Goal: Task Accomplishment & Management: Manage account settings

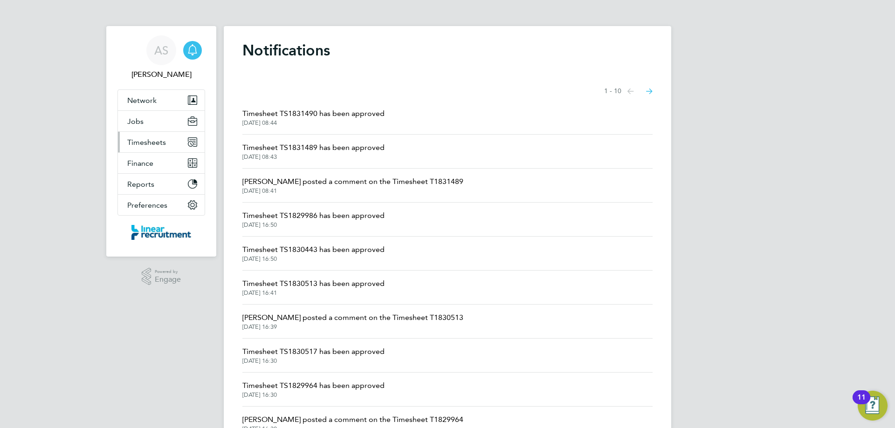
click at [151, 140] on span "Timesheets" at bounding box center [146, 142] width 39 height 9
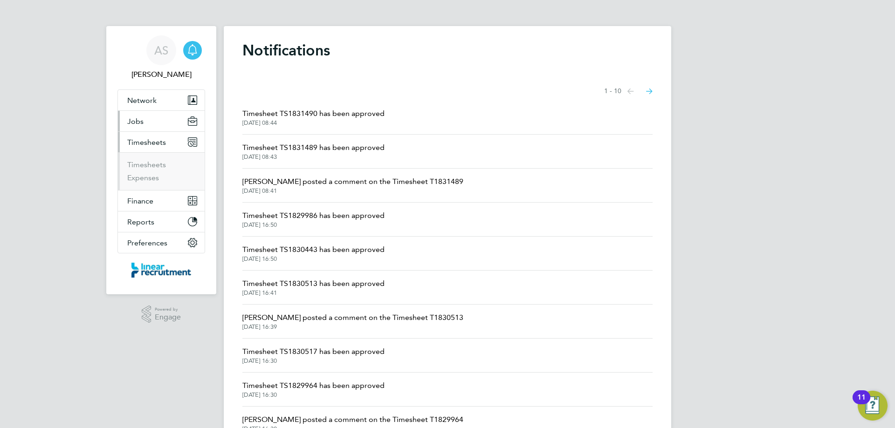
click at [151, 118] on button "Jobs" at bounding box center [161, 121] width 87 height 21
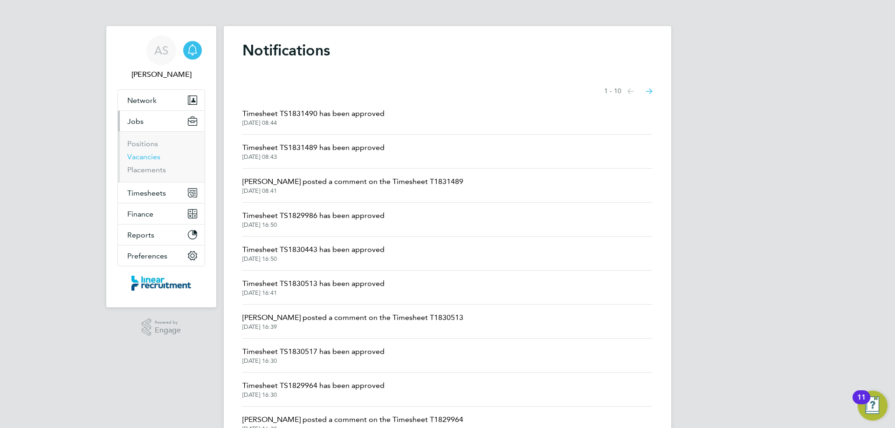
click at [153, 155] on link "Vacancies" at bounding box center [143, 156] width 33 height 9
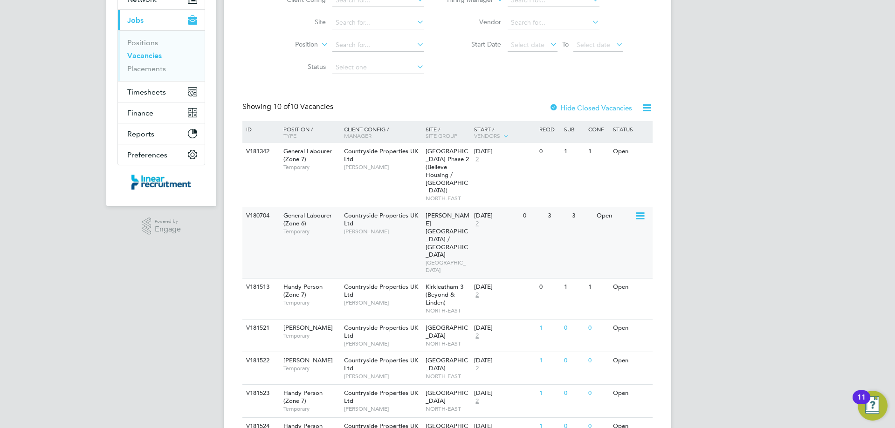
scroll to position [216, 0]
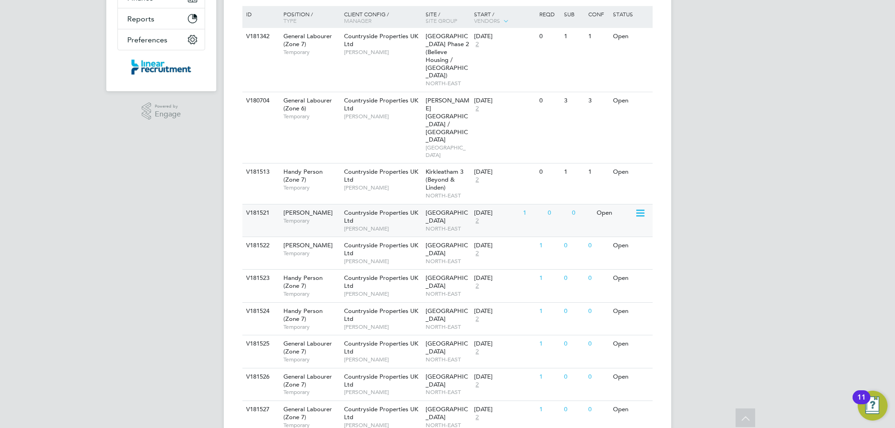
click at [397, 225] on span "[PERSON_NAME]" at bounding box center [382, 228] width 77 height 7
click at [371, 225] on span "[PERSON_NAME]" at bounding box center [382, 228] width 77 height 7
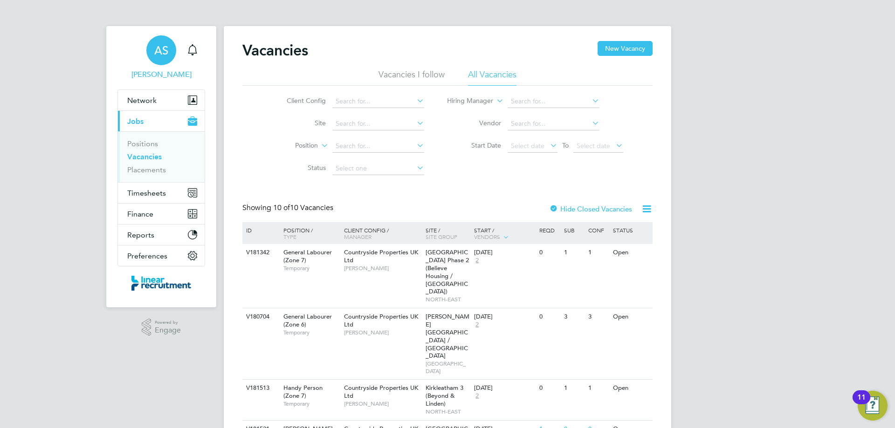
click at [164, 69] on link "AS Alyssa Smith" at bounding box center [161, 57] width 88 height 45
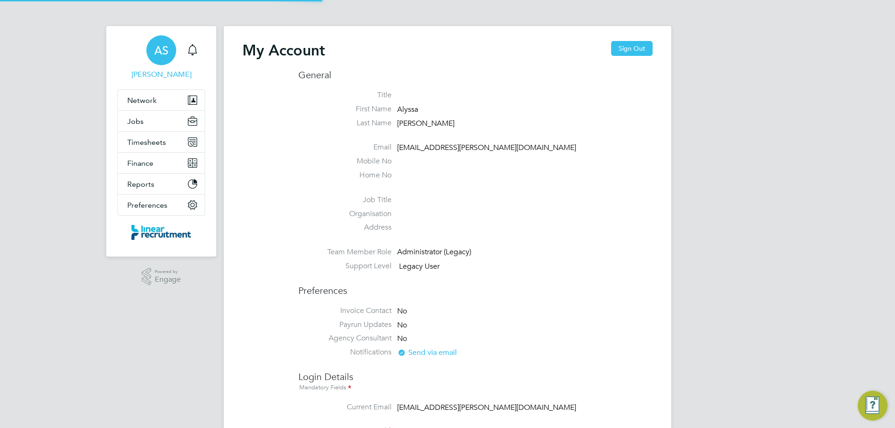
type input "alyssa.smith@linearrecruitment.co.uk"
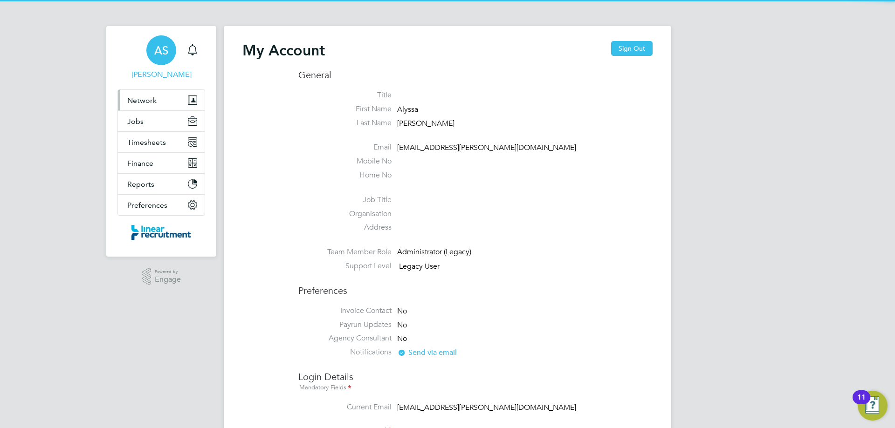
click at [159, 96] on button "Network" at bounding box center [161, 100] width 87 height 21
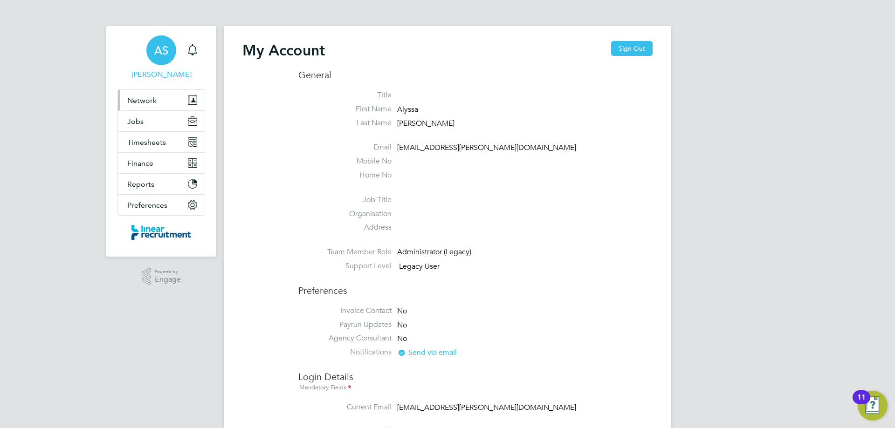
click at [145, 100] on span "Network" at bounding box center [141, 100] width 29 height 9
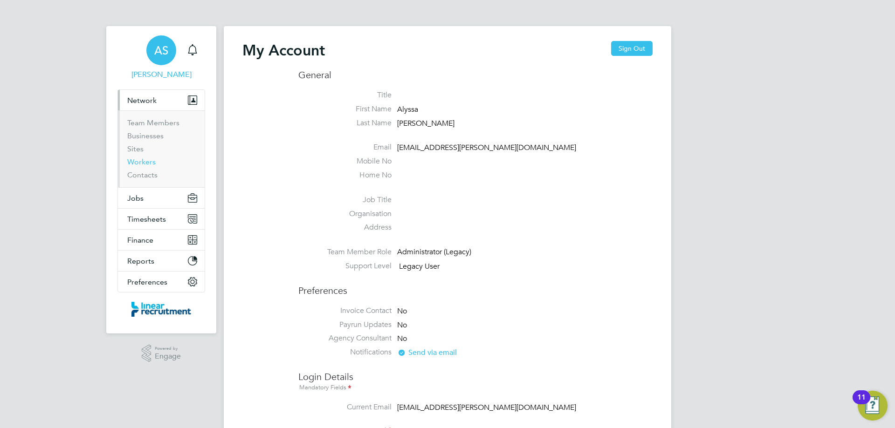
click at [145, 160] on link "Workers" at bounding box center [141, 162] width 28 height 9
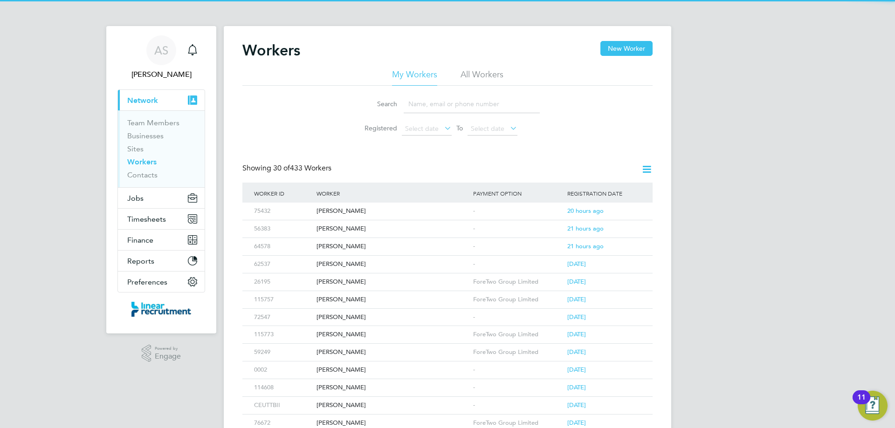
click at [491, 80] on li "All Workers" at bounding box center [482, 77] width 43 height 17
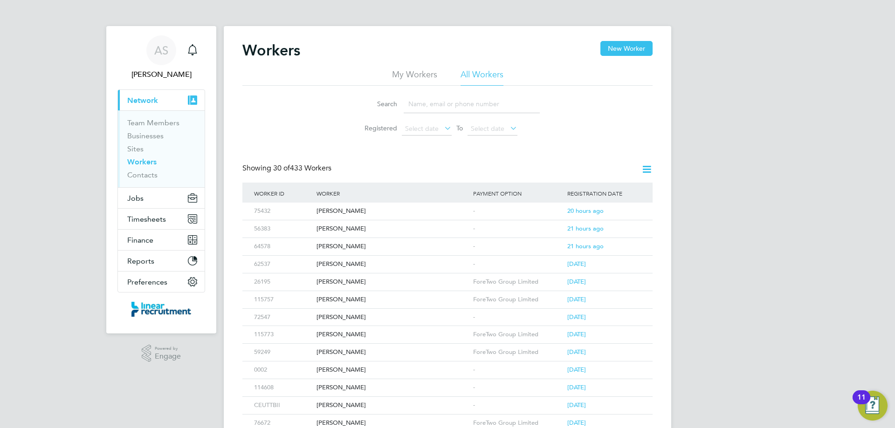
click at [475, 102] on input at bounding box center [472, 104] width 136 height 18
type input "craig mcmann"
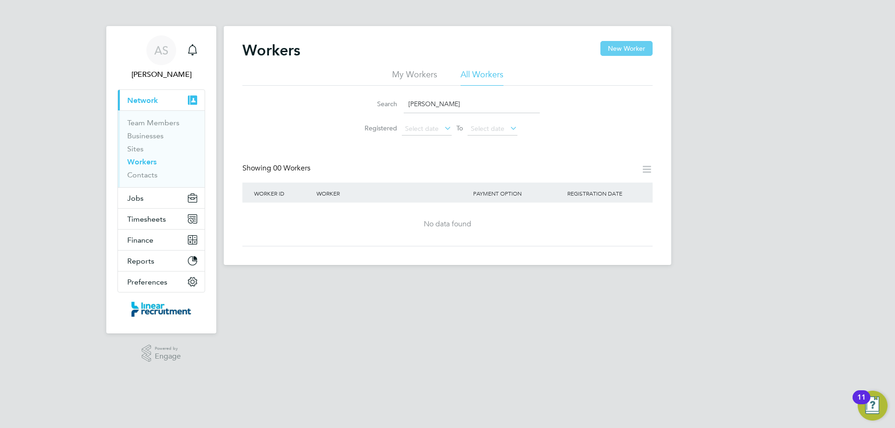
click at [630, 55] on button "New Worker" at bounding box center [626, 48] width 52 height 15
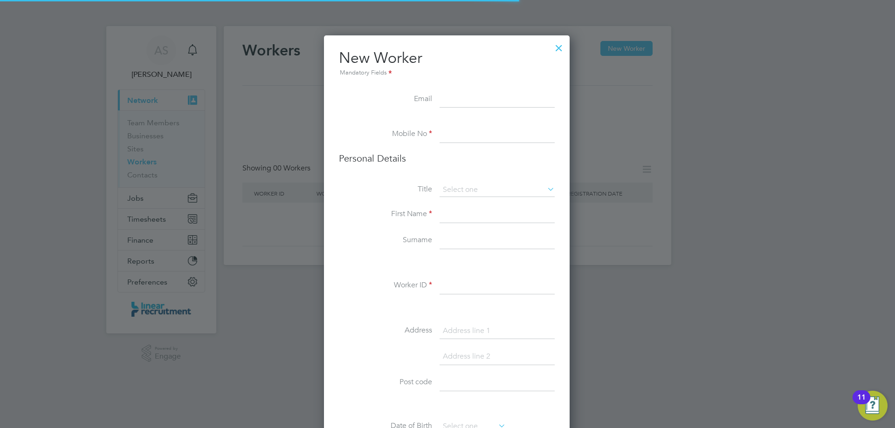
scroll to position [789, 247]
paste input "craigmcmann@icloud.com"
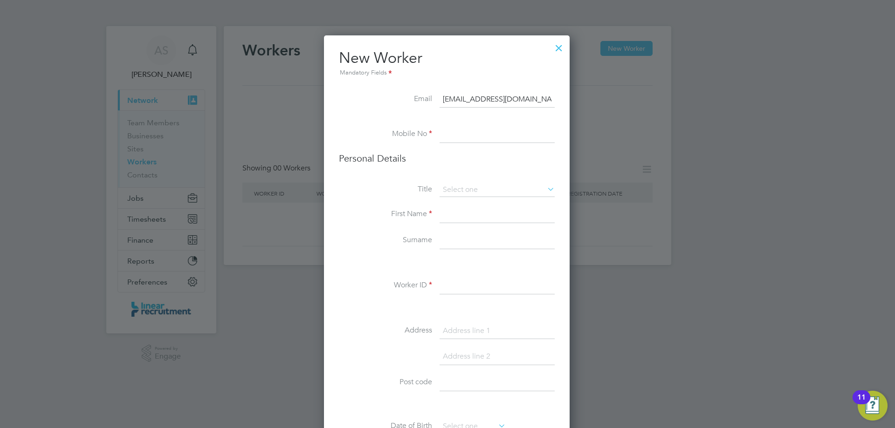
type input "craigmcmann@icloud.com"
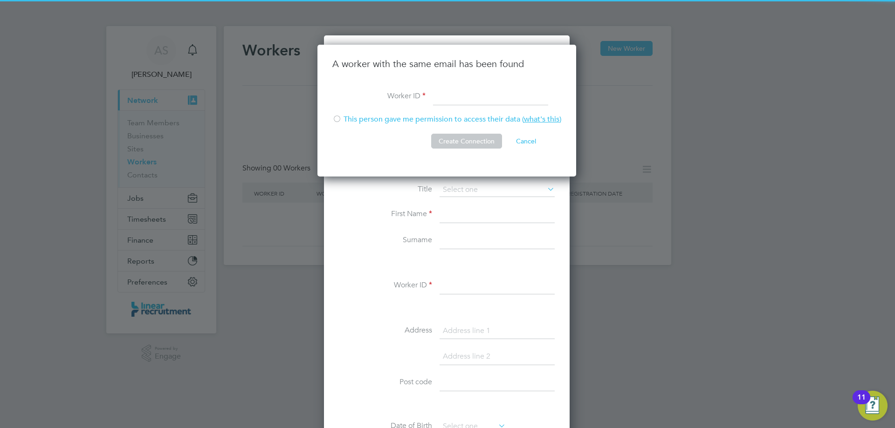
scroll to position [132, 260]
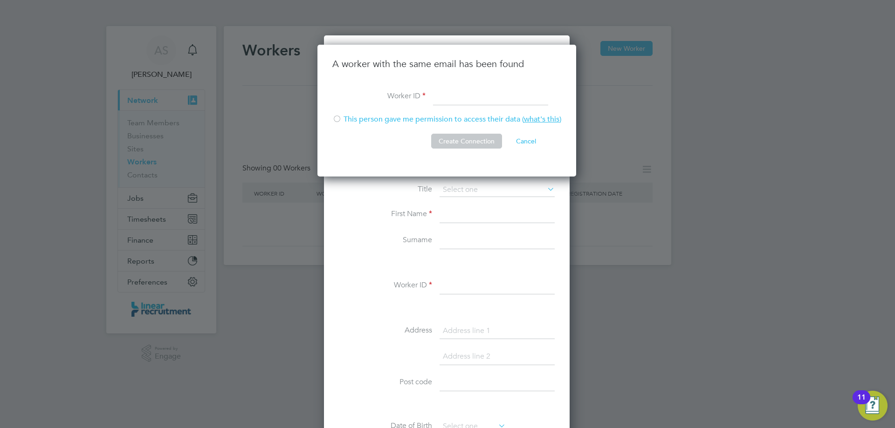
paste input "07943005539"
drag, startPoint x: 472, startPoint y: 99, endPoint x: 393, endPoint y: 99, distance: 78.3
click at [393, 99] on li "Worker ID 07943005539" at bounding box center [446, 102] width 229 height 26
click at [460, 96] on input "07943005539" at bounding box center [490, 97] width 115 height 17
drag, startPoint x: 413, startPoint y: 98, endPoint x: 384, endPoint y: 97, distance: 28.9
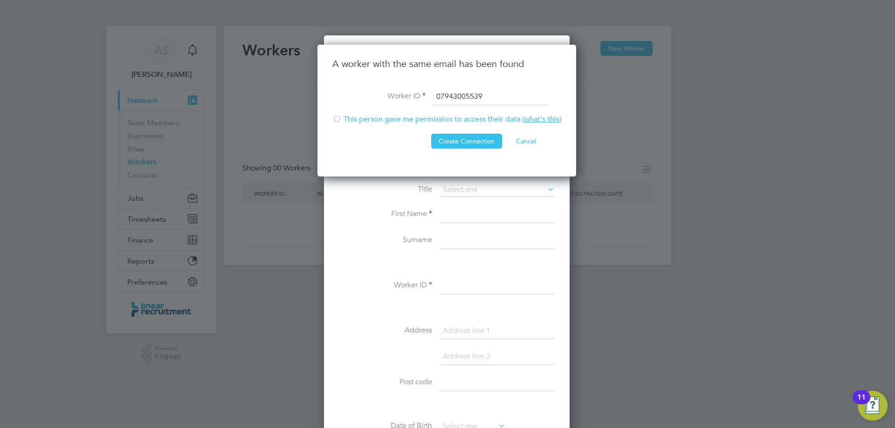
click at [389, 97] on li "Worker ID 07943005539" at bounding box center [446, 102] width 229 height 26
paste input "38575"
type input "38575"
click at [333, 121] on div at bounding box center [336, 119] width 9 height 9
click at [469, 143] on button "Create Connection" at bounding box center [466, 141] width 71 height 15
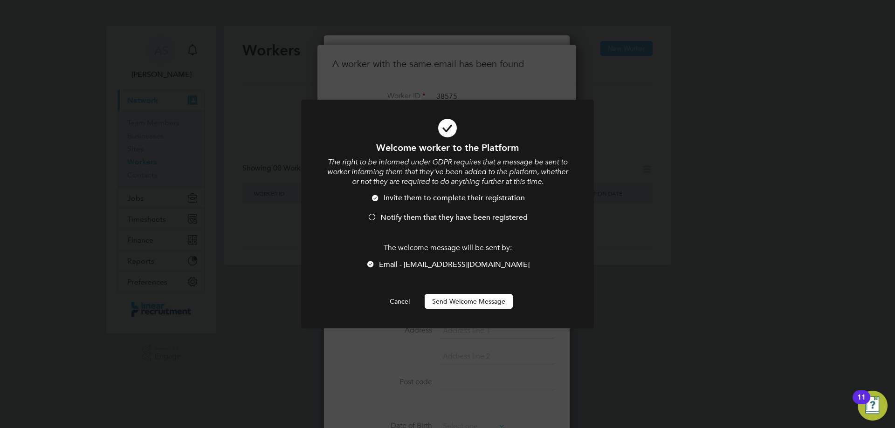
click at [398, 219] on span "Notify them that they have been registered" at bounding box center [453, 217] width 147 height 9
click at [455, 302] on button "Send Welcome Message" at bounding box center [469, 301] width 88 height 15
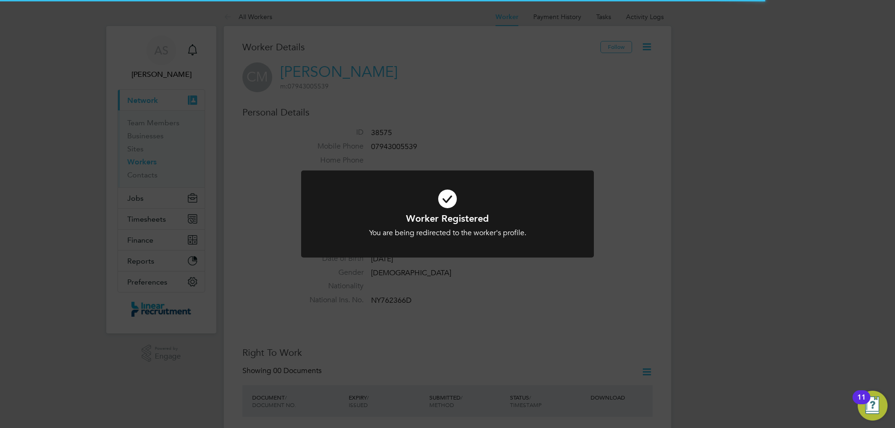
click at [433, 193] on icon at bounding box center [447, 199] width 242 height 36
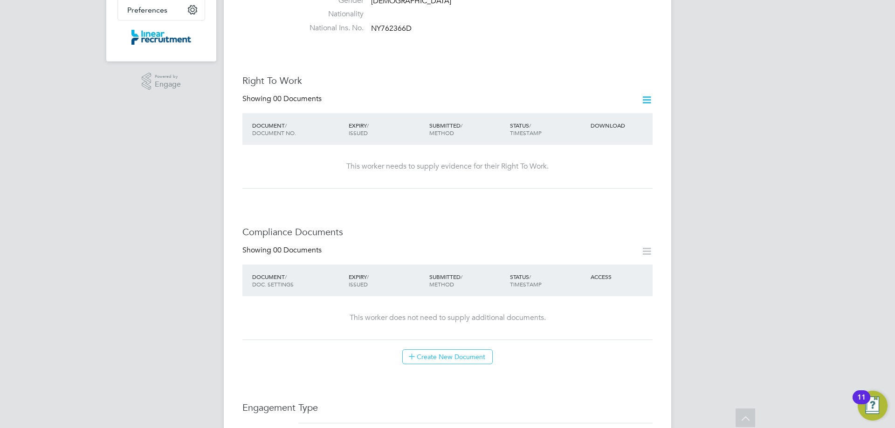
scroll to position [280, 0]
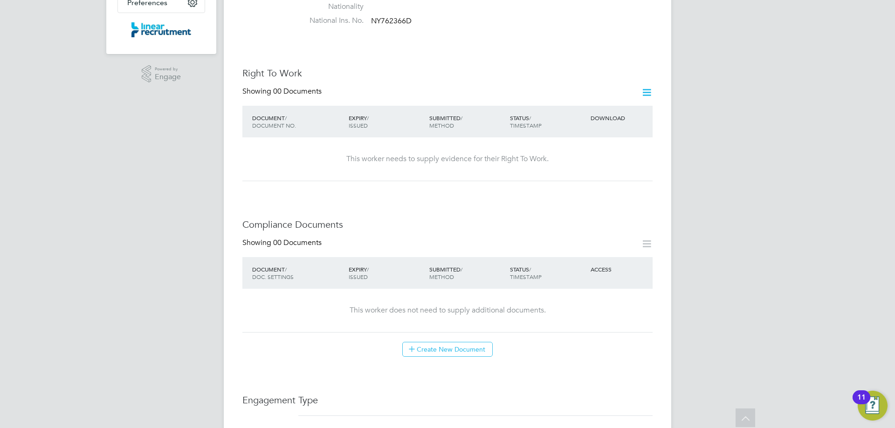
click at [646, 87] on icon at bounding box center [647, 93] width 12 height 12
click at [550, 105] on li "Add Right To Work Document" at bounding box center [595, 105] width 112 height 13
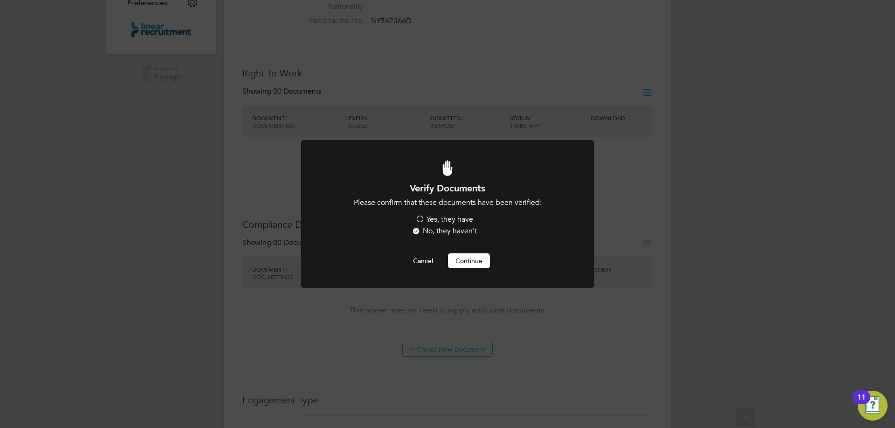
drag, startPoint x: 440, startPoint y: 220, endPoint x: 455, endPoint y: 240, distance: 24.7
click at [443, 221] on label "Yes, they have" at bounding box center [444, 220] width 58 height 10
click at [0, 0] on input "Yes, they have" at bounding box center [0, 0] width 0 height 0
click at [461, 258] on button "Continue" at bounding box center [469, 261] width 42 height 15
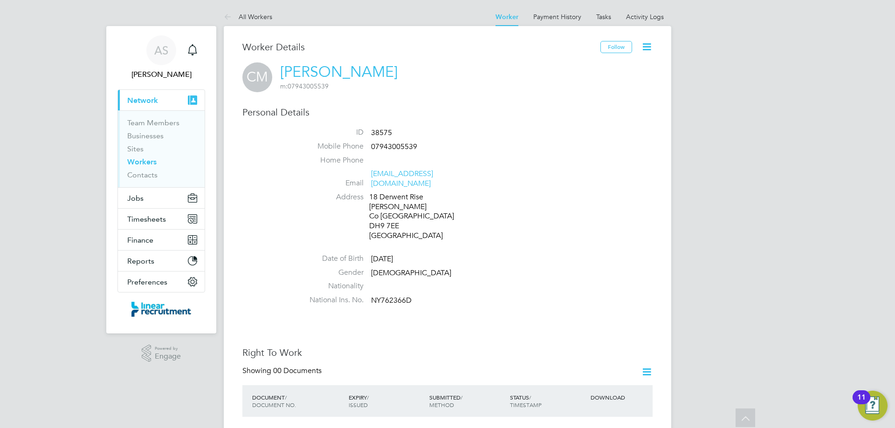
scroll to position [280, 0]
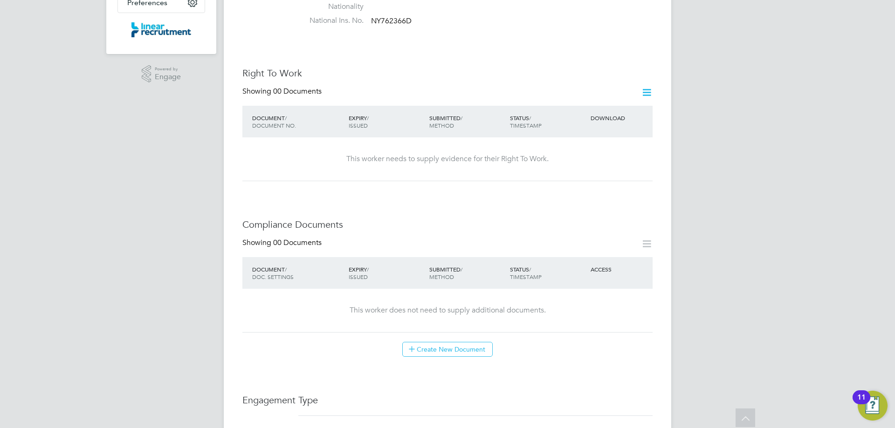
click at [642, 87] on icon at bounding box center [647, 93] width 12 height 12
click at [583, 108] on li "Add Right To Work Document" at bounding box center [595, 105] width 112 height 13
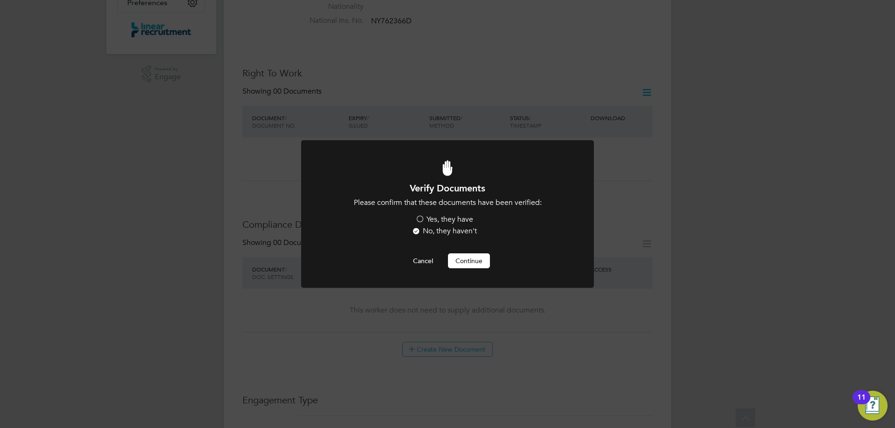
scroll to position [0, 0]
click at [460, 219] on label "Yes, they have" at bounding box center [444, 220] width 58 height 10
click at [0, 0] on input "Yes, they have" at bounding box center [0, 0] width 0 height 0
click at [457, 261] on button "Continue" at bounding box center [469, 261] width 42 height 15
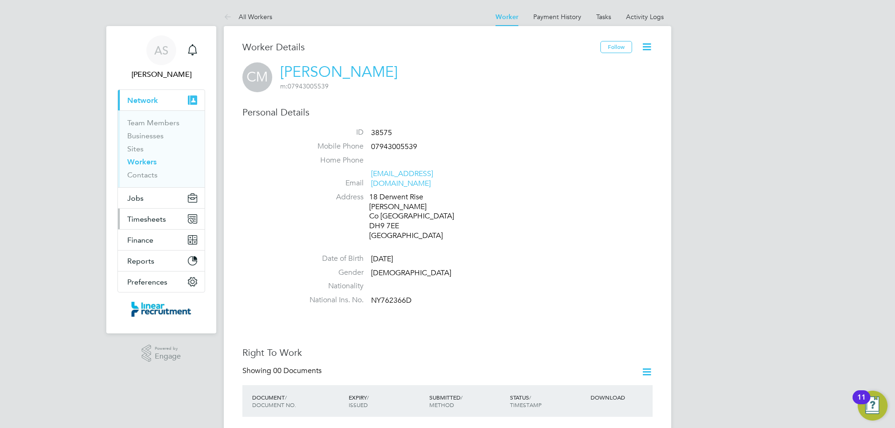
click at [155, 219] on span "Timesheets" at bounding box center [146, 219] width 39 height 9
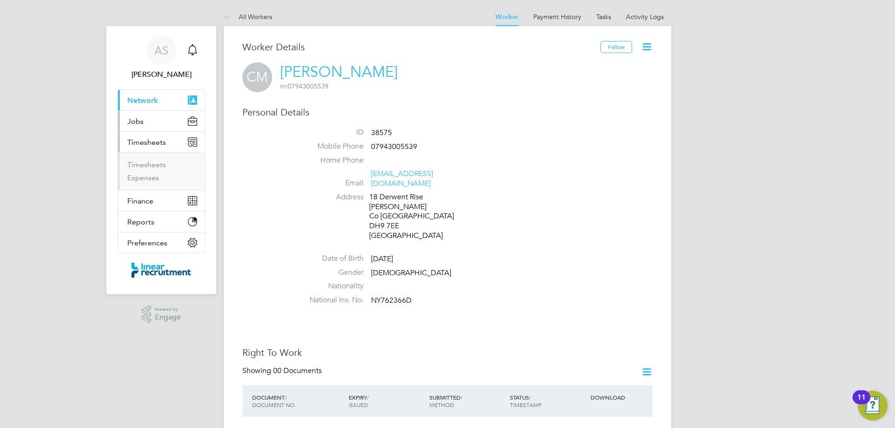
click at [150, 117] on button "Jobs" at bounding box center [161, 121] width 87 height 21
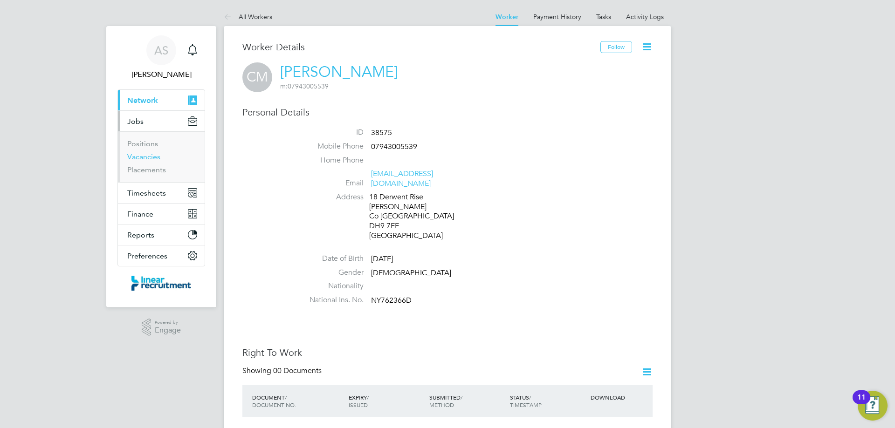
click at [146, 157] on link "Vacancies" at bounding box center [143, 156] width 33 height 9
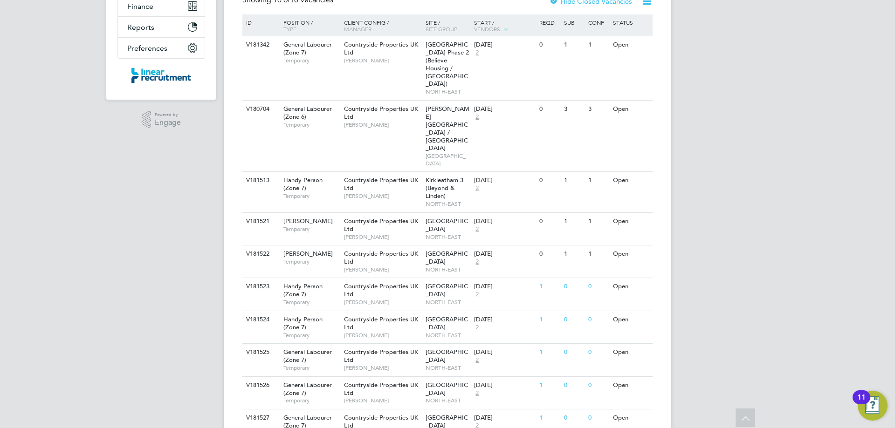
scroll to position [216, 0]
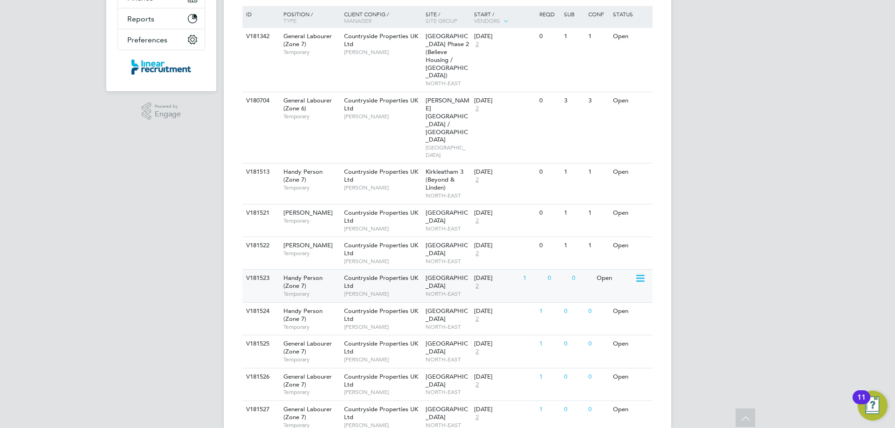
click at [323, 270] on div "Handy Person (Zone 7) Temporary" at bounding box center [308, 286] width 65 height 32
click at [347, 340] on span "Countryside Properties UK Ltd" at bounding box center [381, 348] width 74 height 16
click at [316, 290] on span "Temporary" at bounding box center [311, 293] width 56 height 7
click at [317, 237] on div "Joiner Temporary" at bounding box center [308, 249] width 65 height 24
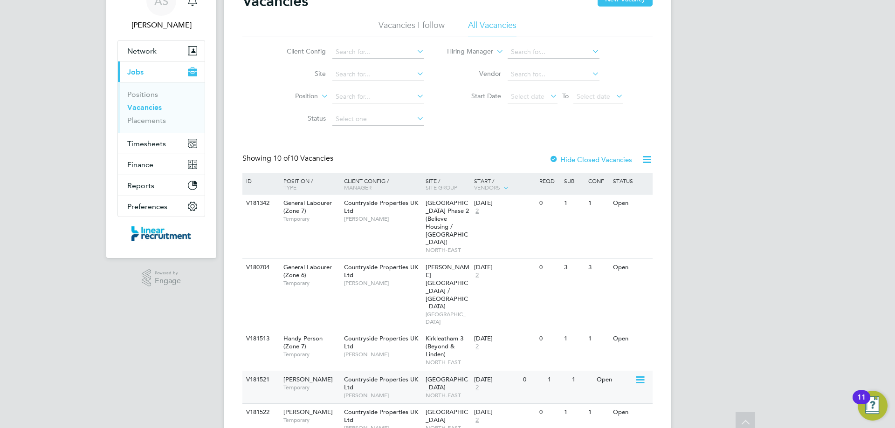
scroll to position [30, 0]
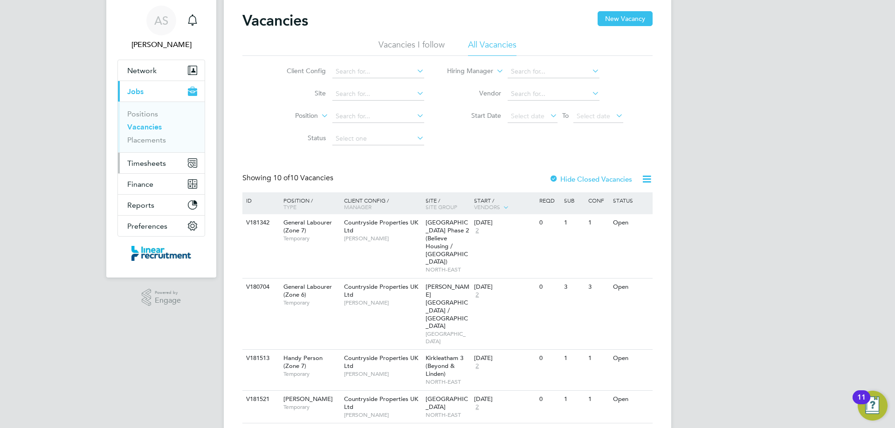
click at [153, 166] on span "Timesheets" at bounding box center [146, 163] width 39 height 9
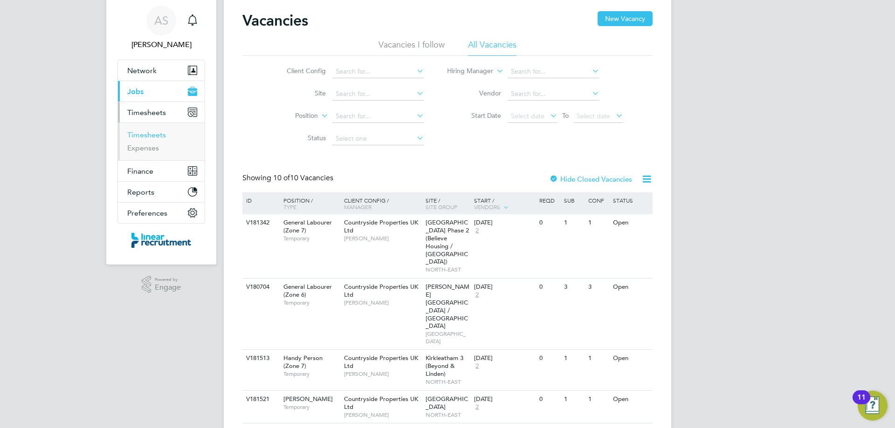
click at [151, 136] on link "Timesheets" at bounding box center [146, 135] width 39 height 9
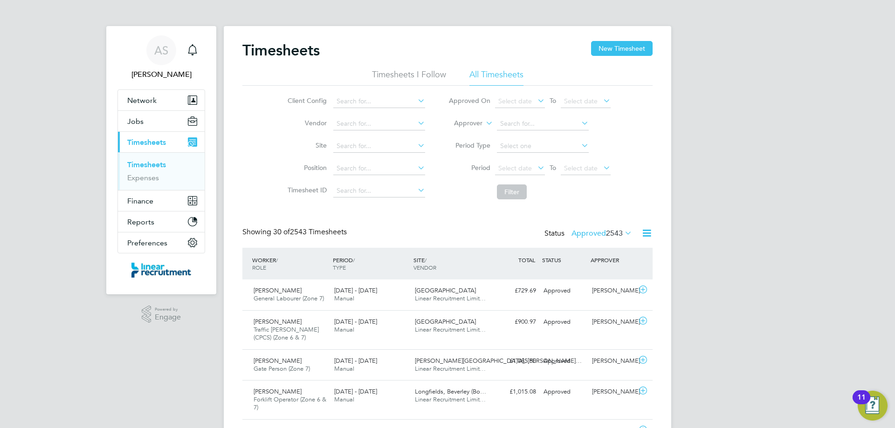
click at [599, 227] on div "Status Approved 2543" at bounding box center [588, 233] width 89 height 13
click at [601, 230] on label "Approved 2543" at bounding box center [601, 233] width 61 height 9
click at [583, 276] on li "Submitted" at bounding box center [589, 276] width 43 height 13
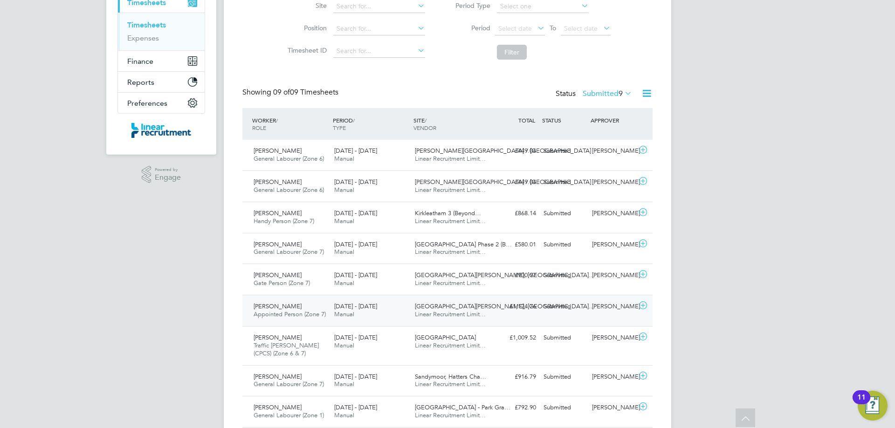
click at [401, 320] on div "22 - 28 Sep 2025 Manual" at bounding box center [370, 310] width 81 height 23
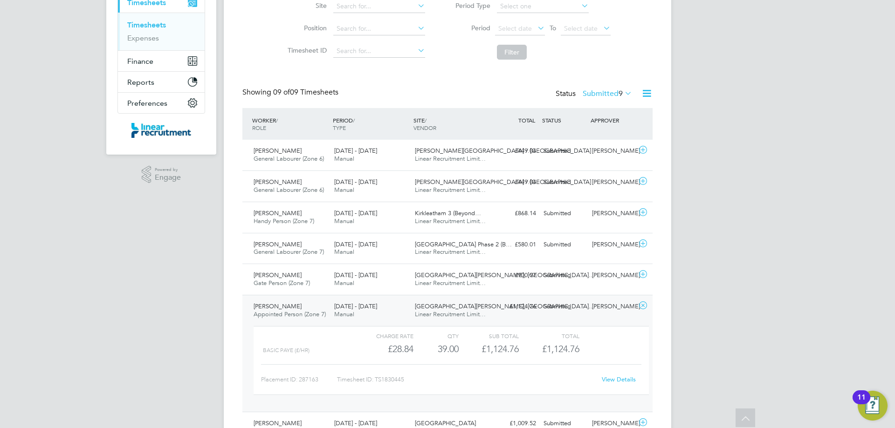
click at [619, 380] on link "View Details" at bounding box center [619, 380] width 34 height 8
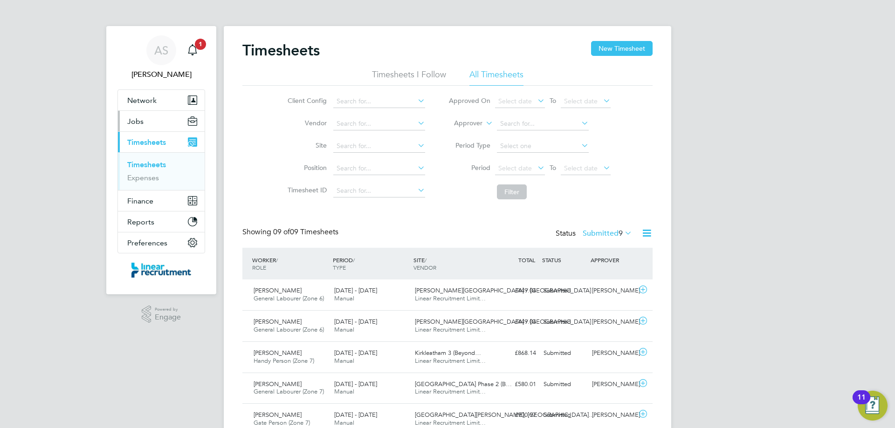
click at [144, 125] on button "Jobs" at bounding box center [161, 121] width 87 height 21
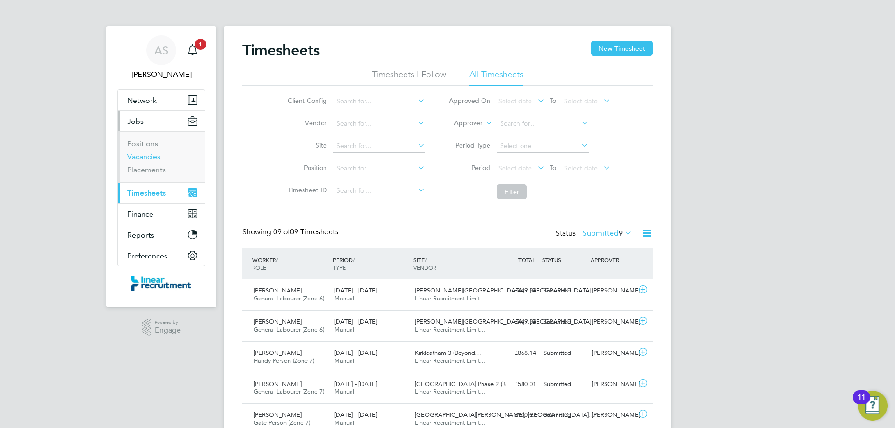
click at [142, 157] on link "Vacancies" at bounding box center [143, 156] width 33 height 9
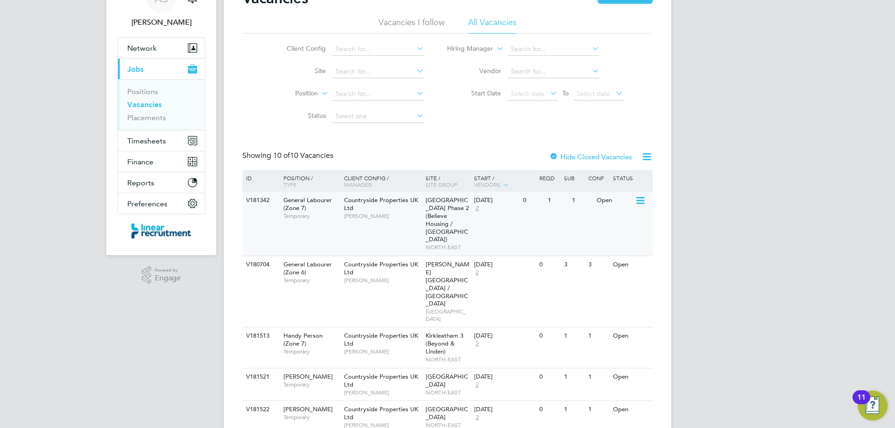
scroll to position [216, 0]
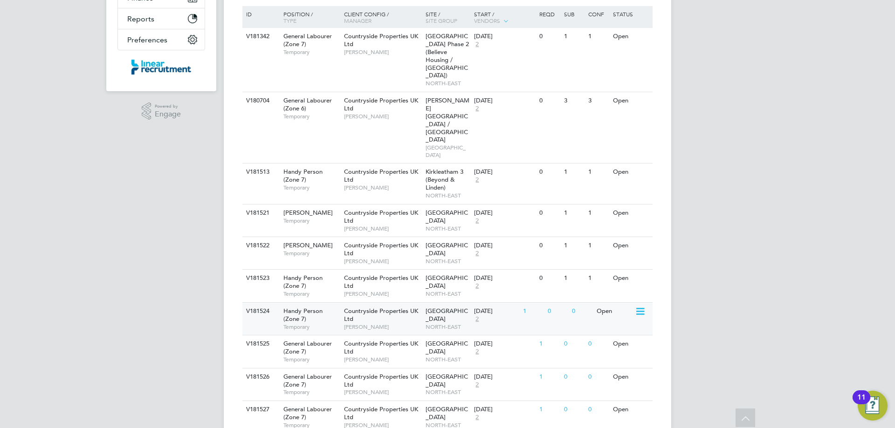
click at [333, 323] on span "Temporary" at bounding box center [311, 326] width 56 height 7
click at [392, 356] on span "[PERSON_NAME]" at bounding box center [382, 359] width 77 height 7
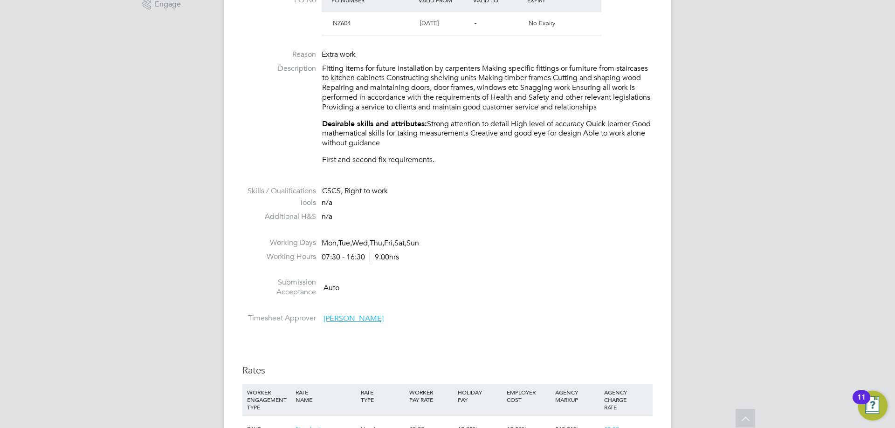
scroll to position [559, 0]
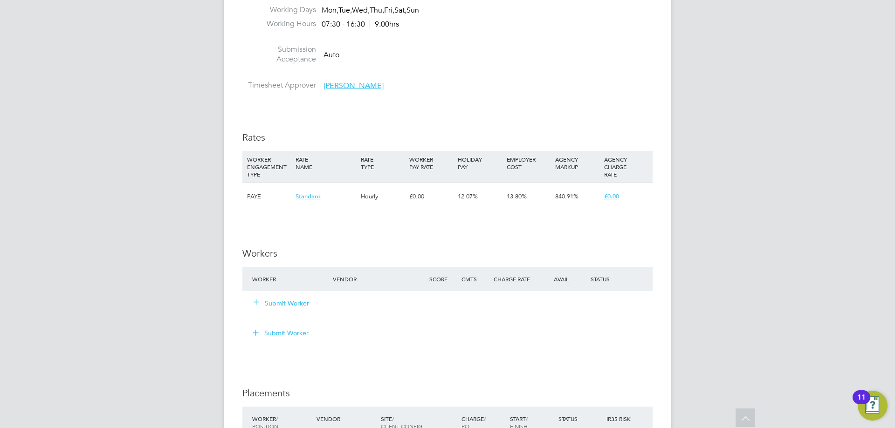
click at [282, 303] on button "Submit Worker" at bounding box center [282, 303] width 56 height 9
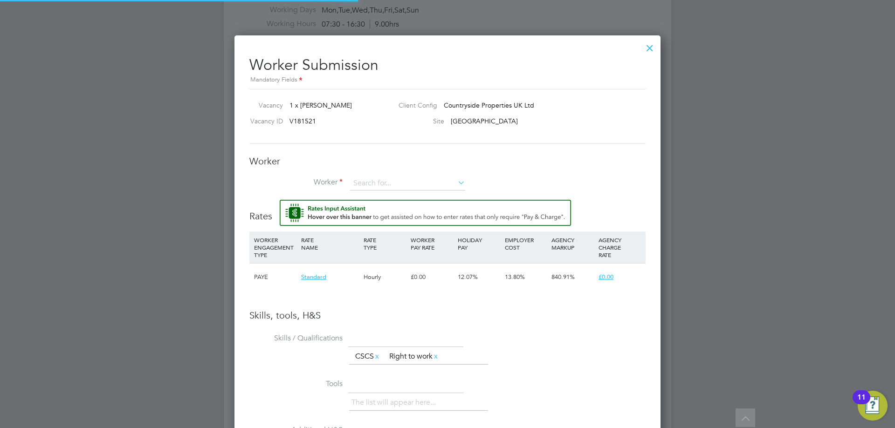
scroll to position [600, 426]
click at [371, 185] on input at bounding box center [407, 184] width 115 height 14
click at [647, 49] on div at bounding box center [649, 45] width 17 height 17
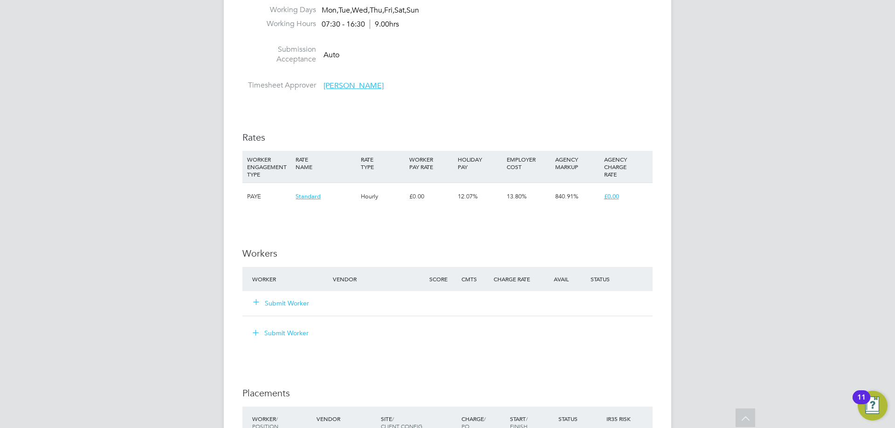
click at [536, 110] on div "IR35 Determination IR35 Status Inside IR35 Status Determination Statement Role_…" at bounding box center [447, 165] width 410 height 1054
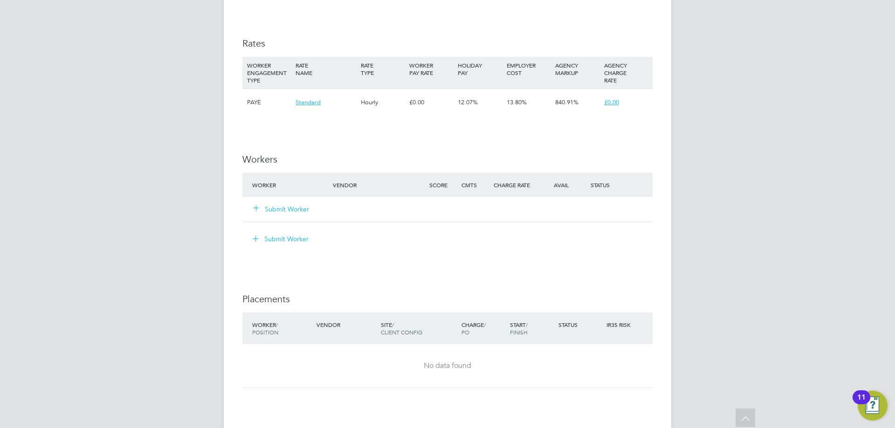
scroll to position [699, 0]
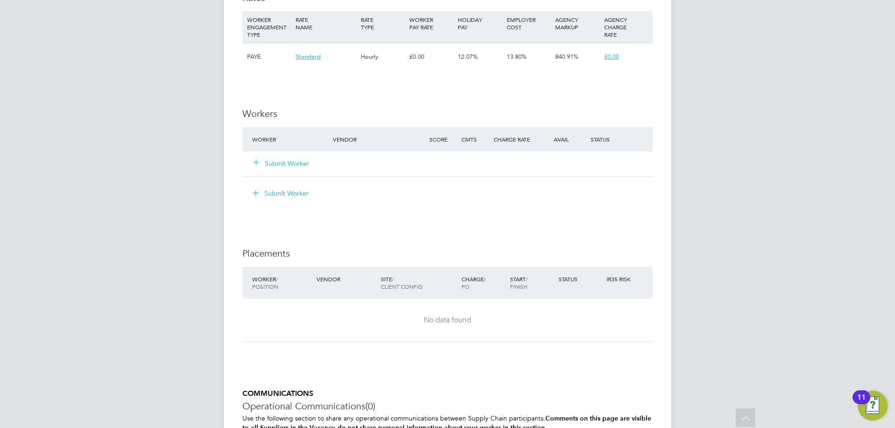
click at [270, 163] on button "Submit Worker" at bounding box center [282, 163] width 56 height 9
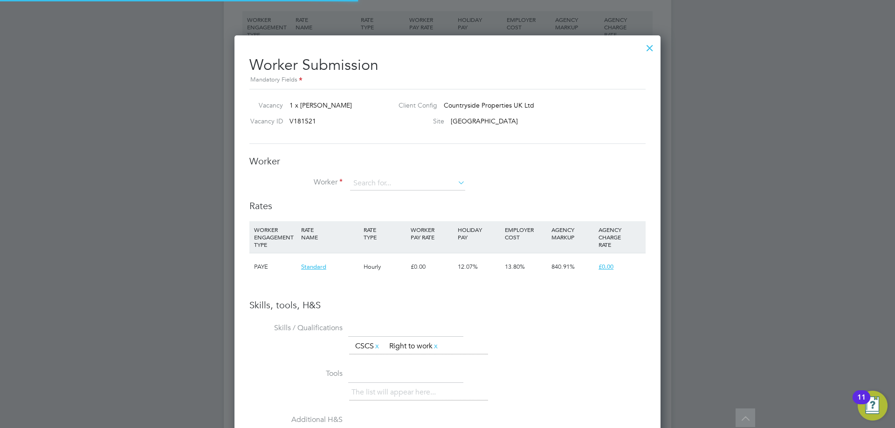
scroll to position [589, 426]
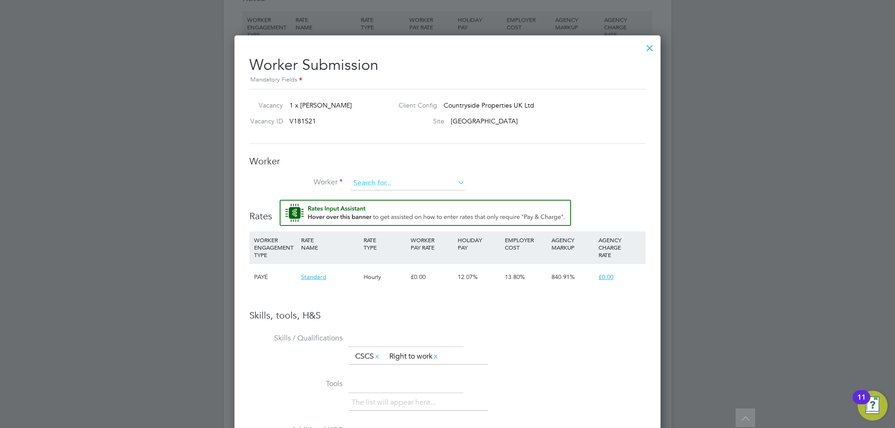
click at [372, 179] on input at bounding box center [407, 184] width 115 height 14
click at [403, 196] on li "Del Taylor (115757)" at bounding box center [408, 197] width 116 height 13
type input "Del Taylor (115757)"
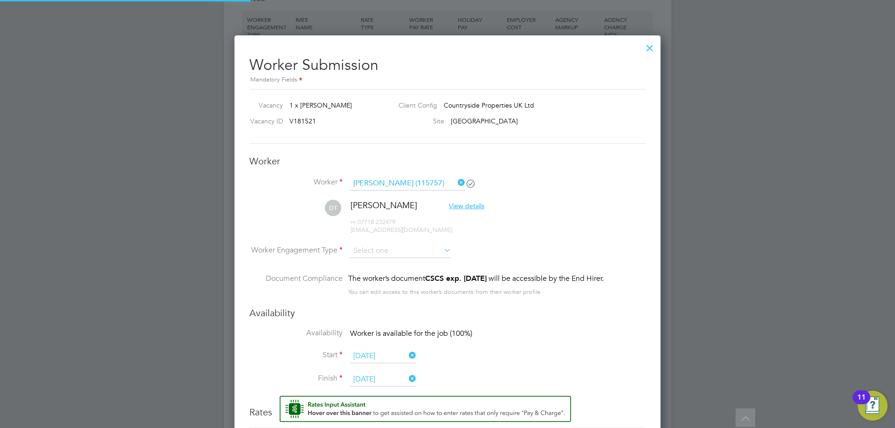
scroll to position [796, 426]
click at [367, 251] on input at bounding box center [400, 251] width 101 height 14
click at [368, 279] on li "PAYE" at bounding box center [401, 276] width 102 height 12
type input "PAYE"
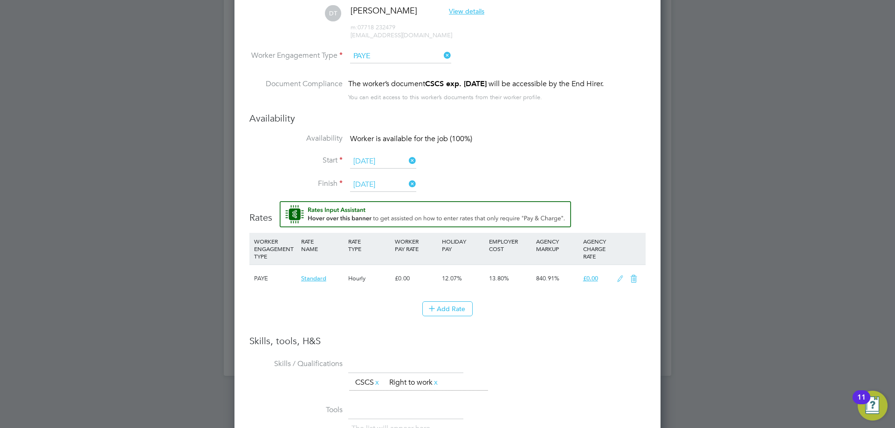
click at [627, 194] on li "Finish 10 Oct 2025" at bounding box center [447, 189] width 396 height 23
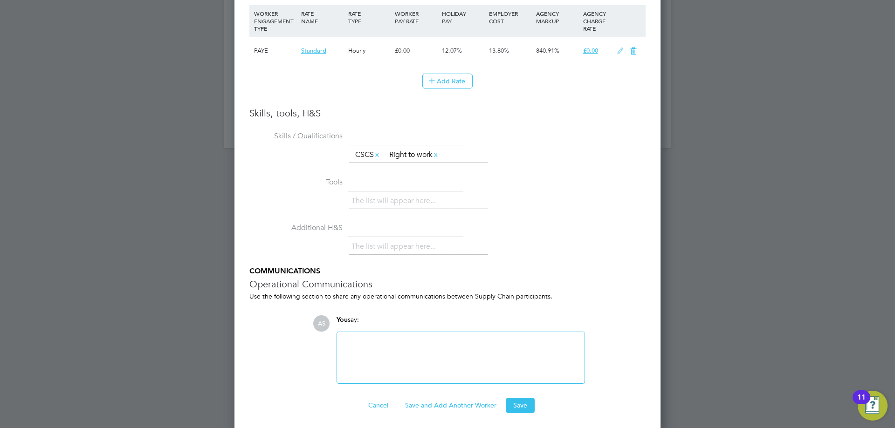
scroll to position [1126, 0]
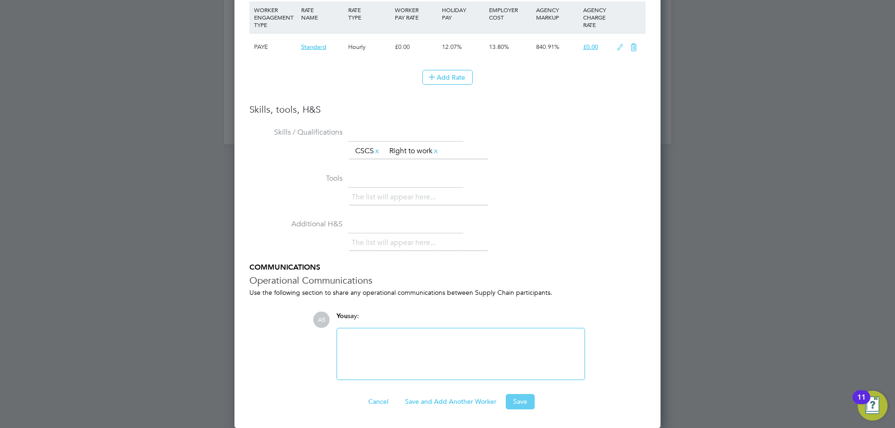
click at [527, 405] on button "Save" at bounding box center [520, 401] width 29 height 15
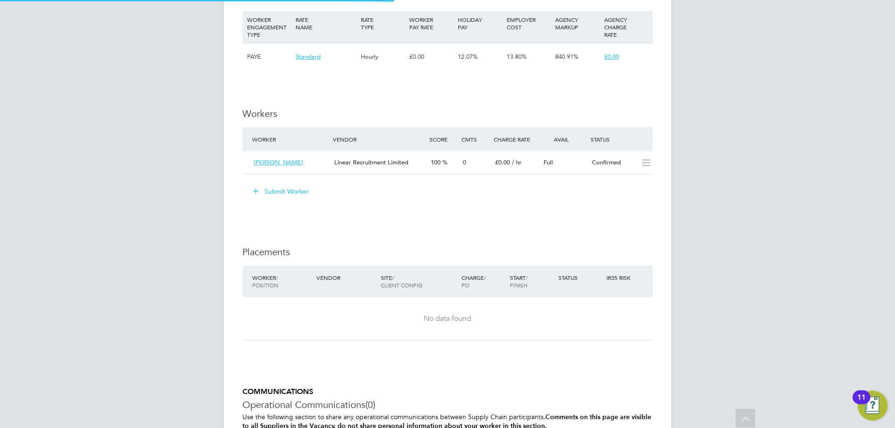
scroll to position [16, 81]
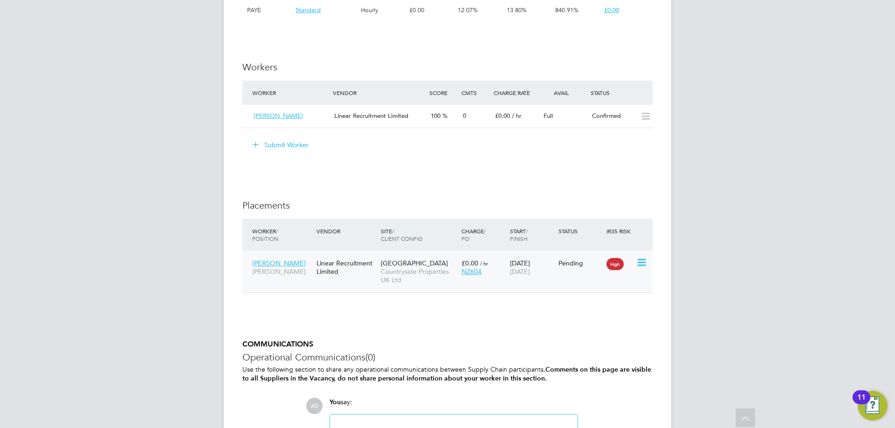
click at [638, 263] on icon at bounding box center [640, 262] width 9 height 11
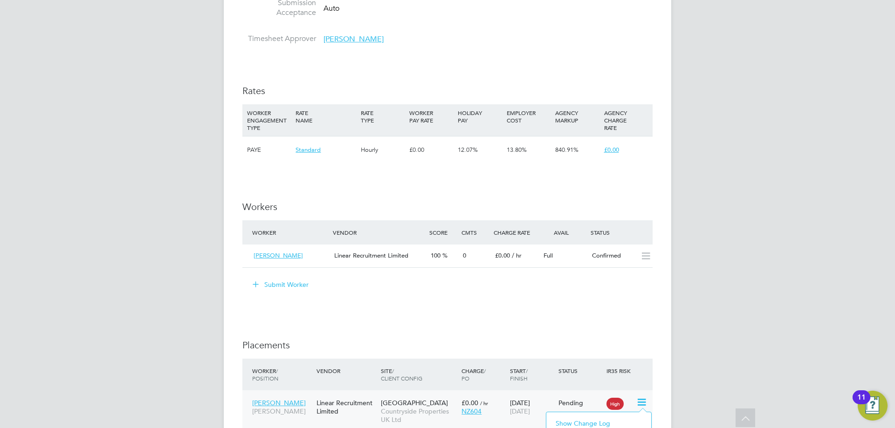
scroll to position [839, 0]
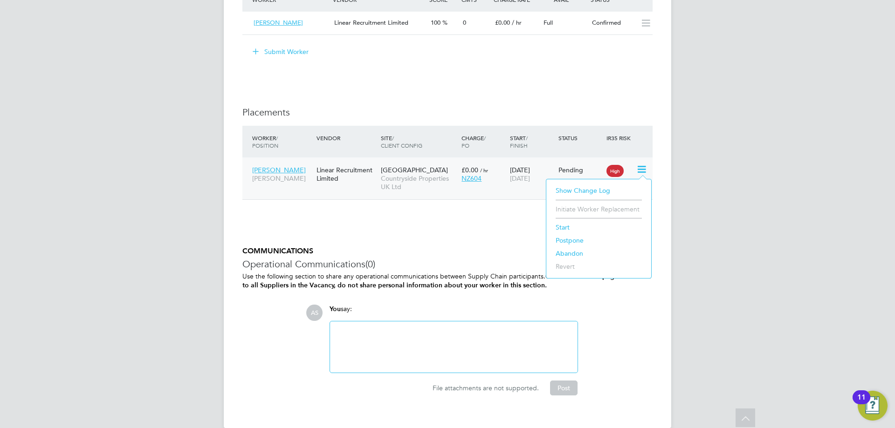
click at [571, 224] on li "Start" at bounding box center [599, 227] width 96 height 13
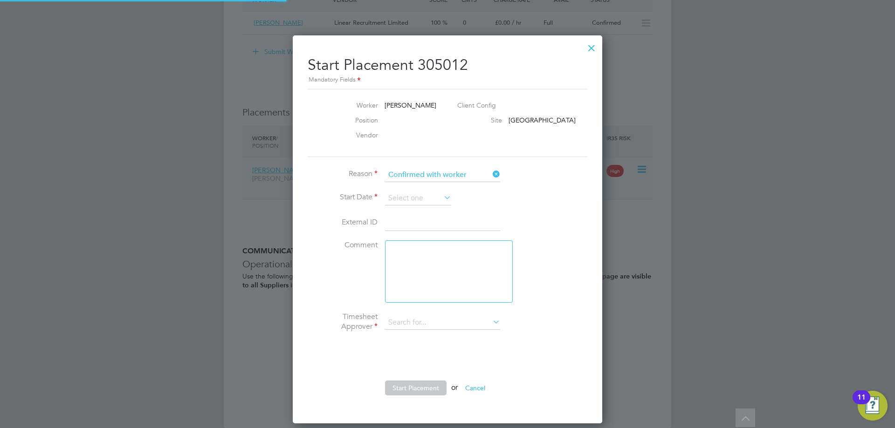
type input "[PERSON_NAME]"
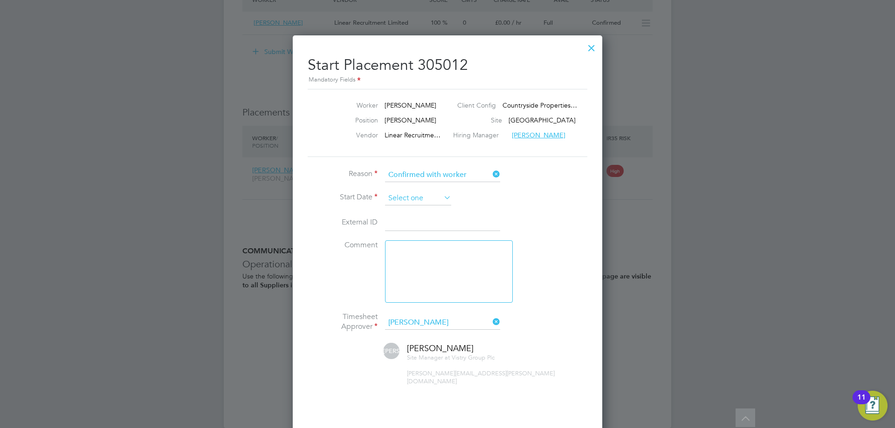
click at [424, 201] on input at bounding box center [418, 199] width 66 height 14
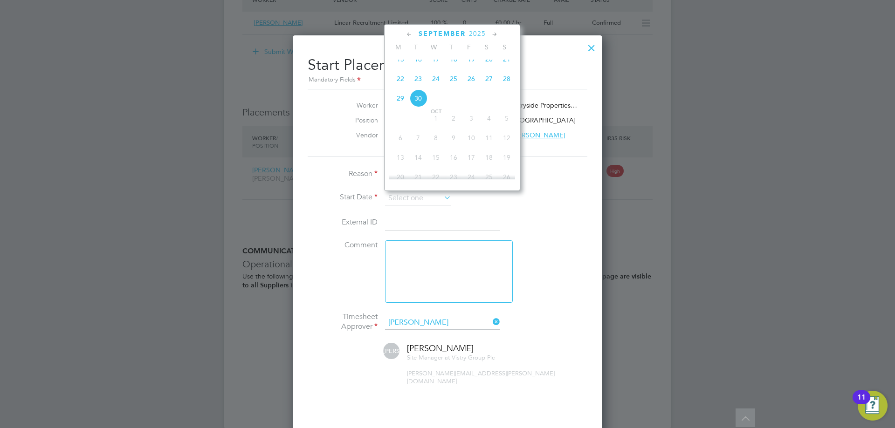
click at [405, 88] on span "22" at bounding box center [401, 79] width 18 height 18
type input "[DATE]"
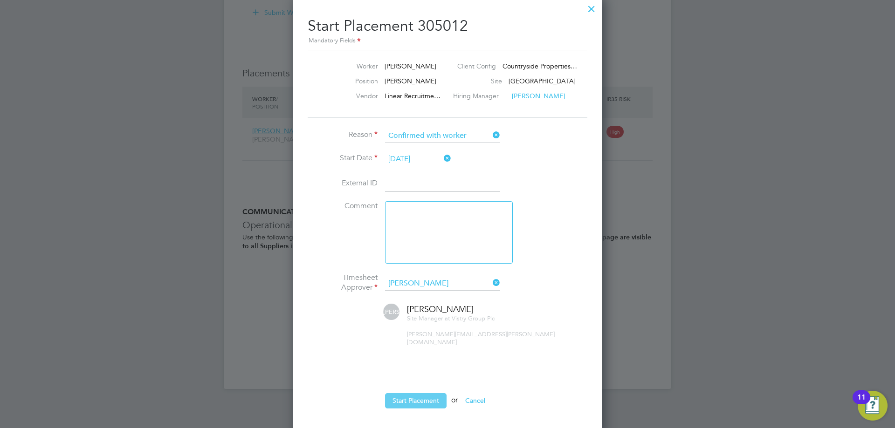
click at [427, 393] on button "Start Placement" at bounding box center [416, 400] width 62 height 15
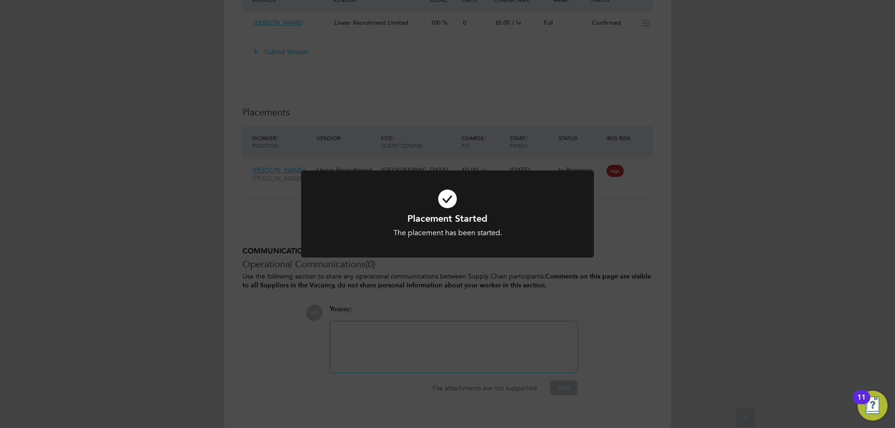
click at [663, 232] on div "Placement Started The placement has been started. Cancel Okay" at bounding box center [447, 214] width 895 height 428
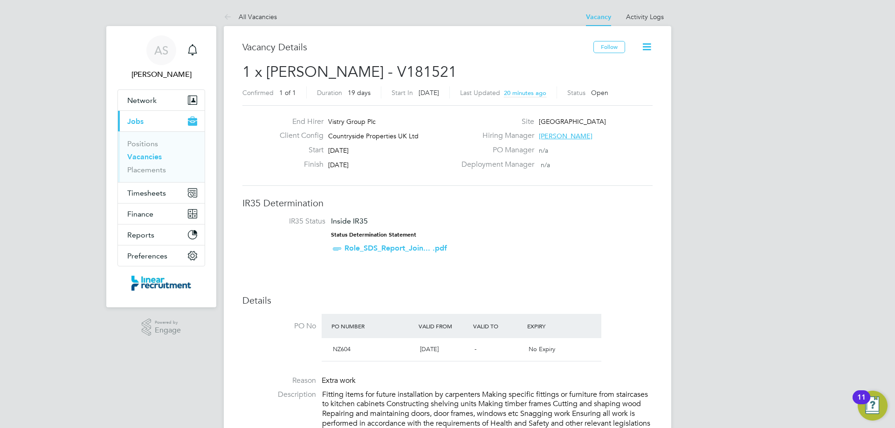
click at [159, 155] on link "Vacancies" at bounding box center [144, 156] width 34 height 9
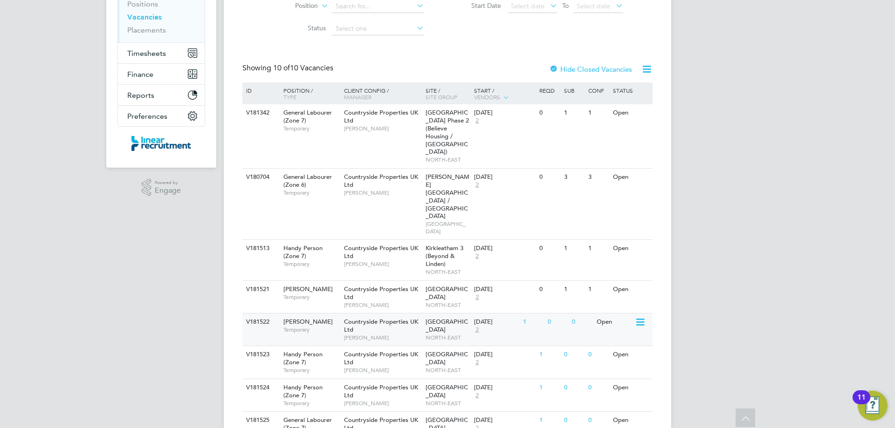
click at [392, 334] on span "[PERSON_NAME]" at bounding box center [382, 337] width 77 height 7
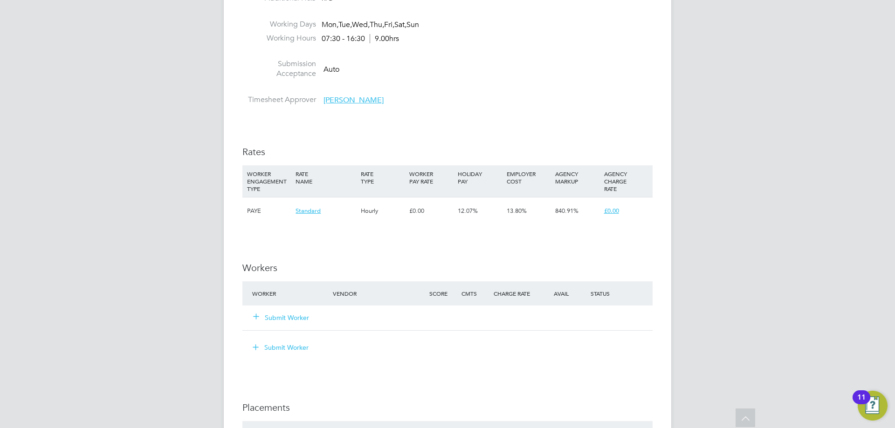
scroll to position [559, 0]
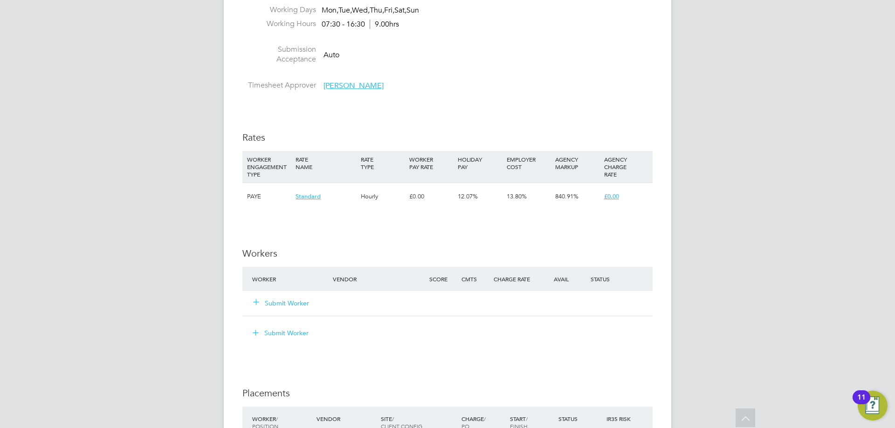
click at [296, 301] on button "Submit Worker" at bounding box center [282, 303] width 56 height 9
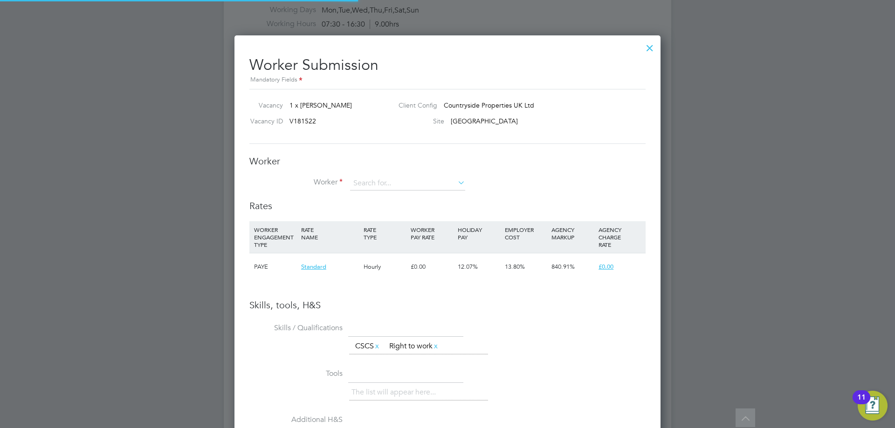
scroll to position [600, 426]
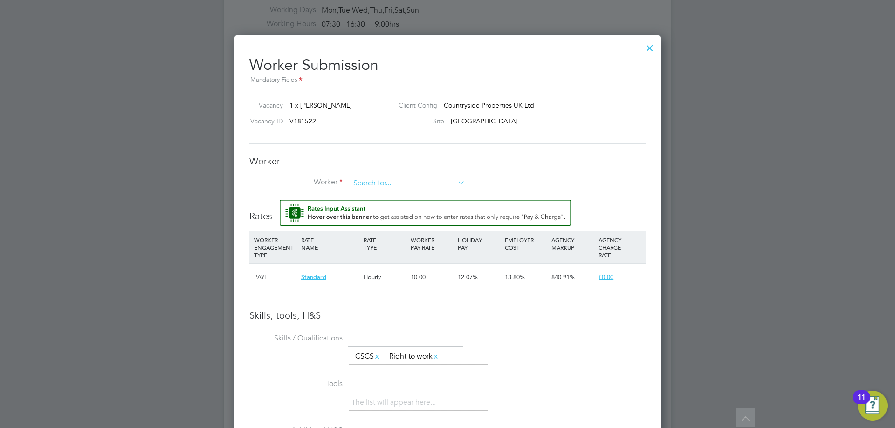
click at [371, 185] on input at bounding box center [407, 184] width 115 height 14
click at [378, 200] on li "Neil Mc laren (26195)" at bounding box center [408, 197] width 116 height 13
type input "Neil Mclaren (26195)"
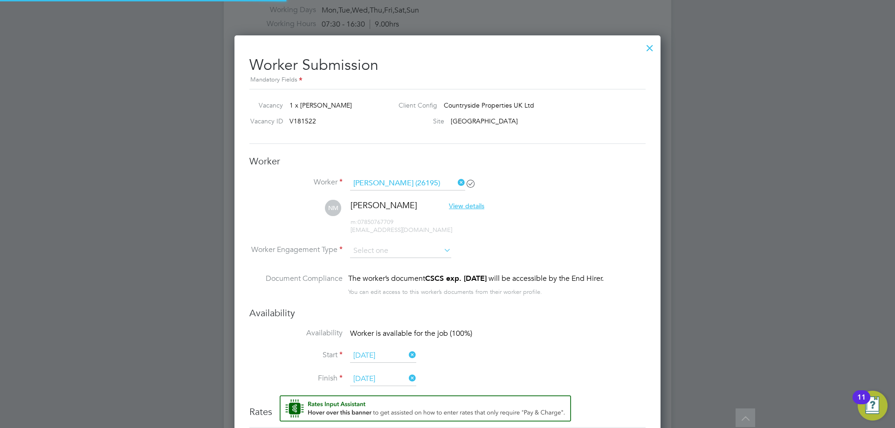
scroll to position [796, 426]
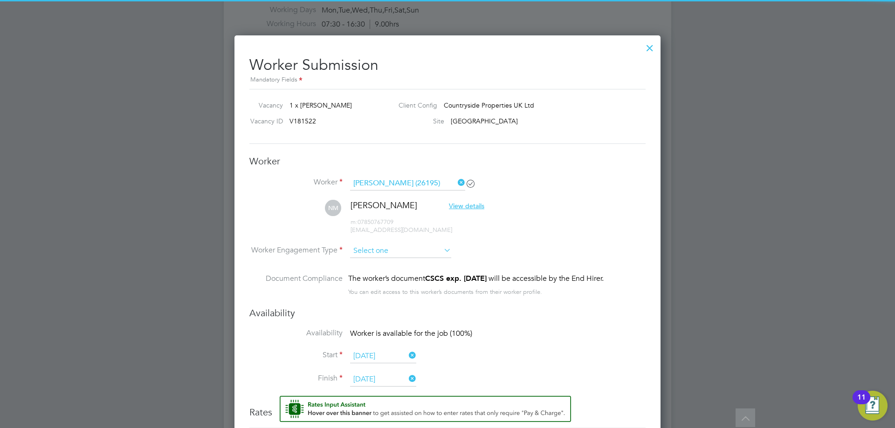
click at [371, 254] on input at bounding box center [400, 251] width 101 height 14
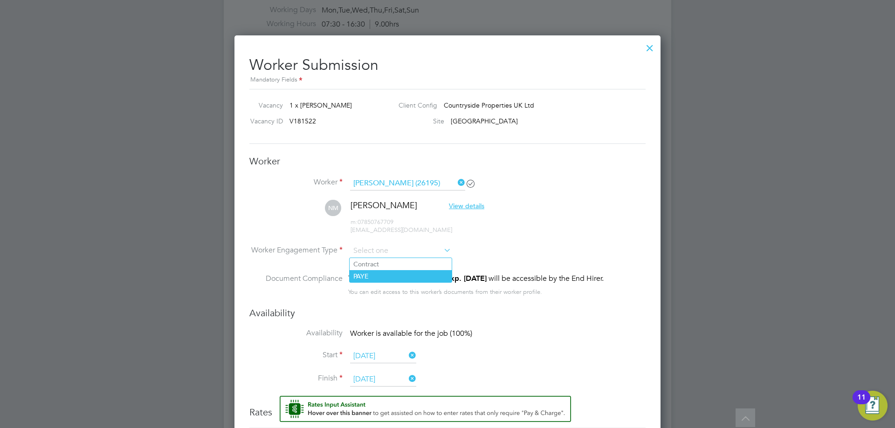
click at [371, 278] on li "PAYE" at bounding box center [401, 276] width 102 height 12
type input "PAYE"
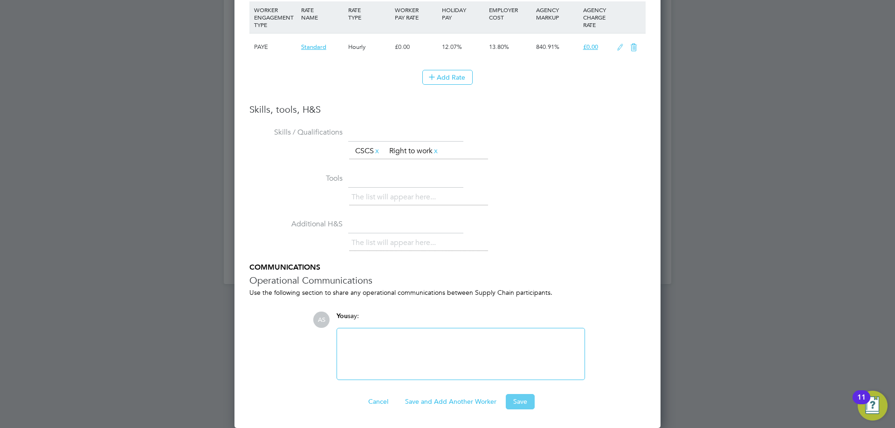
click at [532, 398] on button "Save" at bounding box center [520, 401] width 29 height 15
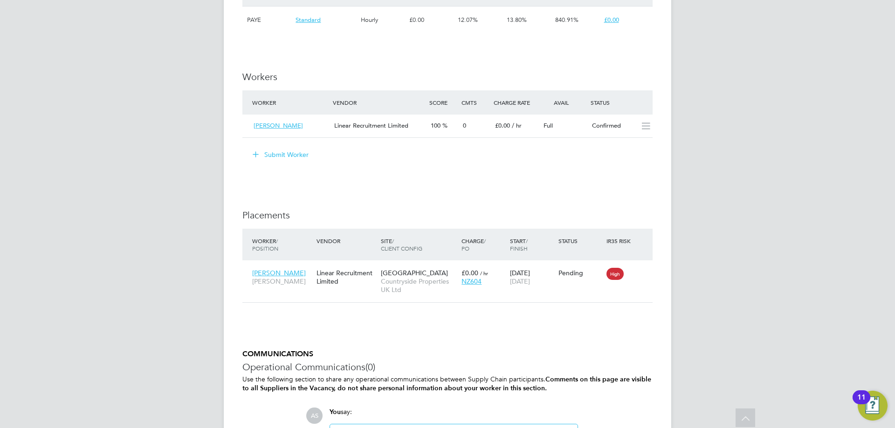
scroll to position [839, 0]
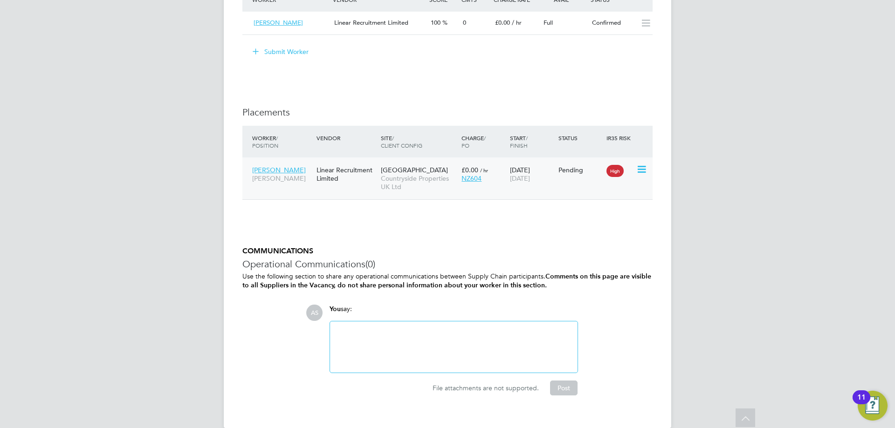
click at [640, 169] on icon at bounding box center [640, 169] width 9 height 11
click at [572, 226] on li "Start" at bounding box center [599, 227] width 96 height 13
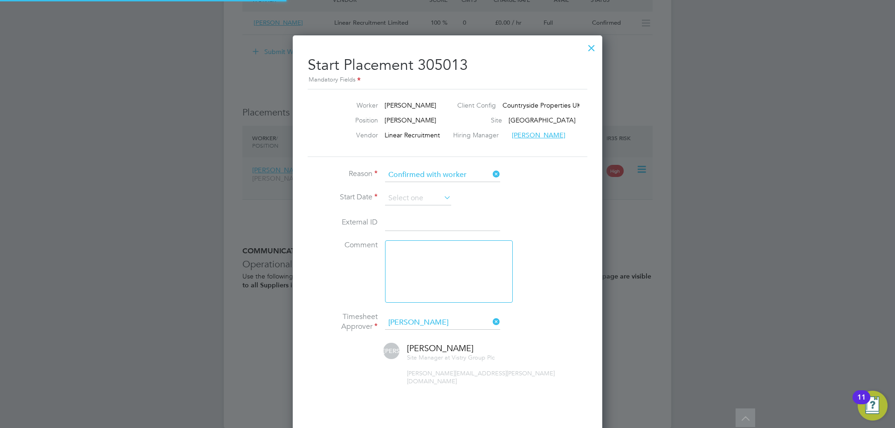
scroll to position [5, 5]
click at [403, 198] on input at bounding box center [418, 199] width 66 height 14
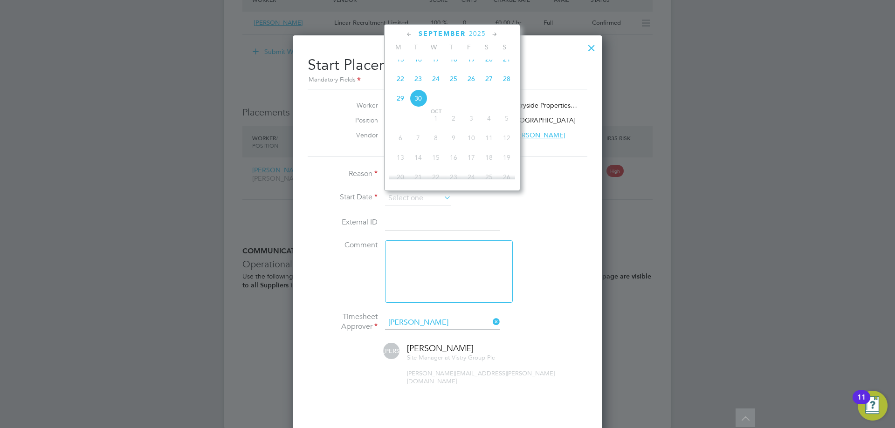
click at [396, 86] on span "22" at bounding box center [401, 79] width 18 height 18
type input "[DATE]"
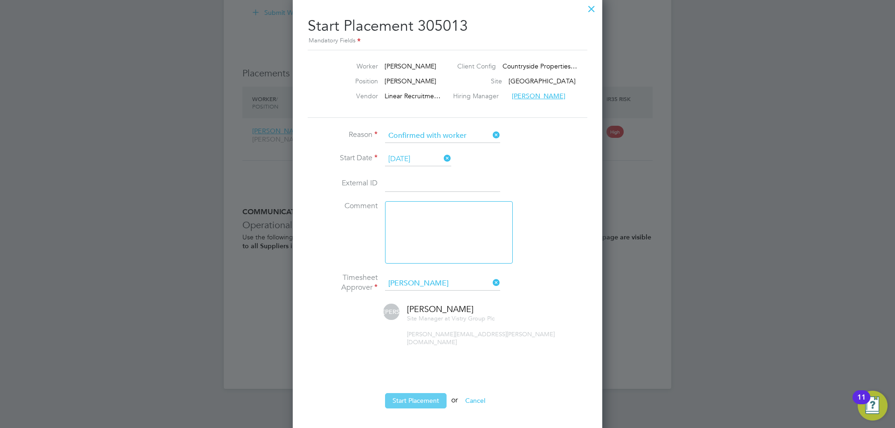
click at [428, 393] on button "Start Placement" at bounding box center [416, 400] width 62 height 15
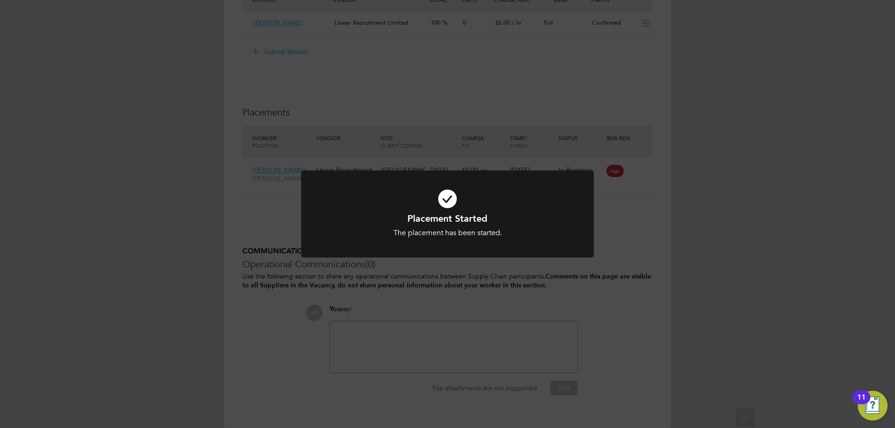
click at [566, 233] on div "The placement has been started." at bounding box center [447, 233] width 242 height 10
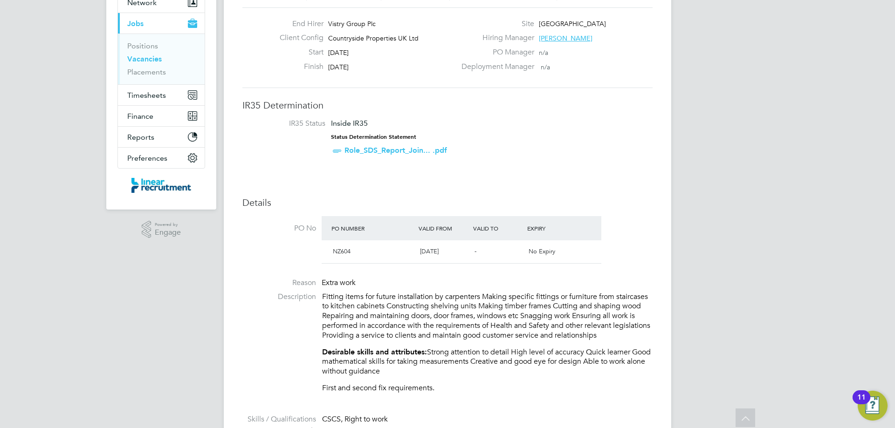
scroll to position [0, 0]
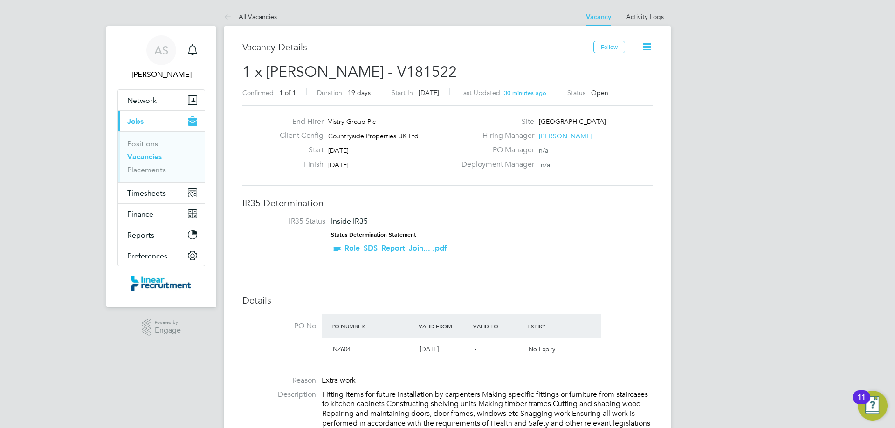
click at [146, 158] on link "Vacancies" at bounding box center [144, 156] width 34 height 9
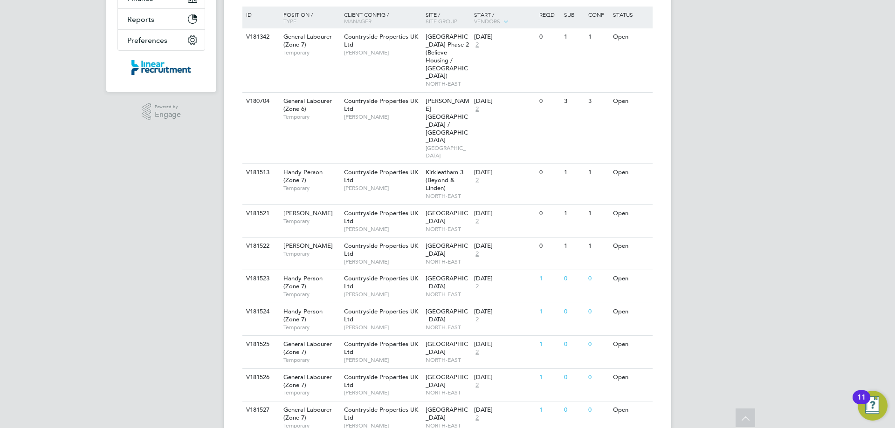
scroll to position [216, 0]
click at [313, 290] on span "Temporary" at bounding box center [311, 293] width 56 height 7
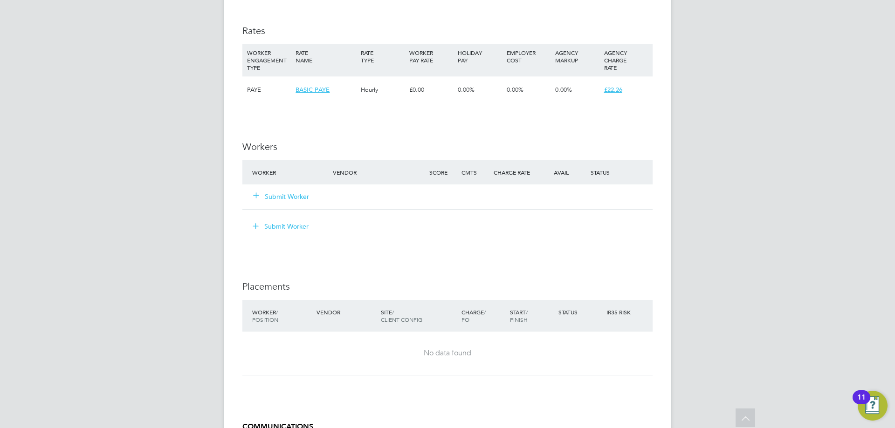
scroll to position [653, 0]
click at [293, 204] on div "Submit Worker" at bounding box center [298, 196] width 96 height 17
click at [293, 196] on button "Submit Worker" at bounding box center [282, 196] width 56 height 9
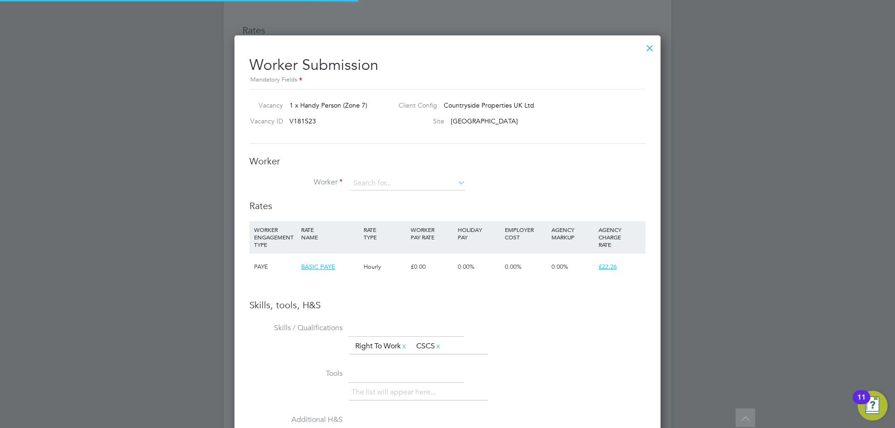
scroll to position [589, 426]
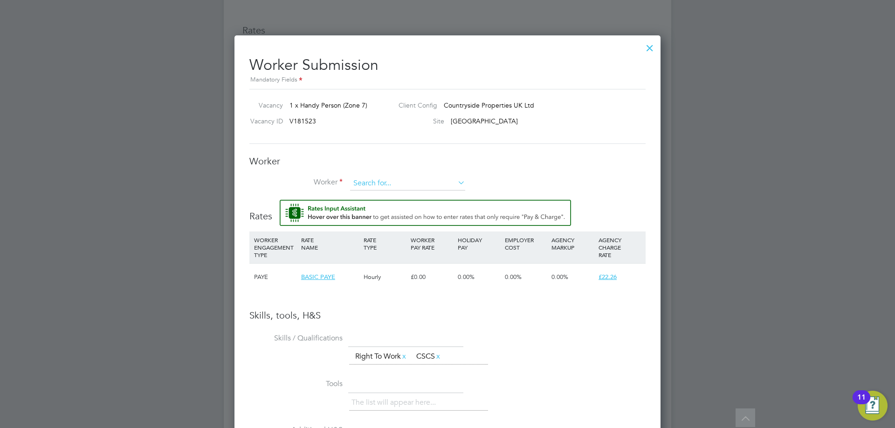
click at [377, 188] on input at bounding box center [407, 184] width 115 height 14
type input "craig mcmann"
drag, startPoint x: 417, startPoint y: 183, endPoint x: 281, endPoint y: 183, distance: 136.6
click at [281, 183] on li "Worker craig mcmann" at bounding box center [447, 188] width 396 height 23
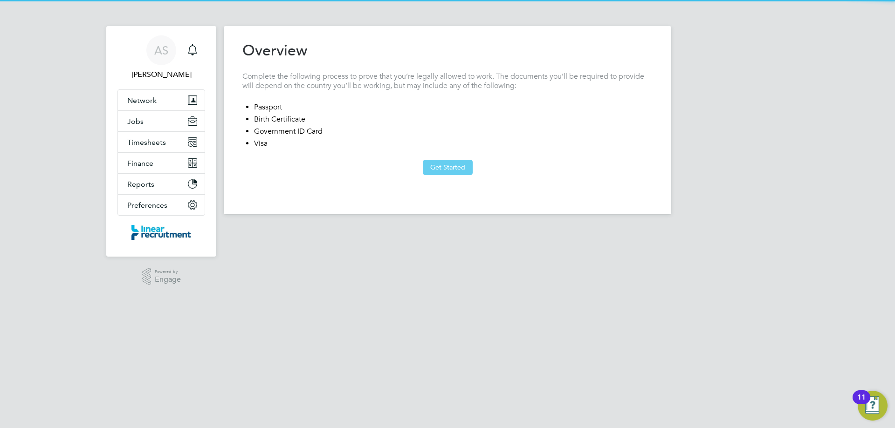
click at [451, 165] on button "Get Started" at bounding box center [448, 167] width 50 height 15
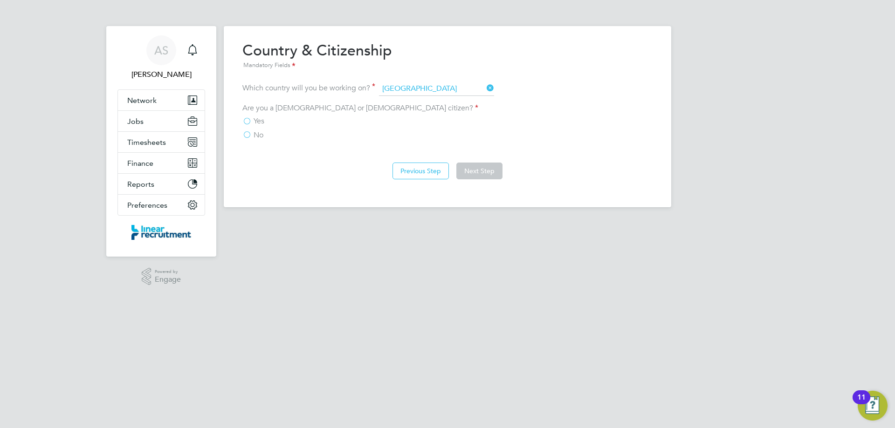
click at [261, 129] on div "Yes No" at bounding box center [447, 129] width 410 height 24
click at [262, 124] on span "Yes" at bounding box center [259, 121] width 11 height 9
click at [0, 0] on input "Yes" at bounding box center [0, 0] width 0 height 0
click at [485, 172] on button "Next Step" at bounding box center [479, 171] width 46 height 17
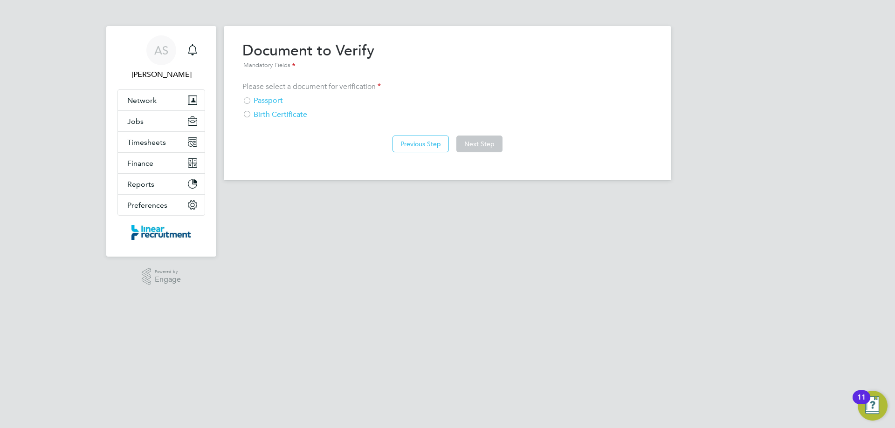
click at [265, 104] on div "Passport" at bounding box center [447, 101] width 410 height 10
click at [502, 144] on div "Previous Step Next Step" at bounding box center [447, 142] width 410 height 37
click at [495, 144] on button "Next Step" at bounding box center [479, 144] width 46 height 17
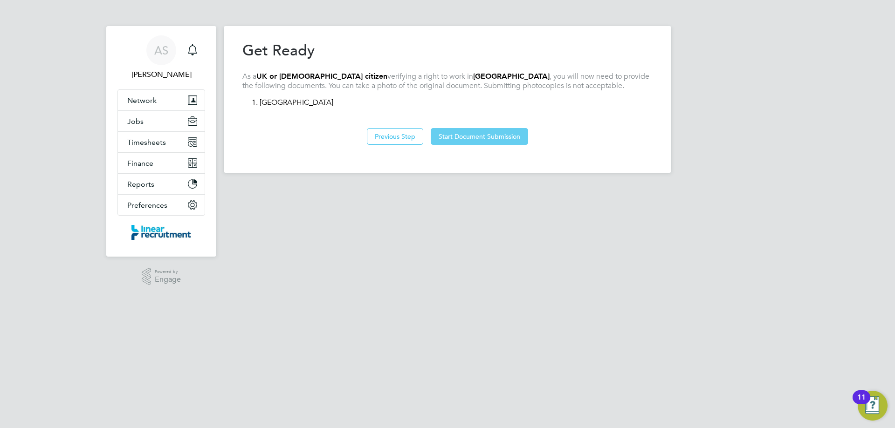
click at [476, 139] on button "Start Document Submission" at bounding box center [479, 136] width 97 height 17
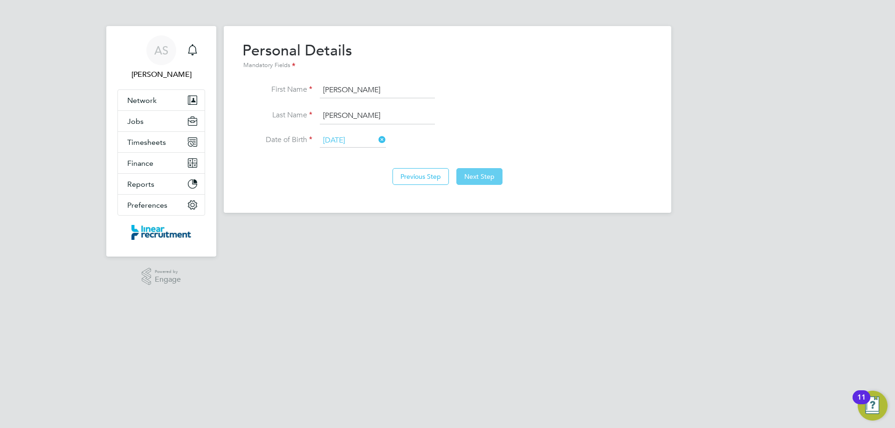
click at [487, 170] on button "Next Step" at bounding box center [479, 176] width 46 height 17
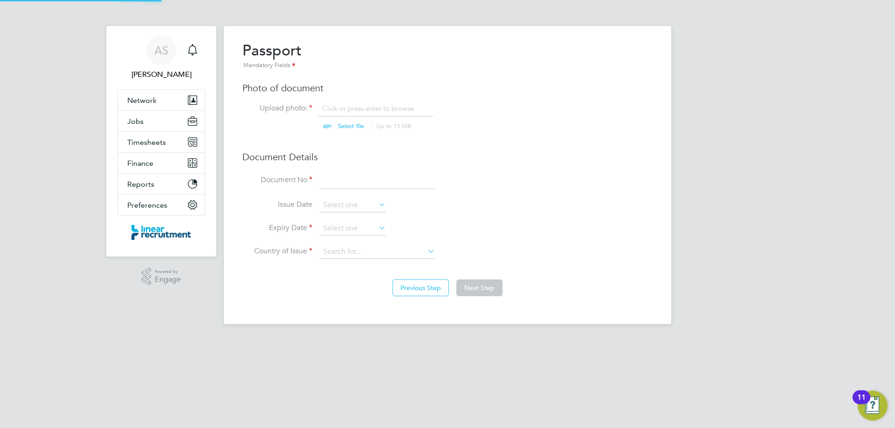
scroll to position [13, 116]
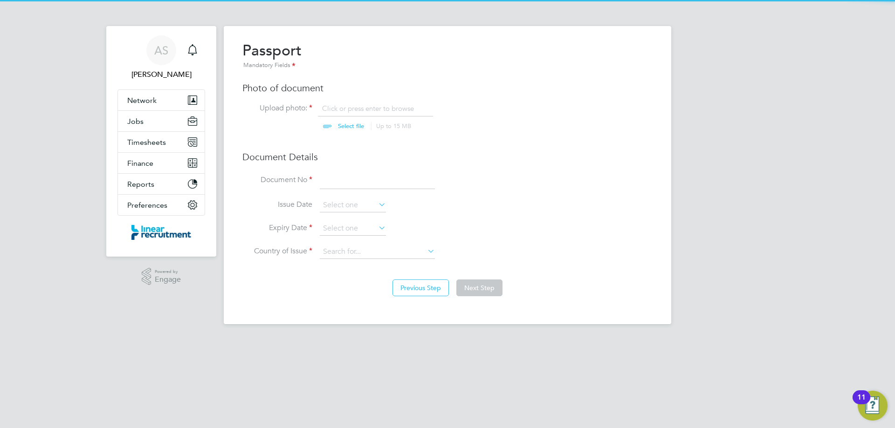
click at [362, 108] on input "file" at bounding box center [360, 118] width 146 height 28
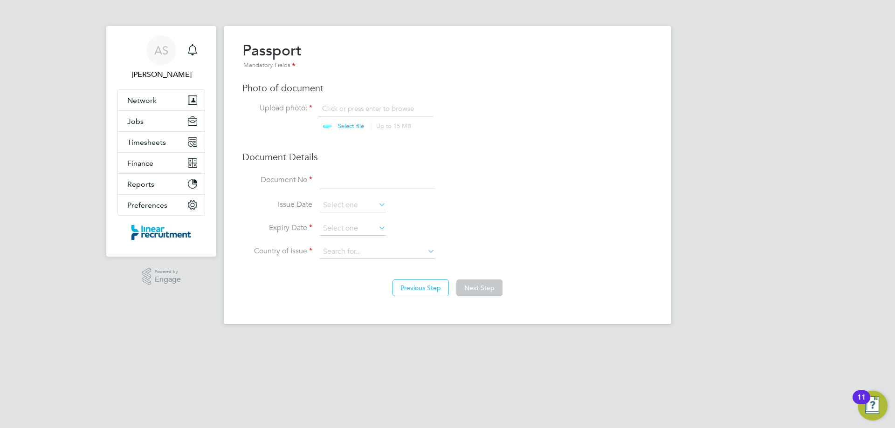
type input "C:\fakepath\Signed ID.pdf"
click at [339, 181] on input at bounding box center [377, 180] width 115 height 17
type input "532808769"
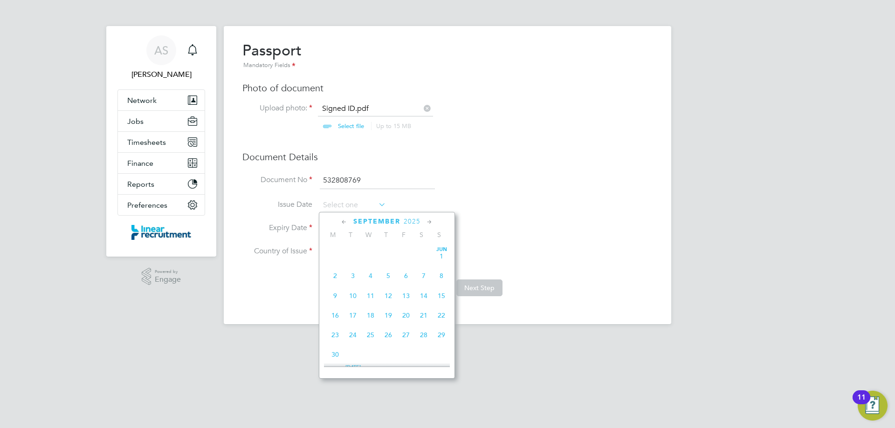
scroll to position [363, 0]
click at [259, 230] on label "Expiry Date" at bounding box center [277, 228] width 70 height 10
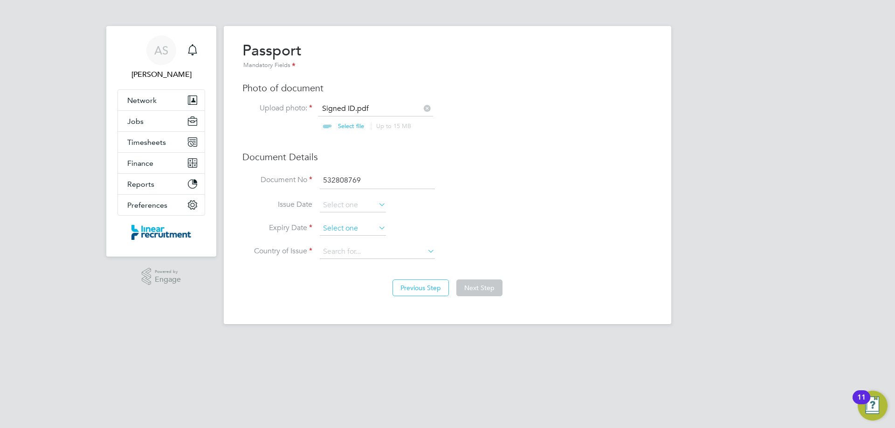
click at [341, 226] on input at bounding box center [353, 229] width 66 height 14
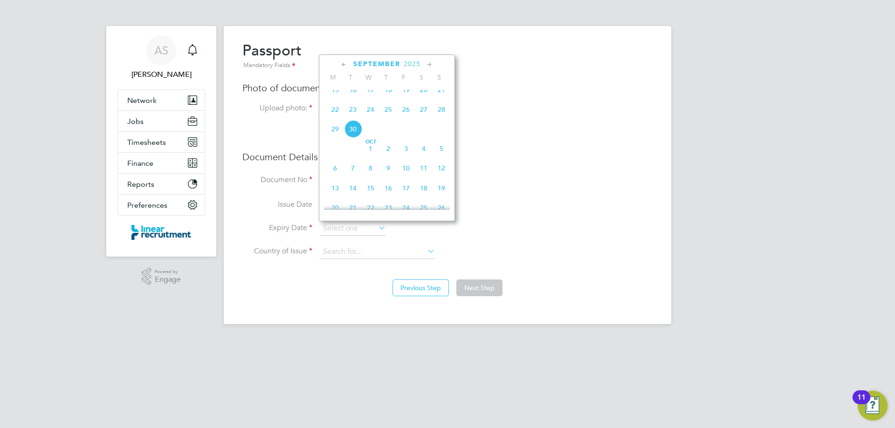
click at [410, 64] on span "2025" at bounding box center [412, 64] width 17 height 8
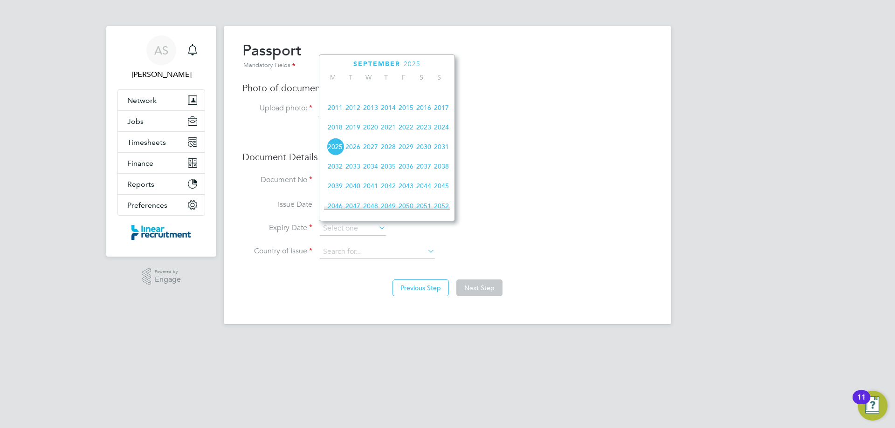
click at [358, 155] on span "2026" at bounding box center [353, 147] width 18 height 18
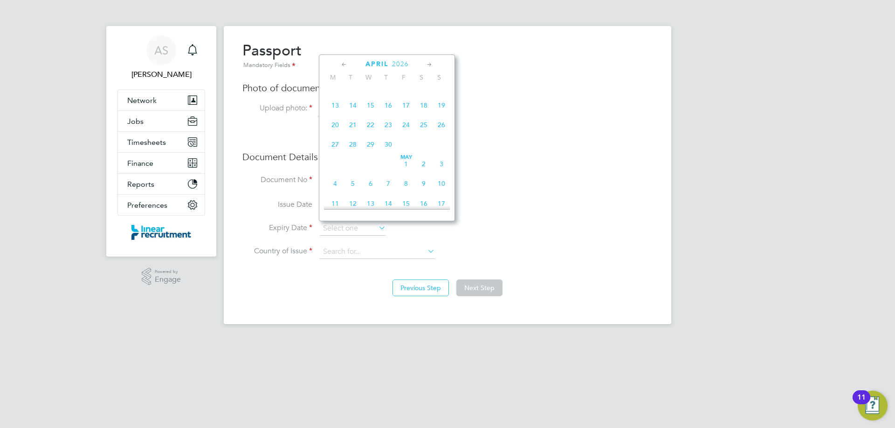
scroll to position [150, 0]
click at [354, 111] on span "14" at bounding box center [353, 107] width 18 height 18
type input "14 Apr 2026"
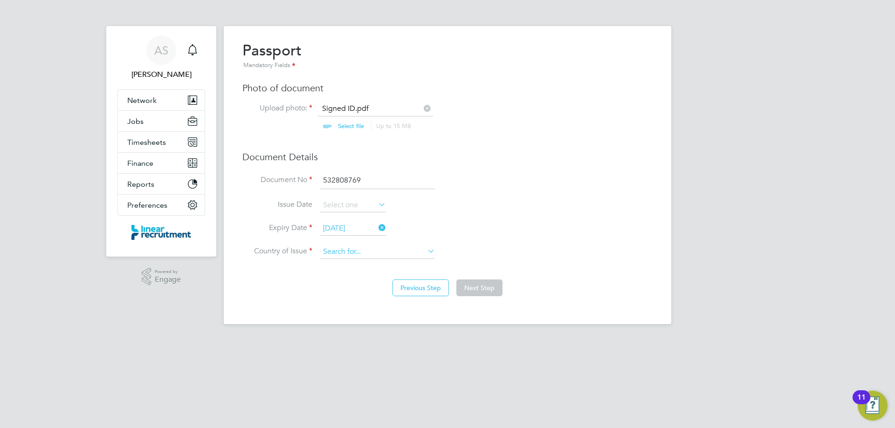
click at [372, 248] on input at bounding box center [377, 252] width 115 height 14
click at [359, 263] on b "King" at bounding box center [352, 265] width 14 height 8
type input "United Kingdom"
click at [467, 288] on button "Next Step" at bounding box center [479, 288] width 46 height 17
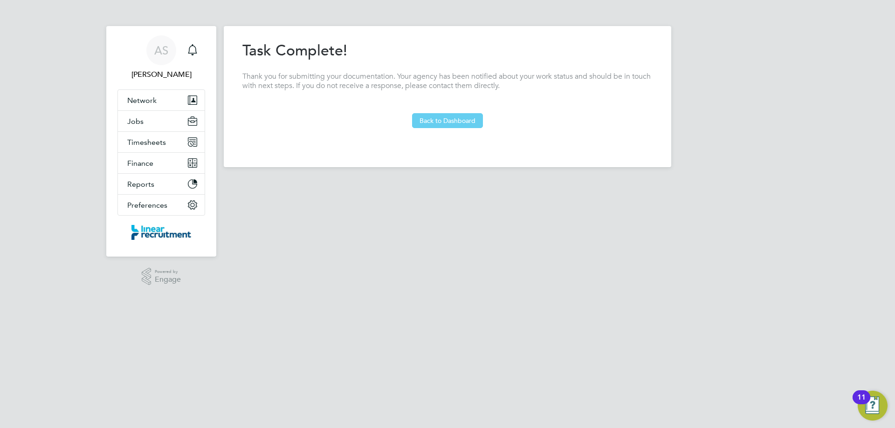
click at [427, 124] on button "Back to Dashboard" at bounding box center [447, 120] width 71 height 15
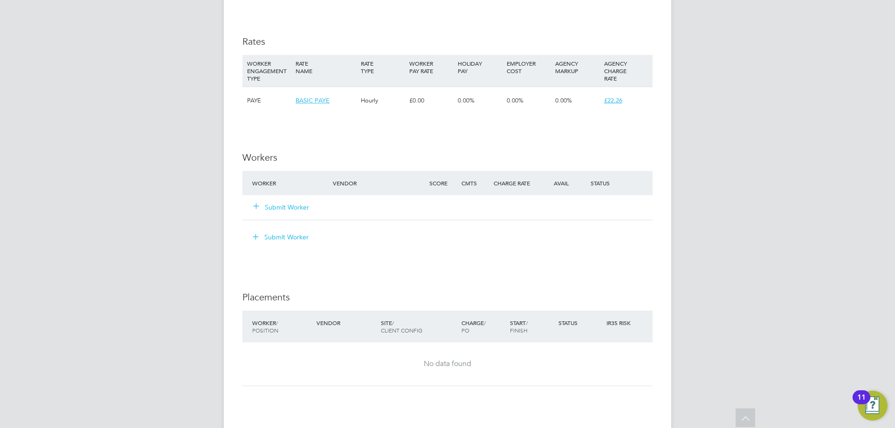
scroll to position [653, 0]
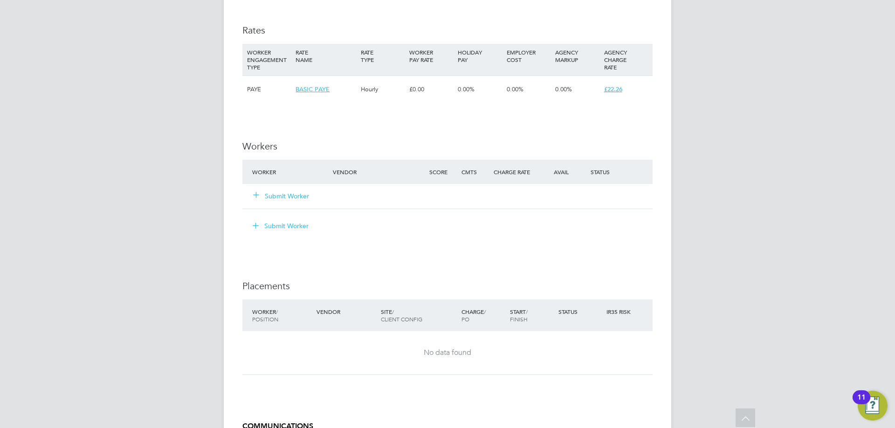
click at [294, 195] on button "Submit Worker" at bounding box center [282, 196] width 56 height 9
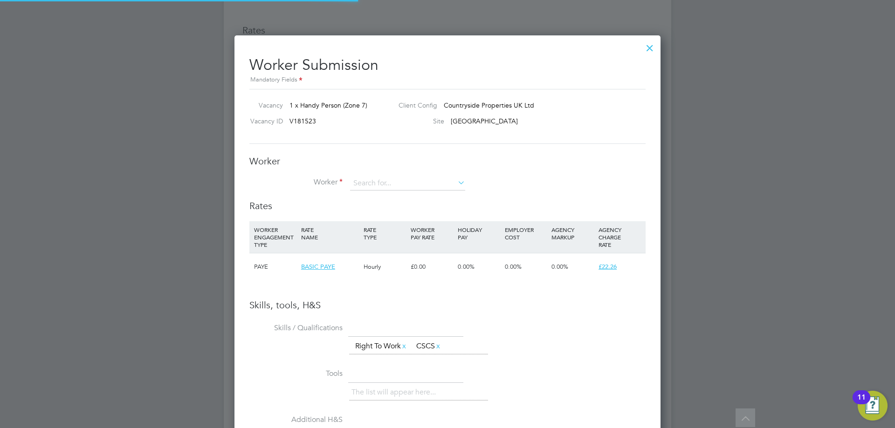
scroll to position [5, 5]
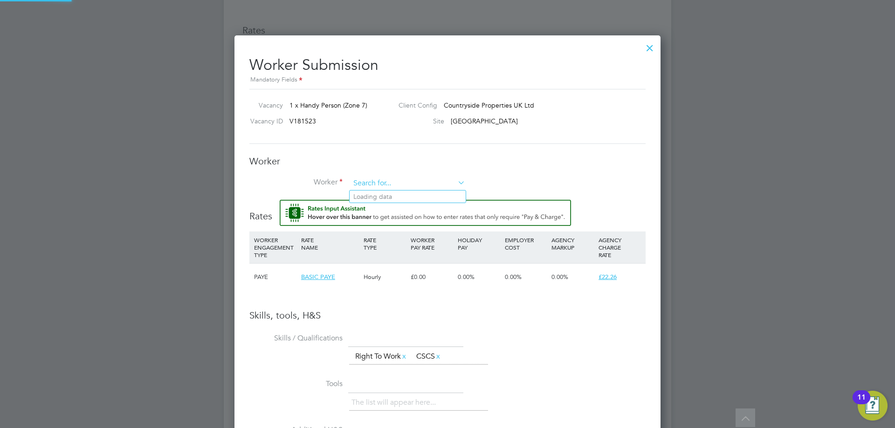
click at [365, 184] on input at bounding box center [407, 184] width 115 height 14
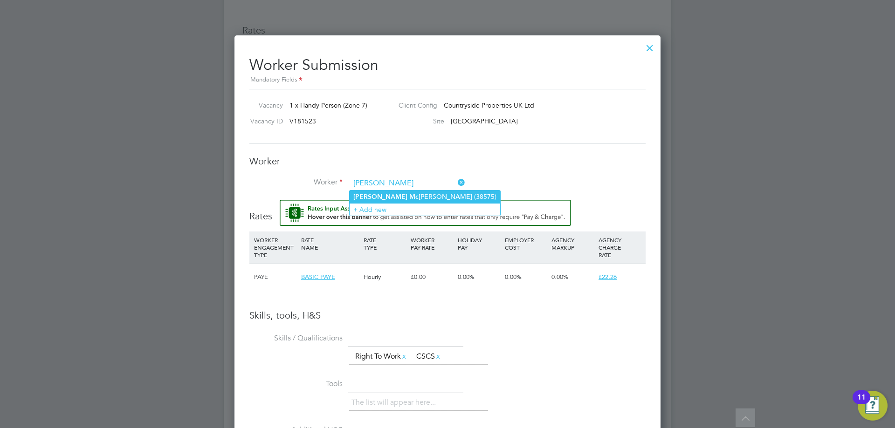
click at [368, 195] on b "Craig" at bounding box center [380, 197] width 54 height 8
type input "Craig Mcmann (38575)"
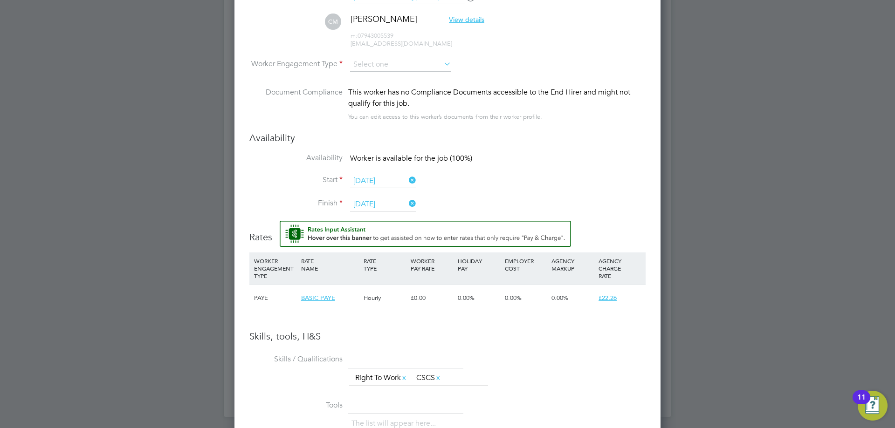
click at [380, 179] on input "[DATE]" at bounding box center [383, 181] width 66 height 14
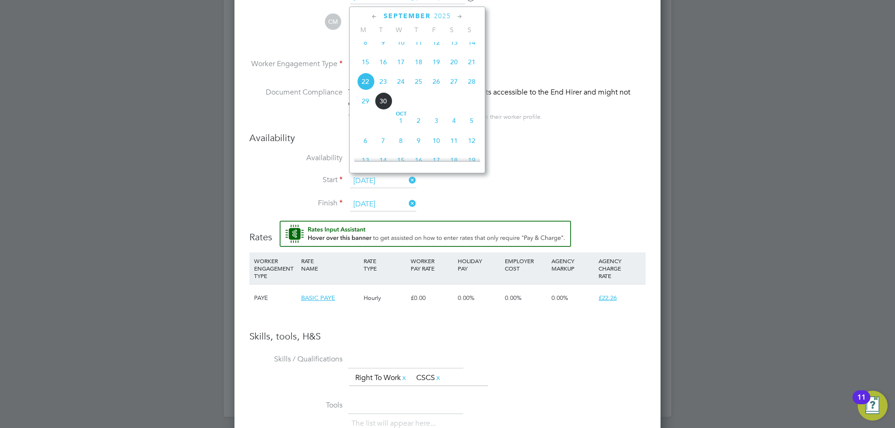
click at [579, 166] on li "Availability Worker is available for the job (100%)" at bounding box center [447, 163] width 396 height 21
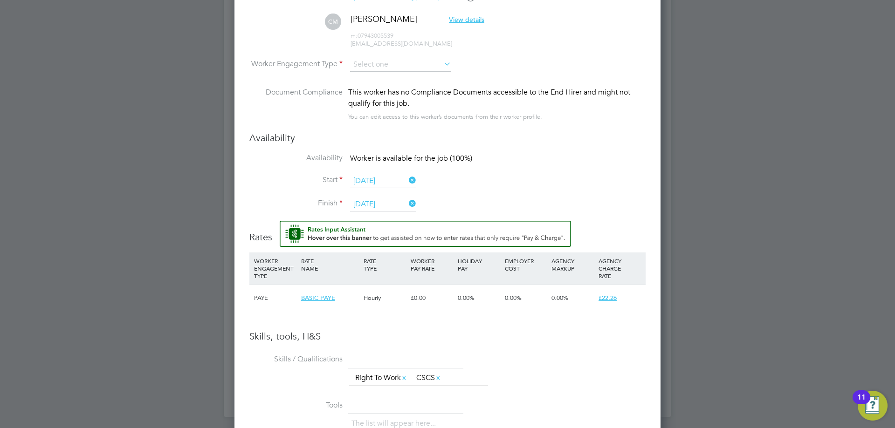
click at [390, 73] on li "Worker Engagement Type" at bounding box center [447, 72] width 396 height 29
click at [385, 64] on input at bounding box center [400, 65] width 101 height 14
click at [382, 94] on li "PAYE" at bounding box center [401, 90] width 102 height 12
type input "PAYE"
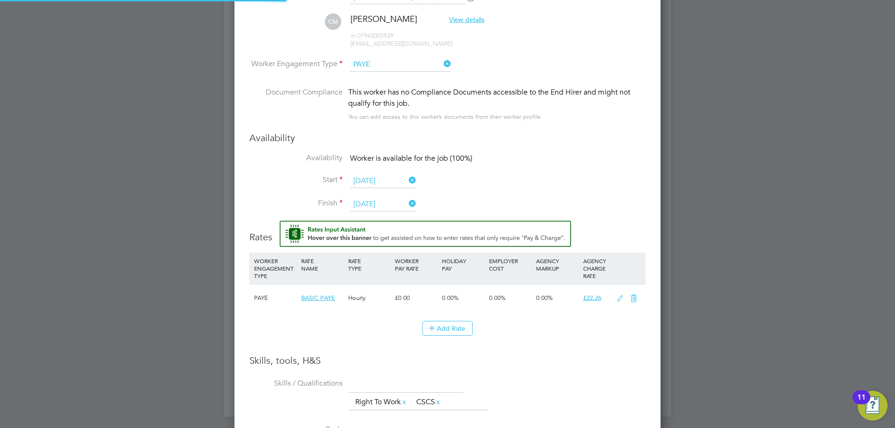
click at [663, 162] on div at bounding box center [447, 214] width 895 height 428
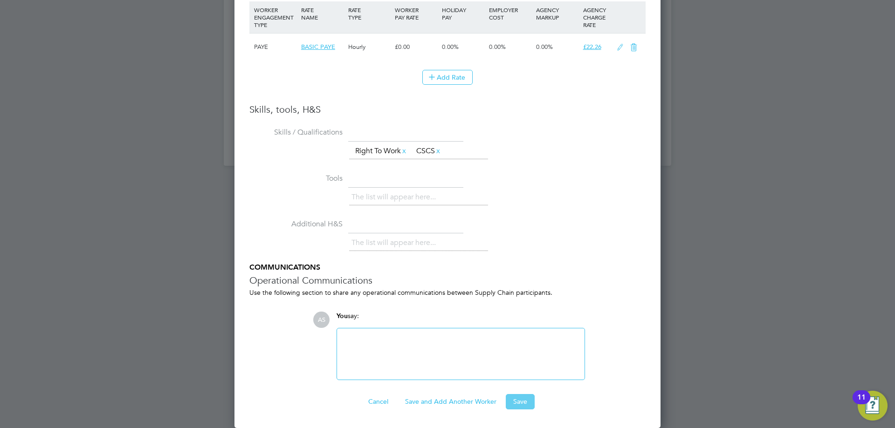
click at [526, 398] on button "Save" at bounding box center [520, 401] width 29 height 15
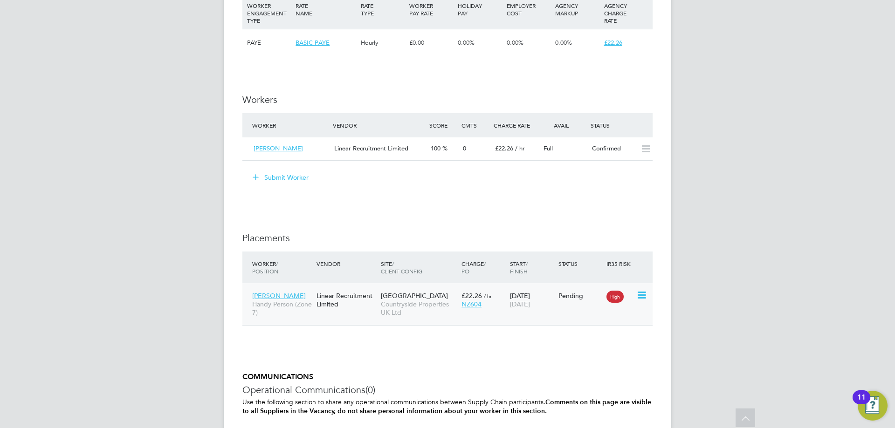
click at [641, 297] on icon at bounding box center [640, 295] width 9 height 11
click at [569, 354] on li "Start" at bounding box center [599, 353] width 96 height 13
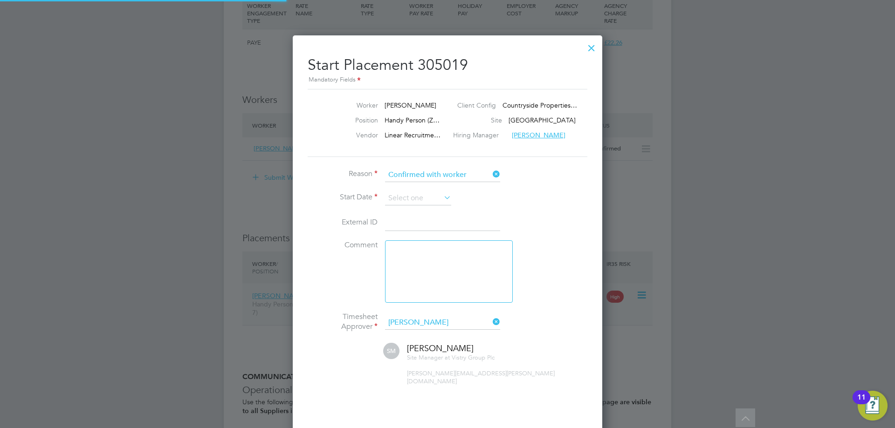
scroll to position [9, 116]
click at [439, 199] on input at bounding box center [418, 199] width 66 height 14
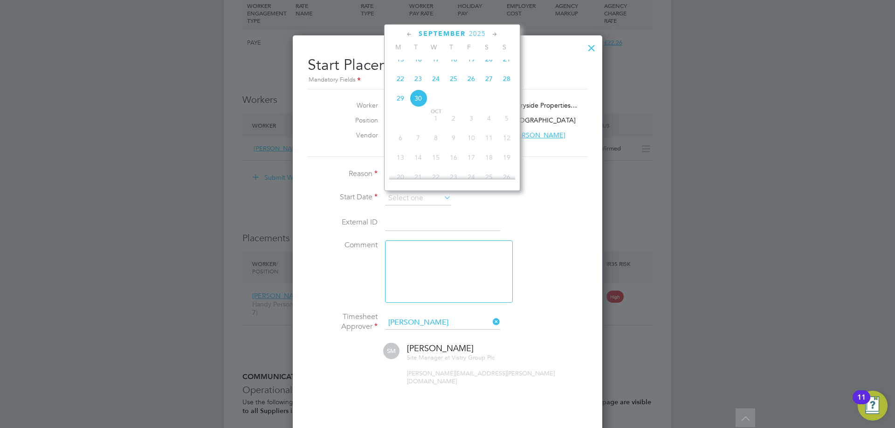
click at [403, 86] on span "22" at bounding box center [401, 79] width 18 height 18
type input "[DATE]"
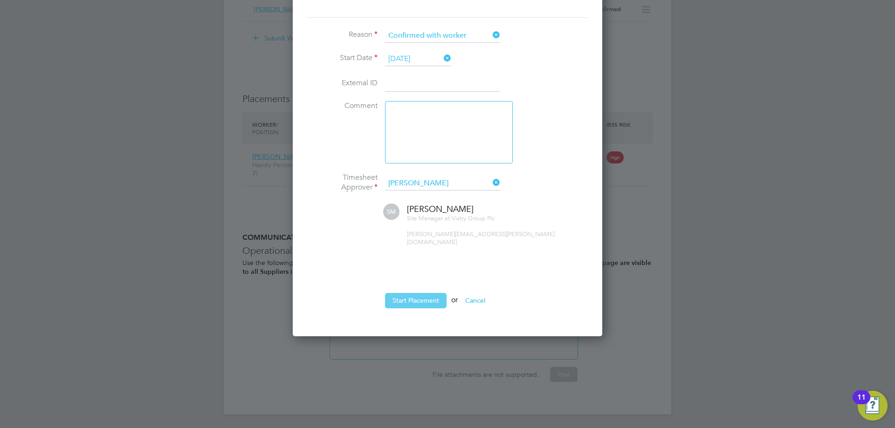
click at [427, 296] on button "Start Placement" at bounding box center [416, 300] width 62 height 15
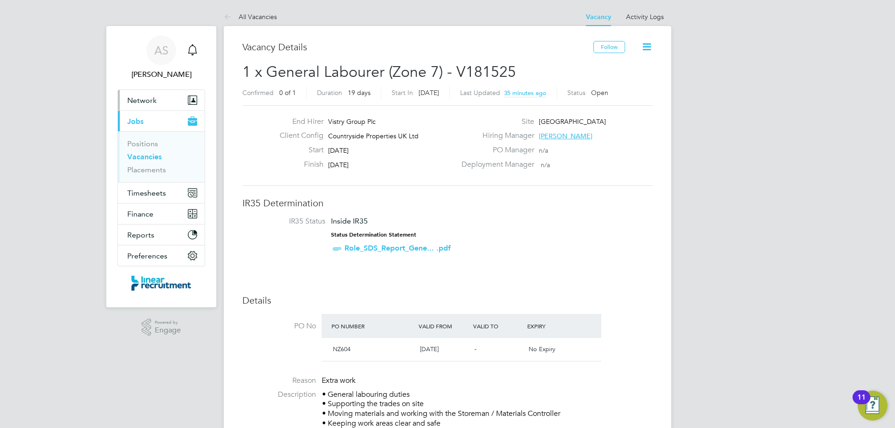
click at [152, 101] on span "Network" at bounding box center [141, 100] width 29 height 9
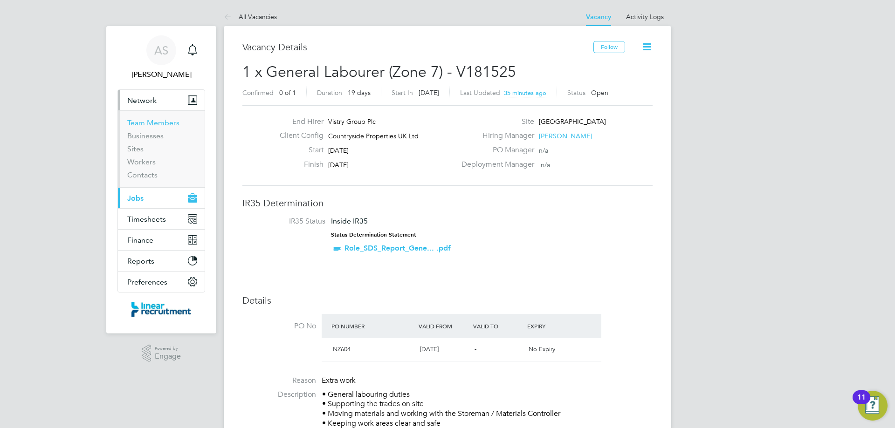
click at [151, 119] on link "Team Members" at bounding box center [153, 122] width 52 height 9
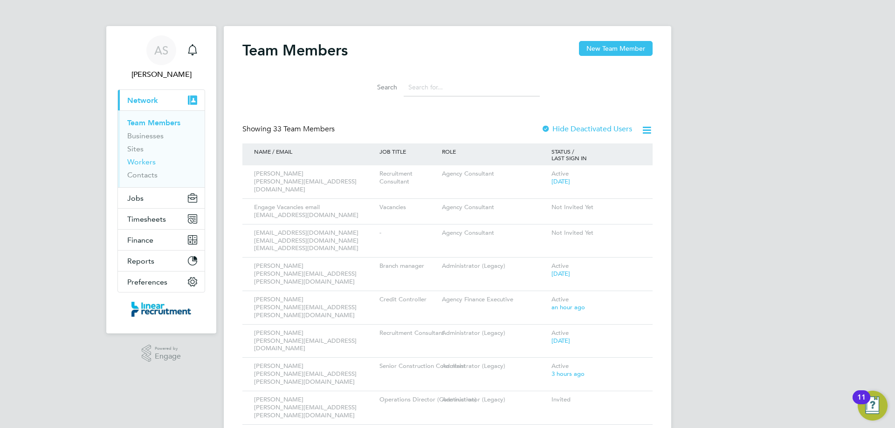
click at [145, 158] on link "Workers" at bounding box center [141, 162] width 28 height 9
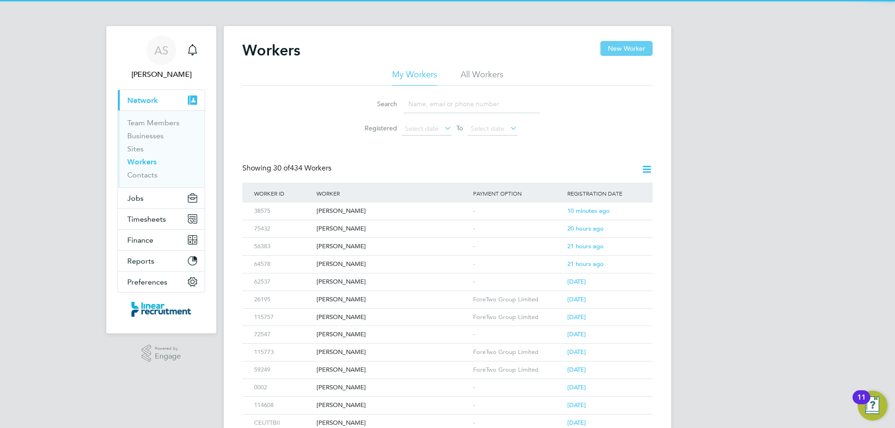
click at [629, 52] on button "New Worker" at bounding box center [626, 48] width 52 height 15
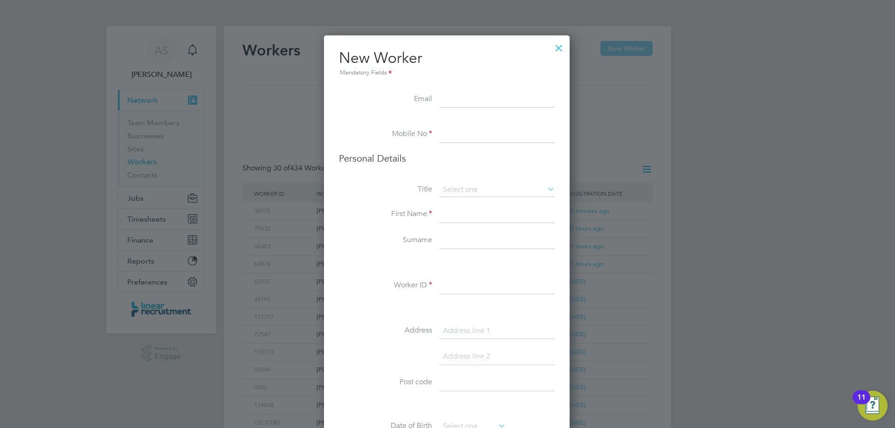
scroll to position [789, 247]
click at [560, 49] on div at bounding box center [558, 45] width 17 height 17
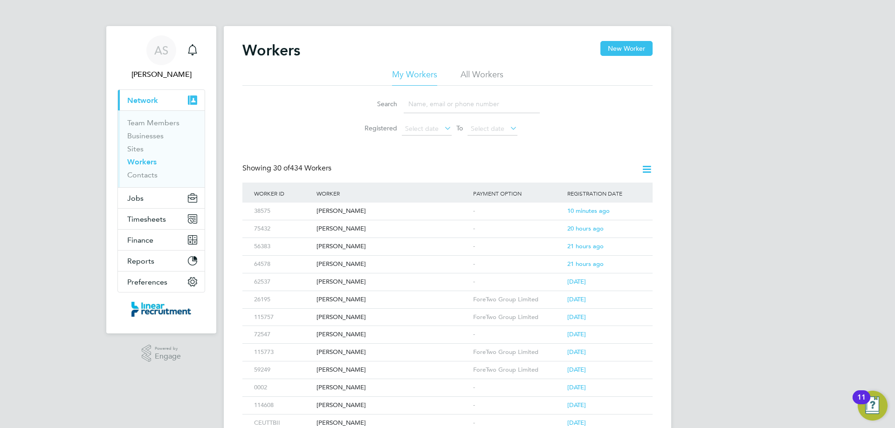
click at [458, 101] on input at bounding box center [472, 104] width 136 height 18
click at [474, 74] on li "All Workers" at bounding box center [482, 77] width 43 height 17
click at [473, 110] on input at bounding box center [472, 104] width 136 height 18
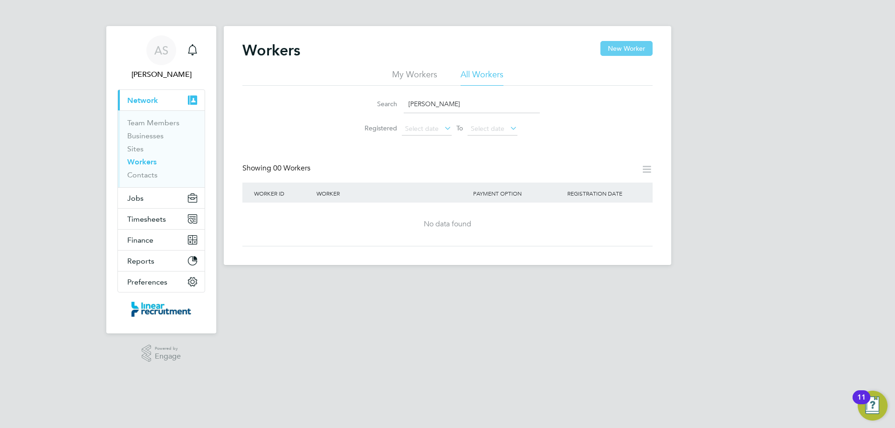
type input "jack anderson"
click at [615, 46] on button "New Worker" at bounding box center [626, 48] width 52 height 15
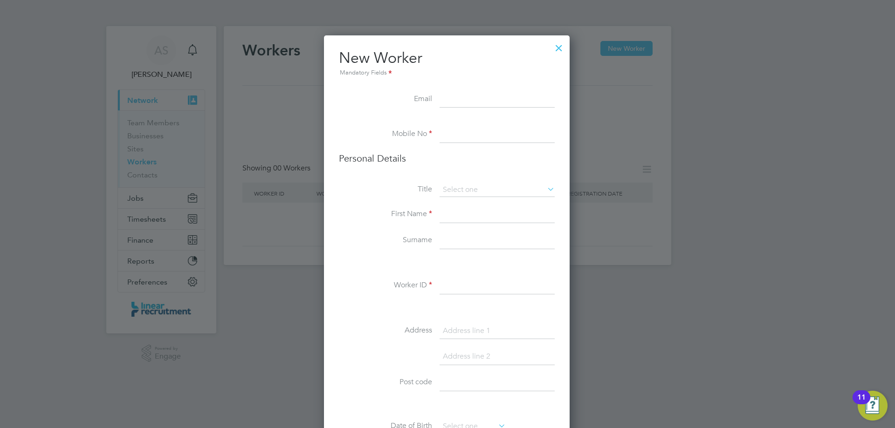
paste input "jackyboy89@live.co.uk"
type input "jackyboy89@live.co.uk"
click at [466, 138] on input at bounding box center [497, 134] width 115 height 17
paste input "07903087288"
type input "07903087288"
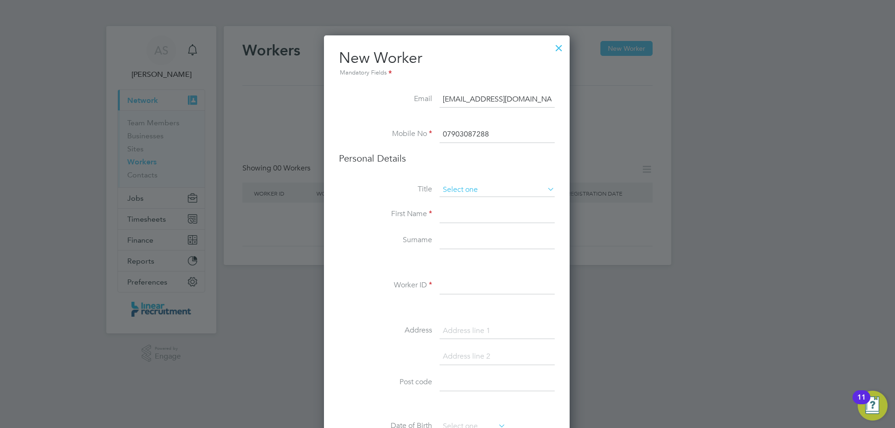
click at [454, 195] on input at bounding box center [497, 190] width 115 height 14
click at [454, 201] on li "Mr" at bounding box center [497, 203] width 116 height 12
type input "Mr"
click at [451, 213] on input at bounding box center [497, 214] width 115 height 17
type input "Jack"
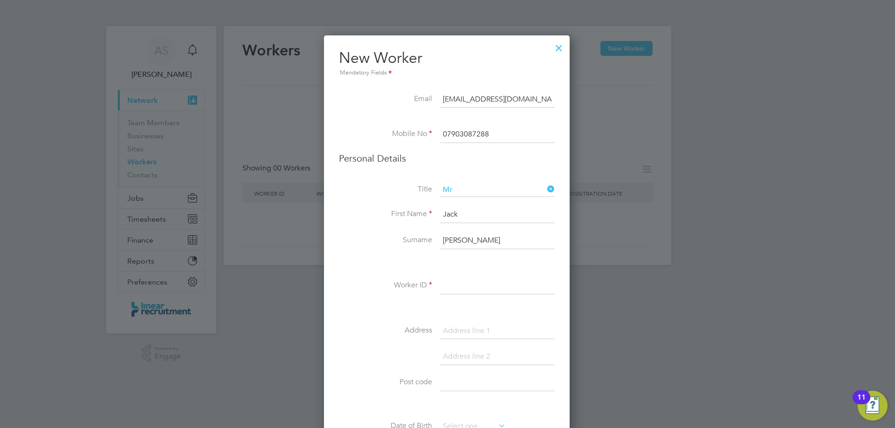
type input "Anderson"
paste input "82389"
type input "82389"
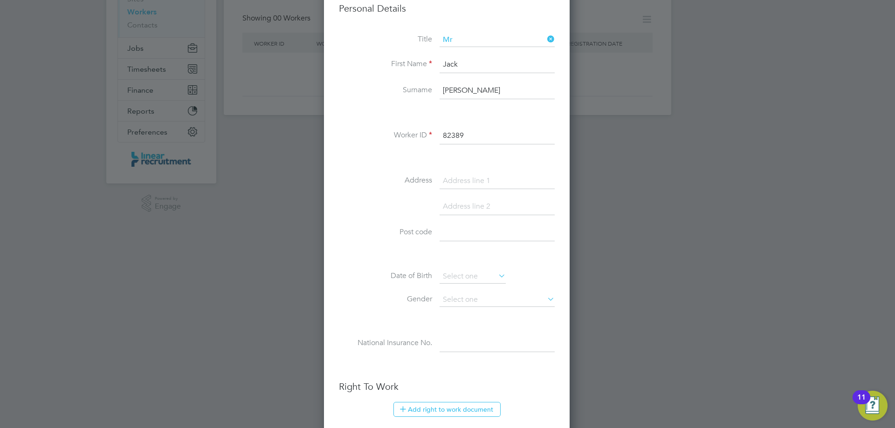
scroll to position [180, 0]
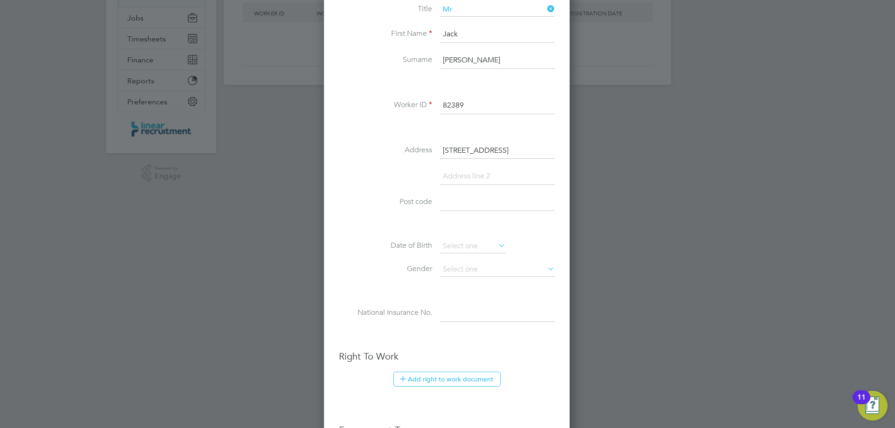
type input "20 Reading Road"
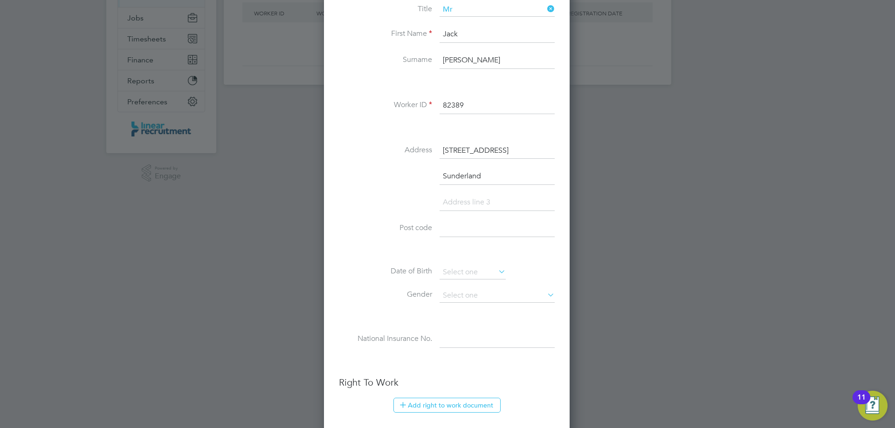
type input "Sunderland"
click at [459, 227] on input at bounding box center [497, 228] width 115 height 17
paste input "SR5 5QN"
type input "SR5 5QN"
click at [454, 272] on input at bounding box center [473, 273] width 66 height 14
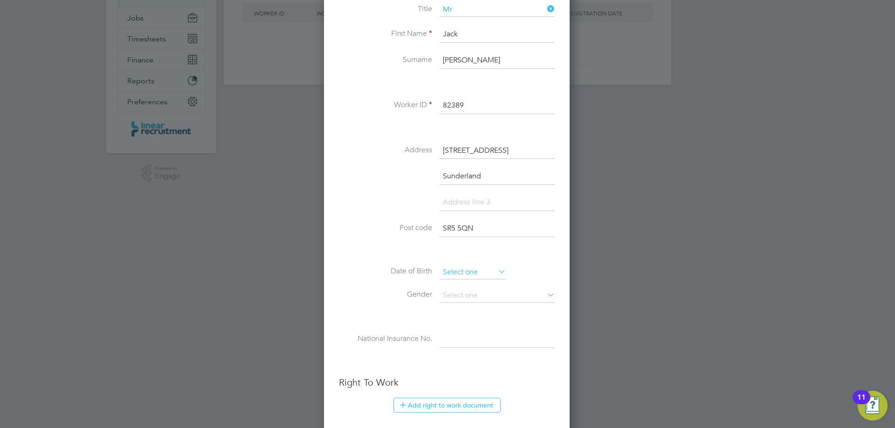
scroll to position [363, 0]
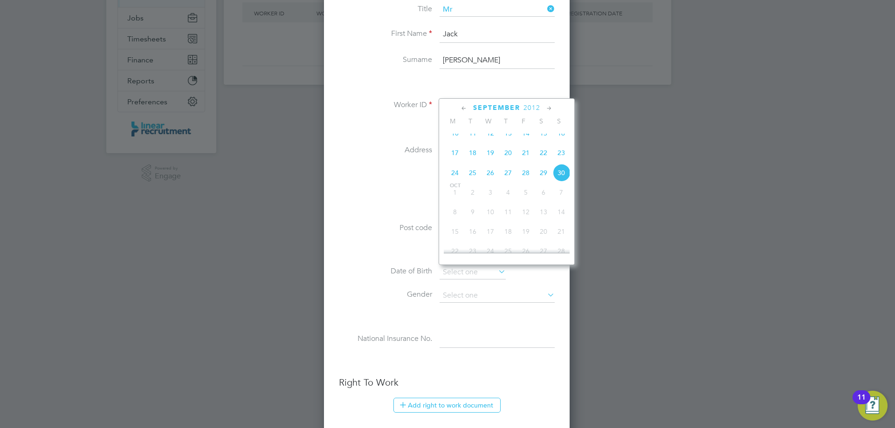
click at [528, 108] on span "2012" at bounding box center [531, 108] width 17 height 8
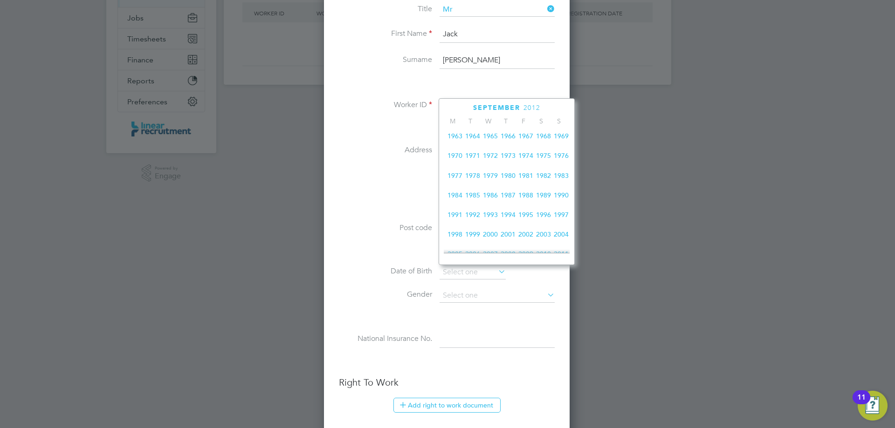
click at [561, 203] on span "1990" at bounding box center [561, 195] width 18 height 18
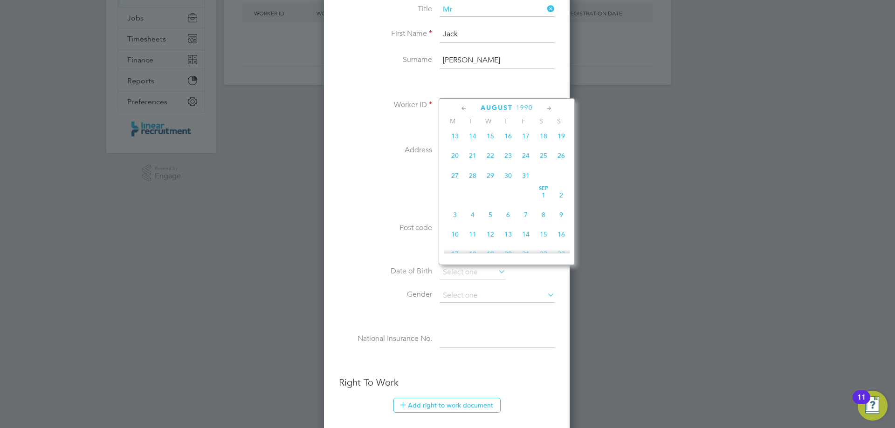
click at [524, 104] on span "1990" at bounding box center [524, 108] width 17 height 8
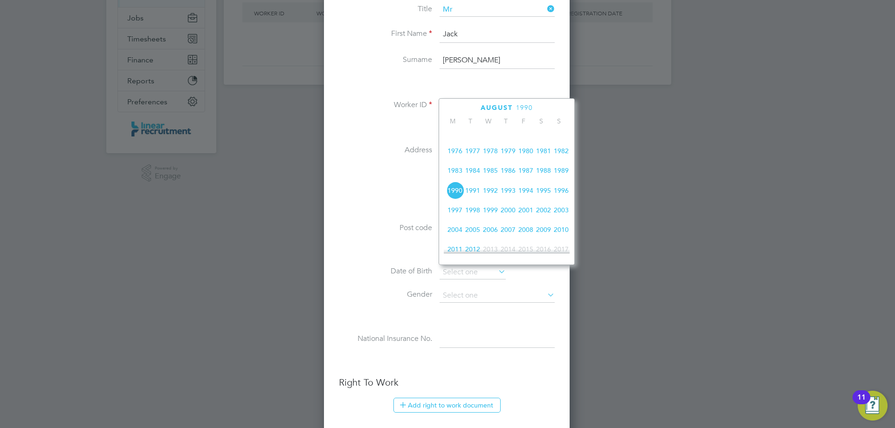
click at [557, 179] on span "1989" at bounding box center [561, 171] width 18 height 18
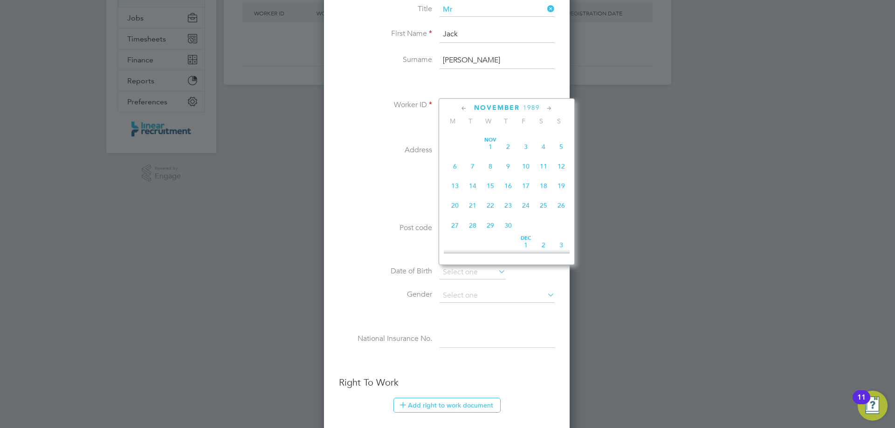
scroll to position [480, 0]
click at [455, 163] on span "23" at bounding box center [455, 154] width 18 height 18
type input "23 Oct 1989"
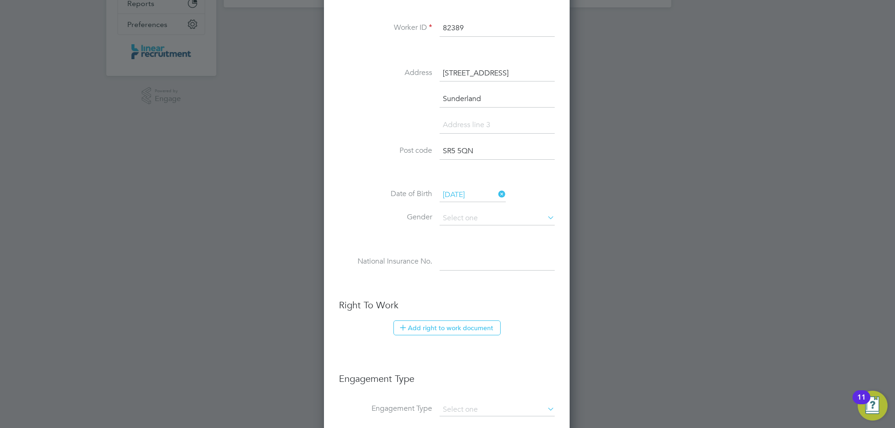
scroll to position [274, 0]
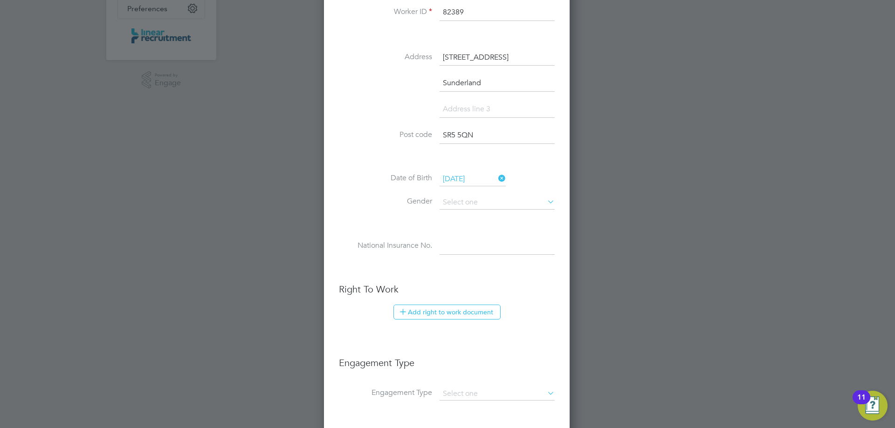
click at [463, 197] on input at bounding box center [497, 203] width 115 height 14
click at [468, 212] on li "Male" at bounding box center [497, 216] width 116 height 12
type input "Male"
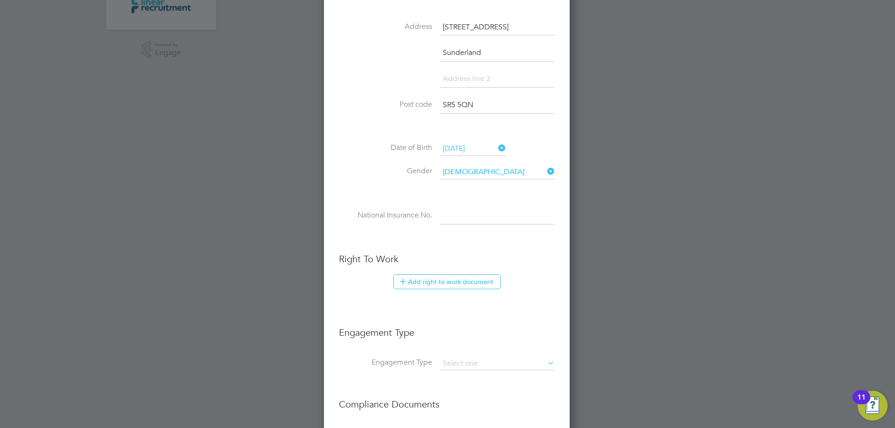
scroll to position [320, 0]
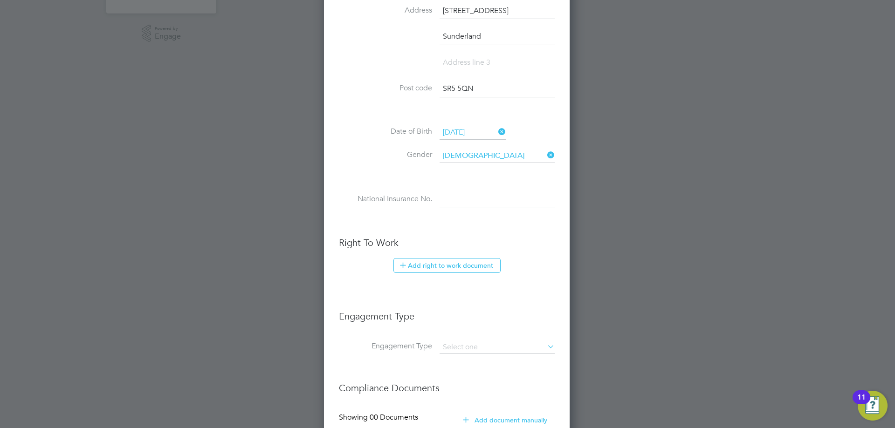
click at [469, 182] on div "Title Mr First Name Jack Surname Anderson Worker ID 82389 Address 20 Reading Ro…" at bounding box center [447, 45] width 216 height 364
click at [461, 201] on input at bounding box center [497, 200] width 115 height 17
paste input "JN144879D"
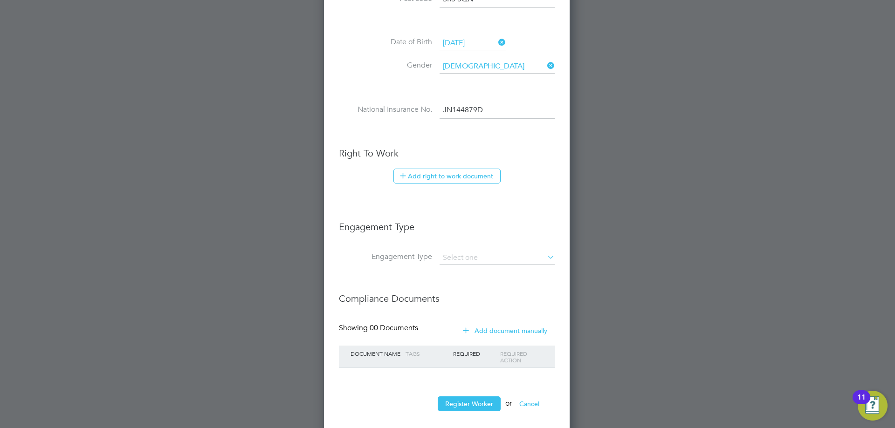
scroll to position [413, 0]
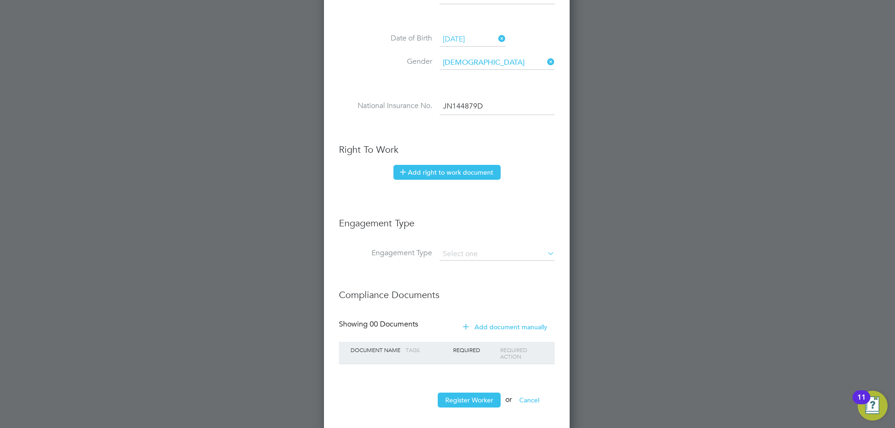
type input "JN 14 48 79 D"
click at [455, 177] on button "Add right to work document" at bounding box center [446, 172] width 107 height 15
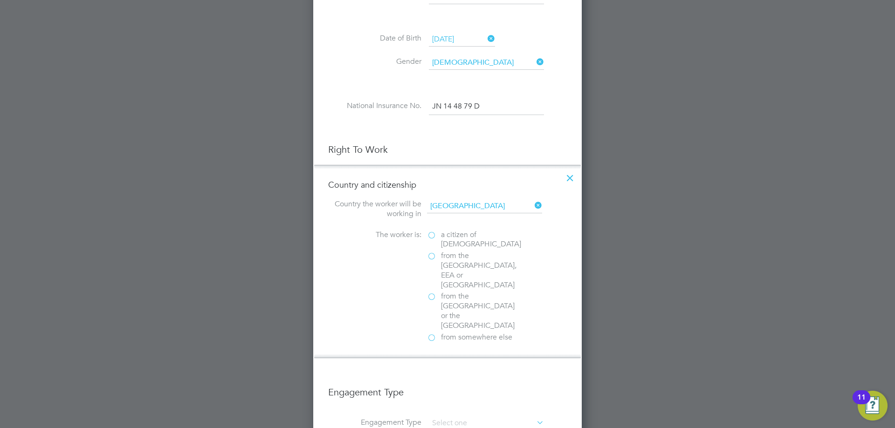
click at [443, 234] on span "a citizen of United Kingdom" at bounding box center [481, 240] width 80 height 20
click at [0, 0] on input "a citizen of United Kingdom" at bounding box center [0, 0] width 0 height 0
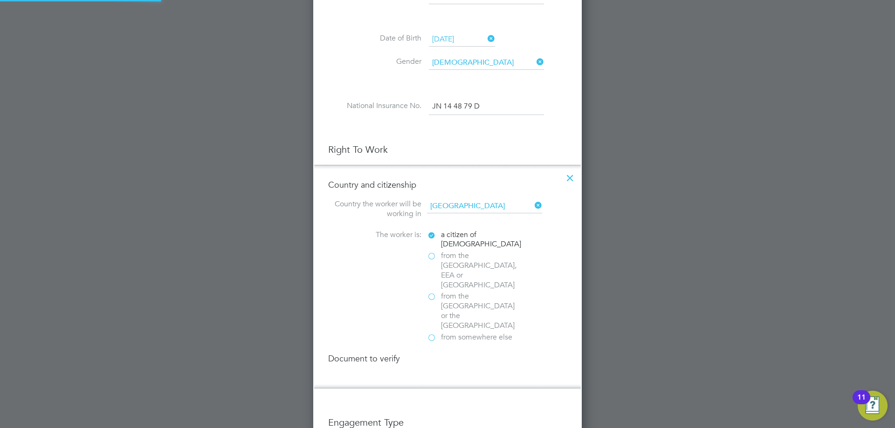
scroll to position [1006, 269]
click at [442, 374] on div "Passport" at bounding box center [497, 379] width 140 height 10
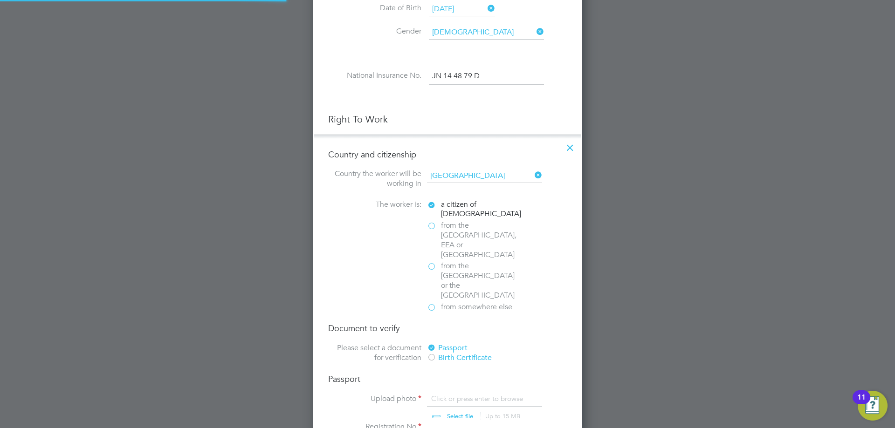
scroll to position [507, 0]
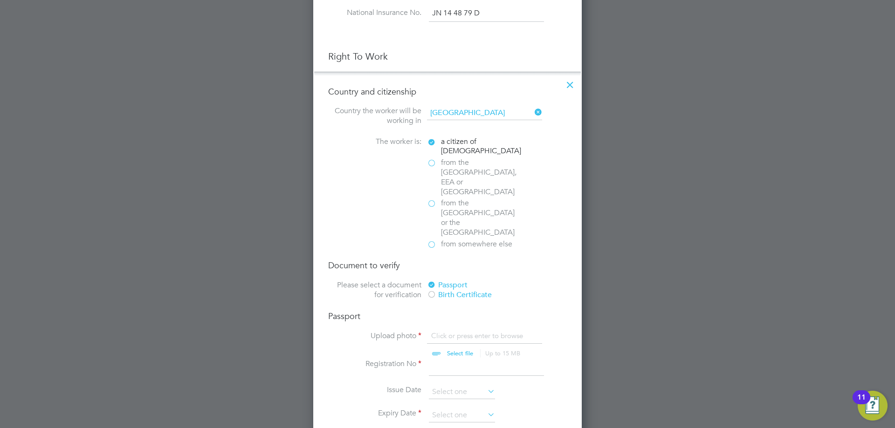
click at [470, 331] on input "file" at bounding box center [469, 345] width 146 height 28
type input "C:\fakepath\Signed ID (1).pdf"
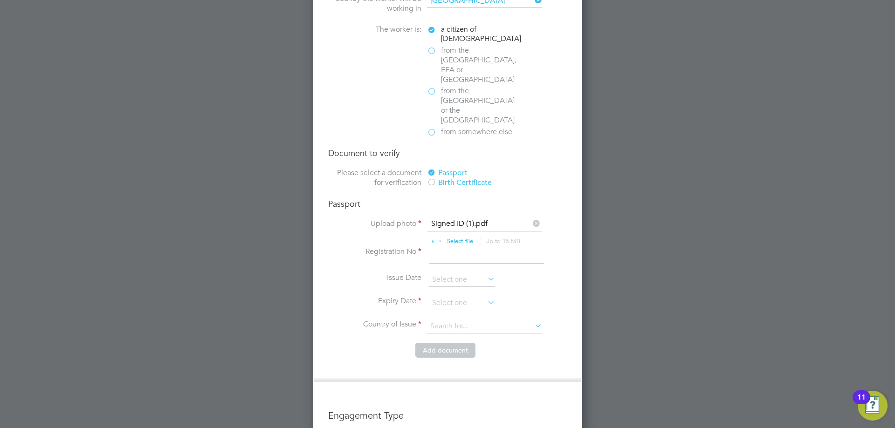
scroll to position [646, 0]
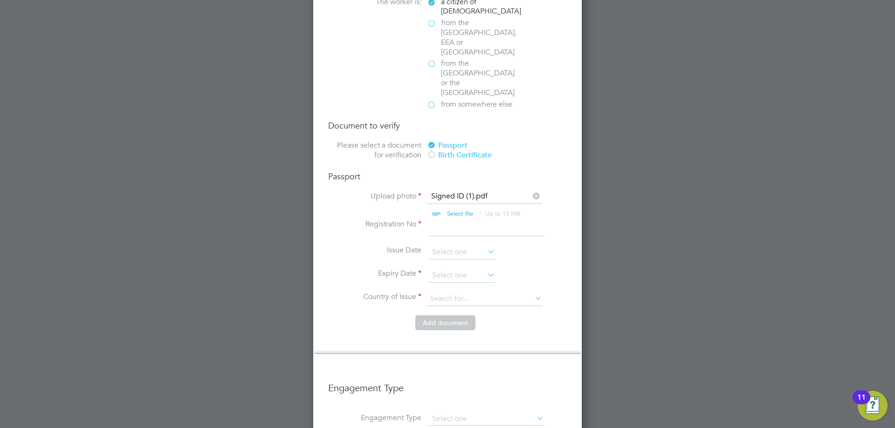
click at [459, 151] on div "Birth Certificate" at bounding box center [497, 156] width 140 height 10
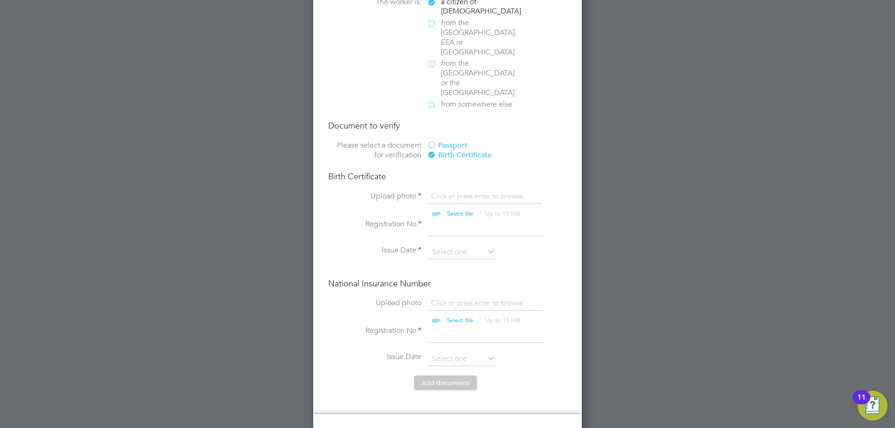
scroll to position [13, 116]
click at [451, 171] on div "Birth Certificate Upload photo Click or press enter to browse Select file Up to…" at bounding box center [447, 219] width 239 height 97
click at [460, 192] on input "file" at bounding box center [469, 206] width 146 height 28
type input "C:\fakepath\Signed ID (1).pdf"
click at [439, 220] on input at bounding box center [486, 228] width 115 height 17
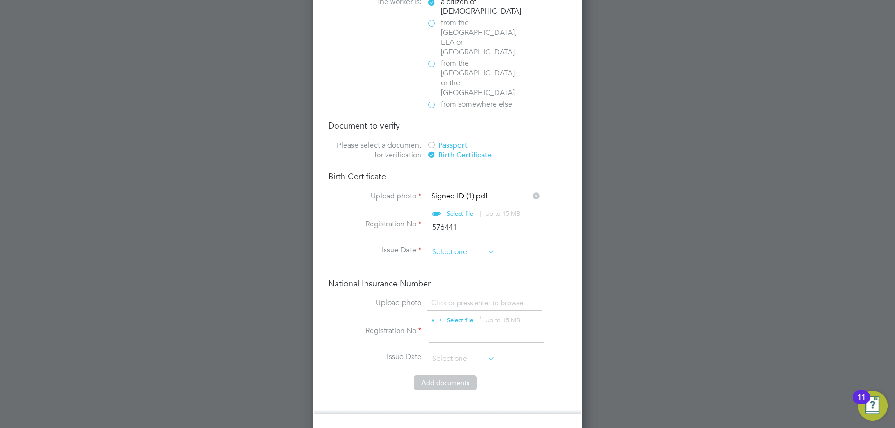
type input "576441"
click at [477, 246] on input at bounding box center [462, 253] width 66 height 14
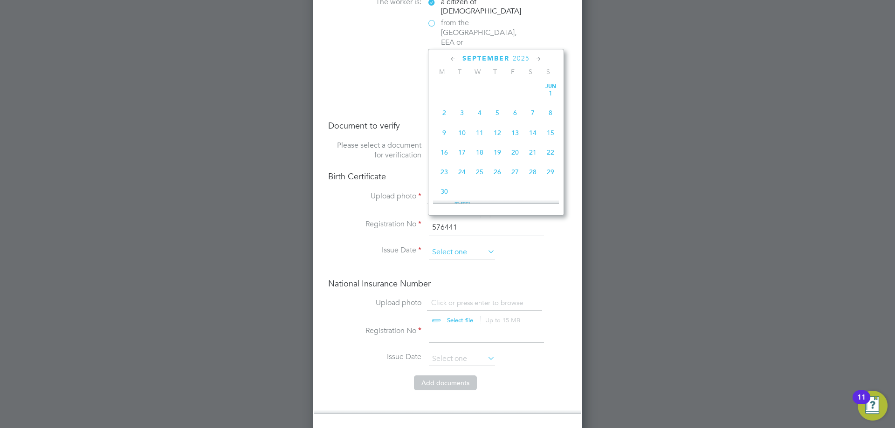
scroll to position [363, 0]
click at [514, 57] on span "2025" at bounding box center [521, 59] width 17 height 8
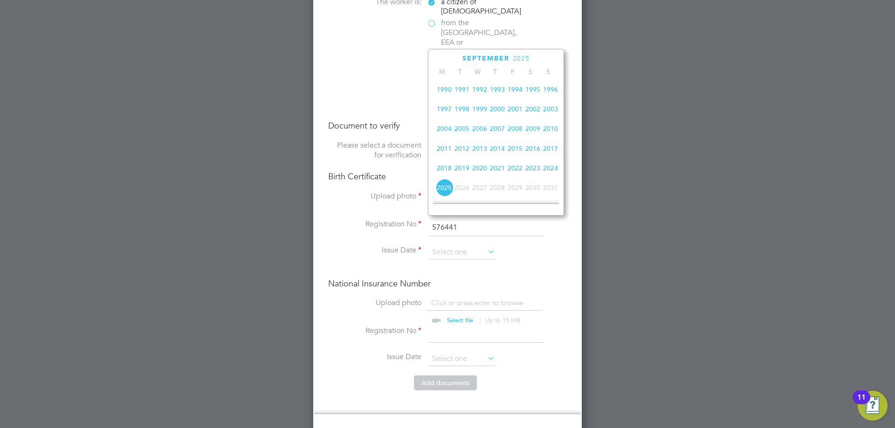
scroll to position [154, 0]
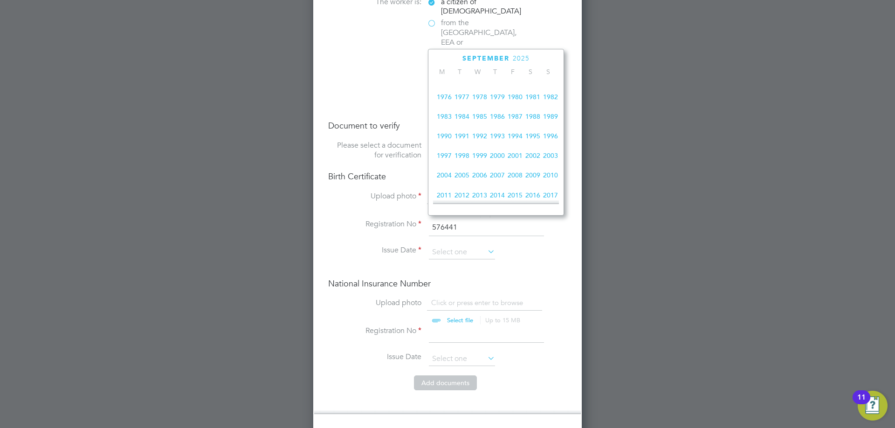
click at [557, 118] on span "1989" at bounding box center [551, 117] width 18 height 18
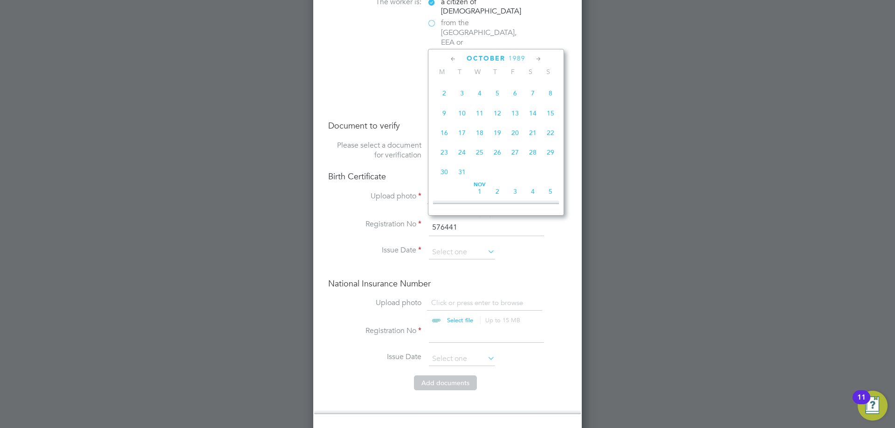
scroll to position [433, 0]
click at [522, 160] on span "27" at bounding box center [515, 152] width 18 height 18
type input "27 Oct 1989"
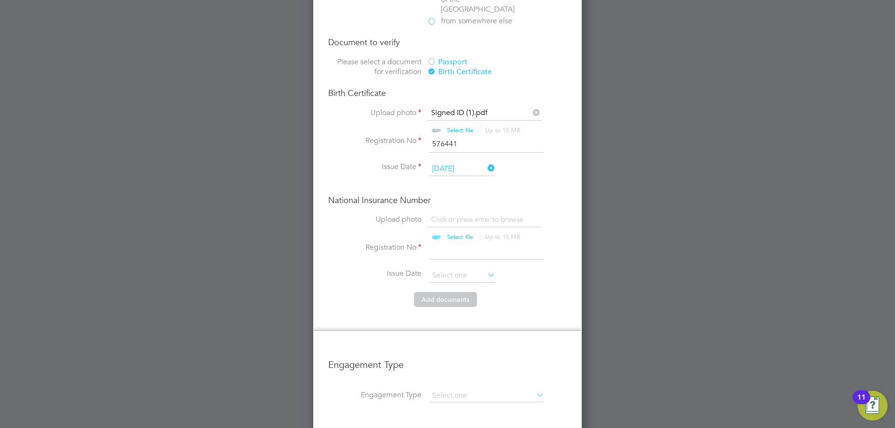
scroll to position [740, 0]
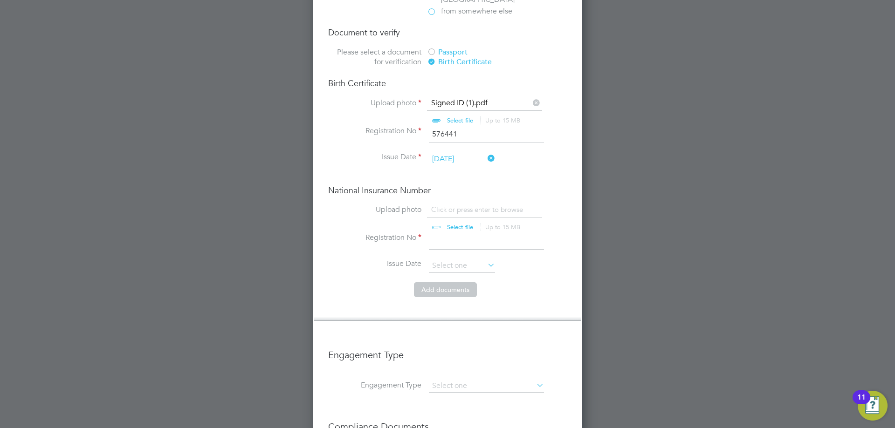
click at [482, 205] on input "file" at bounding box center [469, 219] width 146 height 28
type input "C:\fakepath\Signed ID (1).pdf"
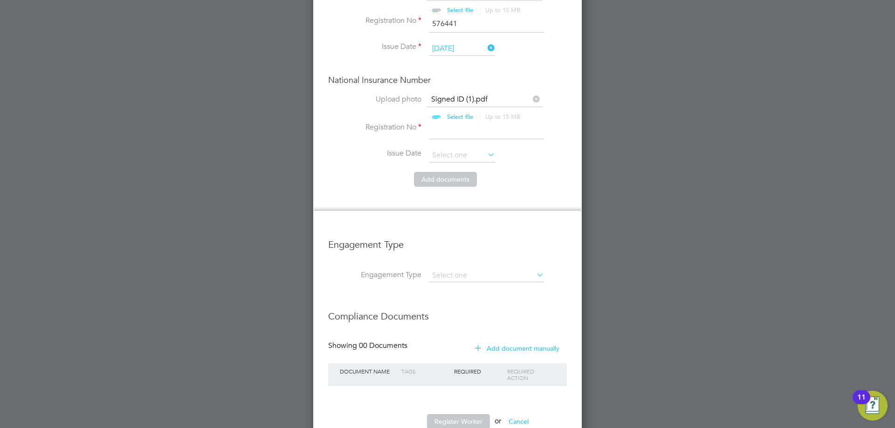
click at [455, 123] on input at bounding box center [486, 131] width 115 height 17
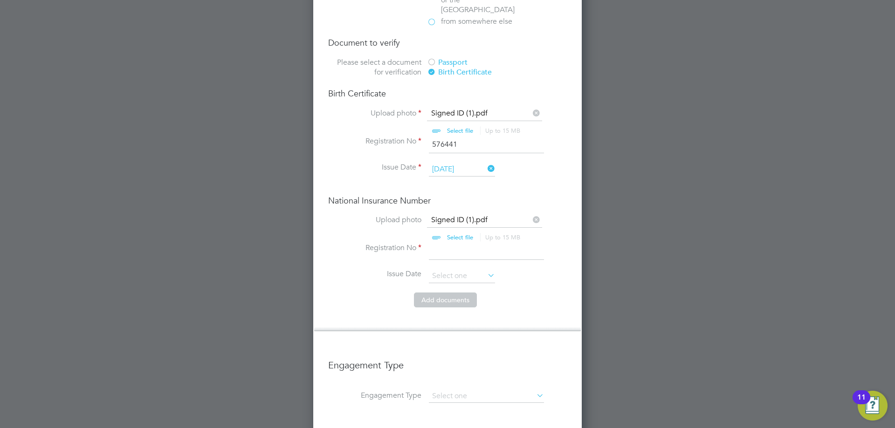
scroll to position [746, 0]
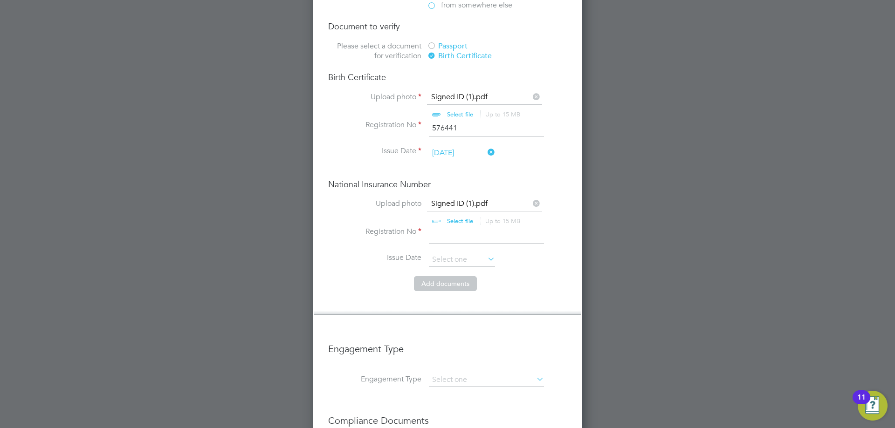
click at [482, 227] on input at bounding box center [486, 235] width 115 height 17
click at [478, 227] on input "JN" at bounding box center [486, 235] width 115 height 17
type input "JN144879D"
click at [463, 253] on input at bounding box center [462, 260] width 66 height 14
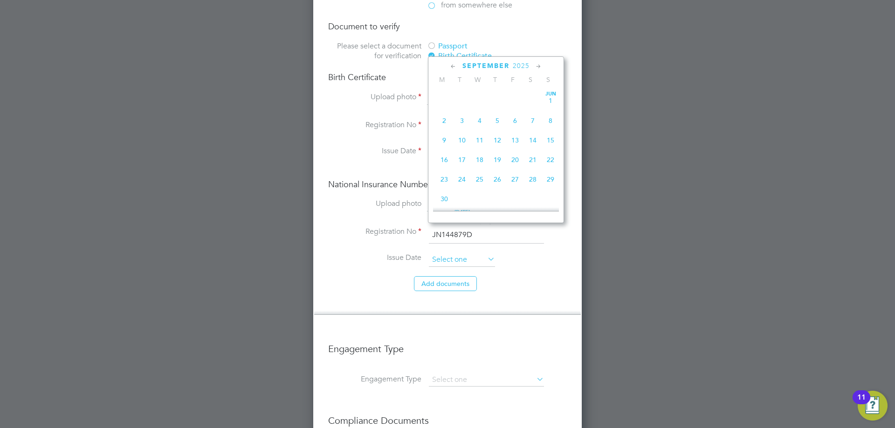
scroll to position [363, 0]
click at [355, 276] on li "Add document s" at bounding box center [447, 288] width 239 height 24
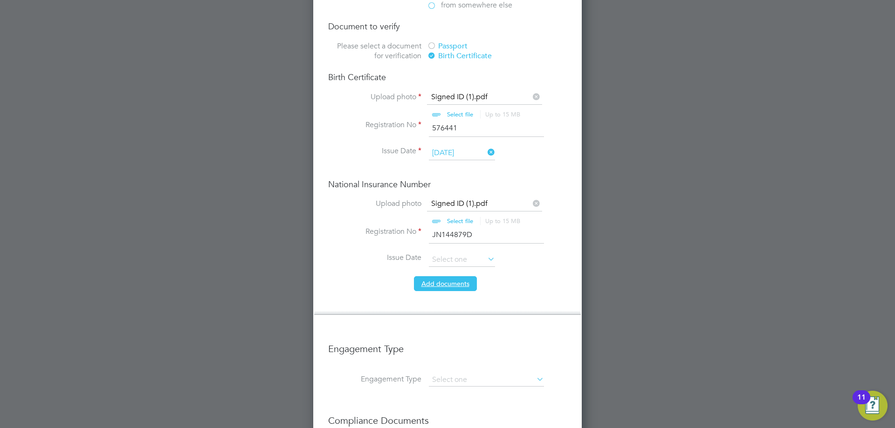
click at [430, 276] on button "Add document s" at bounding box center [445, 283] width 63 height 15
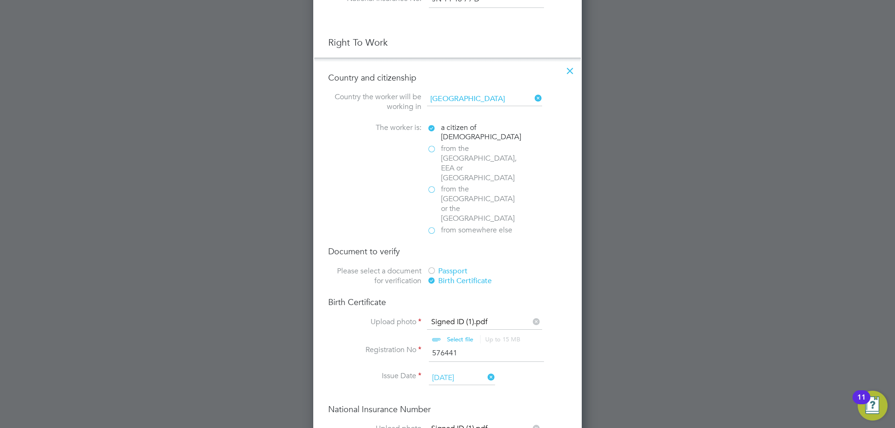
scroll to position [914, 247]
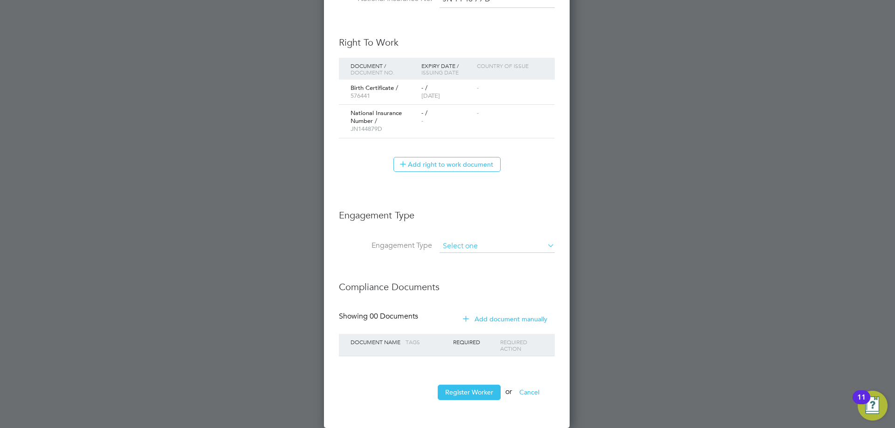
click at [457, 240] on input at bounding box center [497, 246] width 115 height 13
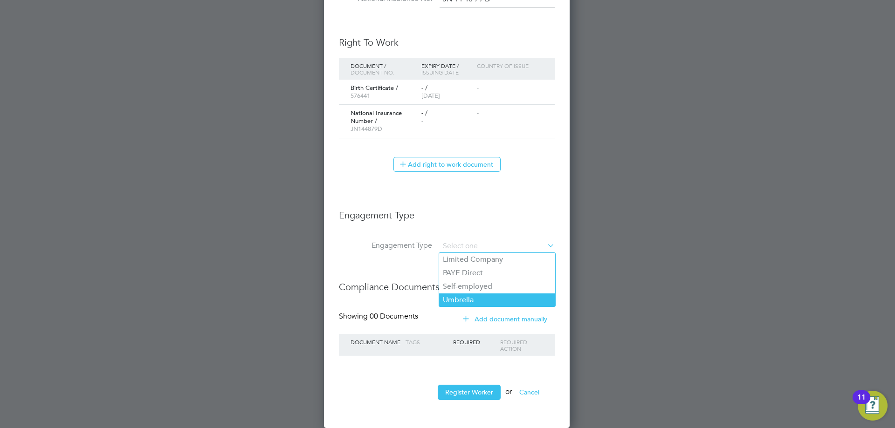
click at [464, 297] on li "Umbrella" at bounding box center [497, 301] width 116 height 14
type input "Umbrella"
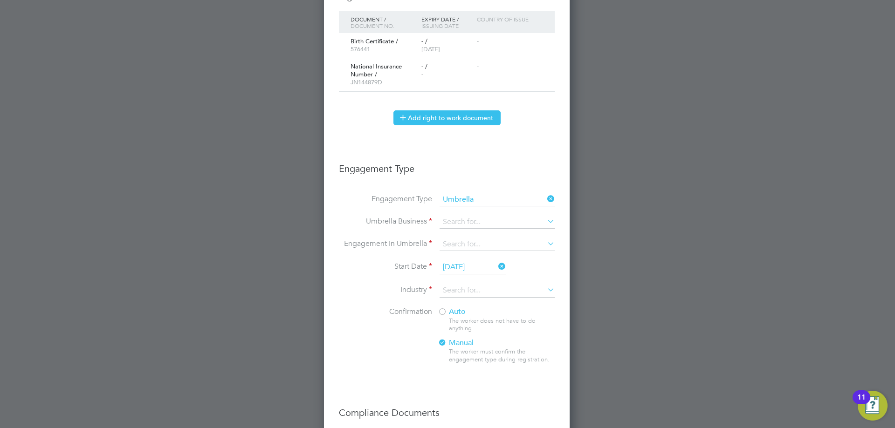
scroll to position [693, 0]
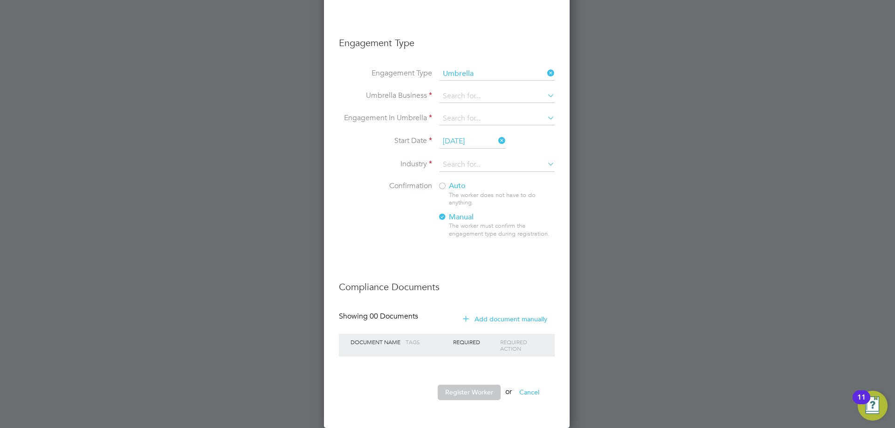
click at [468, 86] on li "Engagement Type Umbrella" at bounding box center [447, 79] width 216 height 22
click at [469, 94] on input at bounding box center [497, 96] width 115 height 13
click at [469, 109] on li "ForeT wo Group Limited" at bounding box center [497, 110] width 116 height 14
type input "ForeTwo Group Limited"
click at [468, 114] on input at bounding box center [497, 118] width 115 height 13
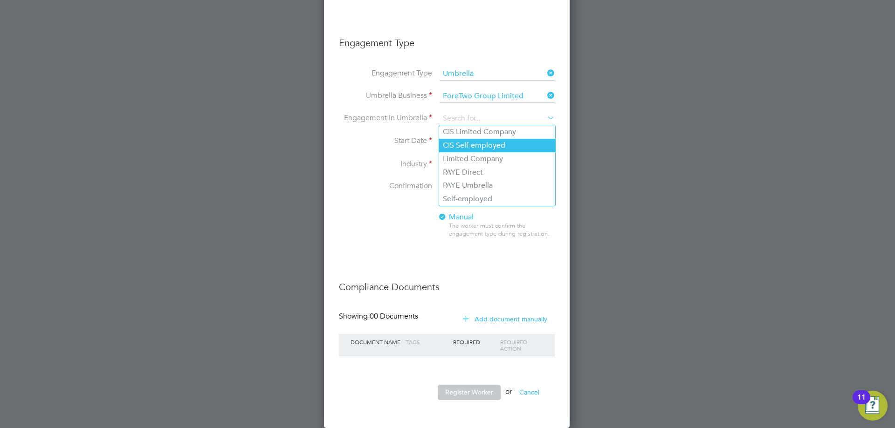
click at [469, 144] on li "CIS Self-employed" at bounding box center [497, 146] width 116 height 14
type input "CIS Self-employed"
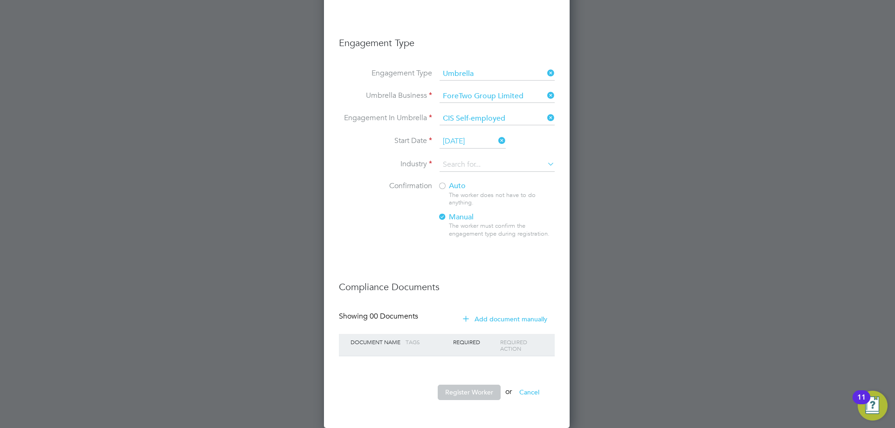
click at [469, 144] on input "30 Sep 2025" at bounding box center [473, 142] width 66 height 14
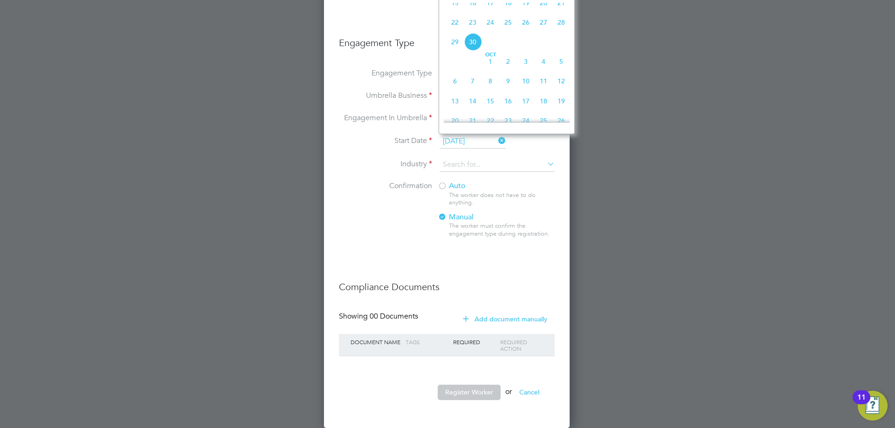
click at [543, 149] on li "Start Date 30 Sep 2025" at bounding box center [447, 146] width 216 height 23
click at [466, 140] on input "30 Sep 2025" at bounding box center [473, 142] width 66 height 14
click at [458, 28] on span "22" at bounding box center [455, 23] width 18 height 18
type input "[DATE]"
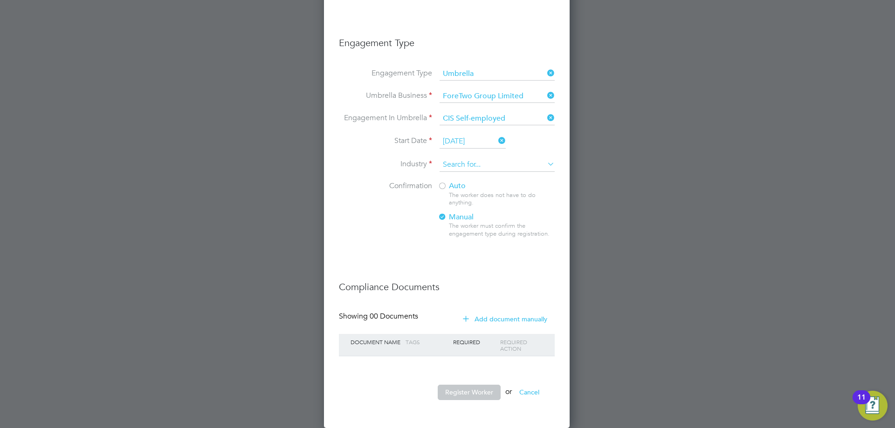
click at [466, 166] on input at bounding box center [497, 165] width 115 height 14
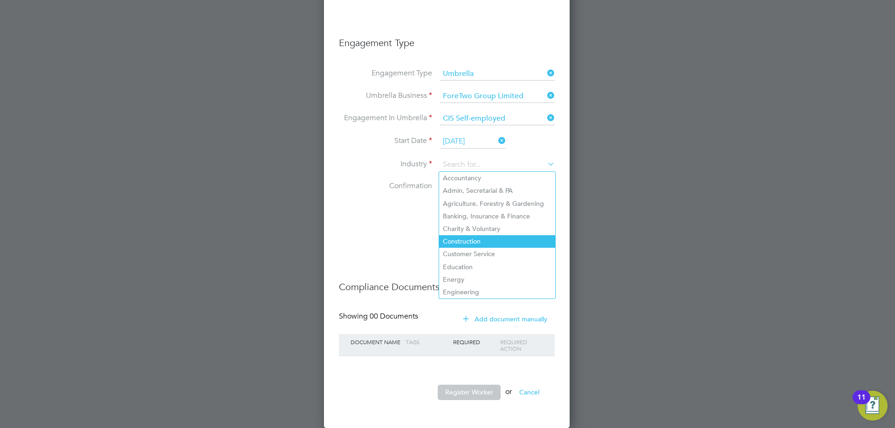
click at [472, 235] on li "Construction" at bounding box center [497, 241] width 116 height 13
type input "Construction"
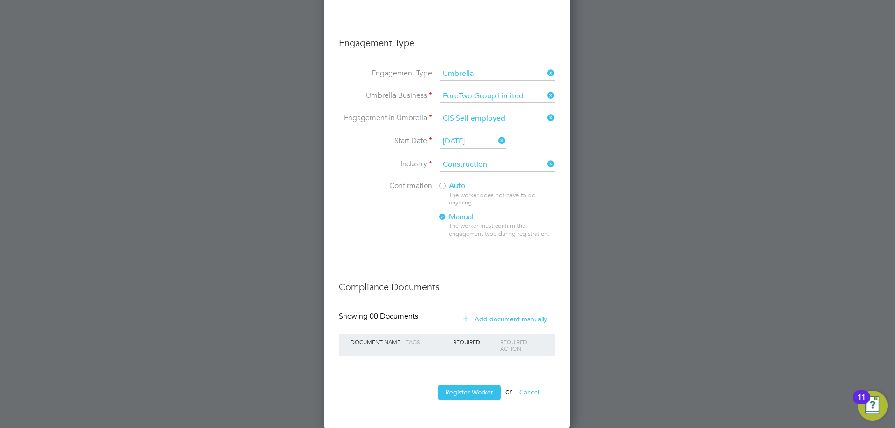
click at [460, 187] on span "Auto" at bounding box center [452, 185] width 28 height 9
click at [477, 388] on button "Register Worker" at bounding box center [469, 392] width 63 height 15
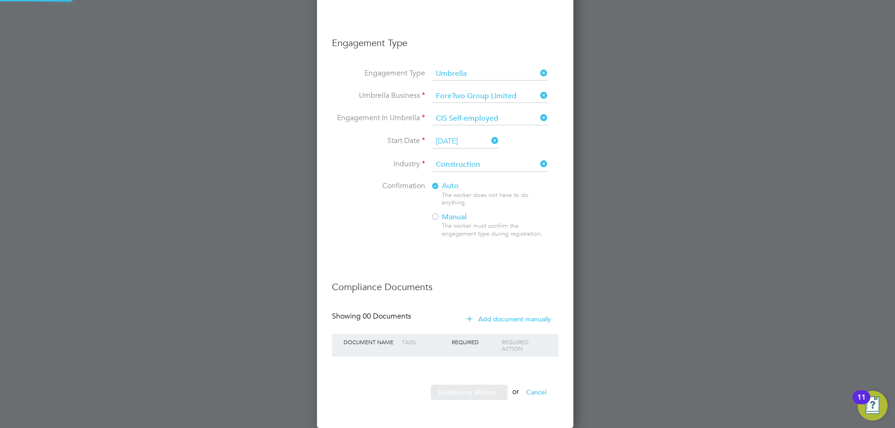
scroll to position [0, 0]
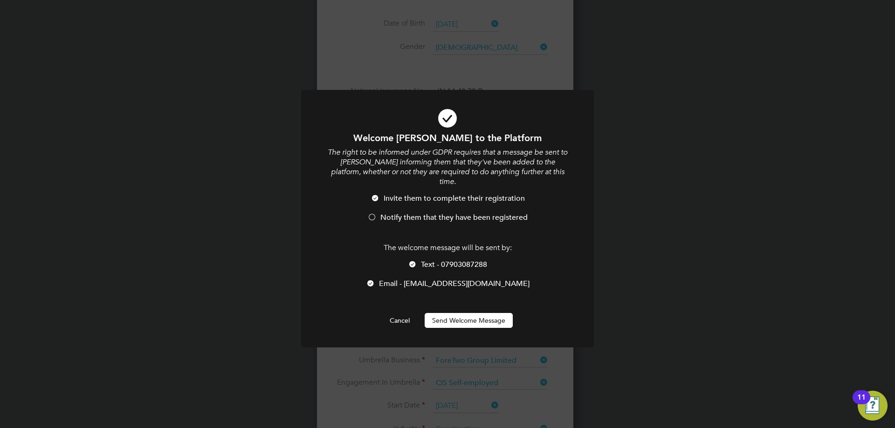
click at [440, 260] on span "Text - 07903087288" at bounding box center [454, 264] width 66 height 9
click at [391, 202] on li "Invite them to complete their registration" at bounding box center [447, 203] width 242 height 19
click at [472, 313] on button "Send Welcome Message" at bounding box center [469, 320] width 88 height 15
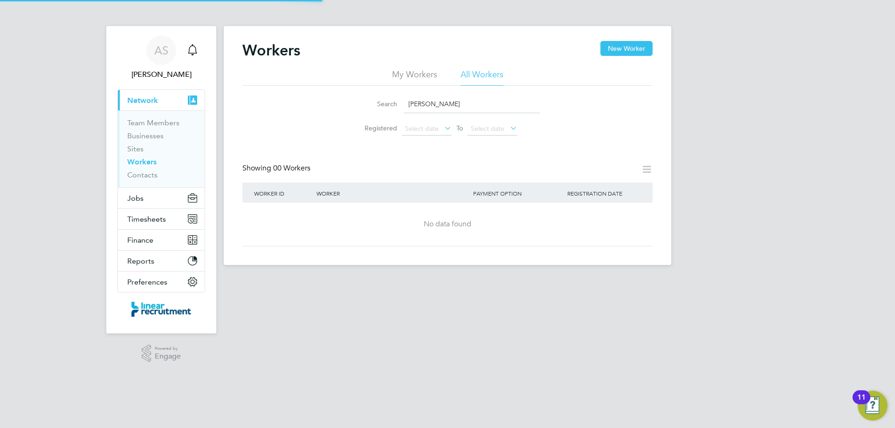
scroll to position [0, 0]
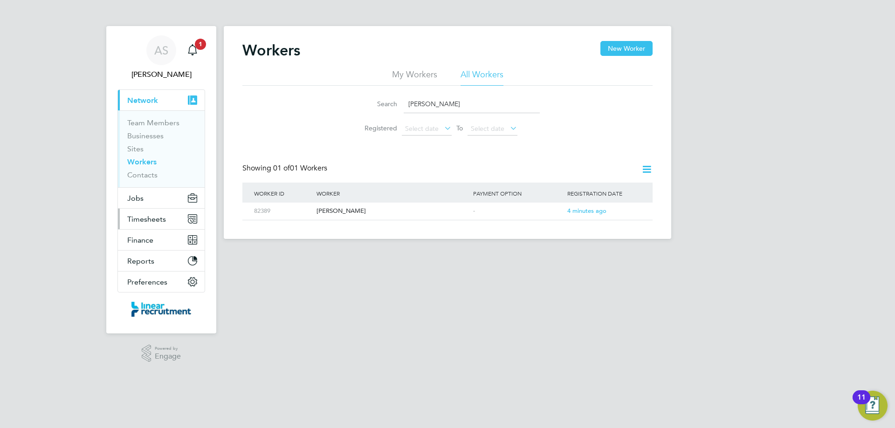
click at [149, 221] on span "Timesheets" at bounding box center [146, 219] width 39 height 9
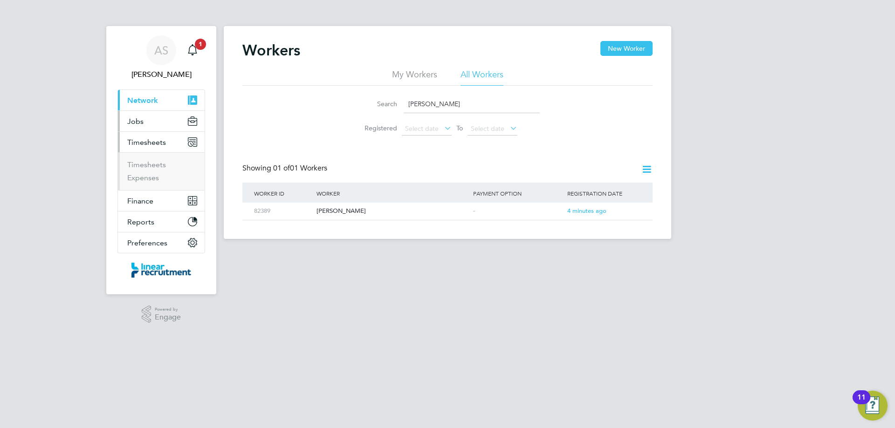
click at [144, 125] on button "Jobs" at bounding box center [161, 121] width 87 height 21
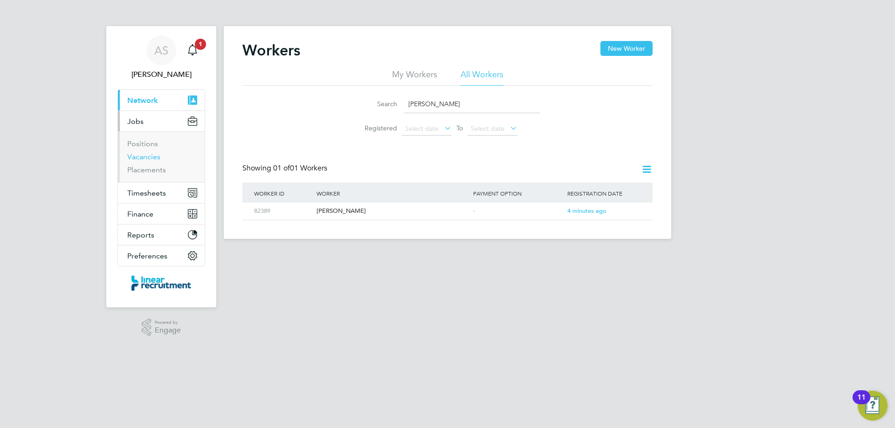
click at [148, 155] on link "Vacancies" at bounding box center [143, 156] width 33 height 9
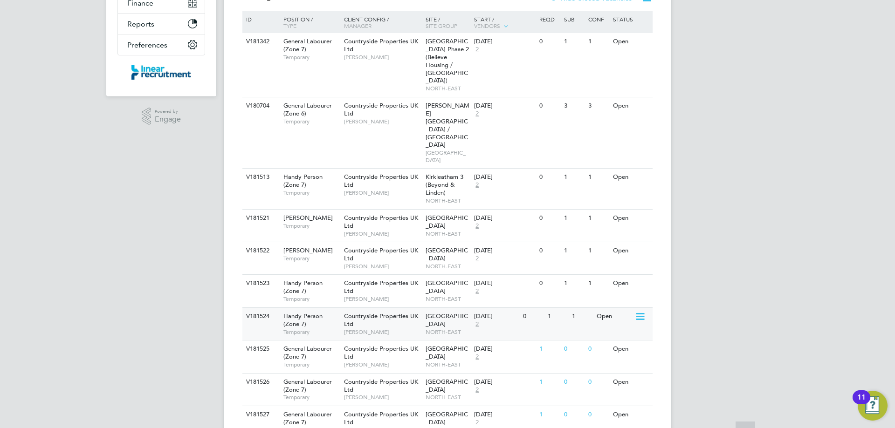
scroll to position [216, 0]
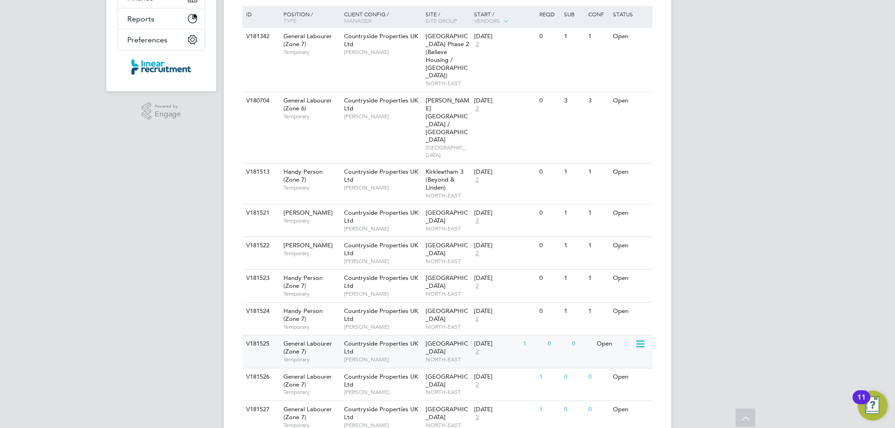
click at [330, 336] on div "General Labourer (Zone 7) Temporary" at bounding box center [308, 352] width 65 height 32
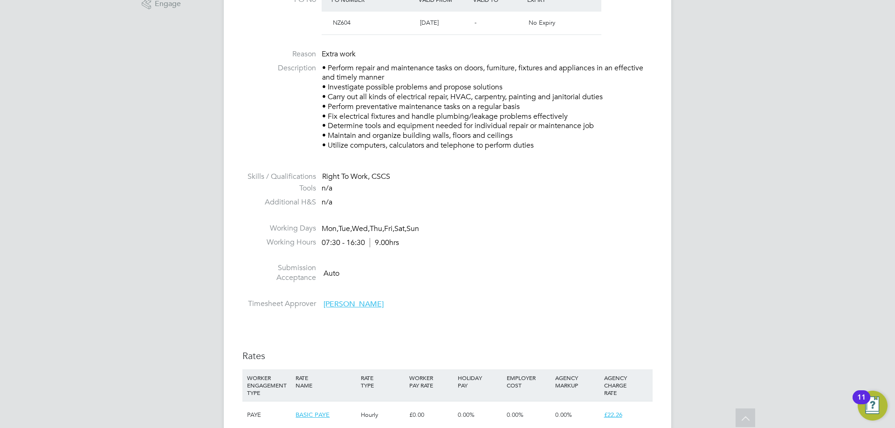
scroll to position [326, 0]
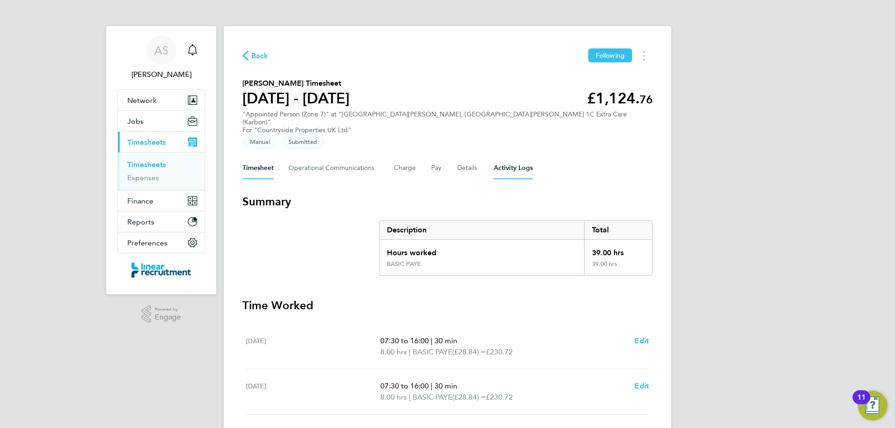
click at [506, 157] on Logs-tab "Activity Logs" at bounding box center [513, 168] width 39 height 22
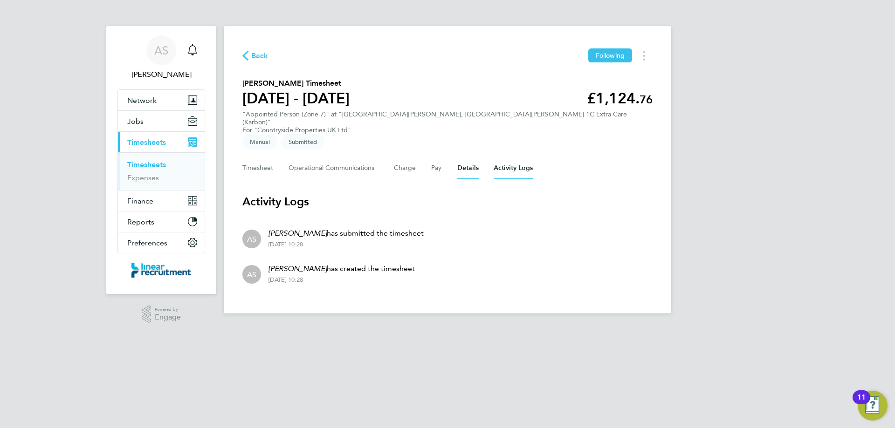
click at [465, 157] on button "Details" at bounding box center [467, 168] width 21 height 22
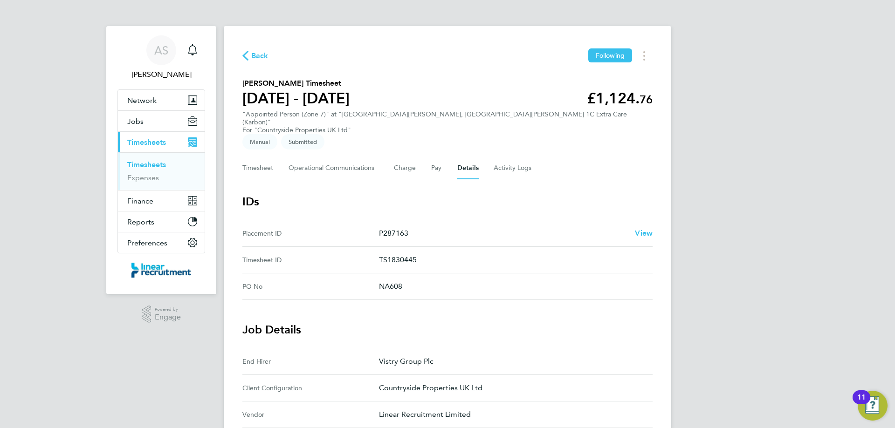
click at [814, 234] on div "AS [PERSON_NAME] Notifications Applications: Network Team Members Businesses Si…" at bounding box center [447, 391] width 895 height 782
click at [733, 177] on div "AS [PERSON_NAME] Notifications Applications: Network Team Members Businesses Si…" at bounding box center [447, 391] width 895 height 782
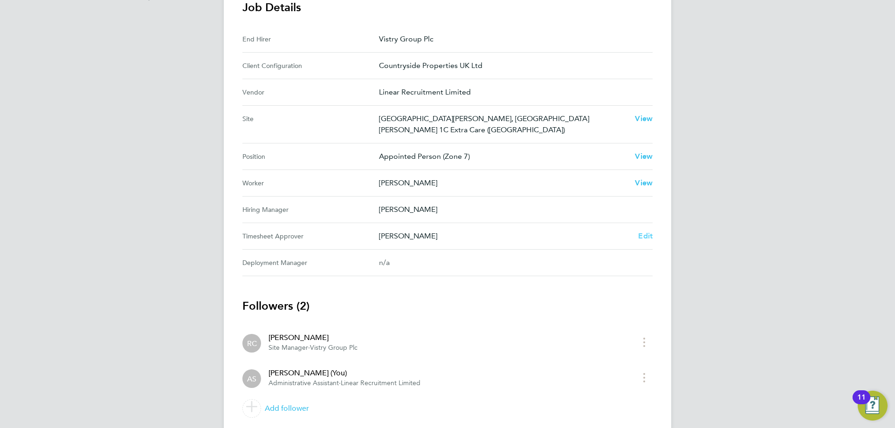
click at [646, 232] on span "Edit" at bounding box center [645, 236] width 14 height 9
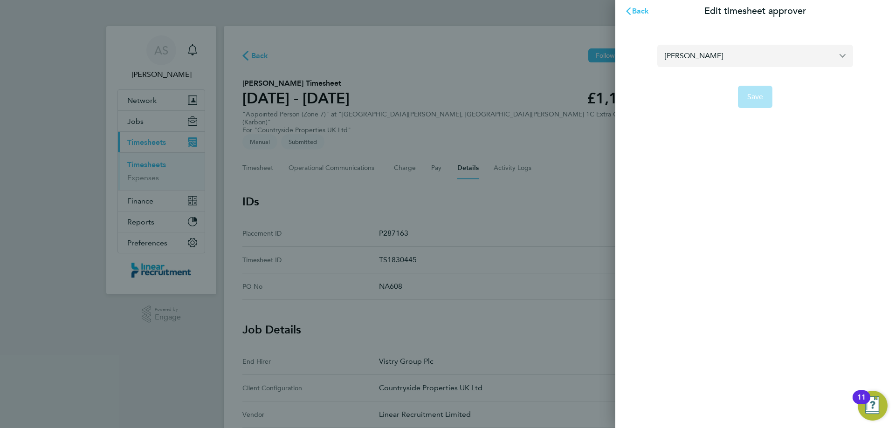
click at [690, 57] on input "[PERSON_NAME]" at bounding box center [755, 56] width 196 height 22
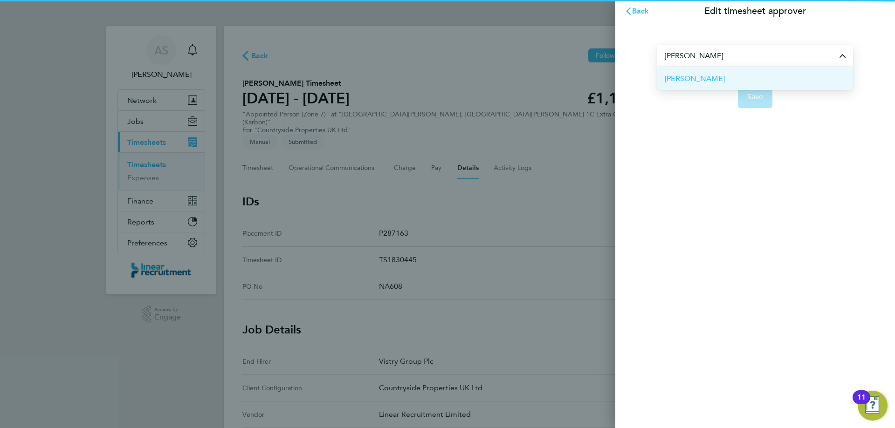
click at [693, 77] on span "[PERSON_NAME]" at bounding box center [695, 78] width 60 height 11
type input "[PERSON_NAME]"
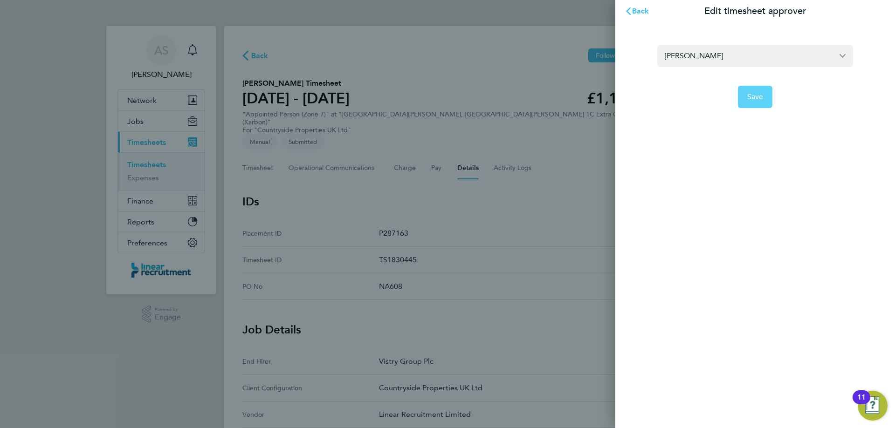
click at [771, 92] on button "Save" at bounding box center [755, 97] width 35 height 22
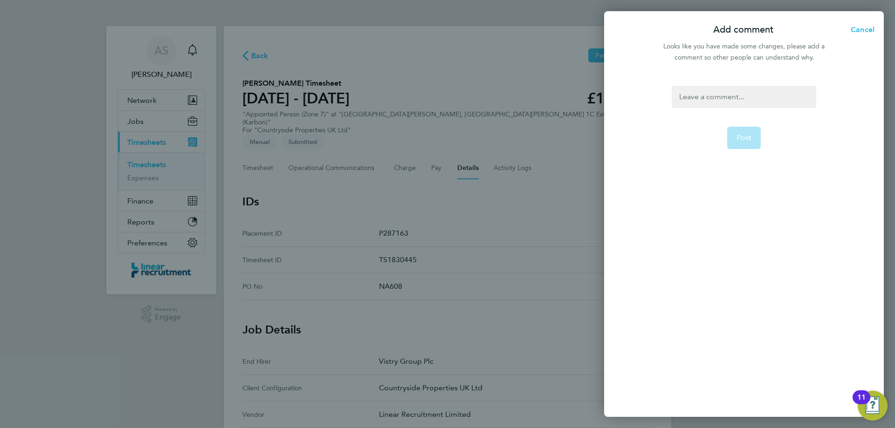
click at [752, 104] on div at bounding box center [744, 97] width 144 height 22
click at [748, 160] on form "Amended timesheet approver Post" at bounding box center [743, 192] width 151 height 213
click at [746, 147] on button "Post" at bounding box center [744, 138] width 34 height 22
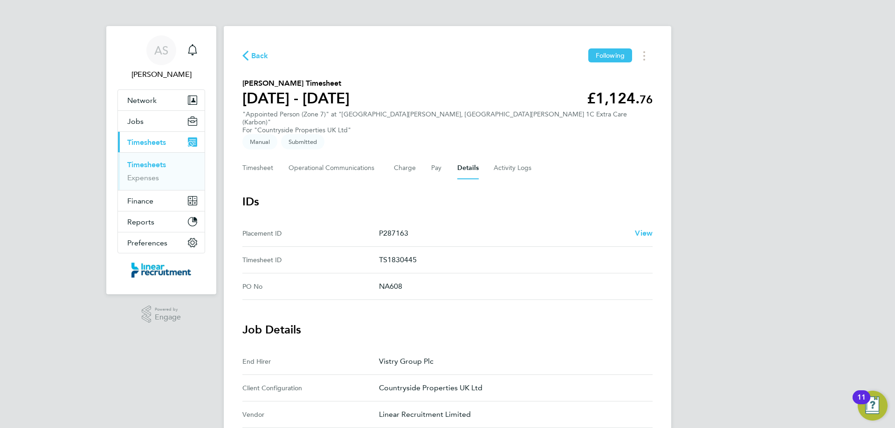
click at [154, 163] on link "Timesheets" at bounding box center [146, 164] width 39 height 9
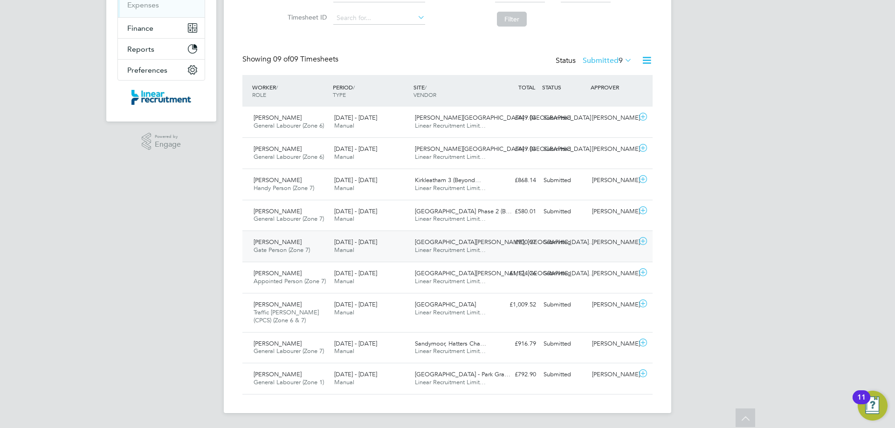
click at [294, 247] on span "Gate Person (Zone 7)" at bounding box center [282, 250] width 56 height 8
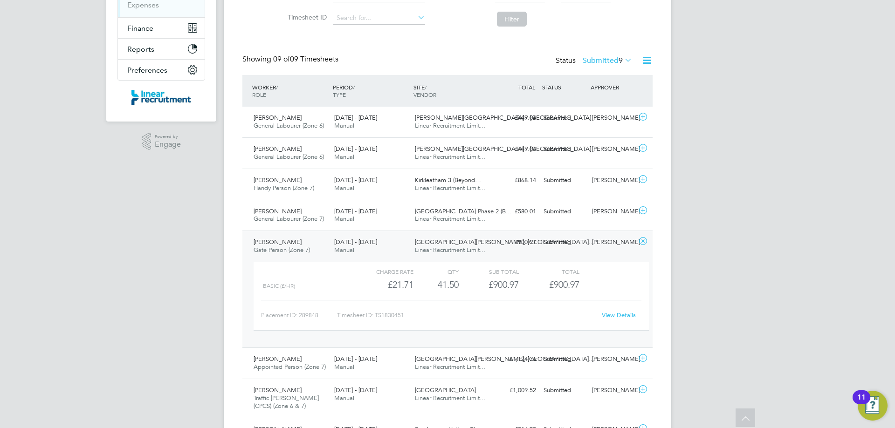
click at [616, 316] on link "View Details" at bounding box center [619, 315] width 34 height 8
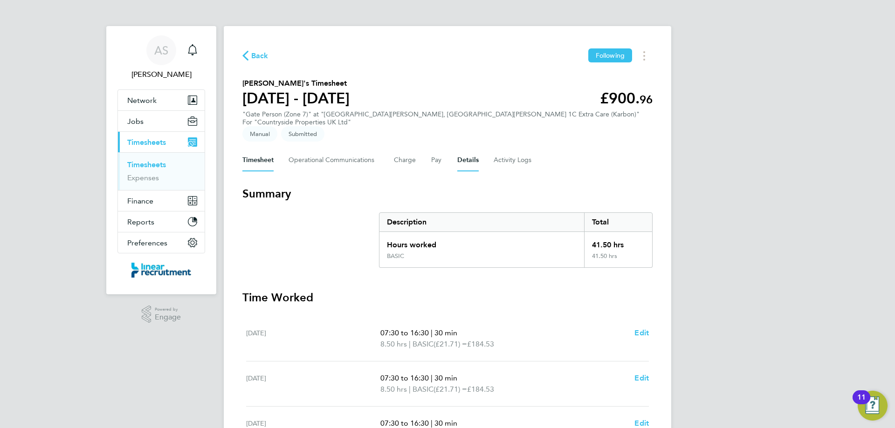
click at [472, 149] on button "Details" at bounding box center [467, 160] width 21 height 22
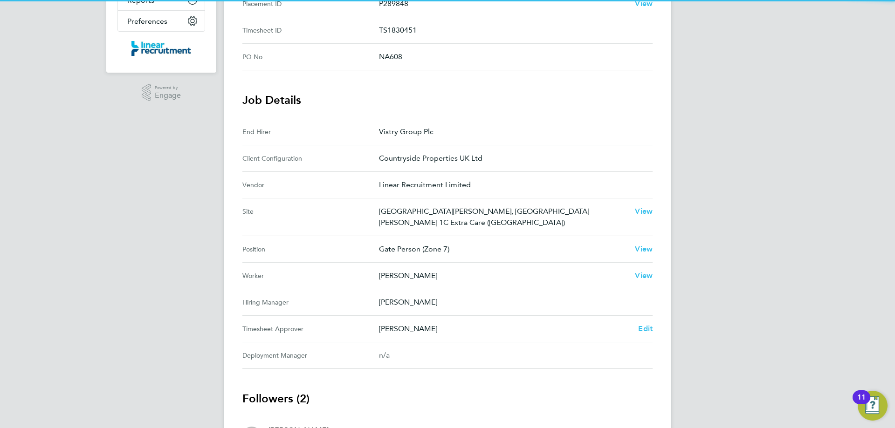
scroll to position [323, 0]
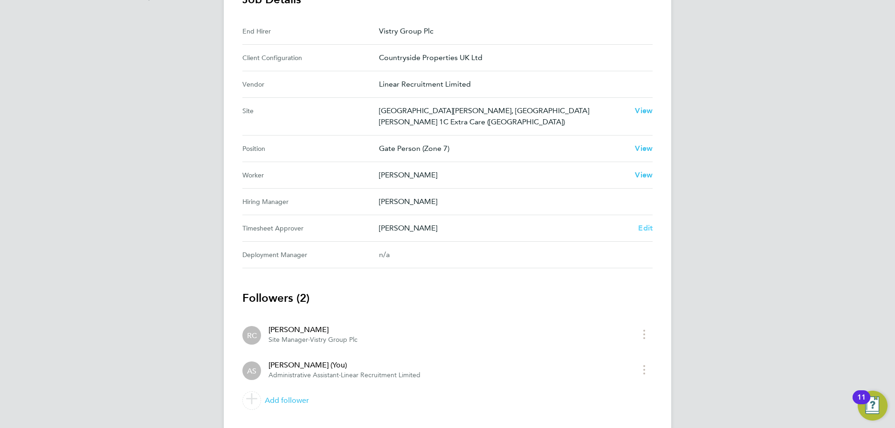
click at [648, 224] on span "Edit" at bounding box center [645, 228] width 14 height 9
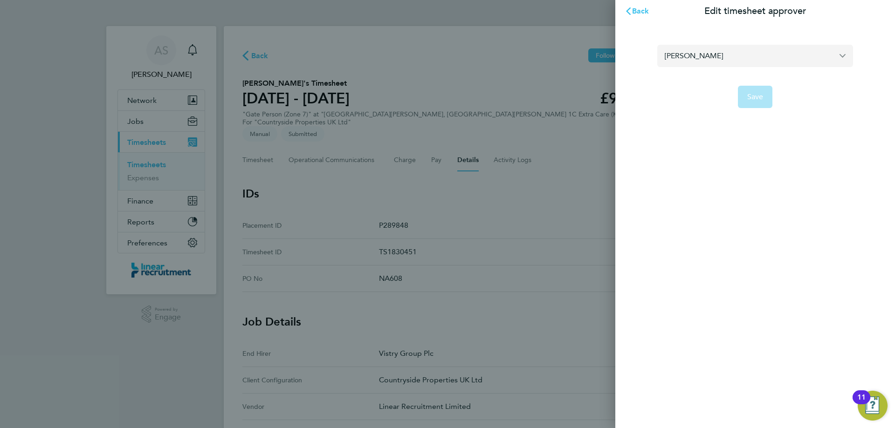
click at [734, 55] on input "Rob Connell" at bounding box center [755, 56] width 196 height 22
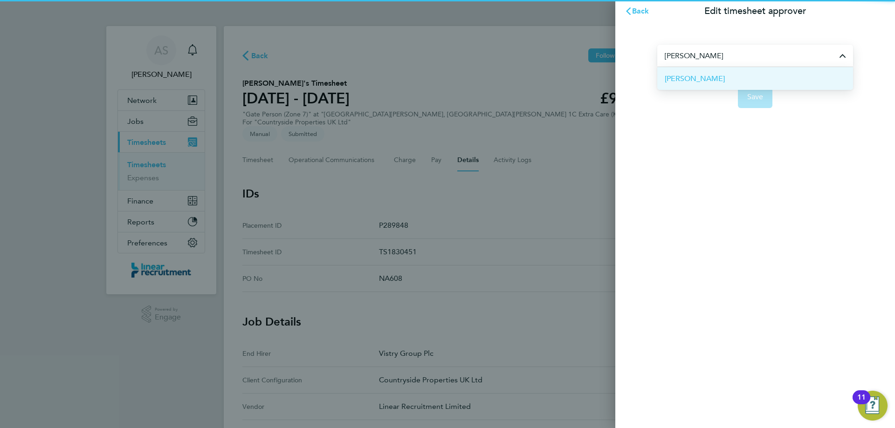
click at [722, 76] on li "[PERSON_NAME]" at bounding box center [755, 78] width 196 height 23
type input "[PERSON_NAME]"
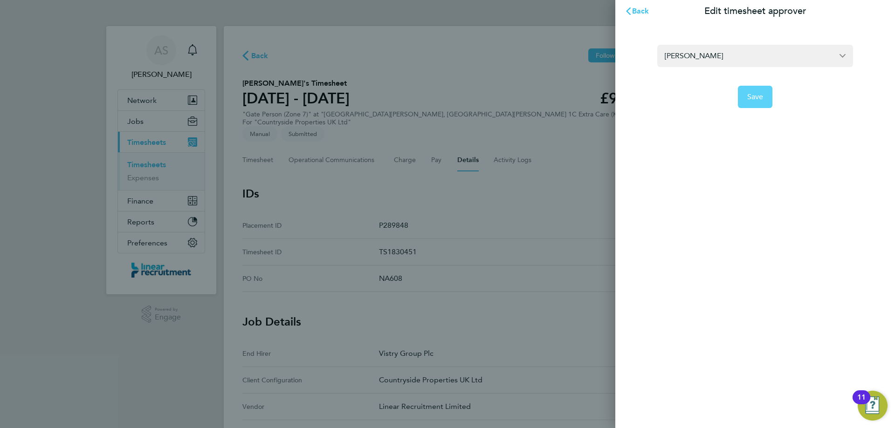
click at [767, 100] on button "Save" at bounding box center [755, 97] width 35 height 22
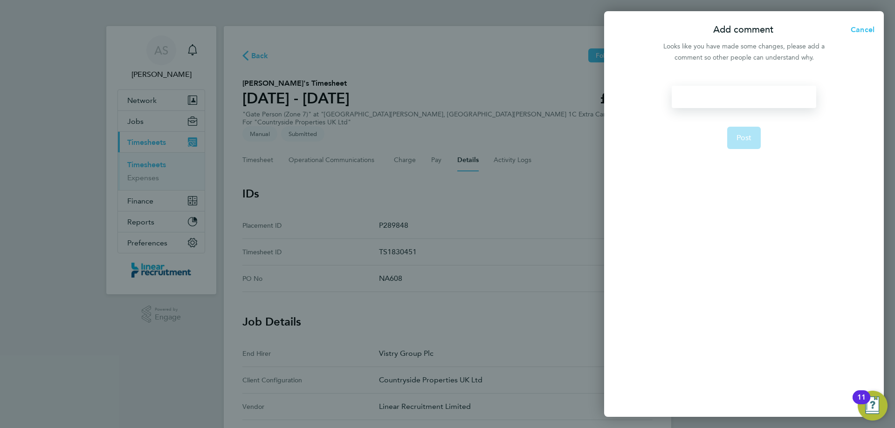
click at [749, 87] on div at bounding box center [744, 97] width 144 height 22
click at [751, 133] on button "Post" at bounding box center [744, 138] width 34 height 22
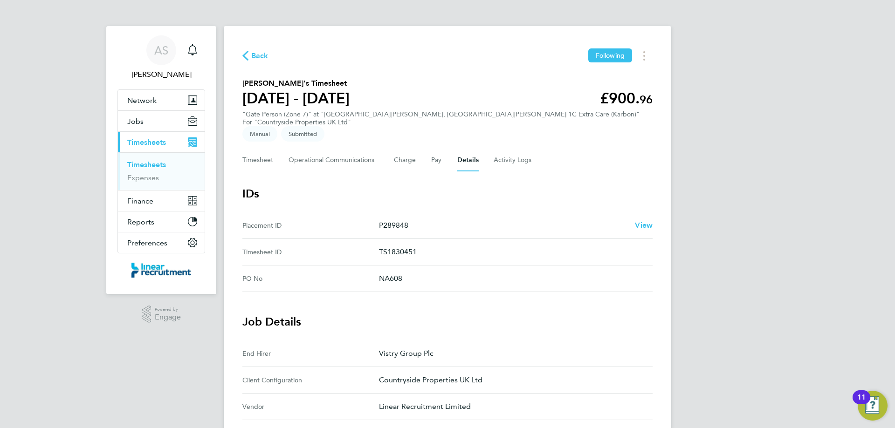
click at [157, 164] on link "Timesheets" at bounding box center [146, 164] width 39 height 9
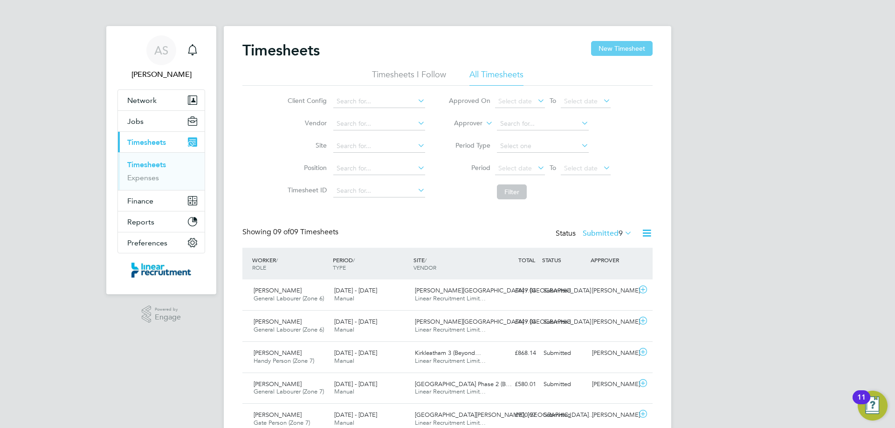
click at [620, 46] on button "New Timesheet" at bounding box center [622, 48] width 62 height 15
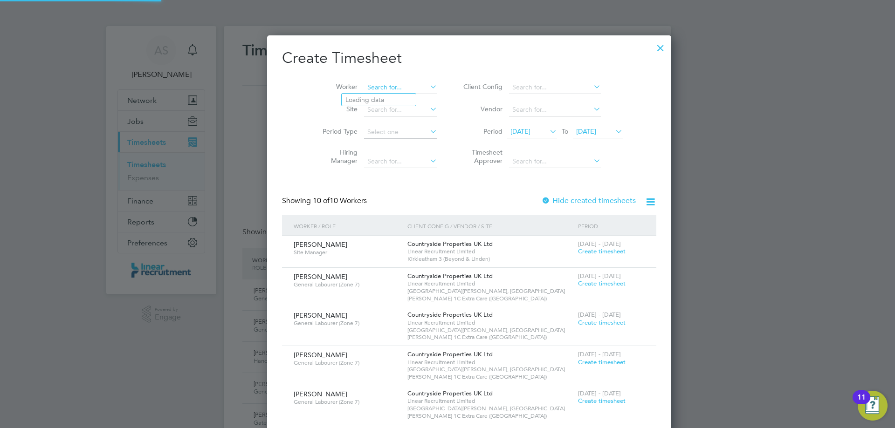
click at [391, 92] on input at bounding box center [400, 87] width 73 height 13
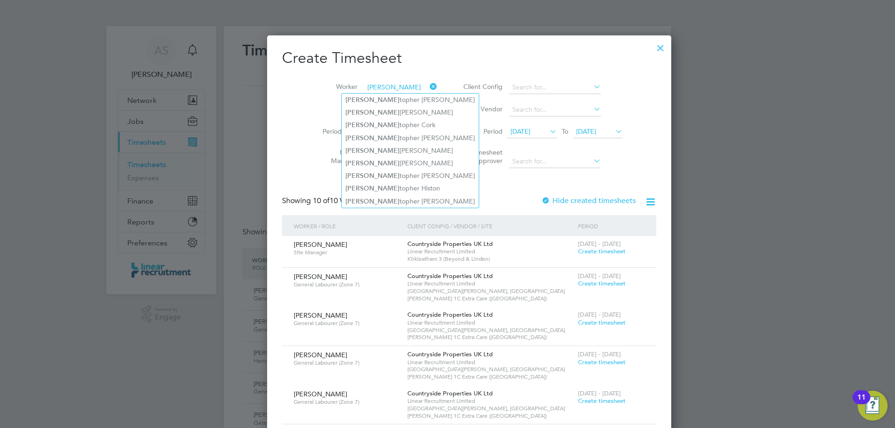
type input "chris"
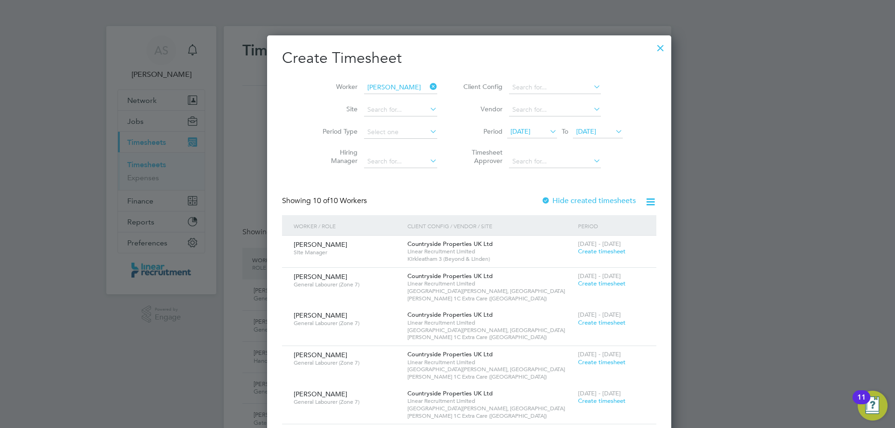
click at [652, 45] on div at bounding box center [660, 45] width 17 height 17
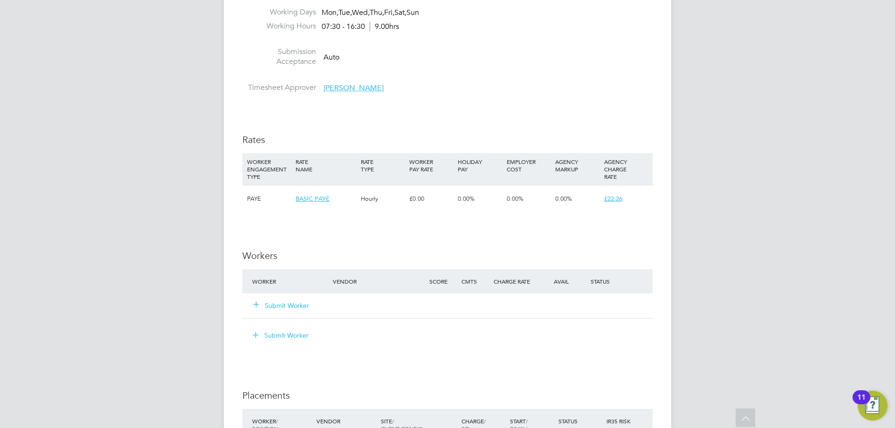
scroll to position [559, 0]
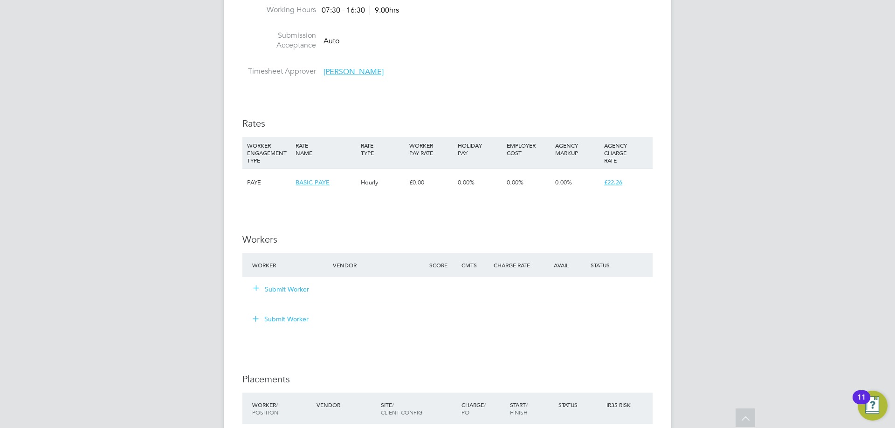
click at [282, 287] on button "Submit Worker" at bounding box center [282, 289] width 56 height 9
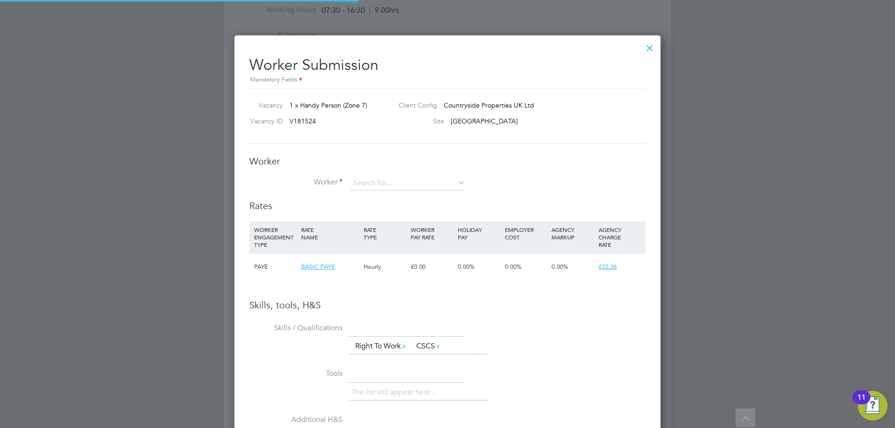
scroll to position [589, 426]
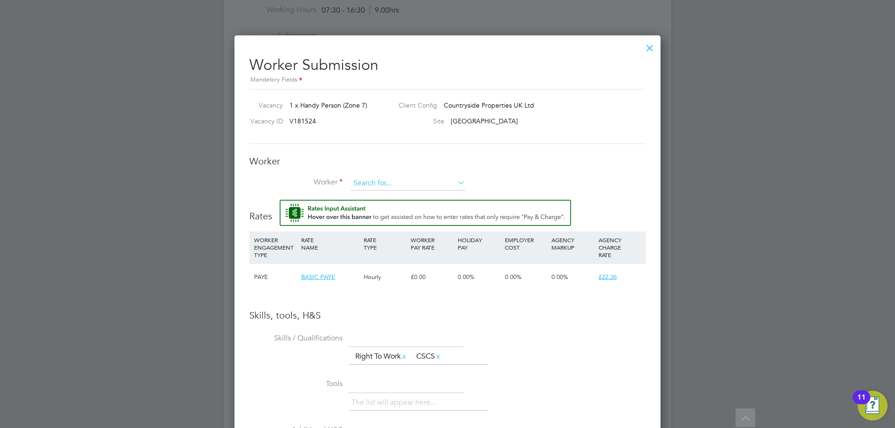
click at [371, 180] on input at bounding box center [407, 184] width 115 height 14
click at [374, 195] on b "Anderson" at bounding box center [396, 197] width 54 height 8
type input "Jack Anderson (82389)"
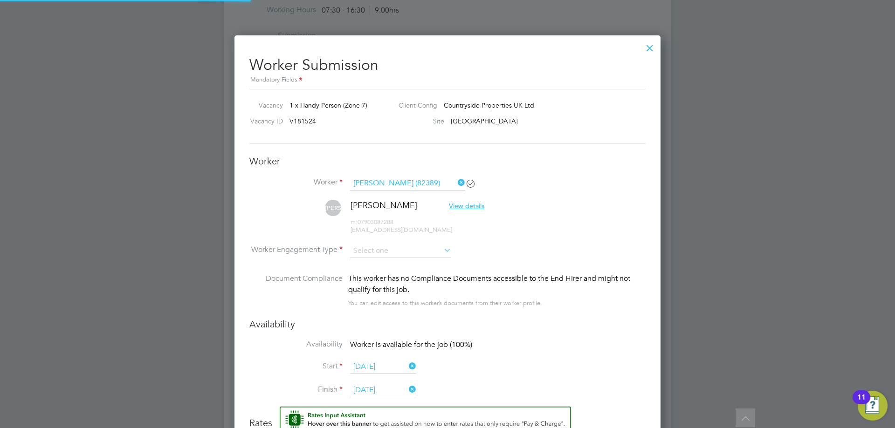
scroll to position [803, 426]
click at [372, 251] on input at bounding box center [400, 251] width 101 height 14
click at [372, 273] on li "PAYE" at bounding box center [401, 276] width 102 height 12
type input "PAYE"
click at [531, 245] on li "Worker Engagement Type PAYE" at bounding box center [447, 258] width 396 height 29
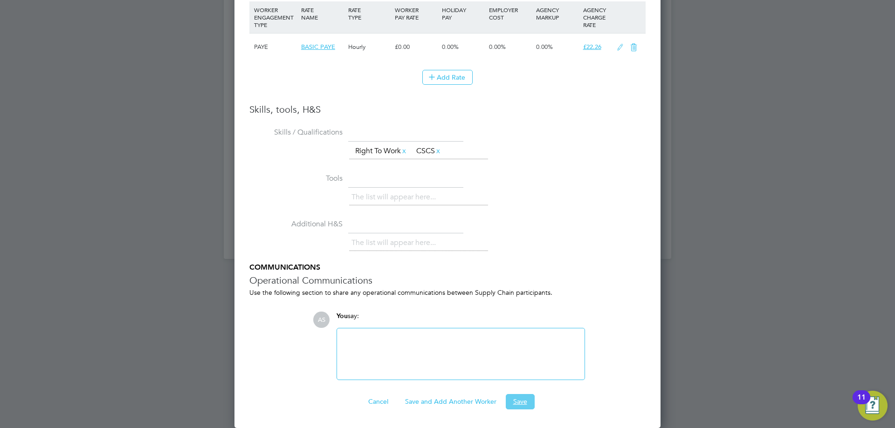
click at [510, 406] on button "Save" at bounding box center [520, 401] width 29 height 15
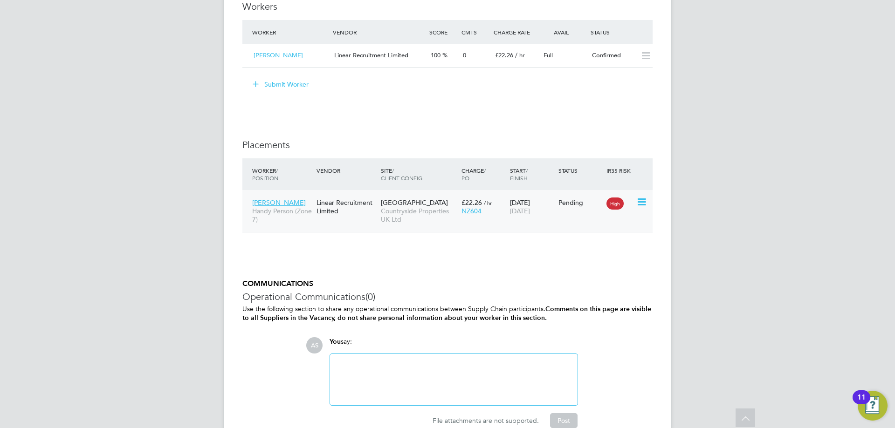
click at [650, 205] on div "Jack Anderson Handy Person (Zone 7) Linear Recruitment Limited Sunderland Civic…" at bounding box center [447, 211] width 410 height 42
click at [646, 205] on icon at bounding box center [640, 202] width 9 height 11
click at [566, 260] on li "Start" at bounding box center [599, 260] width 96 height 13
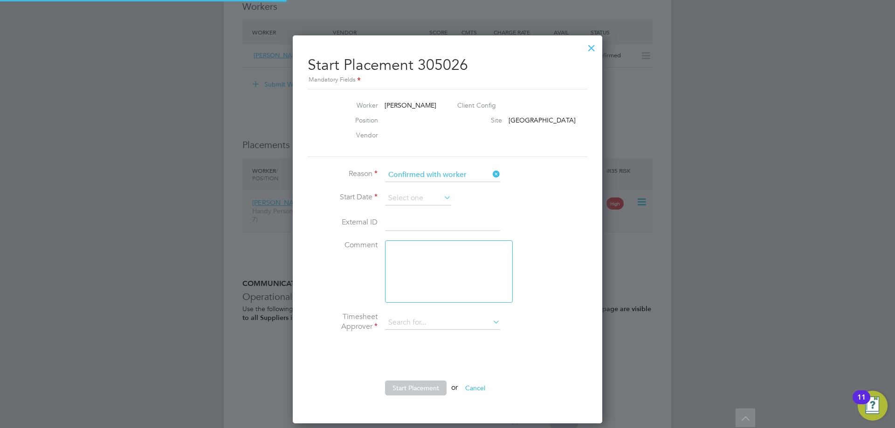
type input "[PERSON_NAME]"
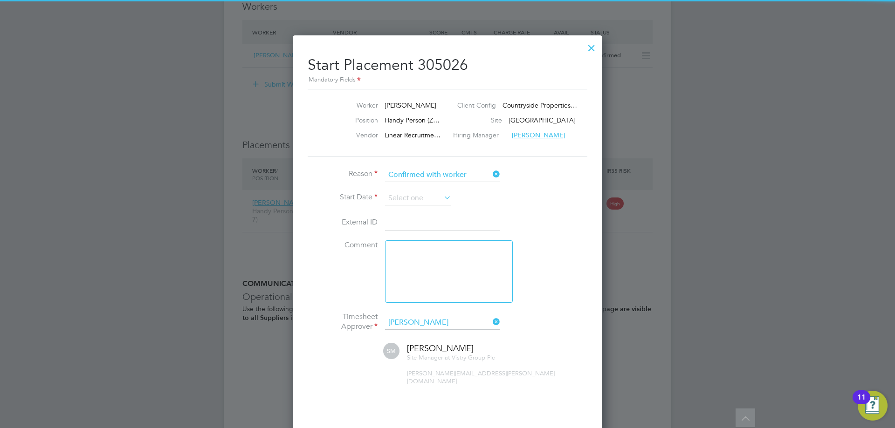
click at [401, 206] on li "Start Date" at bounding box center [448, 203] width 280 height 23
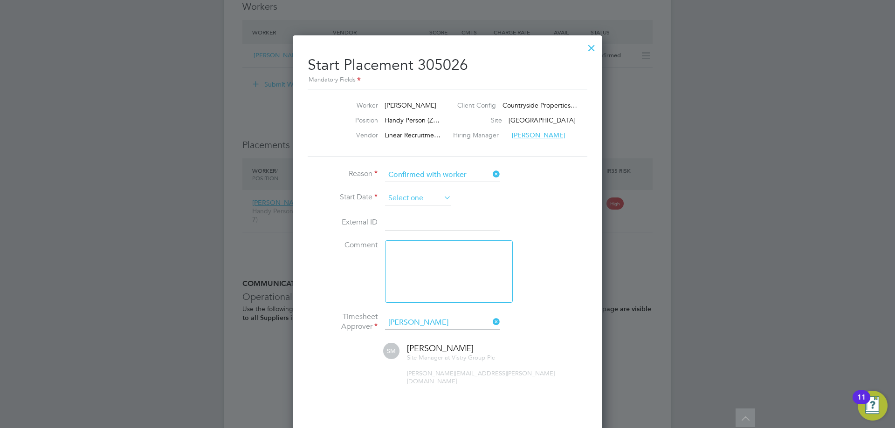
click at [401, 199] on input at bounding box center [418, 199] width 66 height 14
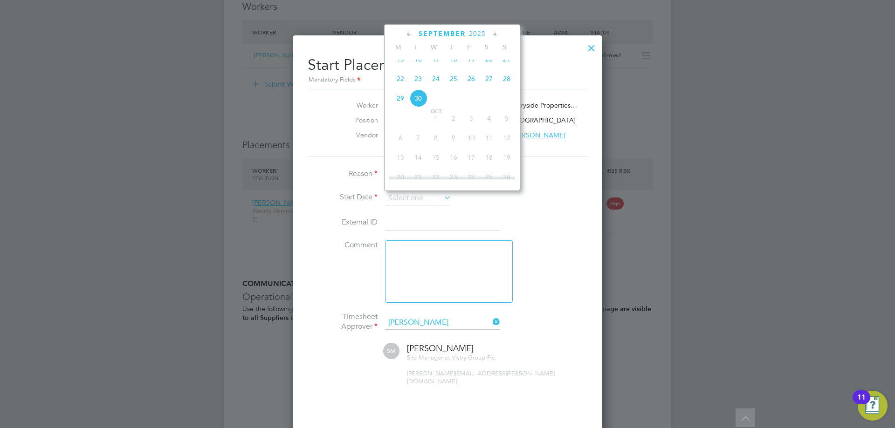
click at [399, 86] on span "22" at bounding box center [401, 79] width 18 height 18
type input "[DATE]"
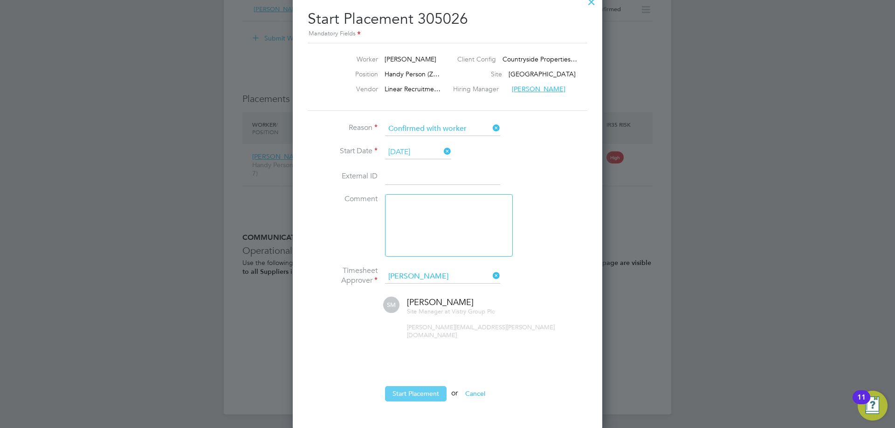
click at [431, 389] on button "Start Placement" at bounding box center [416, 393] width 62 height 15
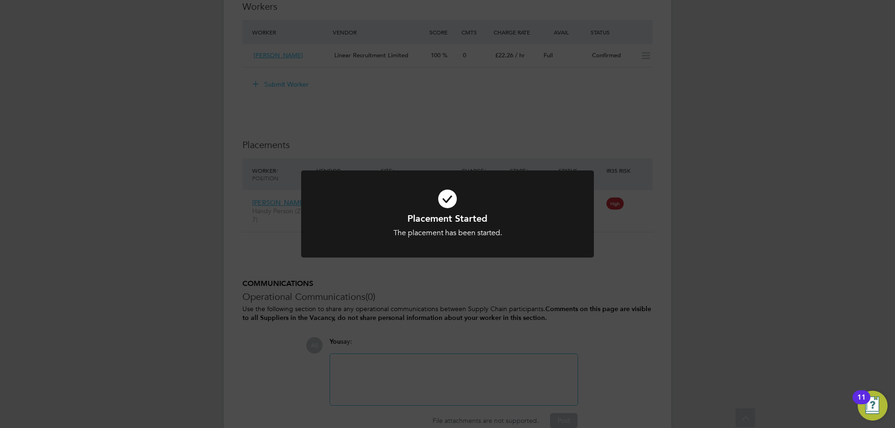
click at [531, 241] on div at bounding box center [447, 214] width 293 height 87
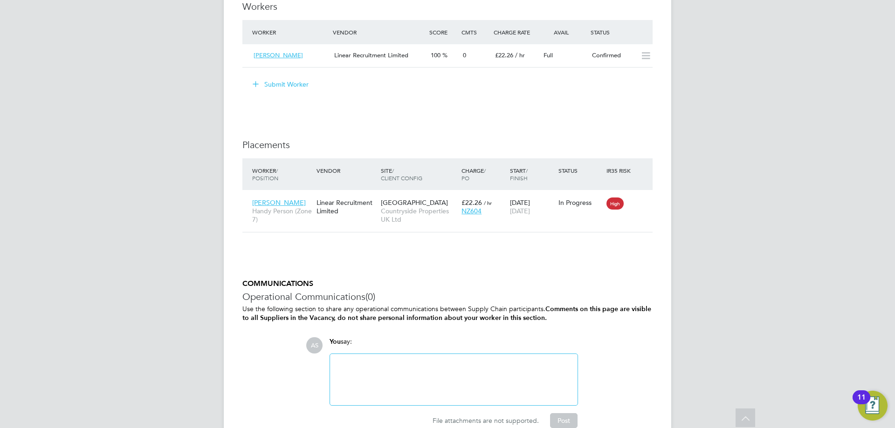
click at [616, 281] on h5 "COMMUNICATIONS" at bounding box center [447, 284] width 410 height 10
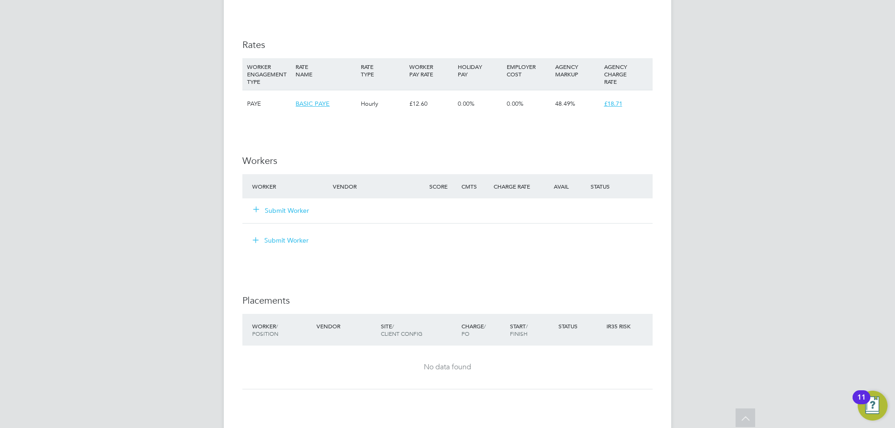
scroll to position [606, 0]
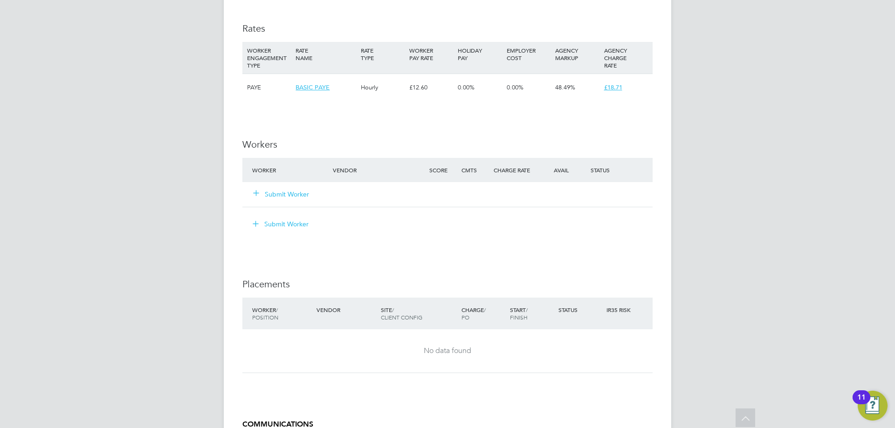
click at [310, 192] on div "Submit Worker" at bounding box center [298, 194] width 96 height 17
click at [302, 190] on button "Submit Worker" at bounding box center [282, 194] width 56 height 9
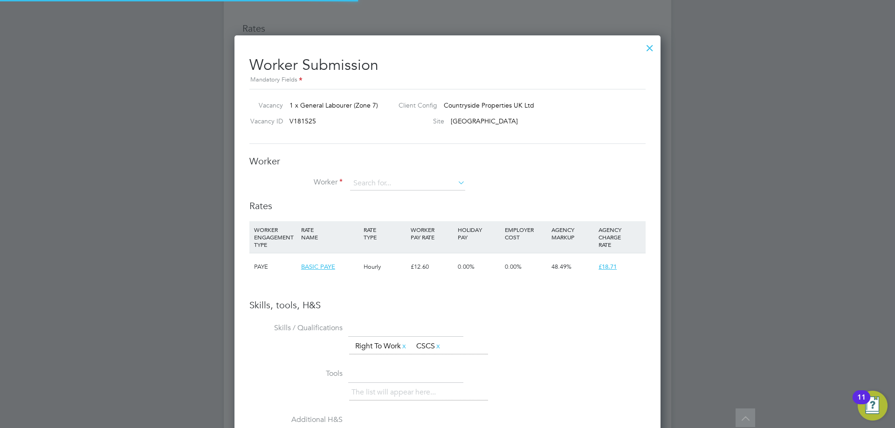
scroll to position [14, 242]
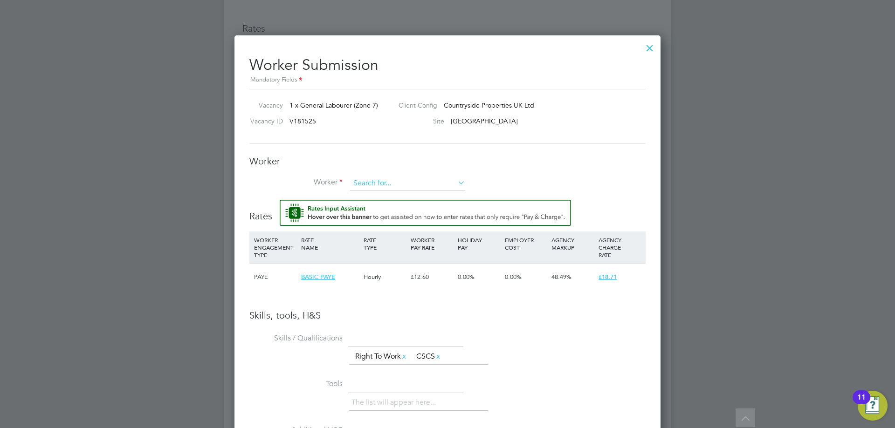
click at [381, 177] on input at bounding box center [407, 184] width 115 height 14
type input "H"
click at [653, 47] on div at bounding box center [649, 45] width 17 height 17
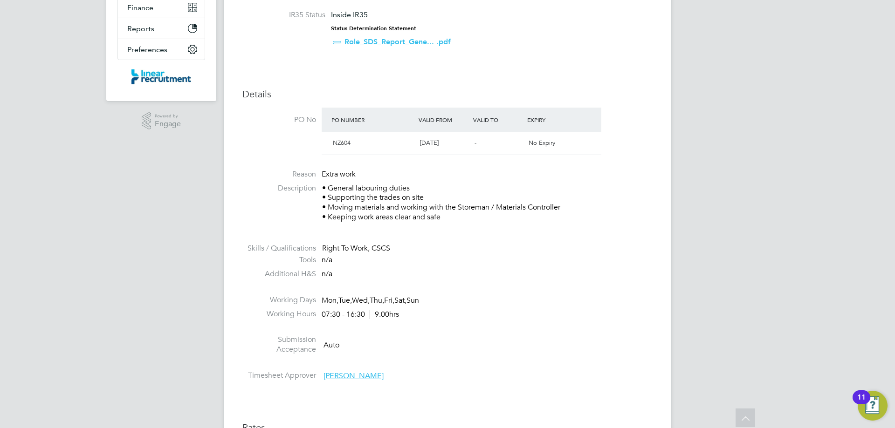
scroll to position [0, 0]
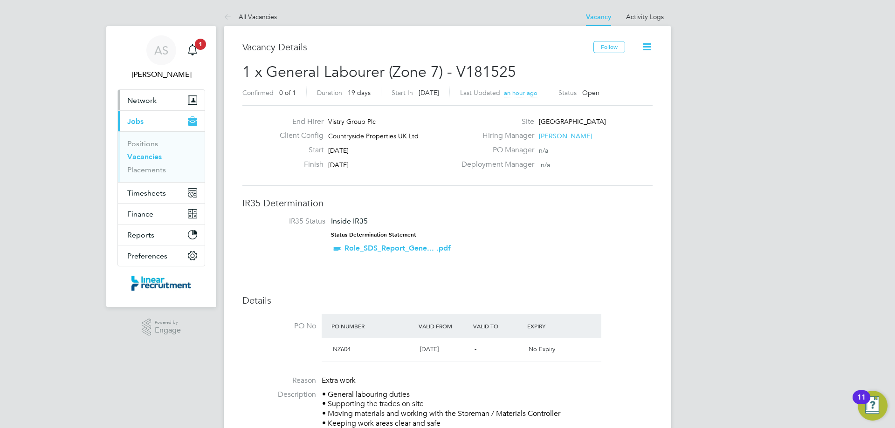
click at [158, 99] on button "Network" at bounding box center [161, 100] width 87 height 21
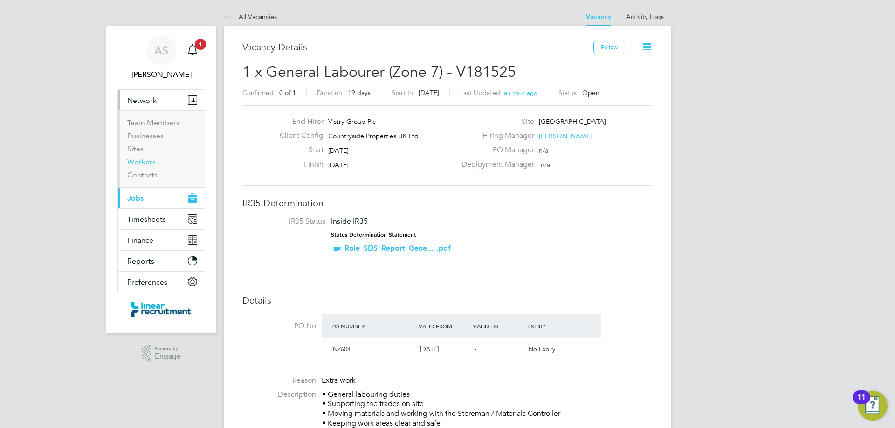
click at [146, 160] on link "Workers" at bounding box center [141, 162] width 28 height 9
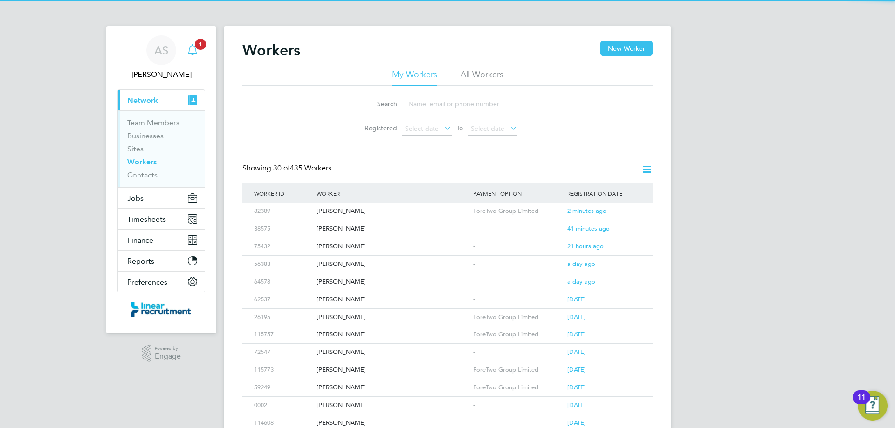
click at [199, 47] on span "1" at bounding box center [200, 44] width 11 height 11
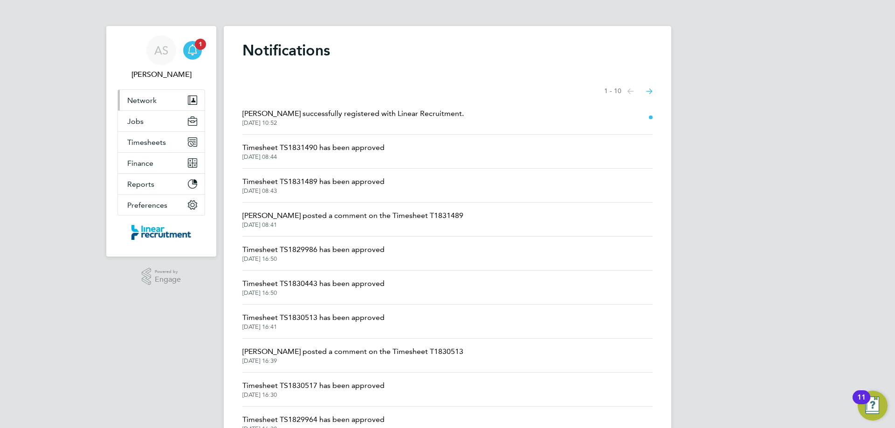
click at [148, 95] on button "Network" at bounding box center [161, 100] width 87 height 21
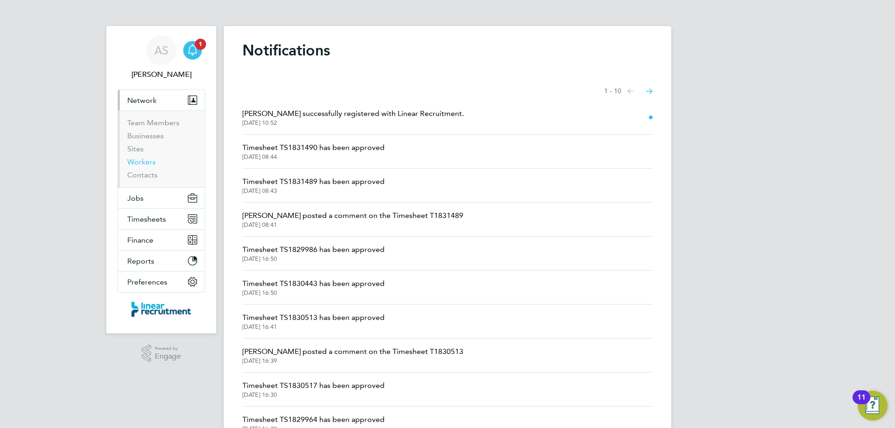
click at [139, 159] on link "Workers" at bounding box center [141, 162] width 28 height 9
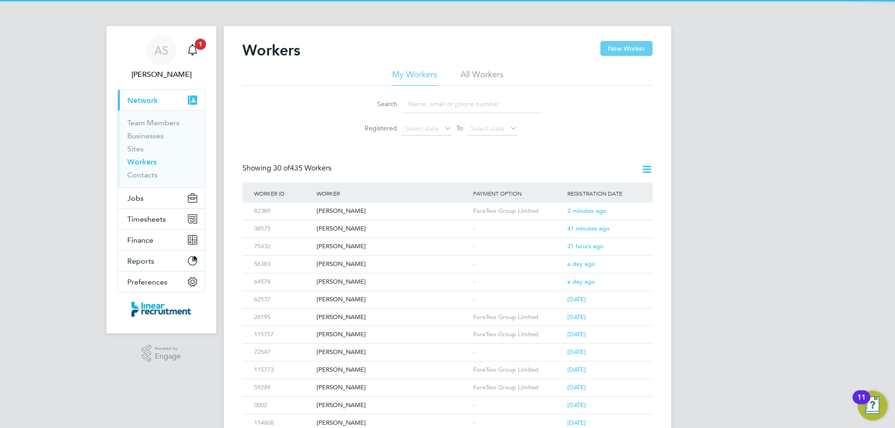
click at [634, 52] on button "New Worker" at bounding box center [626, 48] width 52 height 15
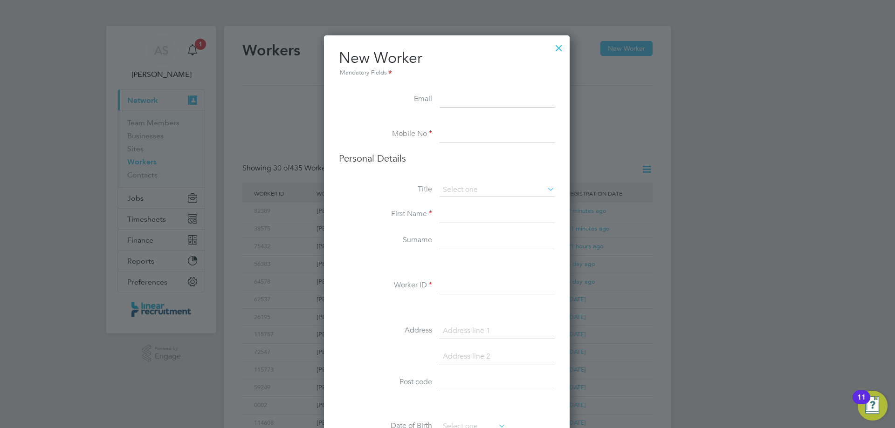
scroll to position [789, 247]
paste input "[EMAIL_ADDRESS][DOMAIN_NAME]"
type input "[EMAIL_ADDRESS][DOMAIN_NAME]"
paste input "07399215868"
type input "07399215868"
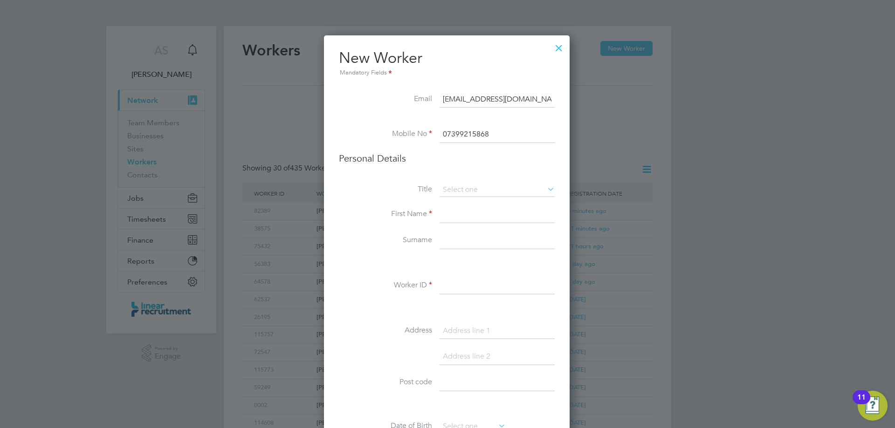
click at [459, 202] on li "Title" at bounding box center [447, 194] width 216 height 23
click at [453, 188] on input at bounding box center [497, 190] width 115 height 14
click at [454, 212] on li "Mrs" at bounding box center [497, 215] width 116 height 12
type input "Mrs"
click at [454, 199] on li "Title Mrs" at bounding box center [447, 194] width 216 height 23
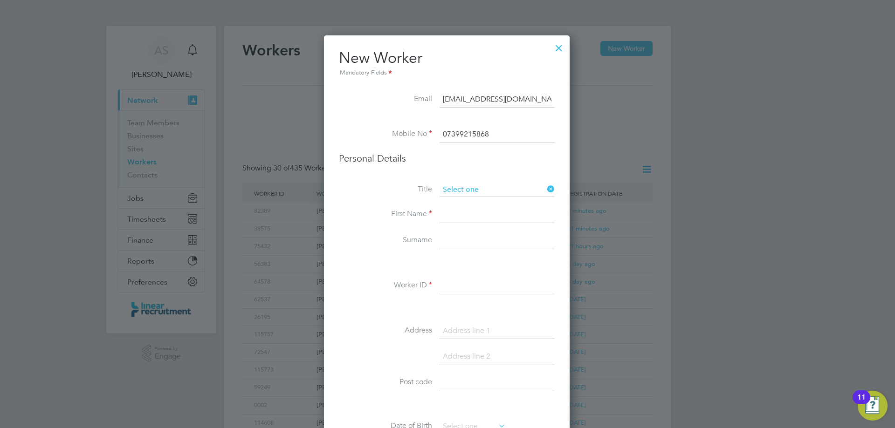
click at [457, 190] on input at bounding box center [497, 190] width 115 height 14
click at [458, 201] on li "Mr" at bounding box center [497, 203] width 116 height 12
type input "Mr"
click at [453, 215] on input at bounding box center [497, 214] width 115 height 17
type input "h"
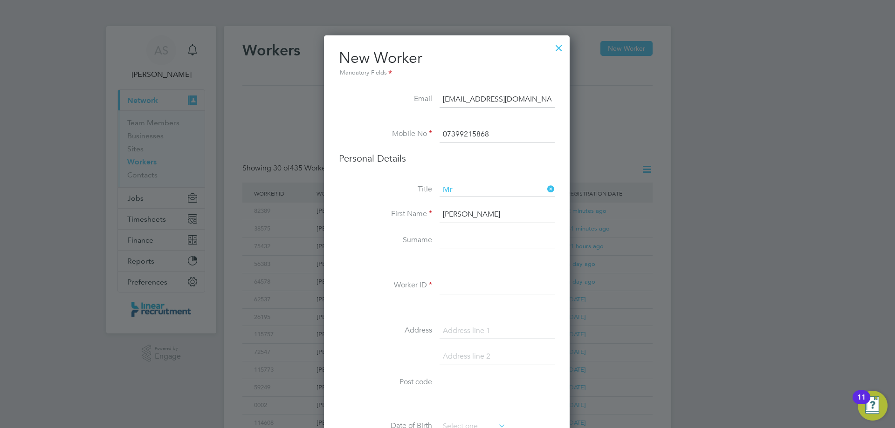
type input "[PERSON_NAME]"
click at [472, 292] on input at bounding box center [497, 286] width 115 height 17
paste input "89114"
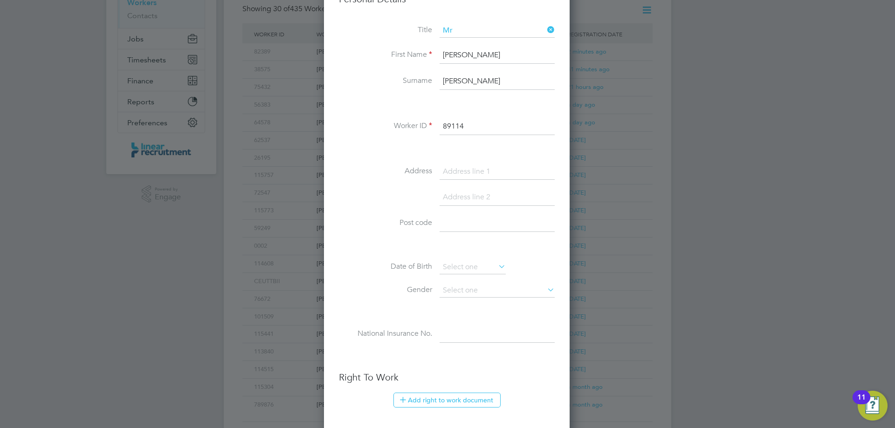
scroll to position [186, 0]
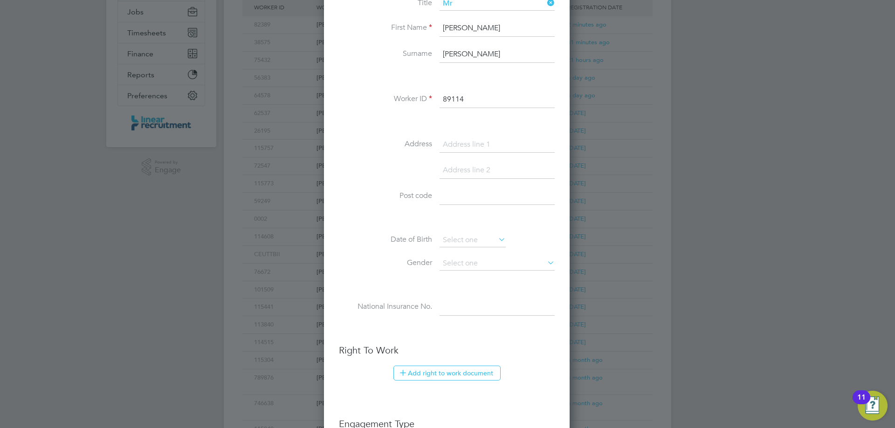
type input "89114"
click at [456, 136] on div "Title Mr First Name [PERSON_NAME] Surname [PERSON_NAME] Worker ID 89114 Address…" at bounding box center [447, 166] width 216 height 338
click at [454, 140] on input at bounding box center [497, 145] width 115 height 17
type input "[STREET_ADDRESS]"
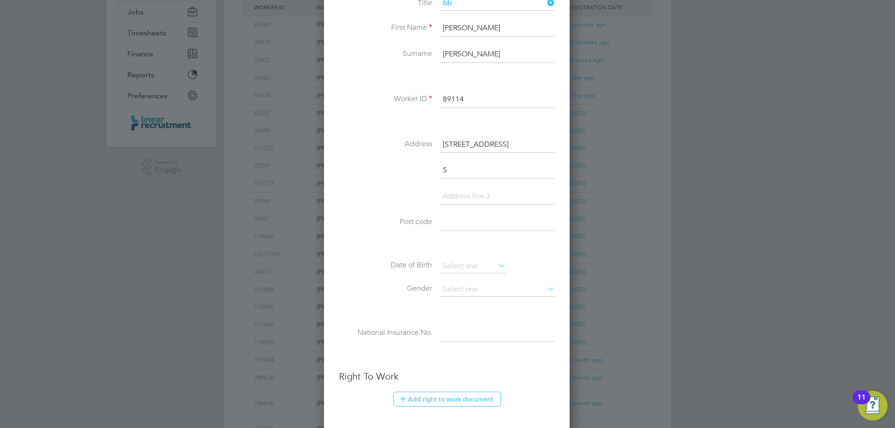
scroll to position [814, 247]
type input "Sunderland"
click at [474, 225] on input at bounding box center [497, 222] width 115 height 17
paste input "SR6 0HW"
type input "SR6 0HW"
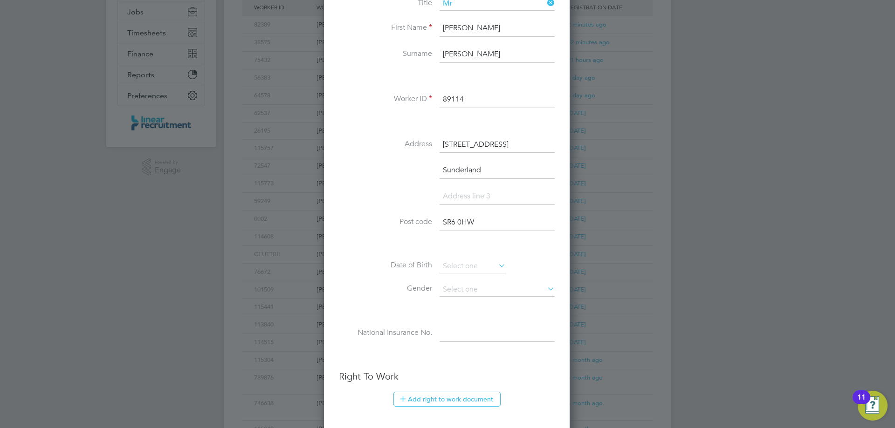
click at [466, 255] on div "Title Mr First Name [PERSON_NAME] [PERSON_NAME] ID 89114 Address [STREET_ADDRES…" at bounding box center [447, 179] width 216 height 364
click at [474, 275] on li "Date of Birth" at bounding box center [447, 271] width 216 height 23
click at [472, 268] on input at bounding box center [473, 267] width 66 height 14
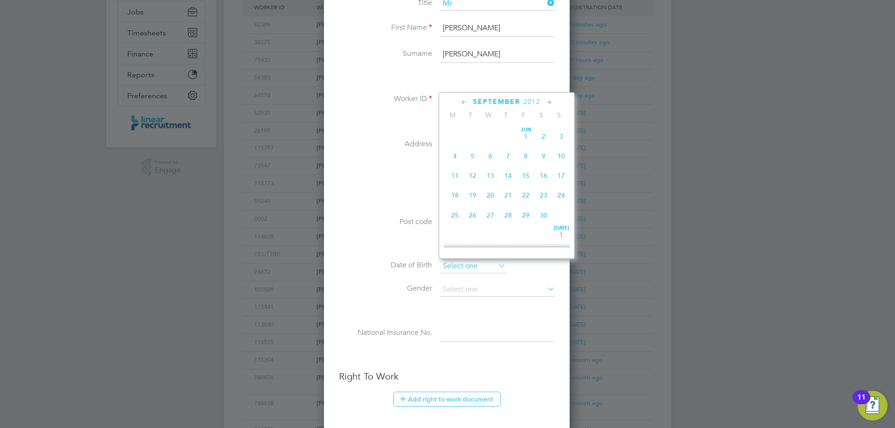
scroll to position [363, 0]
click at [531, 98] on span "2012" at bounding box center [531, 102] width 17 height 8
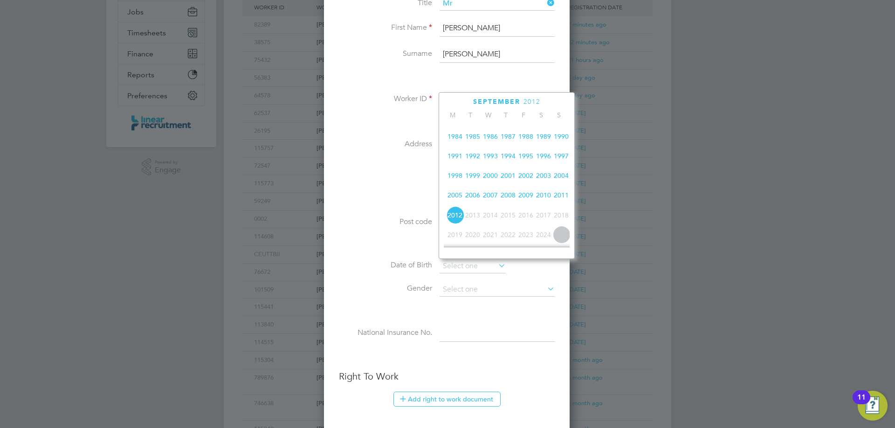
scroll to position [200, 0]
click at [559, 195] on span "2004" at bounding box center [561, 192] width 18 height 18
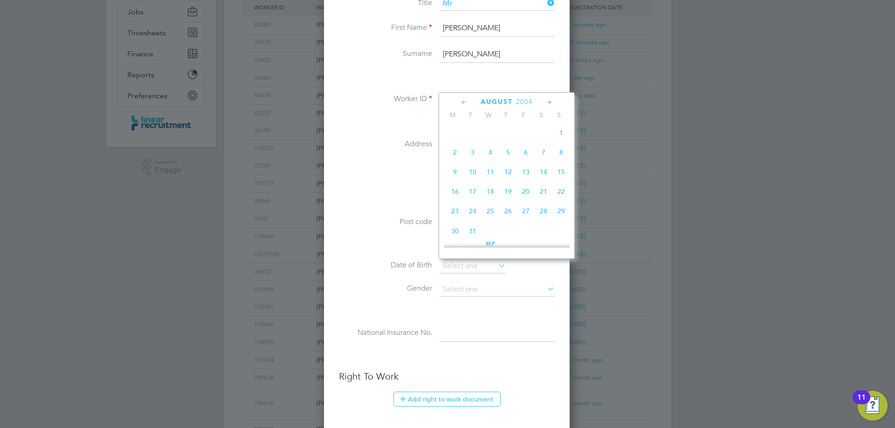
scroll to position [247, 0]
click at [492, 200] on span "Sep" at bounding box center [490, 197] width 18 height 5
type input "[DATE]"
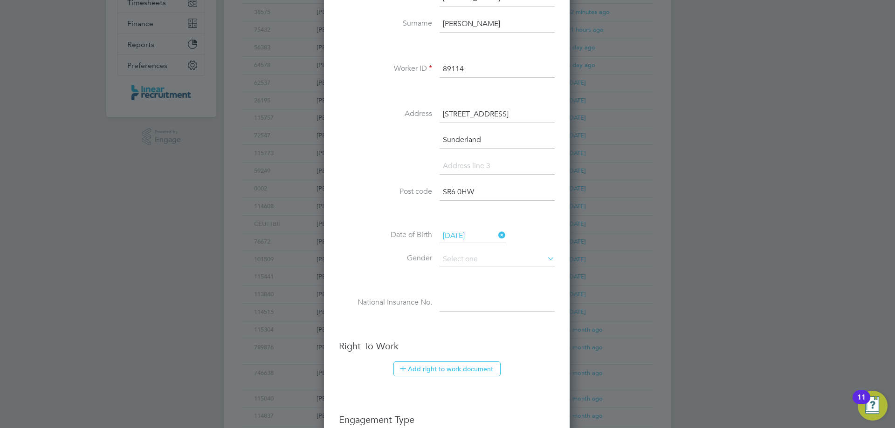
scroll to position [233, 0]
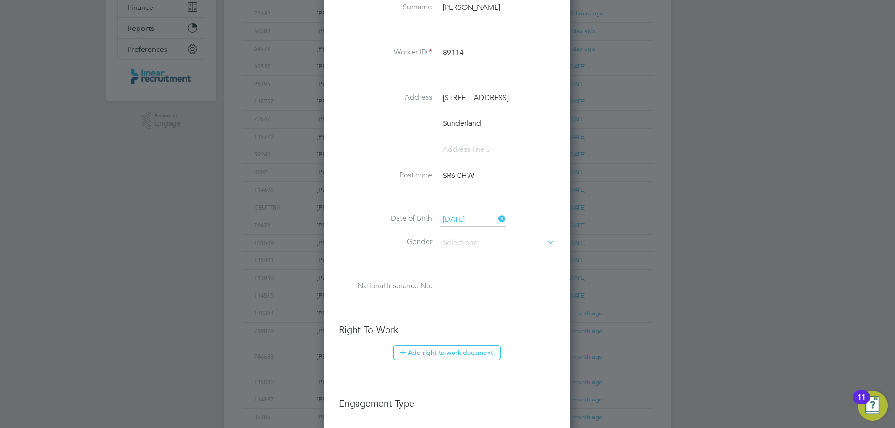
click at [480, 232] on li "Date of Birth [DEMOGRAPHIC_DATA]" at bounding box center [447, 224] width 216 height 23
click at [481, 247] on input at bounding box center [497, 243] width 115 height 14
click at [480, 252] on li "[DEMOGRAPHIC_DATA]" at bounding box center [497, 256] width 116 height 12
type input "[DEMOGRAPHIC_DATA]"
click at [471, 293] on input at bounding box center [497, 287] width 115 height 17
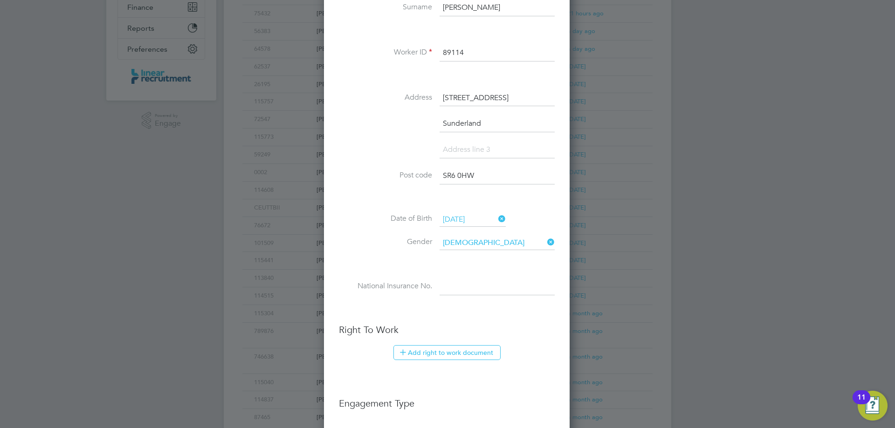
paste input "PK074776A"
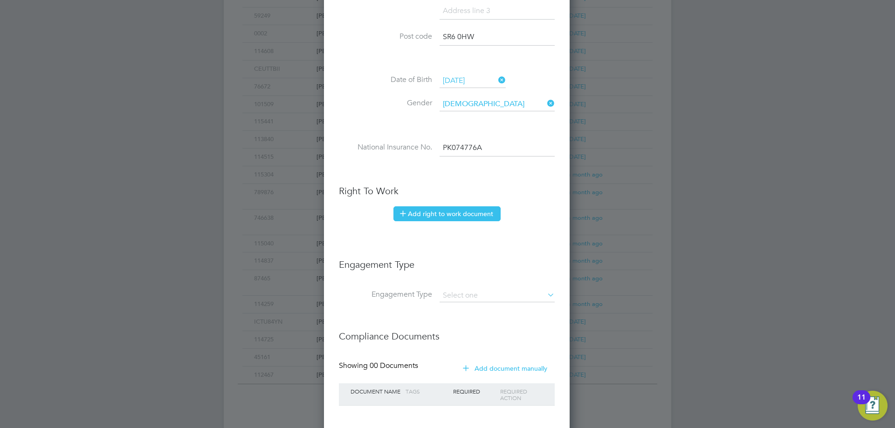
scroll to position [373, 0]
type input "PK 07 47 76 A"
click at [459, 214] on button "Add right to work document" at bounding box center [446, 213] width 107 height 15
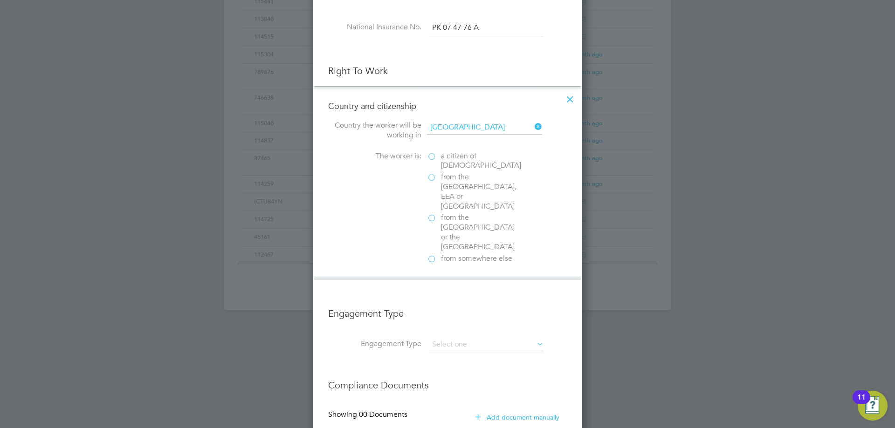
scroll to position [513, 0]
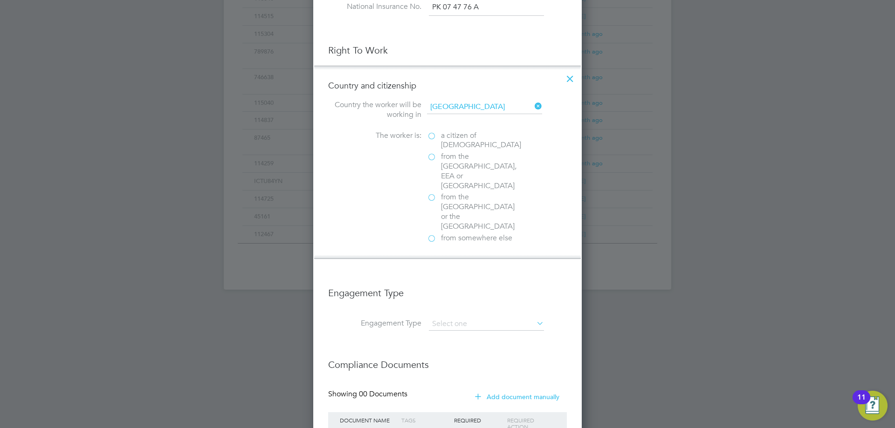
click at [433, 138] on label "a citizen of [DEMOGRAPHIC_DATA]" at bounding box center [473, 141] width 93 height 20
click at [0, 0] on input "a citizen of [DEMOGRAPHIC_DATA]" at bounding box center [0, 0] width 0 height 0
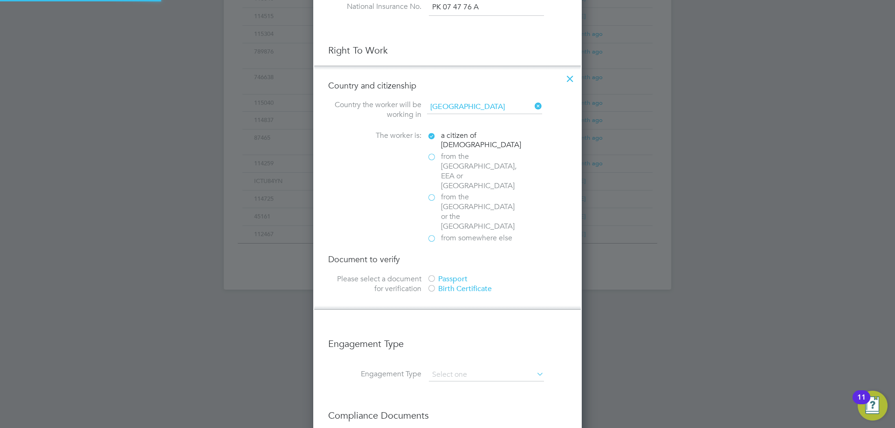
scroll to position [1006, 269]
click at [437, 275] on div "Passport" at bounding box center [497, 280] width 140 height 10
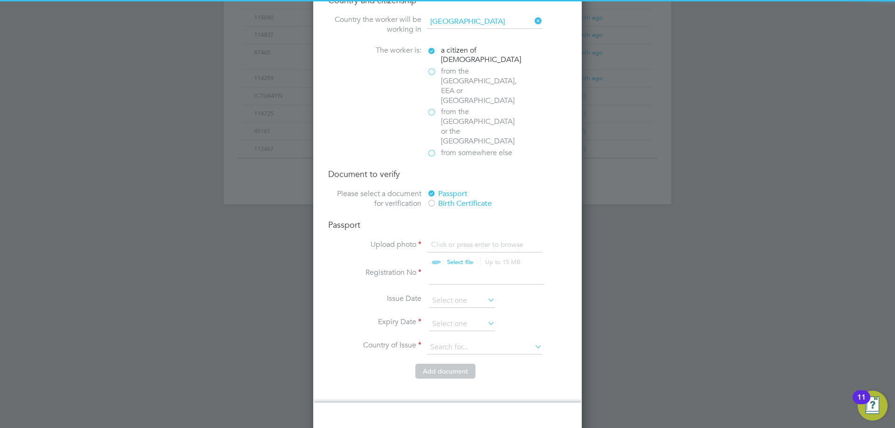
scroll to position [606, 0]
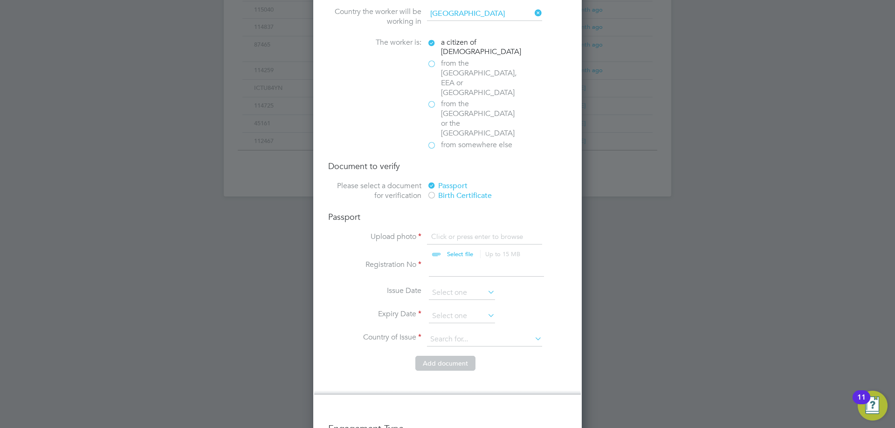
click at [459, 232] on input "file" at bounding box center [469, 246] width 146 height 28
type input "C:\fakepath\Passport.jpg"
click at [448, 260] on input at bounding box center [486, 268] width 115 height 17
type input "134780113"
click at [455, 309] on input at bounding box center [462, 316] width 66 height 14
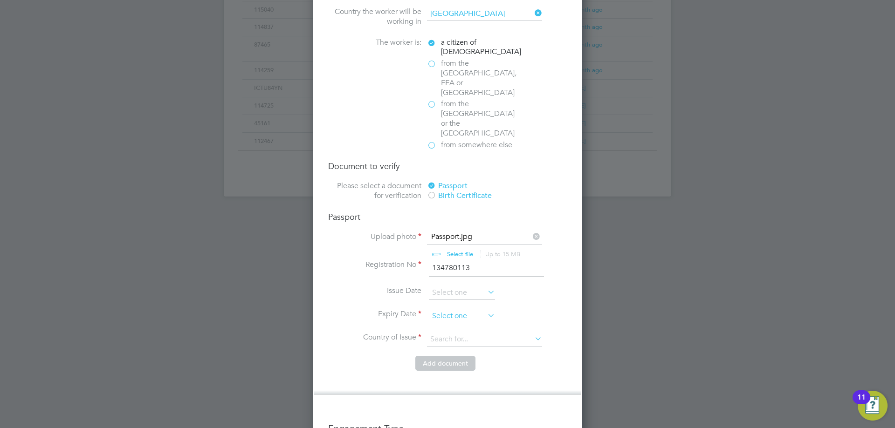
scroll to position [363, 0]
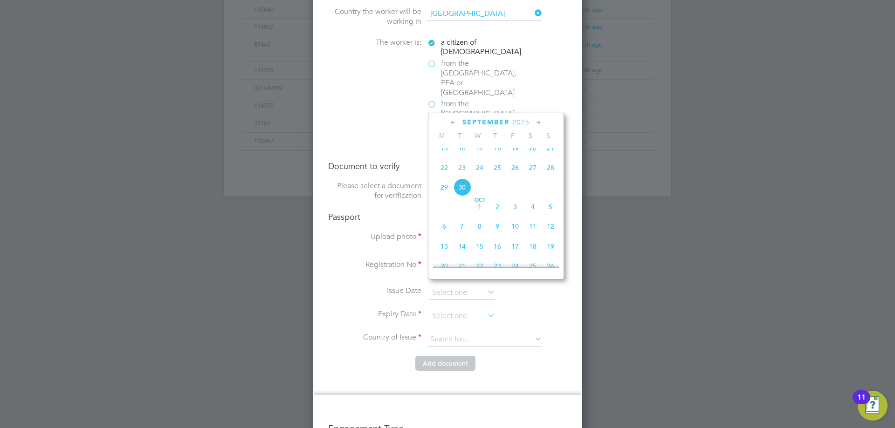
click at [520, 122] on span "2025" at bounding box center [521, 122] width 17 height 8
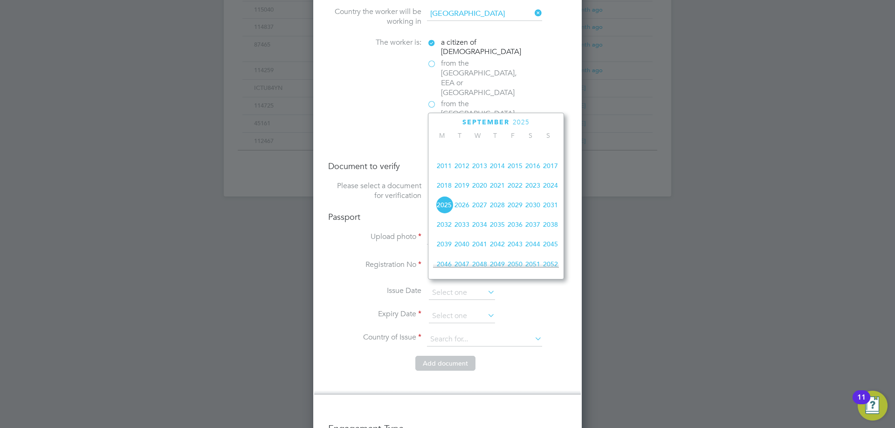
click at [445, 234] on span "2032" at bounding box center [444, 225] width 18 height 18
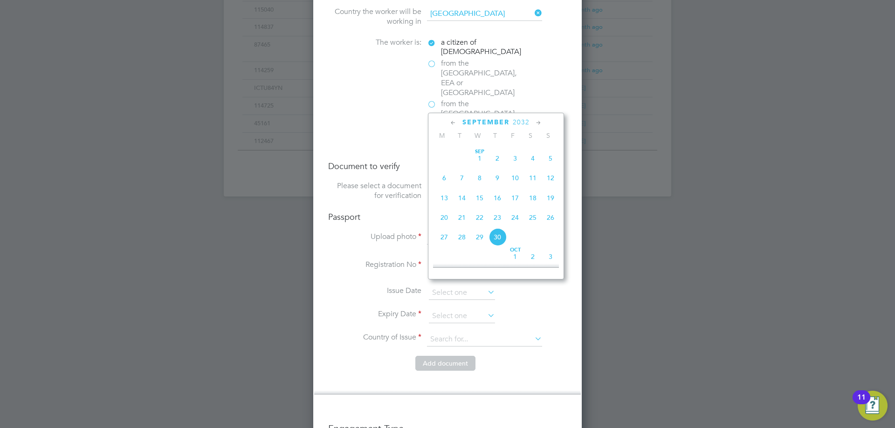
scroll to position [387, 0]
click at [546, 192] on span "3" at bounding box center [551, 183] width 18 height 18
type input "[DATE]"
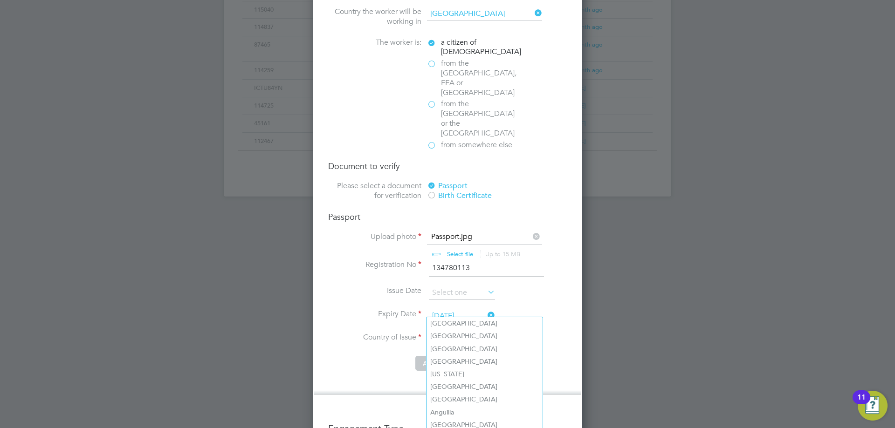
click at [448, 333] on input at bounding box center [484, 340] width 115 height 14
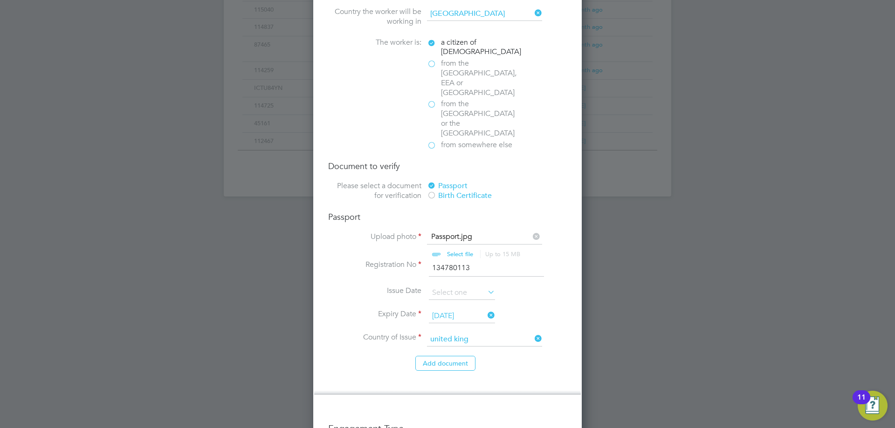
click at [448, 322] on b "United" at bounding box center [440, 324] width 21 height 8
type input "[GEOGRAPHIC_DATA]"
click at [448, 356] on button "Add document" at bounding box center [445, 363] width 60 height 15
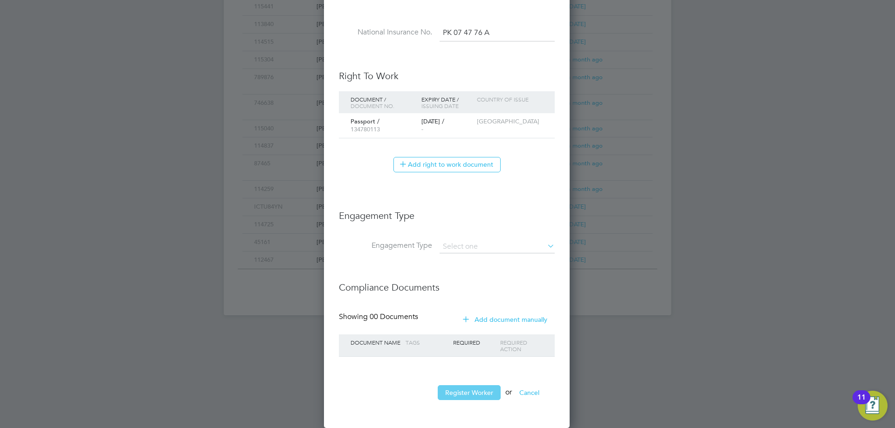
click at [486, 390] on button "Register Worker" at bounding box center [469, 392] width 63 height 15
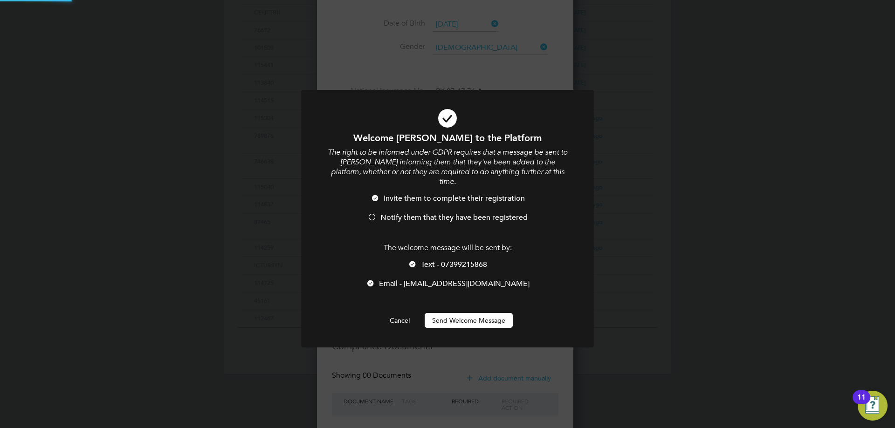
scroll to position [0, 0]
click at [439, 260] on span "Text - 07399215868" at bounding box center [454, 264] width 66 height 9
click at [416, 213] on span "Notify them that they have been registered" at bounding box center [453, 217] width 147 height 9
click at [457, 313] on button "Send Welcome Message" at bounding box center [469, 320] width 88 height 15
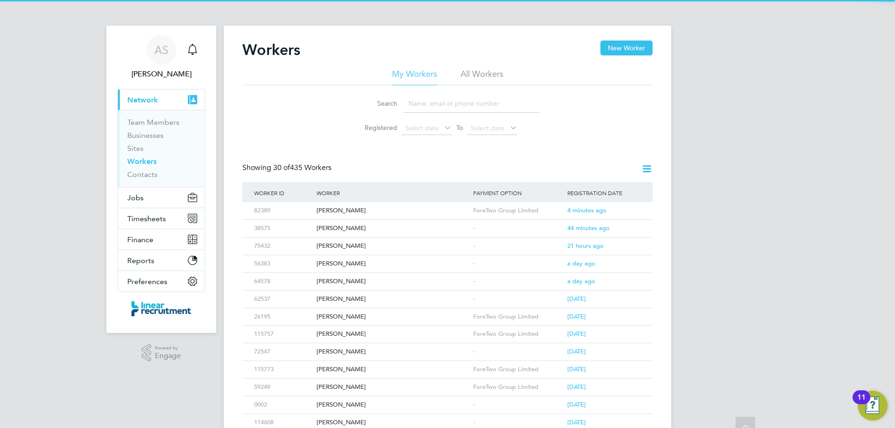
scroll to position [0, 0]
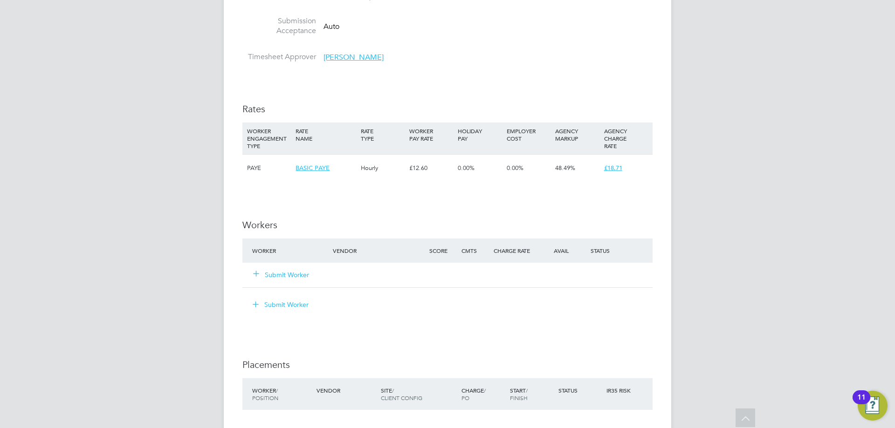
scroll to position [606, 0]
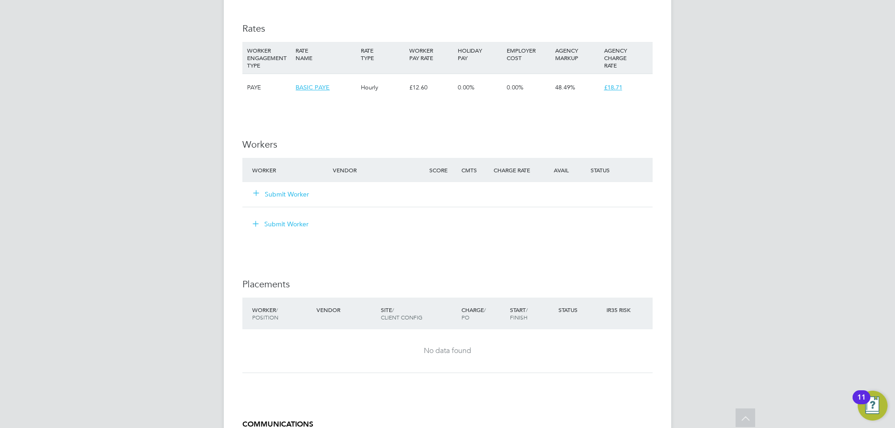
click at [304, 196] on button "Submit Worker" at bounding box center [282, 194] width 56 height 9
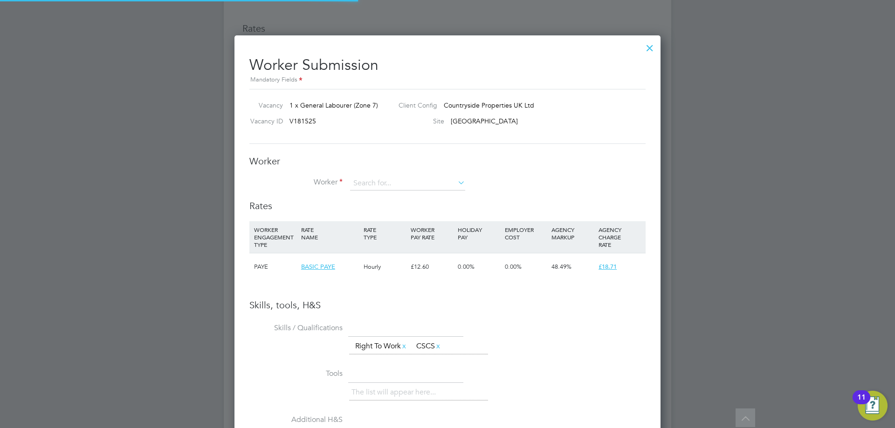
scroll to position [589, 426]
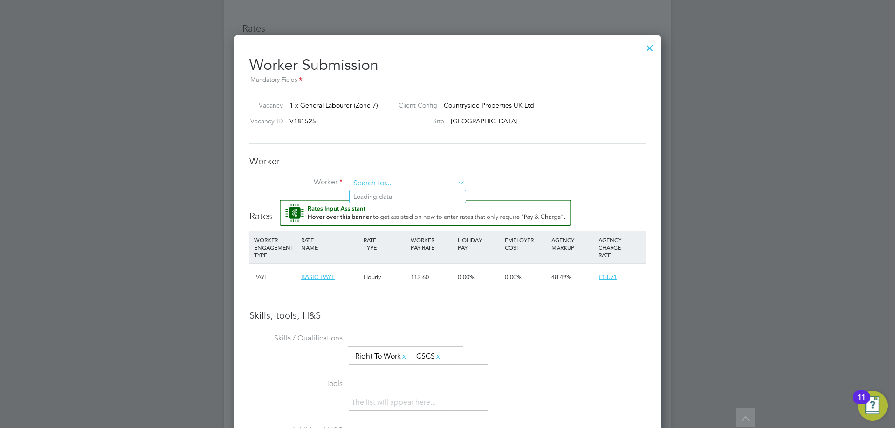
click at [376, 190] on div "All Vacancies Vacancy Activity Logs Vacancy Activity Logs All Vacancies Vacancy…" at bounding box center [447, 2] width 447 height 1200
click at [376, 191] on li "Harry Callagh an (89114)" at bounding box center [409, 197] width 118 height 13
type input "Harry Callaghan (89114)"
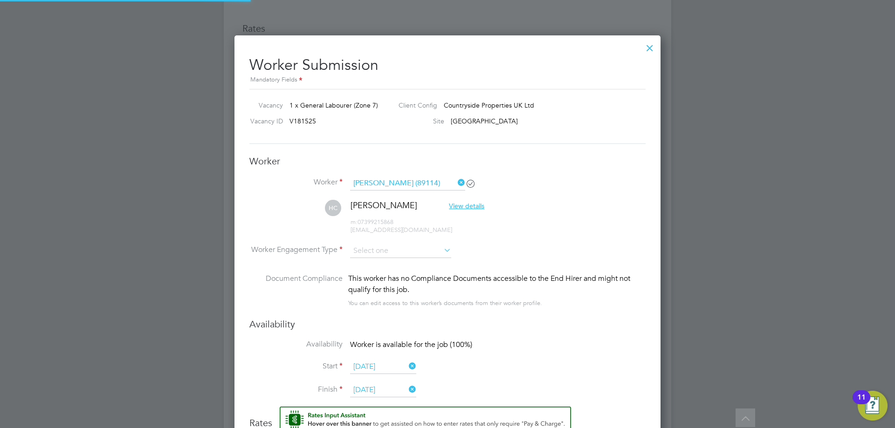
scroll to position [803, 426]
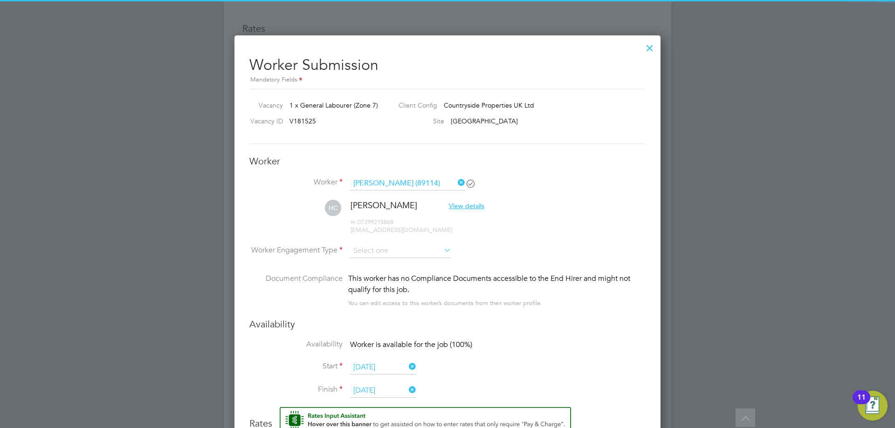
click at [426, 242] on li "HC Harry Callaghan View details m: 07399215868 hcallaghan5@gmail.com" at bounding box center [447, 222] width 396 height 44
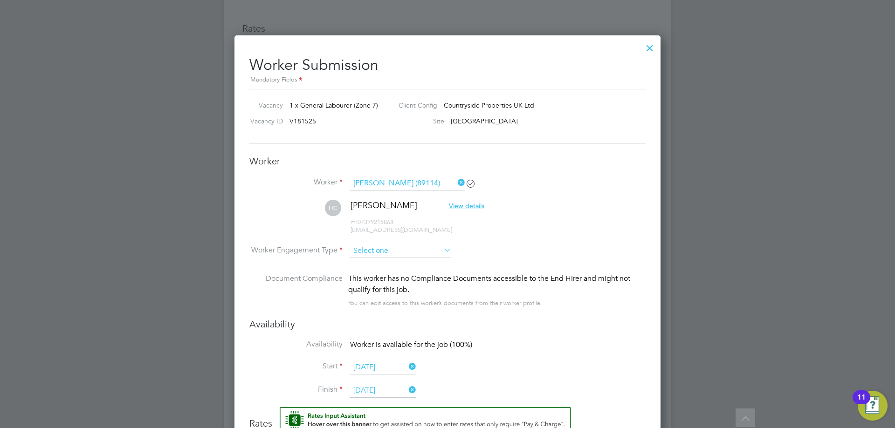
click at [420, 251] on input at bounding box center [400, 251] width 101 height 14
click at [403, 280] on li "PAYE" at bounding box center [401, 276] width 102 height 12
type input "PAYE"
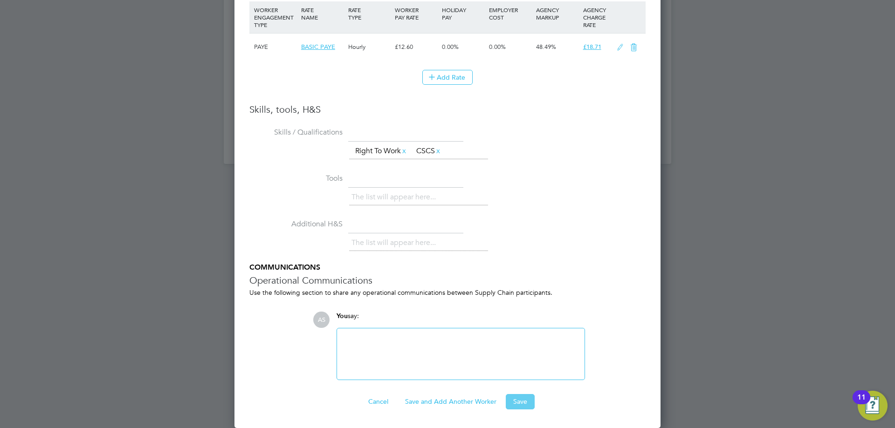
click at [519, 401] on button "Save" at bounding box center [520, 401] width 29 height 15
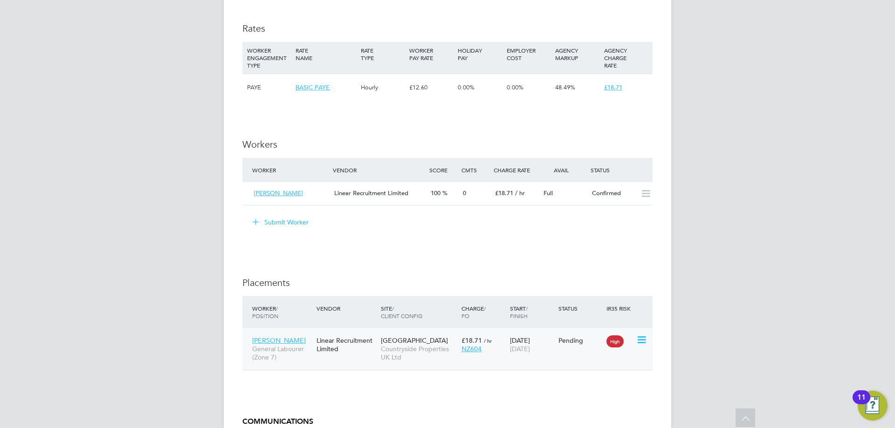
click at [638, 340] on icon at bounding box center [640, 340] width 9 height 11
click at [570, 396] on li "Start" at bounding box center [599, 398] width 96 height 13
type input "[PERSON_NAME]"
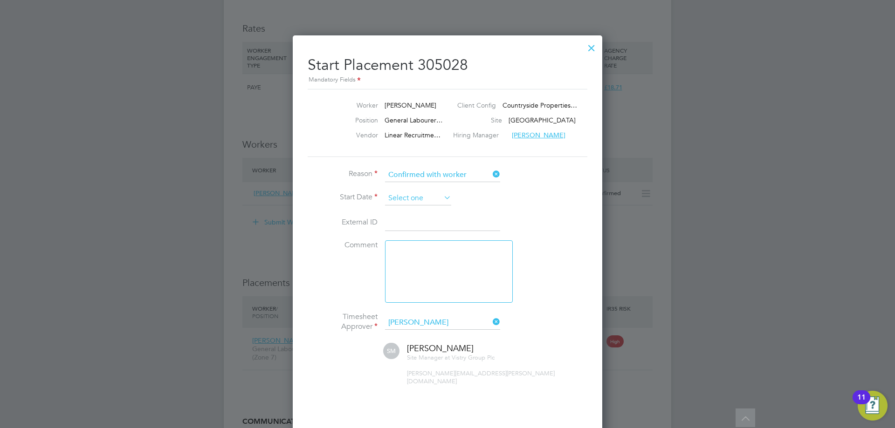
click at [412, 200] on input at bounding box center [418, 199] width 66 height 14
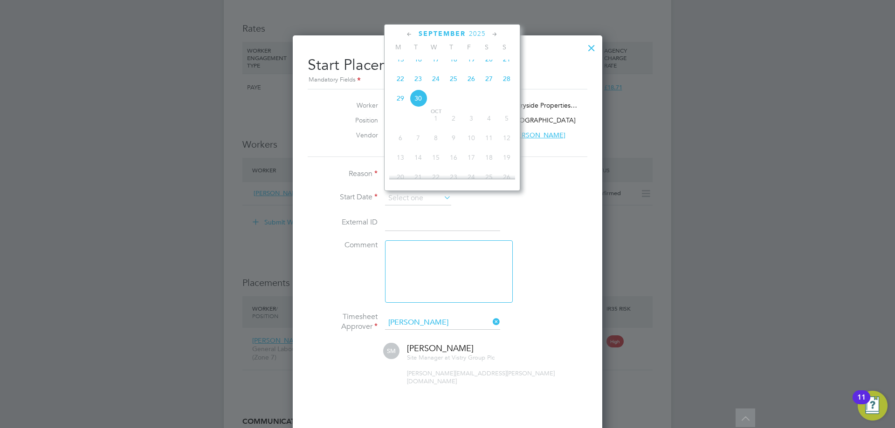
click at [401, 85] on span "22" at bounding box center [401, 79] width 18 height 18
type input "[DATE]"
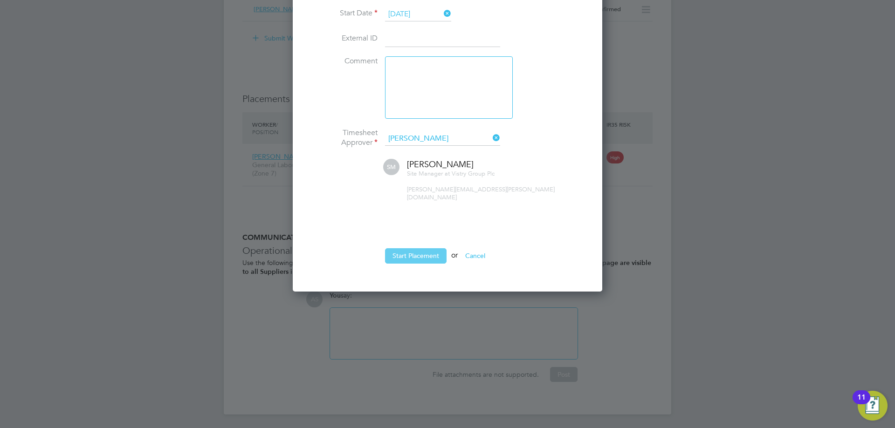
click at [437, 254] on button "Start Placement" at bounding box center [416, 255] width 62 height 15
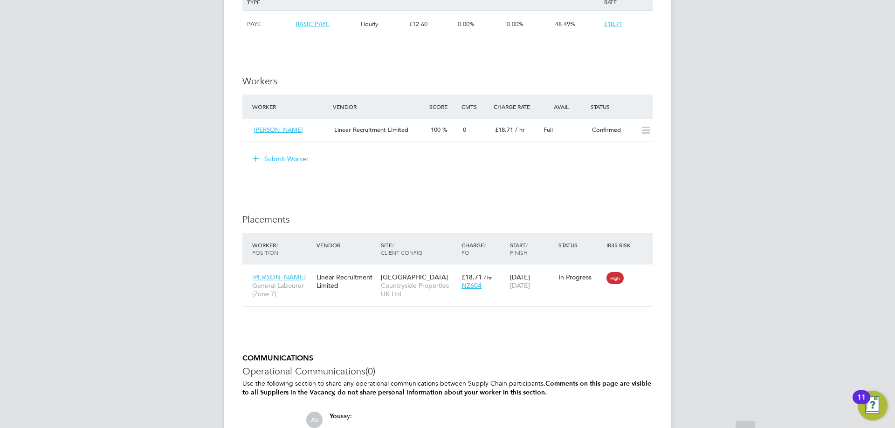
scroll to position [0, 0]
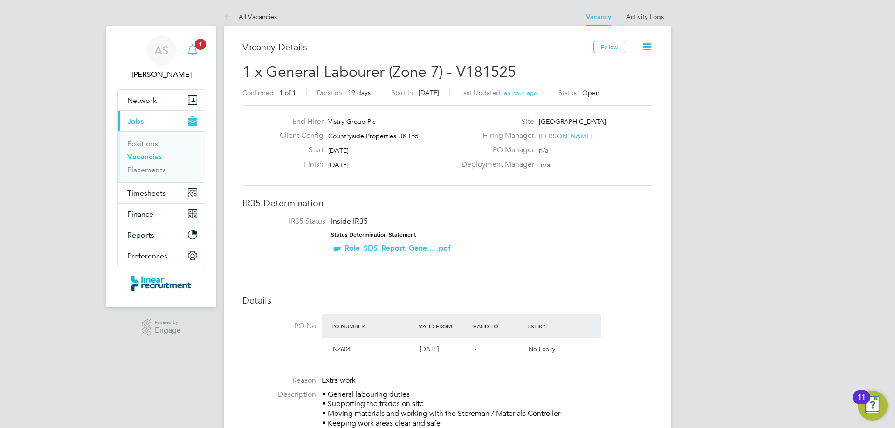
click at [192, 53] on icon "Main navigation" at bounding box center [192, 48] width 9 height 9
click at [192, 46] on icon "Main navigation" at bounding box center [192, 48] width 9 height 9
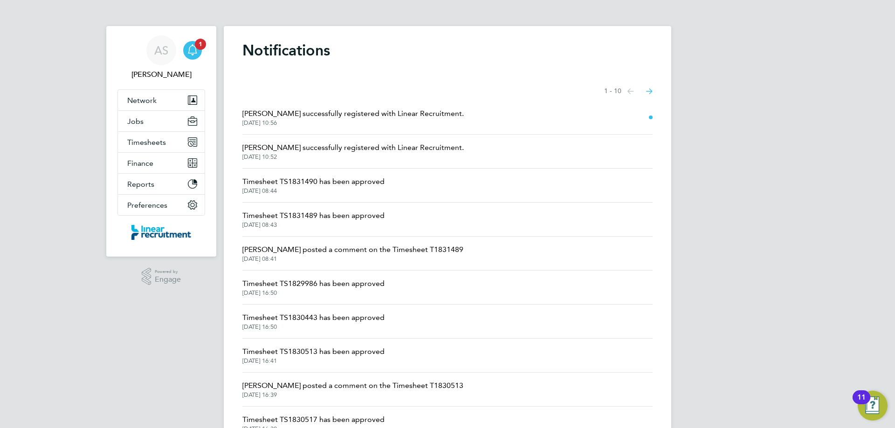
drag, startPoint x: 195, startPoint y: 53, endPoint x: 432, endPoint y: 71, distance: 238.0
click at [432, 71] on div "Notifications Showing items 1 - 10 items Previous page Next page Harry Callagha…" at bounding box center [447, 242] width 447 height 433
click at [146, 102] on span "Network" at bounding box center [141, 100] width 29 height 9
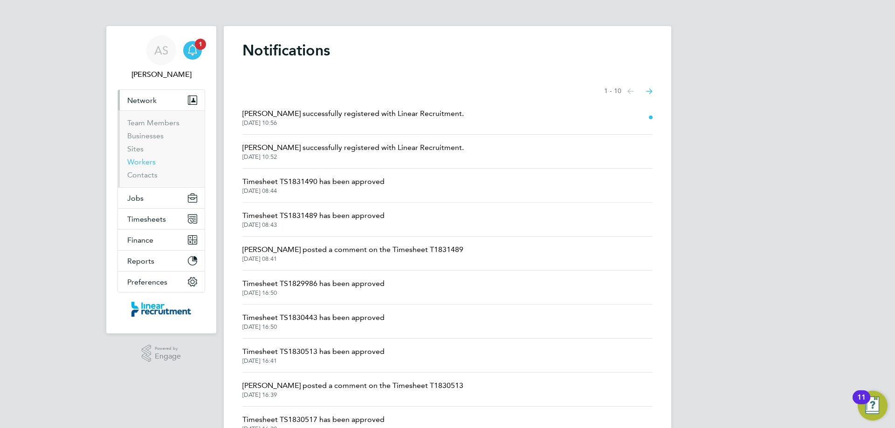
click at [144, 160] on link "Workers" at bounding box center [141, 162] width 28 height 9
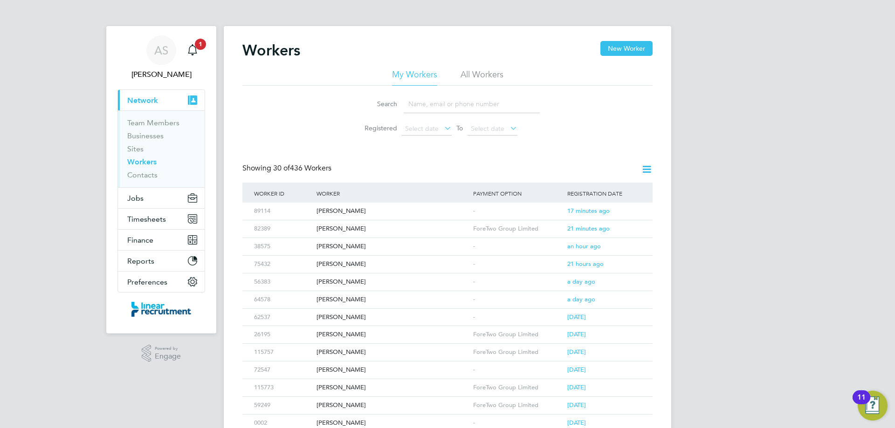
click at [484, 82] on li "All Workers" at bounding box center [482, 77] width 43 height 17
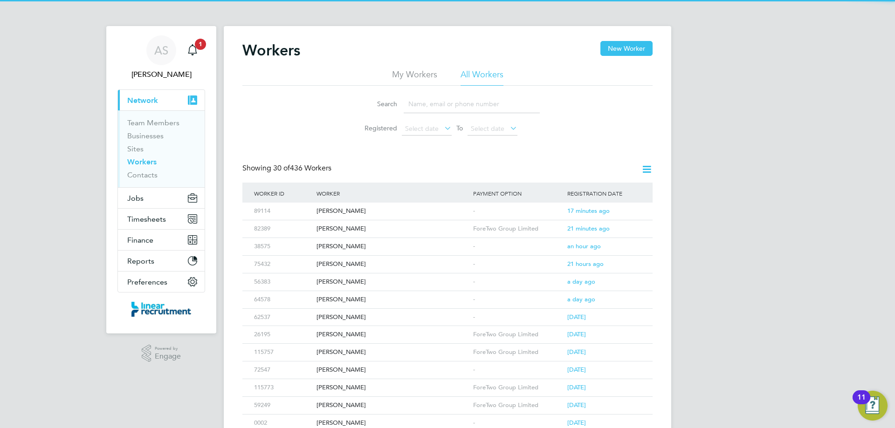
click at [464, 117] on li "Search" at bounding box center [448, 104] width 208 height 28
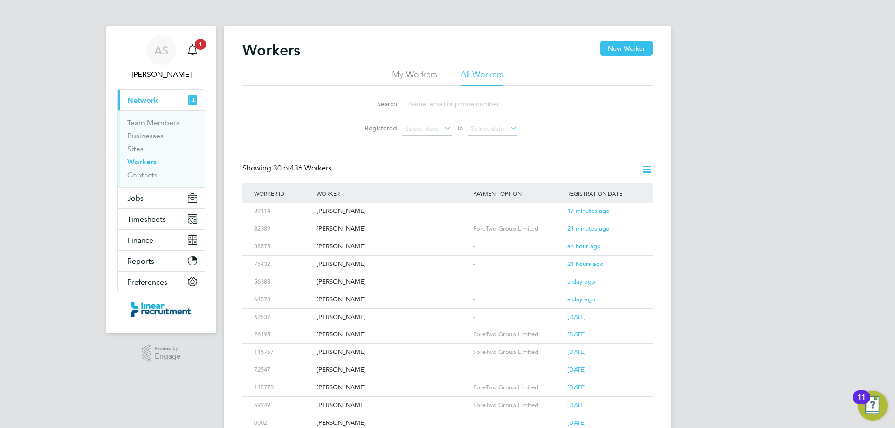
click at [466, 110] on input at bounding box center [472, 104] width 136 height 18
type input "luke topping"
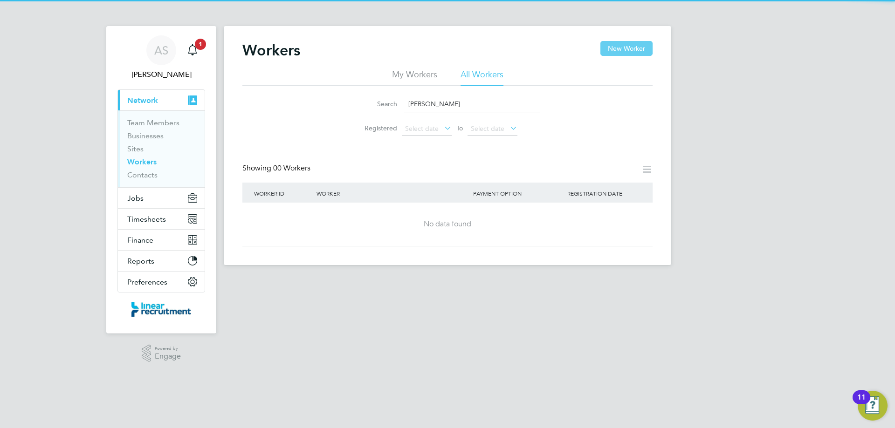
click at [609, 48] on button "New Worker" at bounding box center [626, 48] width 52 height 15
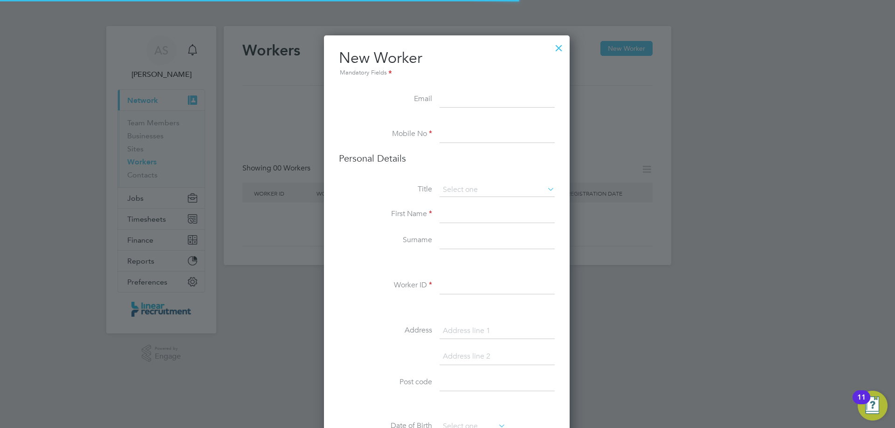
scroll to position [789, 247]
paste input "[EMAIL_ADDRESS][DOMAIN_NAME]"
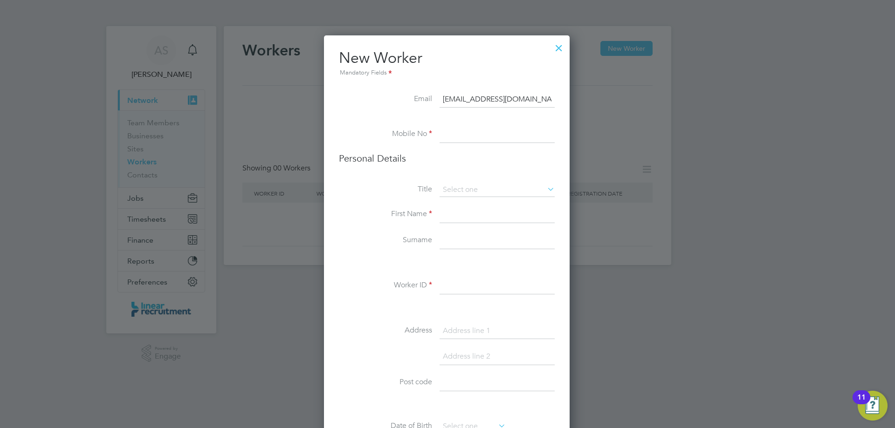
type input "[EMAIL_ADDRESS][DOMAIN_NAME]"
drag, startPoint x: 442, startPoint y: 139, endPoint x: 420, endPoint y: 135, distance: 22.3
click at [442, 139] on input at bounding box center [497, 134] width 115 height 17
paste input "07746653608"
type input "07746653608"
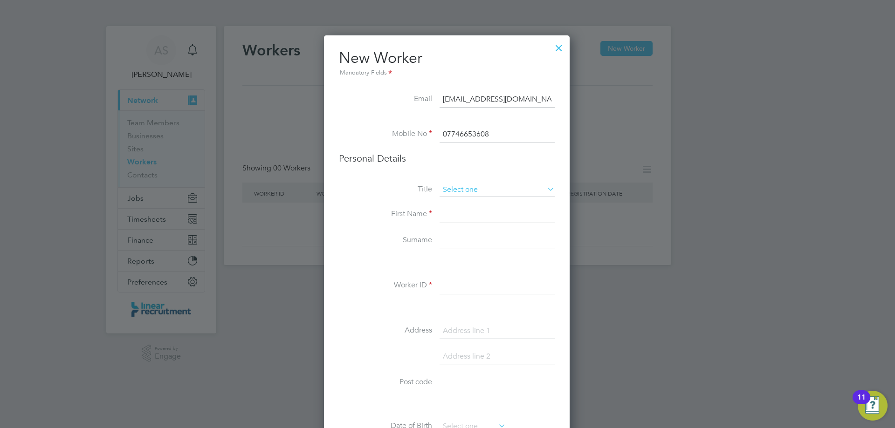
click at [464, 191] on input at bounding box center [497, 190] width 115 height 14
click at [463, 205] on li "Mr" at bounding box center [497, 203] width 116 height 12
type input "Mr"
click at [463, 216] on input at bounding box center [497, 214] width 115 height 17
type input "[PERSON_NAME]"
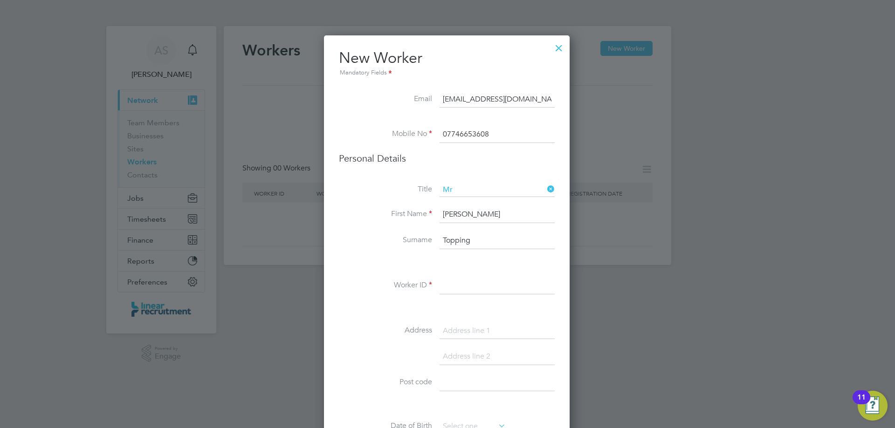
type input "Topping"
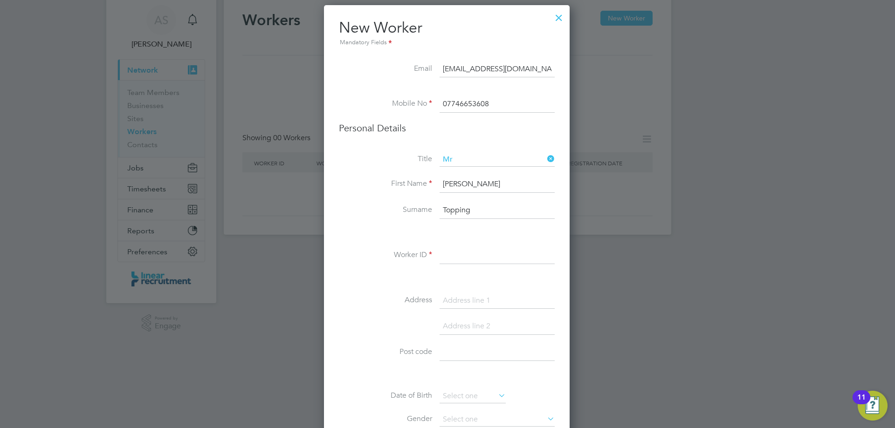
scroll to position [47, 0]
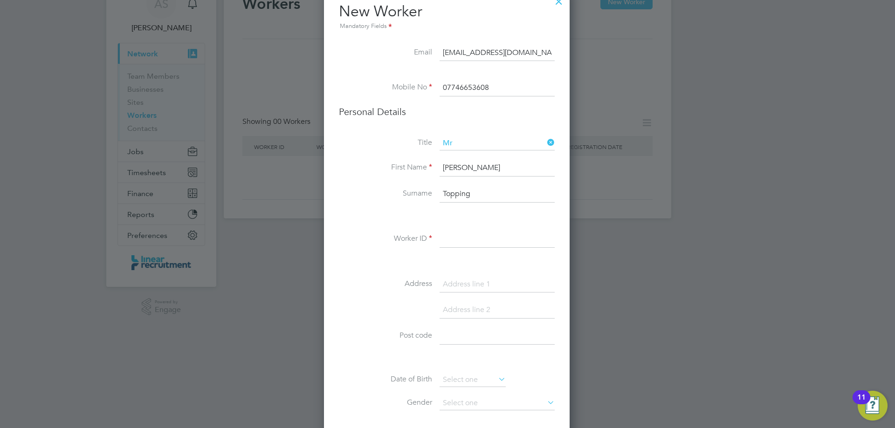
paste input "115947"
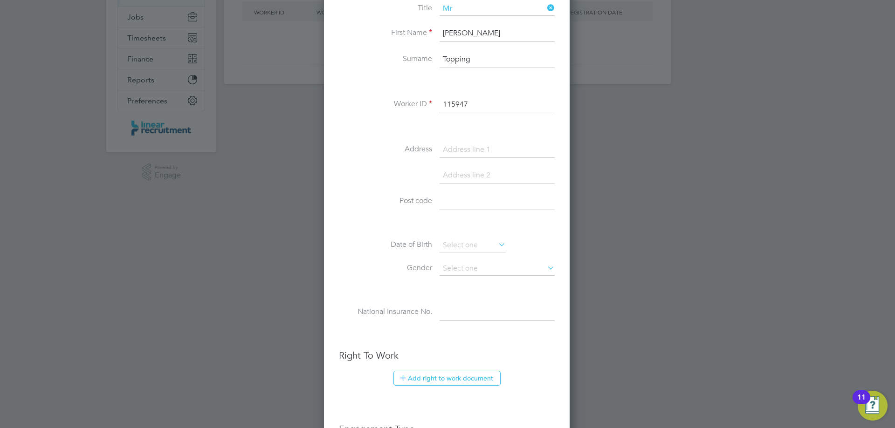
scroll to position [186, 0]
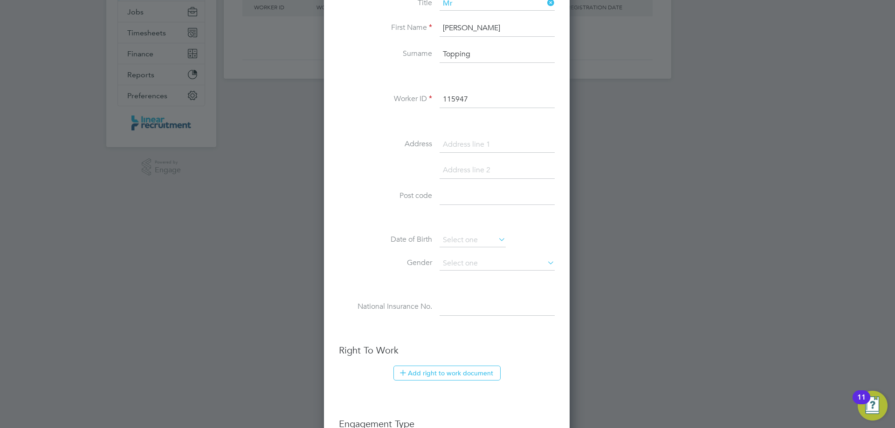
type input "115947"
click at [469, 146] on input at bounding box center [497, 145] width 115 height 17
click at [516, 152] on input "201 The Broadway6" at bounding box center [497, 145] width 115 height 17
type input "201 The Broadway"
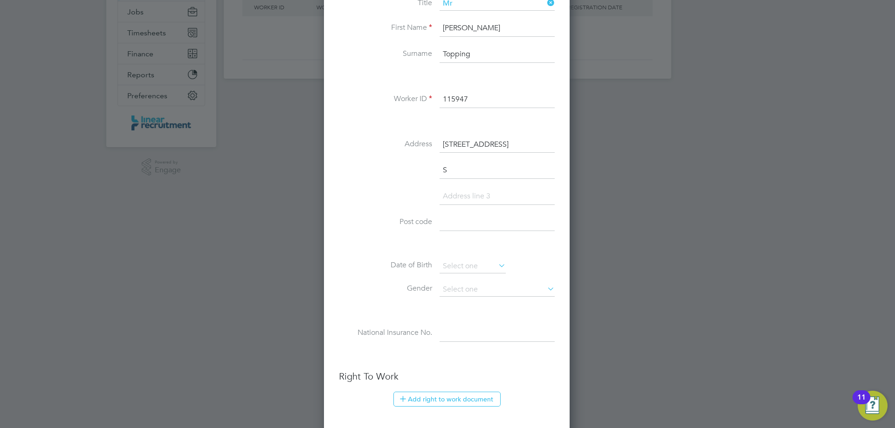
scroll to position [814, 247]
type input "Sunderland"
paste input "SR4 9HB"
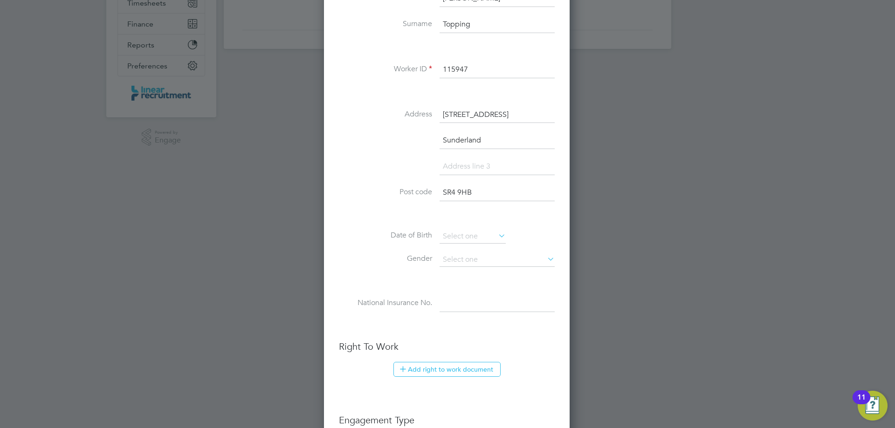
scroll to position [233, 0]
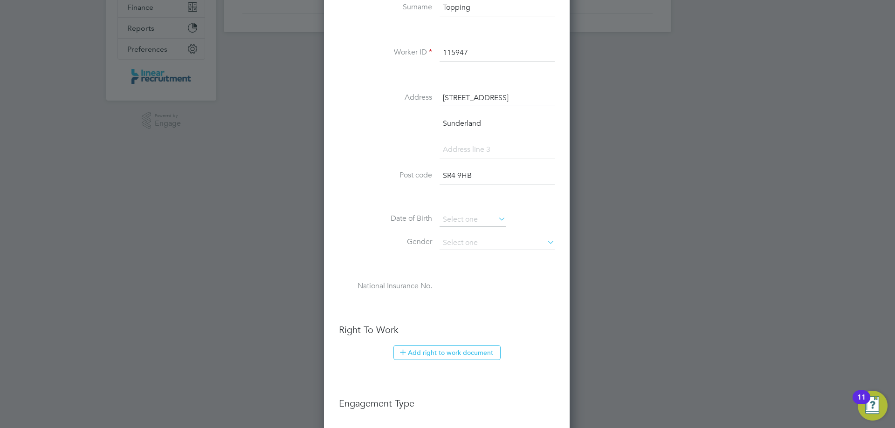
type input "SR4 9HB"
click at [466, 224] on input at bounding box center [473, 220] width 66 height 14
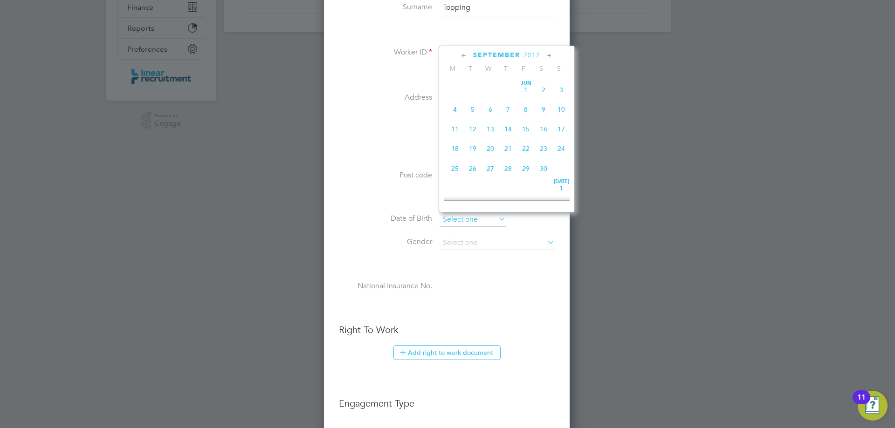
scroll to position [363, 0]
click at [533, 53] on span "2012" at bounding box center [531, 55] width 17 height 8
click at [488, 103] on span "2000" at bounding box center [490, 98] width 18 height 18
click at [502, 55] on span "August" at bounding box center [497, 55] width 32 height 8
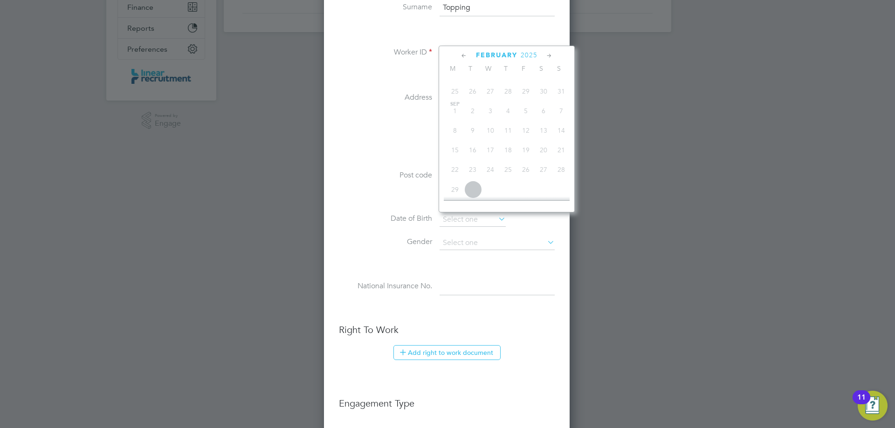
scroll to position [31021, 0]
click at [526, 57] on span "2025" at bounding box center [529, 55] width 17 height 8
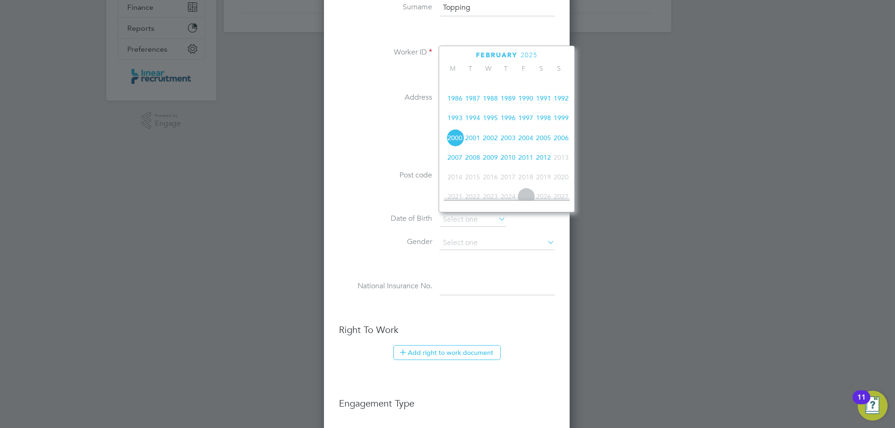
click at [454, 147] on span "2000" at bounding box center [455, 138] width 18 height 18
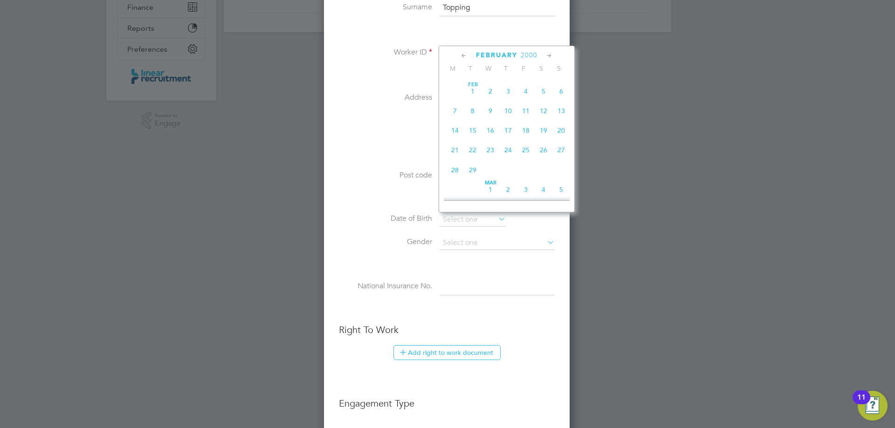
scroll to position [221, 0]
click at [455, 127] on span "14" at bounding box center [455, 124] width 18 height 18
type input "14 Feb 2000"
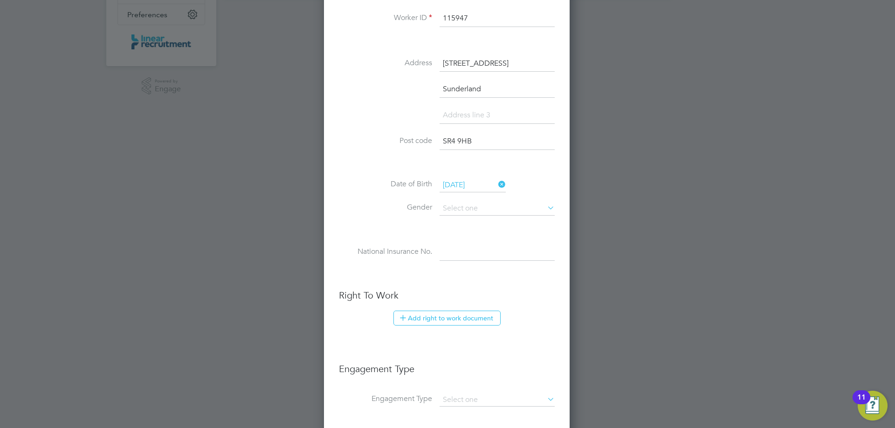
scroll to position [326, 0]
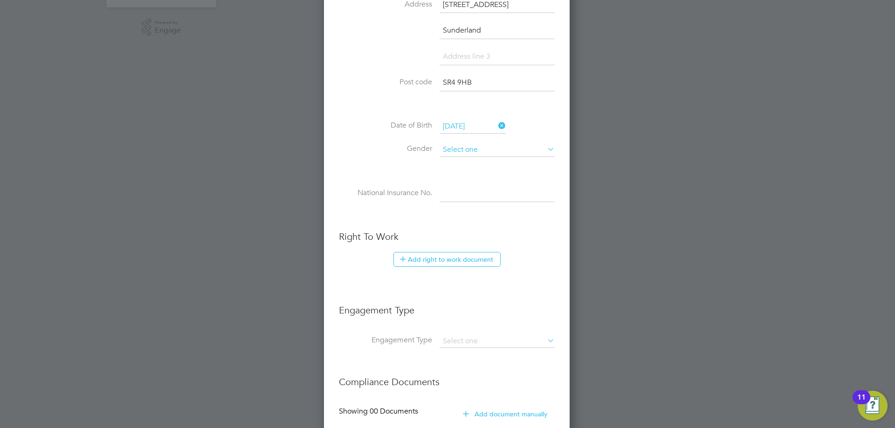
click at [467, 151] on input at bounding box center [497, 150] width 115 height 14
click at [461, 158] on li "Male" at bounding box center [497, 163] width 116 height 12
type input "Male"
click at [459, 198] on input at bounding box center [497, 194] width 115 height 17
paste input "PG129239D"
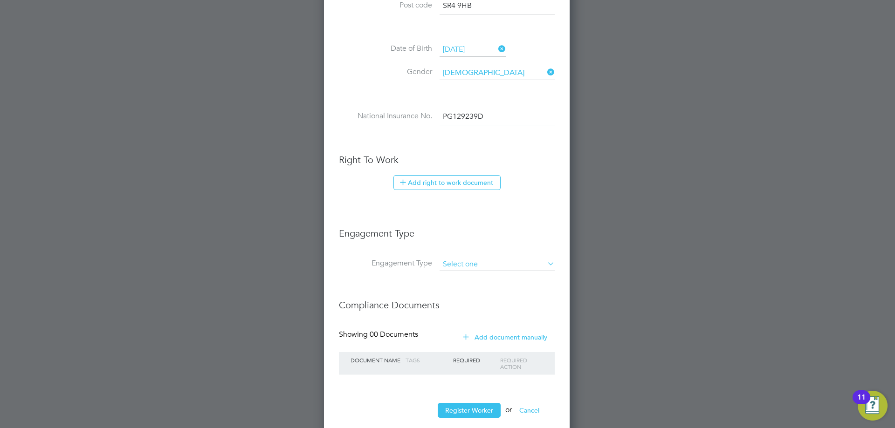
scroll to position [421, 0]
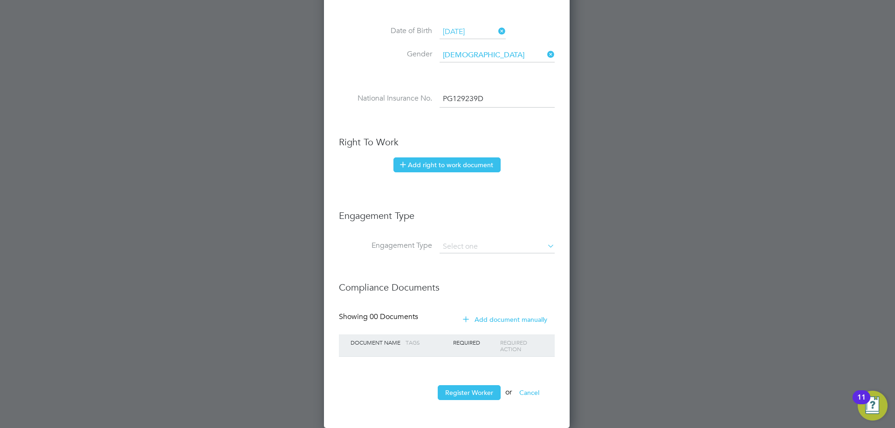
type input "PG 12 92 39 D"
click at [435, 161] on button "Add right to work document" at bounding box center [446, 165] width 107 height 15
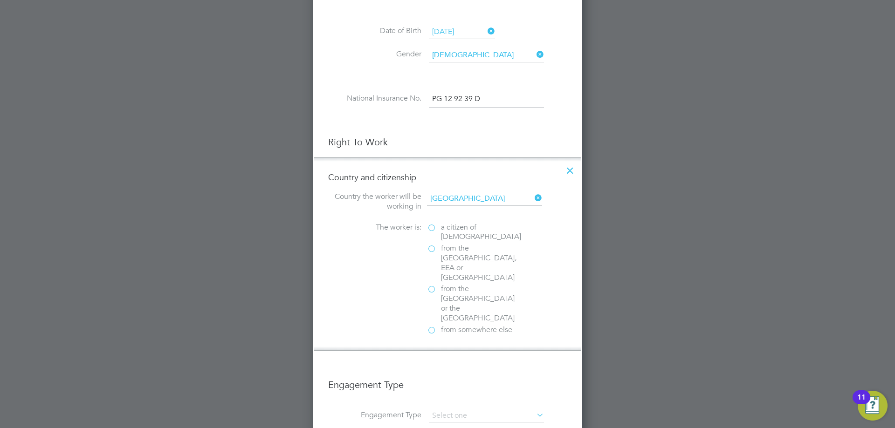
click at [446, 230] on span "a citizen of United Kingdom" at bounding box center [481, 233] width 80 height 20
click at [0, 0] on input "a citizen of United Kingdom" at bounding box center [0, 0] width 0 height 0
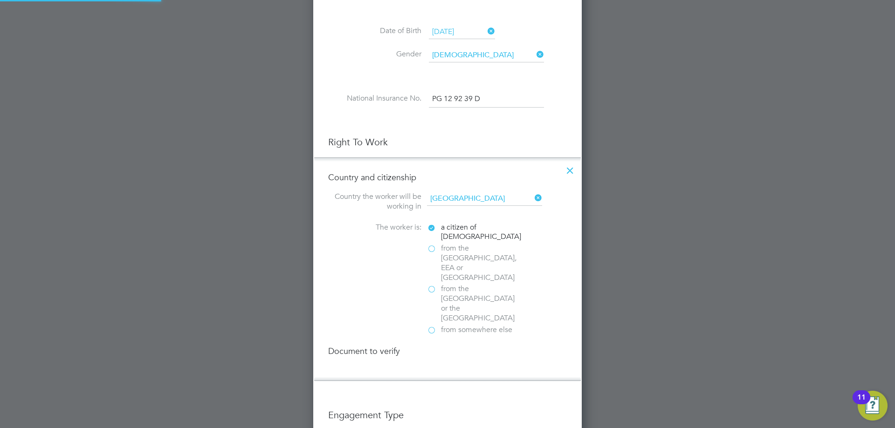
scroll to position [1006, 269]
click at [443, 366] on div "Passport" at bounding box center [497, 371] width 140 height 10
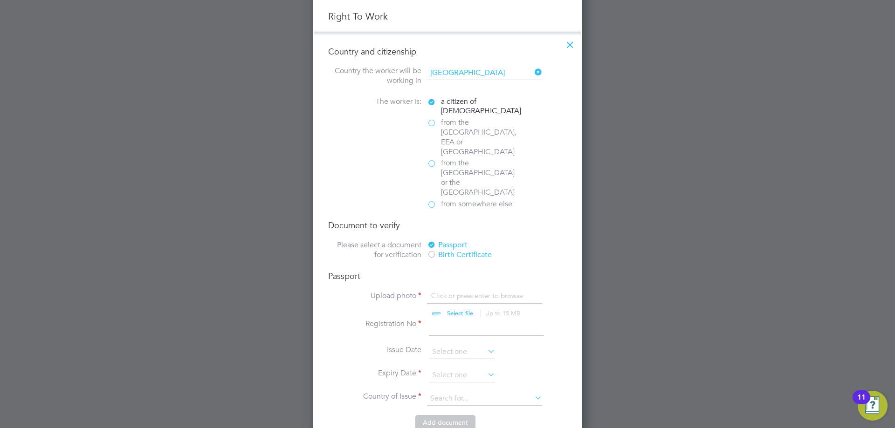
scroll to position [561, 0]
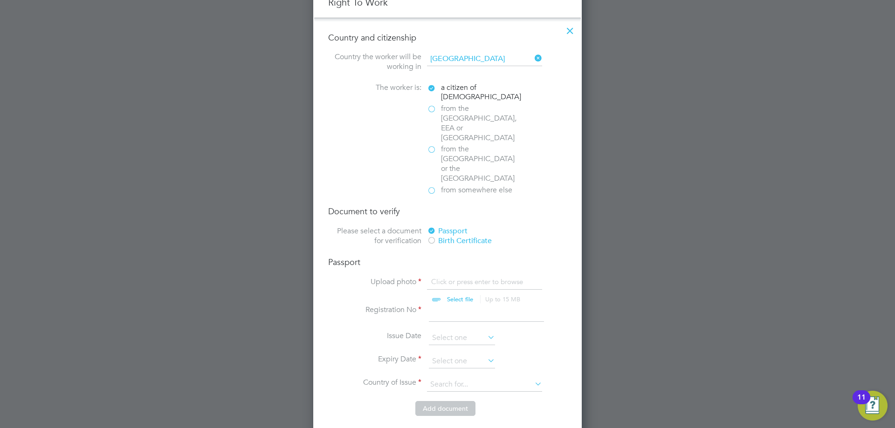
drag, startPoint x: 462, startPoint y: 213, endPoint x: 462, endPoint y: 223, distance: 10.3
click at [462, 236] on div "Birth Certificate" at bounding box center [497, 241] width 140 height 10
click at [462, 277] on input "file" at bounding box center [469, 291] width 146 height 28
type input "C:\fakepath\Birth Cert.jpeg"
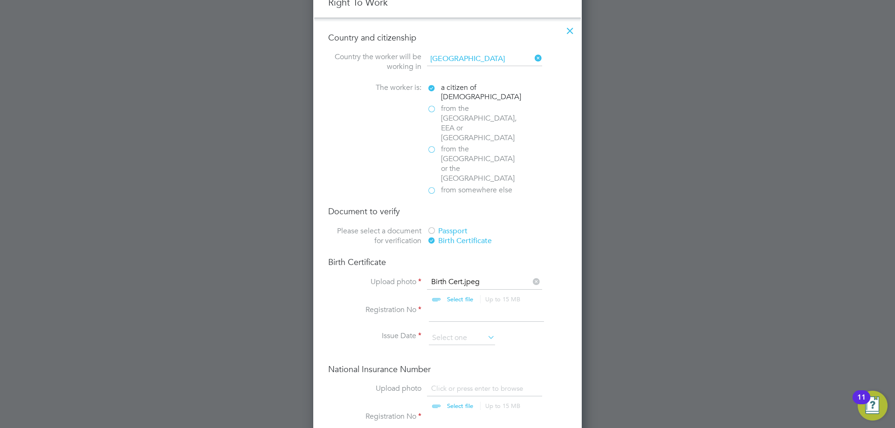
click at [460, 305] on input at bounding box center [486, 313] width 115 height 17
type input "354297"
click at [466, 331] on input at bounding box center [462, 338] width 66 height 14
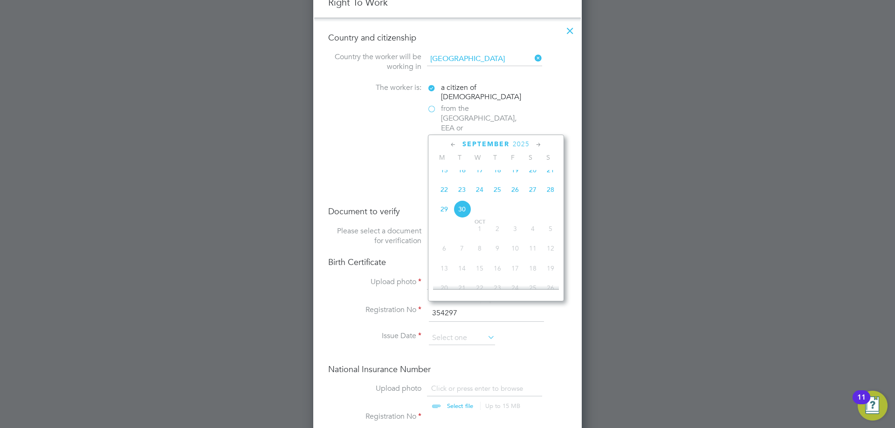
drag, startPoint x: 526, startPoint y: 143, endPoint x: 514, endPoint y: 155, distance: 16.8
click at [526, 143] on span "2025" at bounding box center [521, 144] width 17 height 8
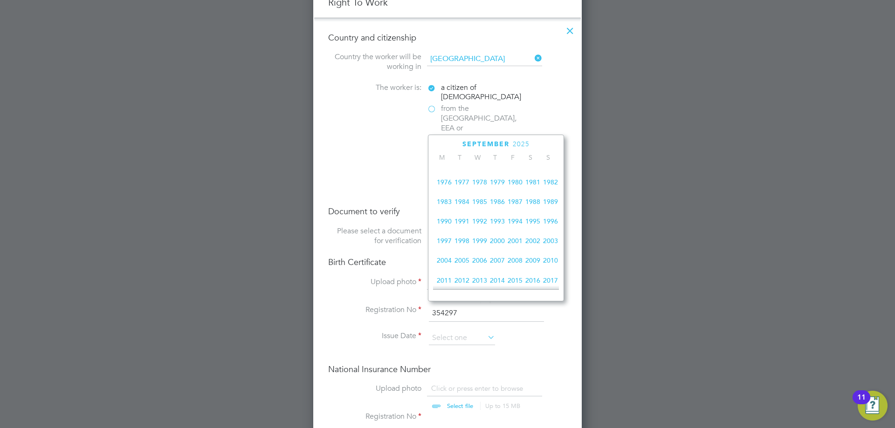
scroll to position [154, 0]
click at [497, 248] on span "2000" at bounding box center [497, 242] width 18 height 18
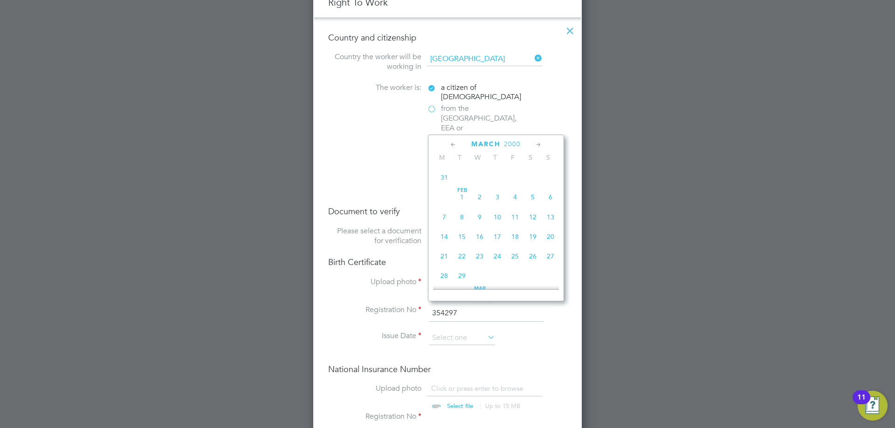
scroll to position [182, 0]
click at [446, 239] on span "6" at bounding box center [444, 233] width 18 height 18
type input "[DATE]"
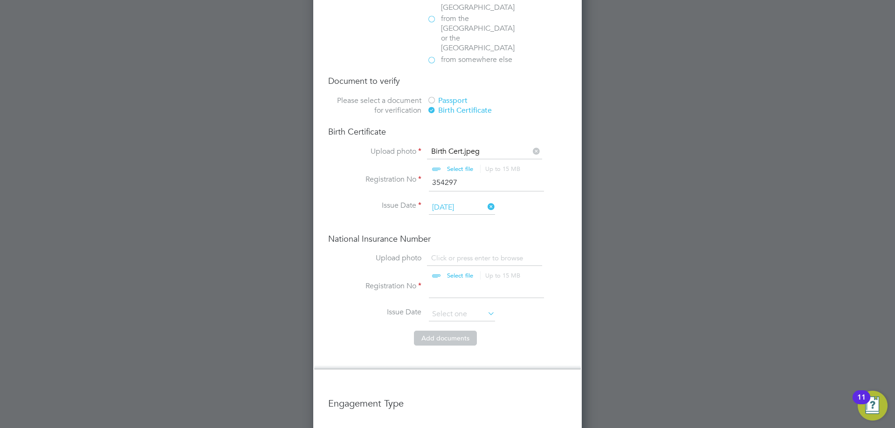
scroll to position [701, 0]
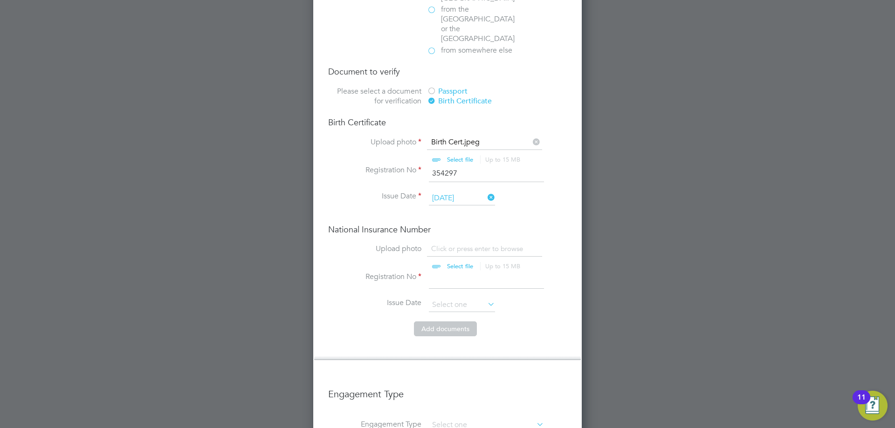
click at [448, 244] on input "file" at bounding box center [469, 258] width 146 height 28
type input "C:\fakepath\Proof of NI.jpeg"
click at [464, 244] on input "file" at bounding box center [469, 258] width 146 height 28
click at [451, 272] on input at bounding box center [486, 280] width 115 height 17
paste input "PG129239D"
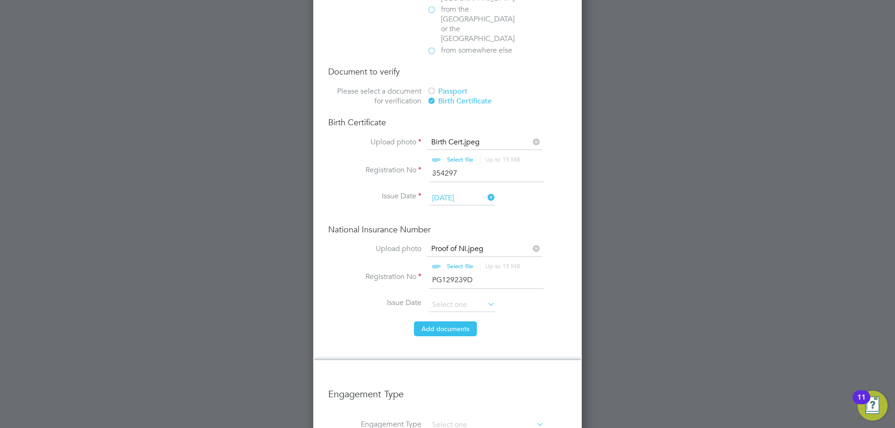
type input "PG129239D"
click at [458, 322] on button "Add document s" at bounding box center [445, 329] width 63 height 15
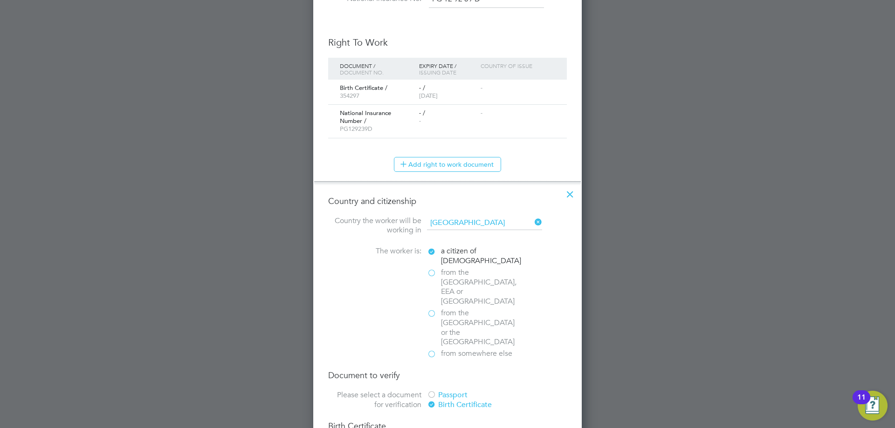
scroll to position [914, 247]
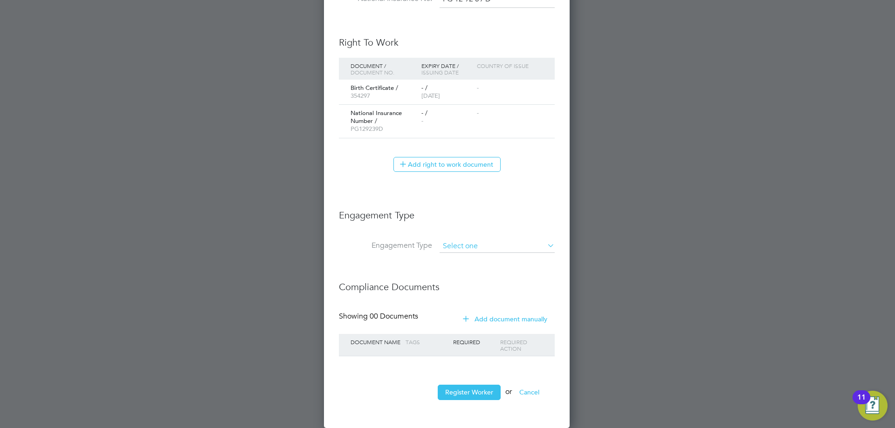
click at [471, 252] on input at bounding box center [497, 246] width 115 height 13
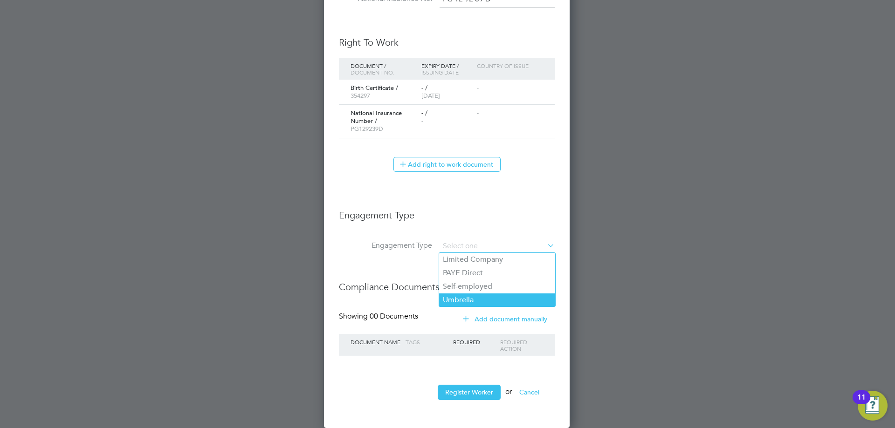
click at [466, 302] on li "Umbrella" at bounding box center [497, 301] width 116 height 14
type input "Umbrella"
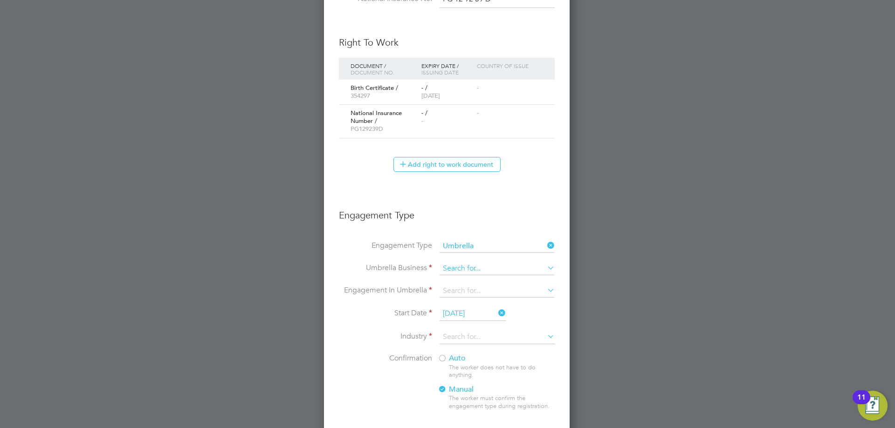
click at [463, 273] on input at bounding box center [497, 268] width 115 height 13
click at [466, 280] on b "ForeTwo" at bounding box center [458, 281] width 30 height 9
type input "ForeTwo Group Limited"
click at [464, 290] on input at bounding box center [497, 291] width 115 height 13
click at [473, 357] on li "PAYE Umbrella" at bounding box center [497, 358] width 116 height 14
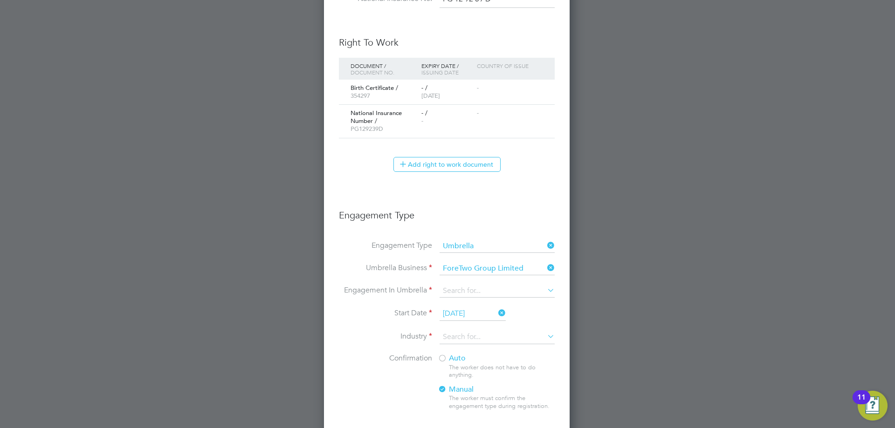
type input "PAYE Umbrella"
click at [464, 339] on input at bounding box center [497, 337] width 115 height 14
click at [463, 349] on li "Cons truction" at bounding box center [497, 350] width 116 height 13
type input "Construction"
click at [462, 359] on span "Auto" at bounding box center [452, 358] width 28 height 9
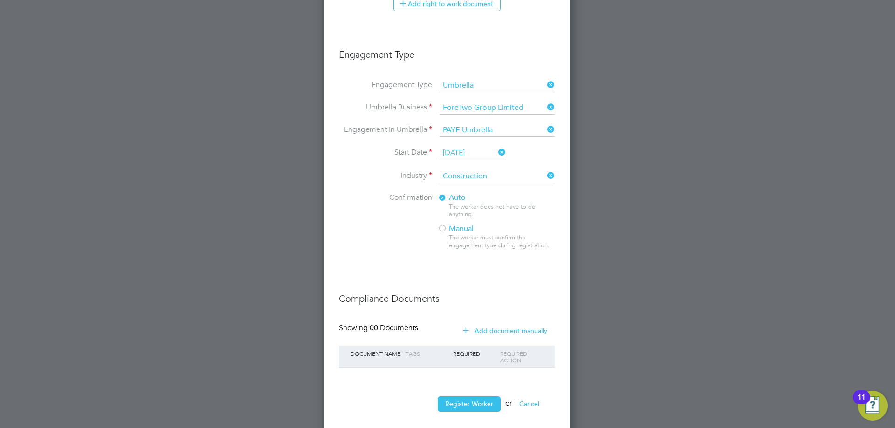
scroll to position [693, 0]
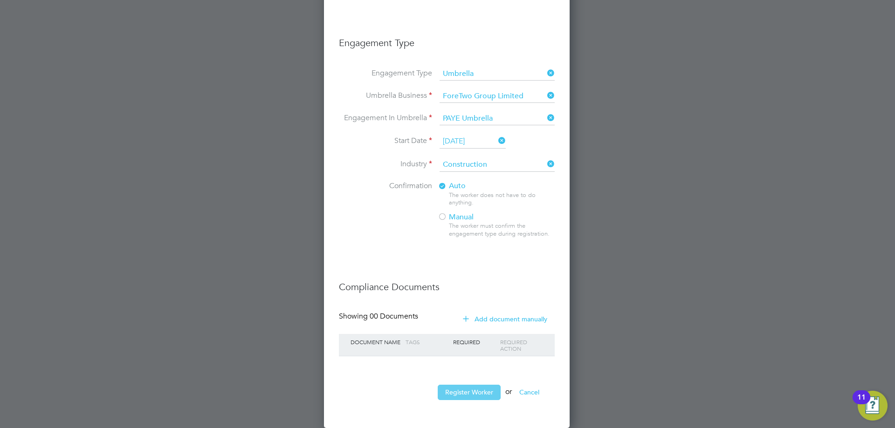
click at [483, 392] on button "Register Worker" at bounding box center [469, 392] width 63 height 15
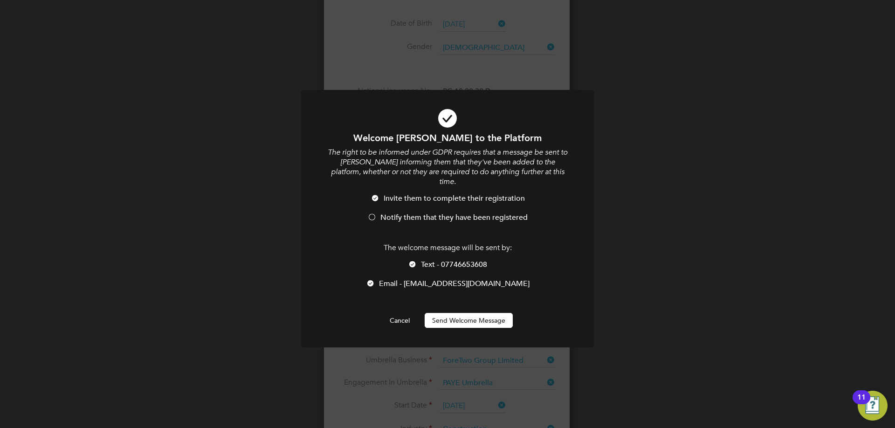
scroll to position [1086, 247]
click at [434, 260] on span "Text - 07746653608" at bounding box center [454, 264] width 66 height 9
click at [412, 213] on span "Notify them that they have been registered" at bounding box center [453, 217] width 147 height 9
click at [464, 313] on button "Send Welcome Message" at bounding box center [469, 320] width 88 height 15
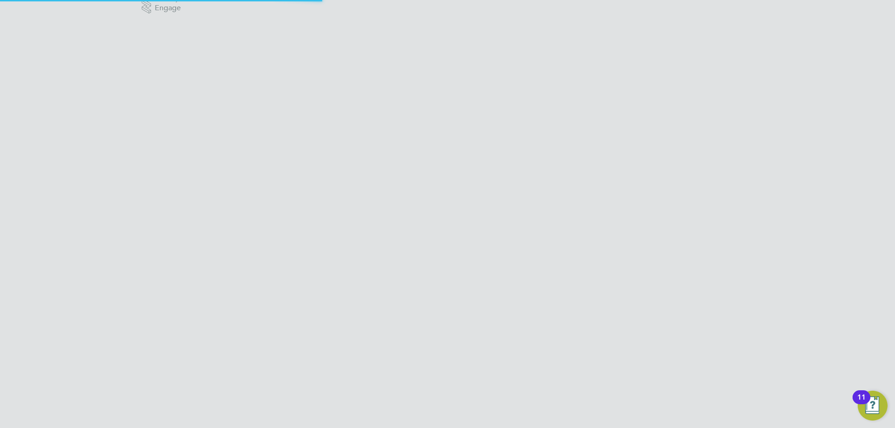
scroll to position [0, 0]
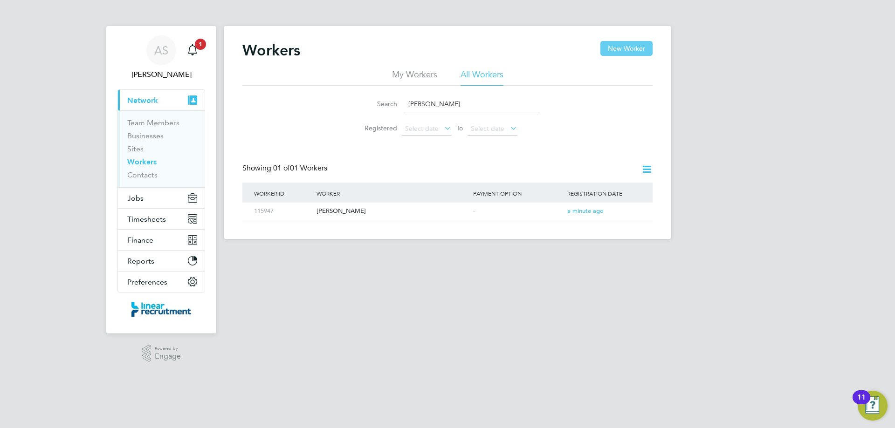
click at [636, 51] on button "New Worker" at bounding box center [626, 48] width 52 height 15
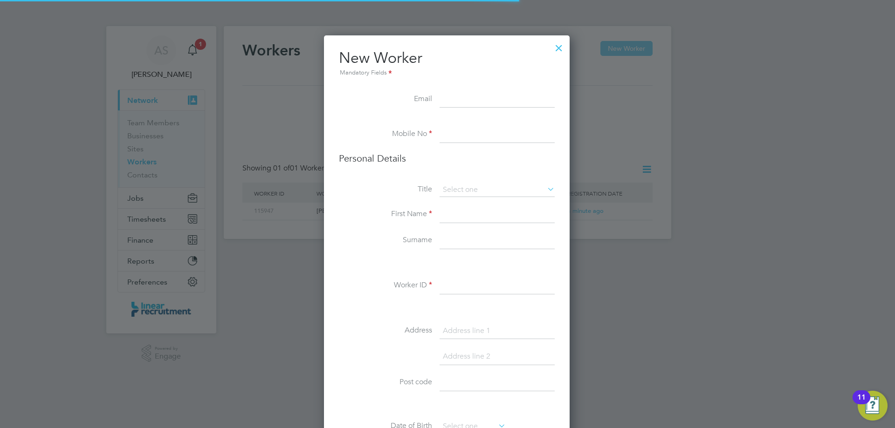
scroll to position [789, 247]
click at [558, 46] on div at bounding box center [558, 45] width 17 height 17
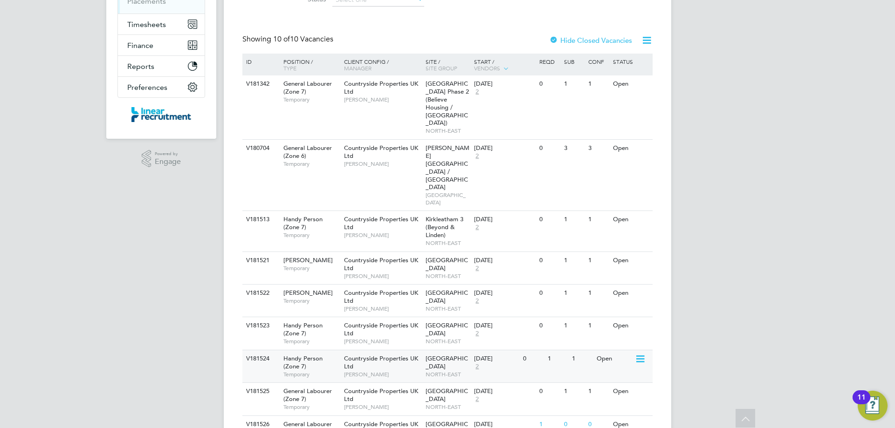
scroll to position [216, 0]
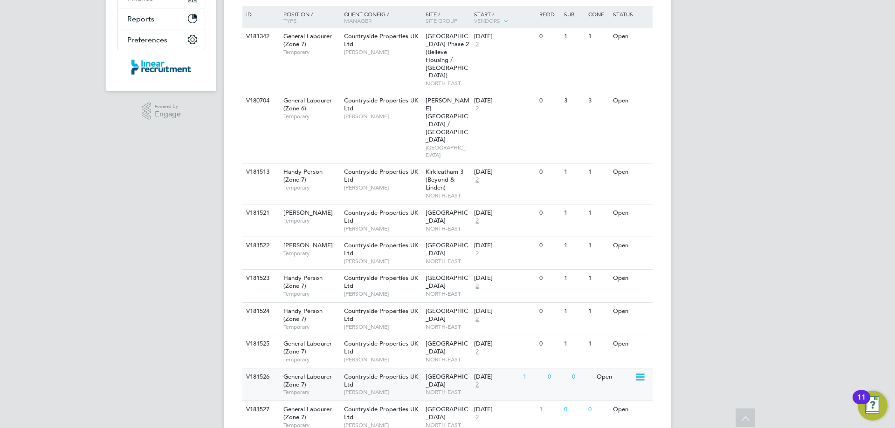
click at [333, 369] on div "General Labourer (Zone 7) Temporary" at bounding box center [308, 385] width 65 height 32
click at [328, 406] on span "General Labourer (Zone 7)" at bounding box center [307, 414] width 48 height 16
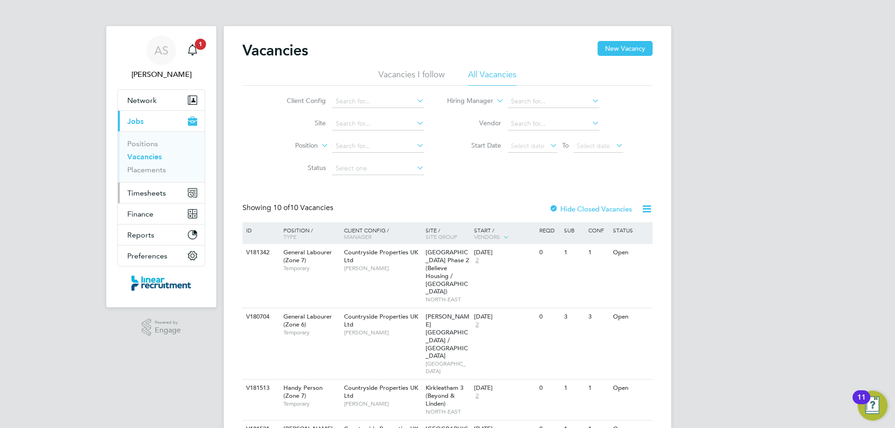
click at [151, 188] on button "Timesheets" at bounding box center [161, 193] width 87 height 21
click at [144, 200] on button "Timesheets" at bounding box center [161, 193] width 87 height 21
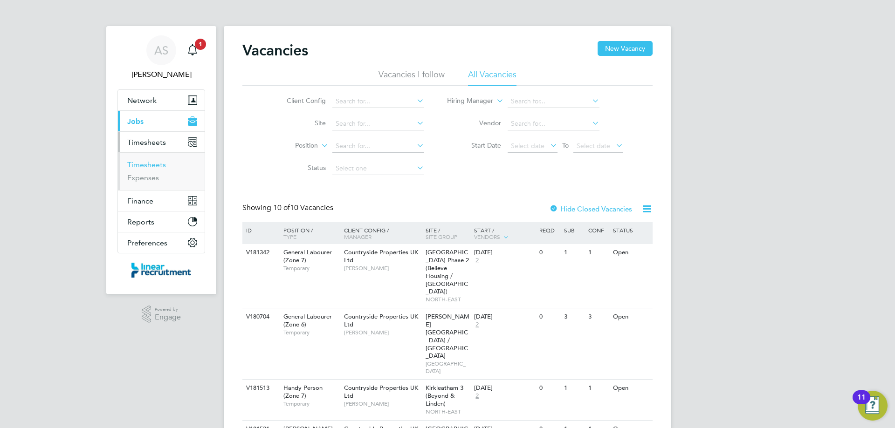
click at [155, 160] on link "Timesheets" at bounding box center [146, 164] width 39 height 9
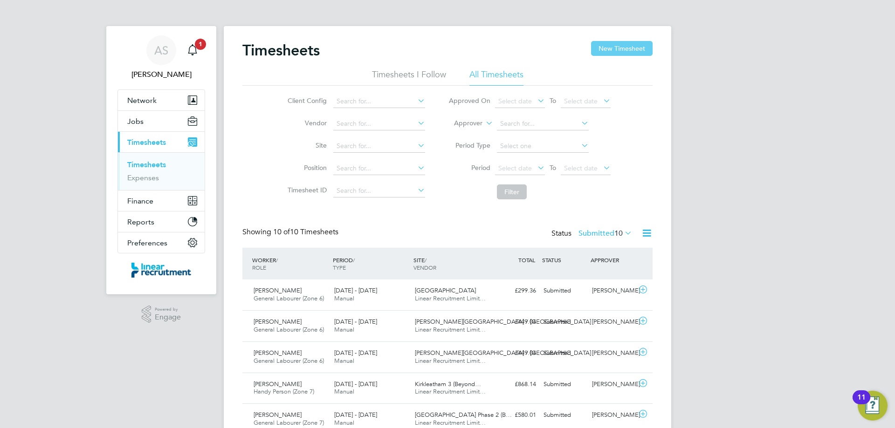
click at [626, 48] on button "New Timesheet" at bounding box center [622, 48] width 62 height 15
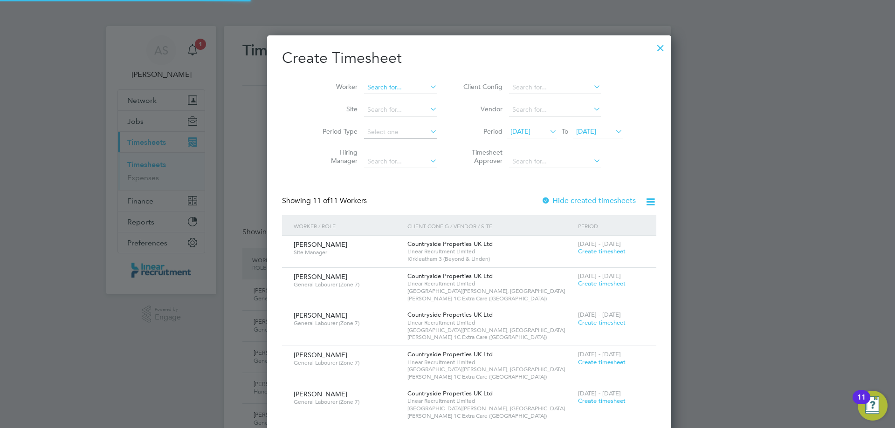
click at [387, 89] on input at bounding box center [400, 87] width 73 height 13
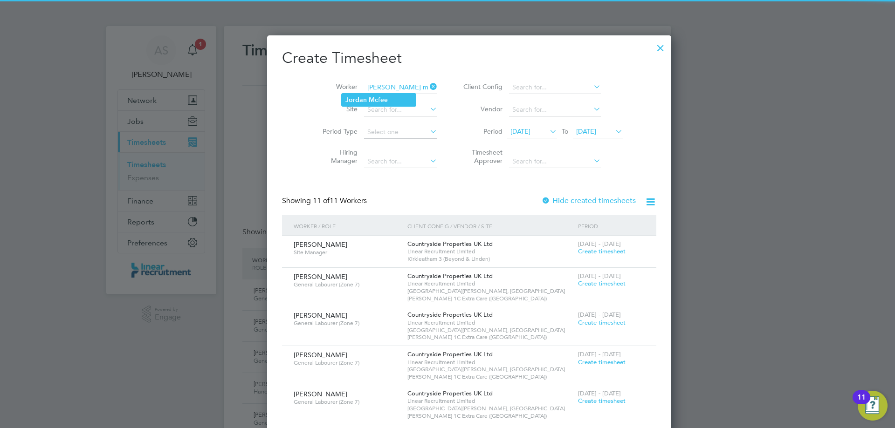
click at [380, 96] on li "Jordan Mc fee" at bounding box center [379, 100] width 74 height 13
type input "[PERSON_NAME]"
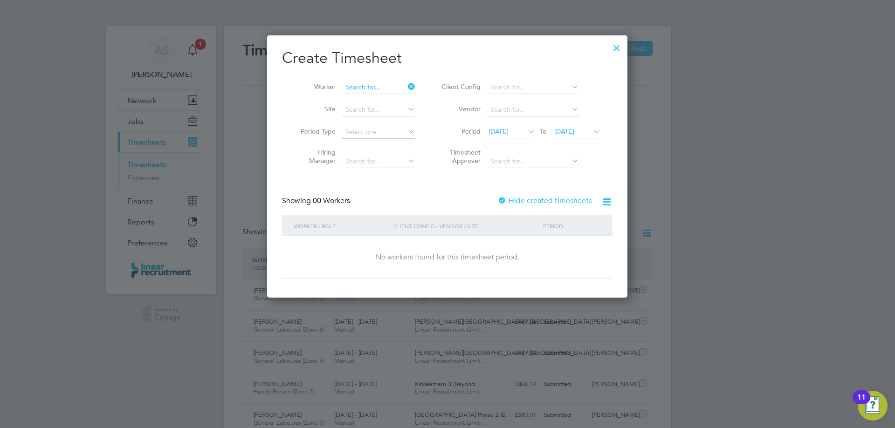
click at [393, 87] on input at bounding box center [378, 87] width 73 height 13
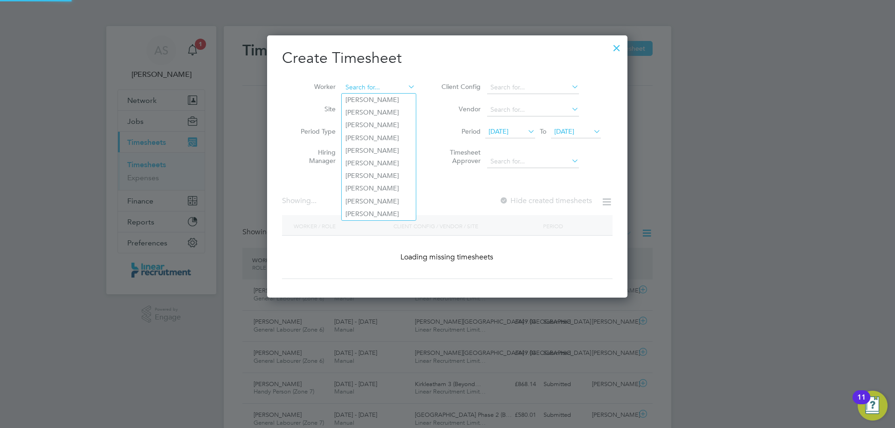
drag, startPoint x: 387, startPoint y: 87, endPoint x: 379, endPoint y: 88, distance: 8.4
click at [379, 88] on input at bounding box center [378, 87] width 73 height 13
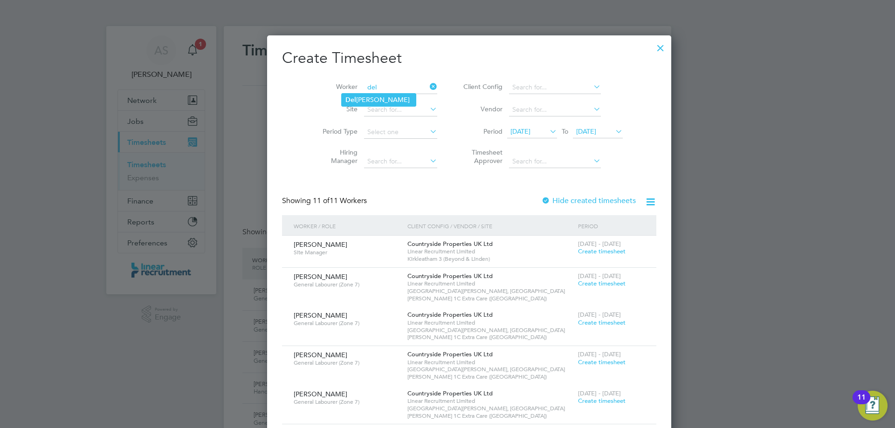
click at [374, 105] on li "Del Taylor" at bounding box center [379, 100] width 74 height 13
type input "[PERSON_NAME]"
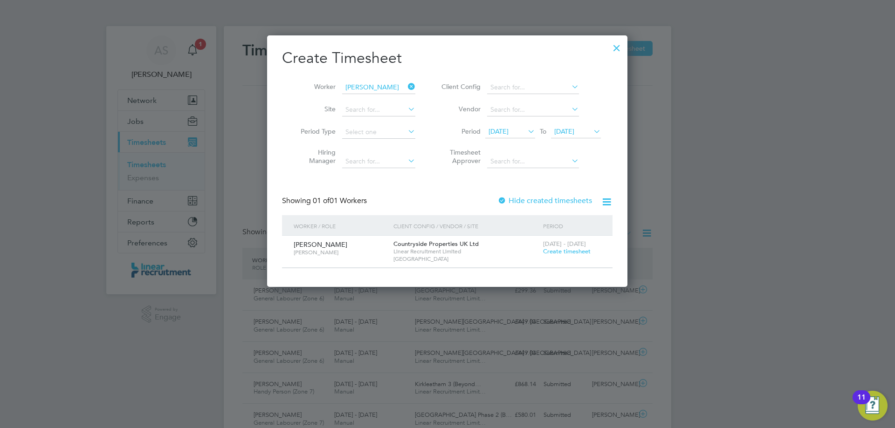
click at [555, 251] on span "Create timesheet" at bounding box center [567, 252] width 48 height 8
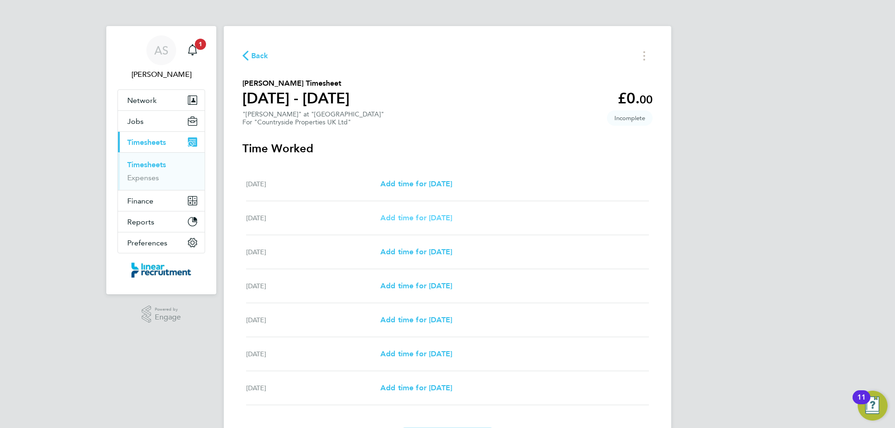
click at [437, 218] on span "Add time for Tue 23 Sep" at bounding box center [416, 217] width 72 height 9
select select "30"
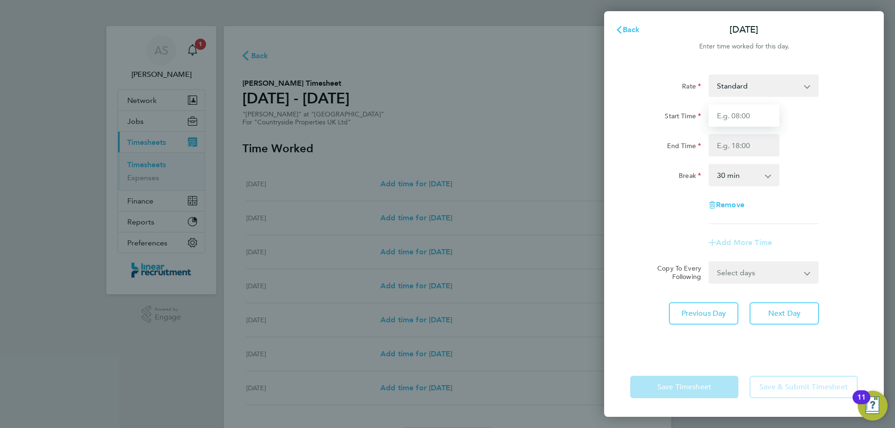
click at [741, 112] on input "Start Time" at bounding box center [743, 115] width 71 height 22
type input "07:30"
type input "16:00"
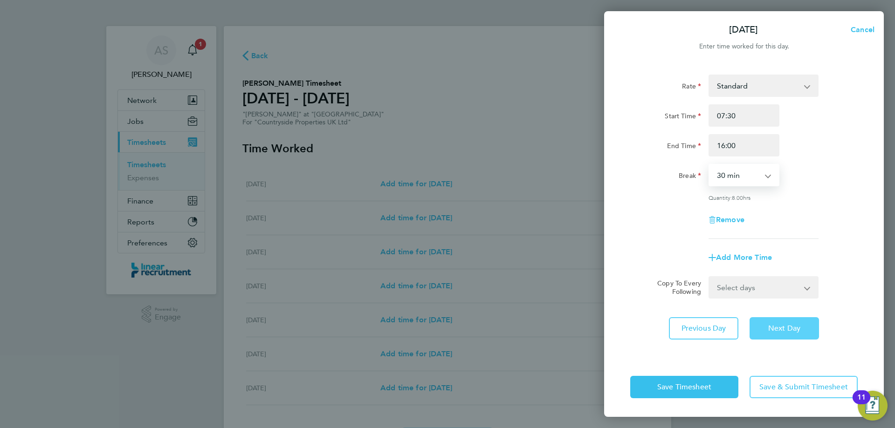
click at [787, 326] on span "Next Day" at bounding box center [784, 328] width 32 height 9
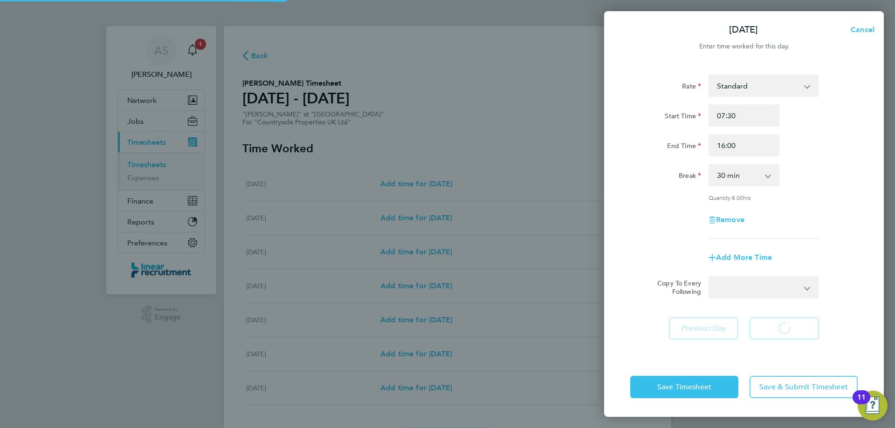
select select "30"
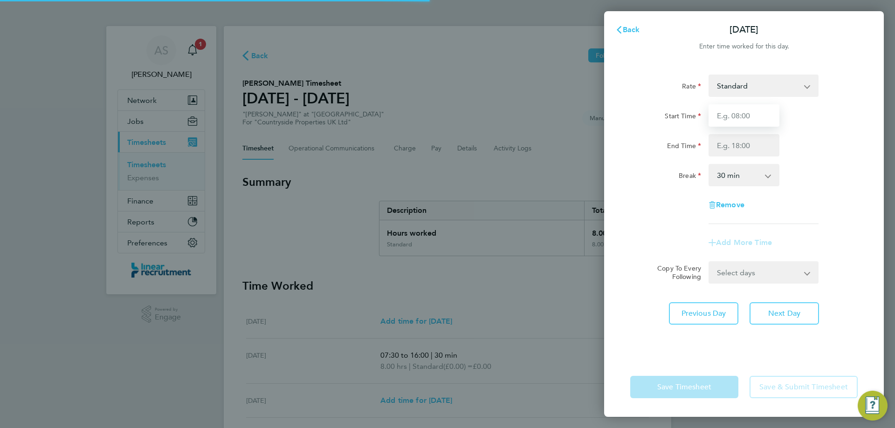
click at [749, 117] on input "Start Time" at bounding box center [743, 115] width 71 height 22
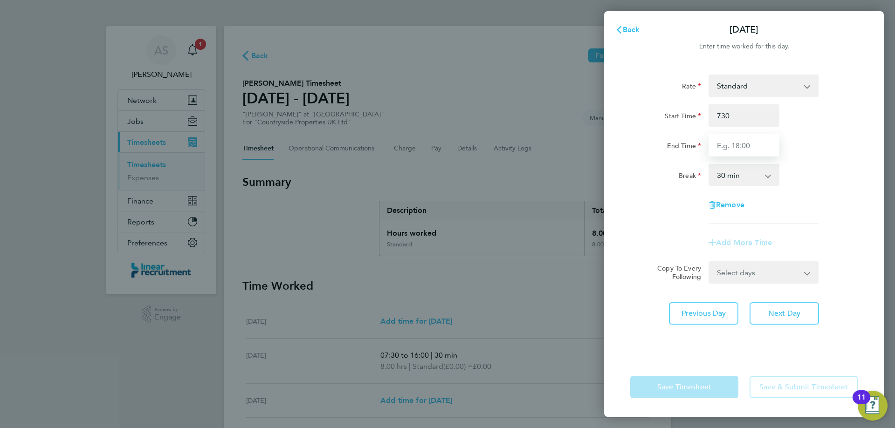
type input "07:30"
type input "16:00"
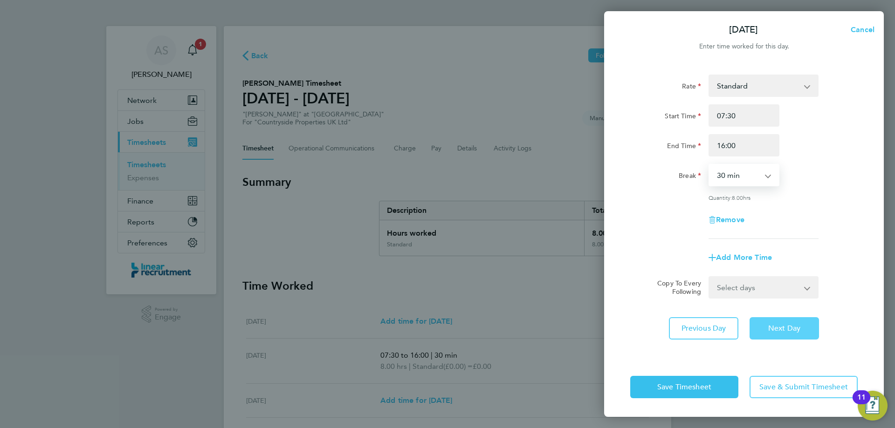
click at [778, 336] on button "Next Day" at bounding box center [783, 328] width 69 height 22
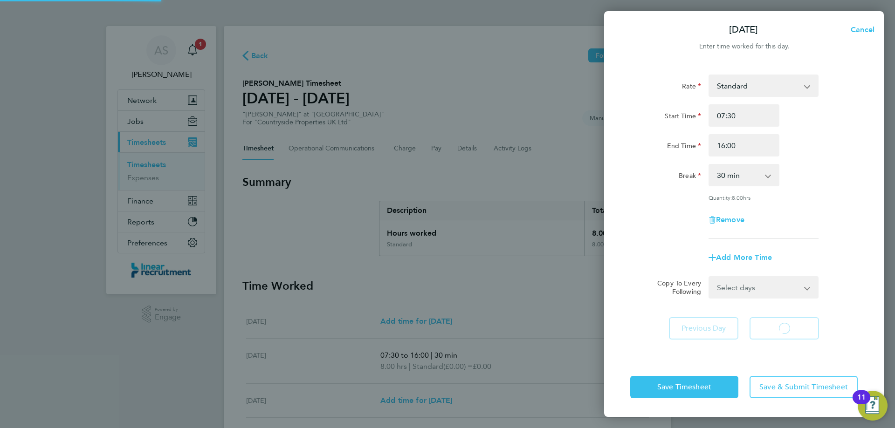
select select "30"
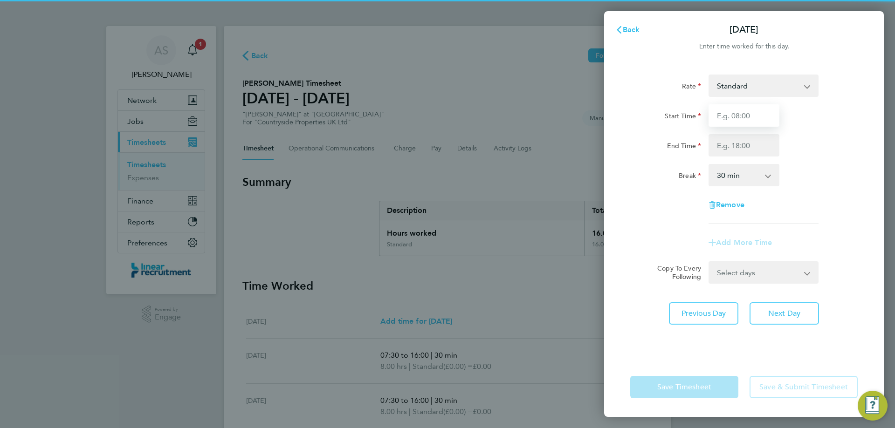
click at [734, 120] on input "Start Time" at bounding box center [743, 115] width 71 height 22
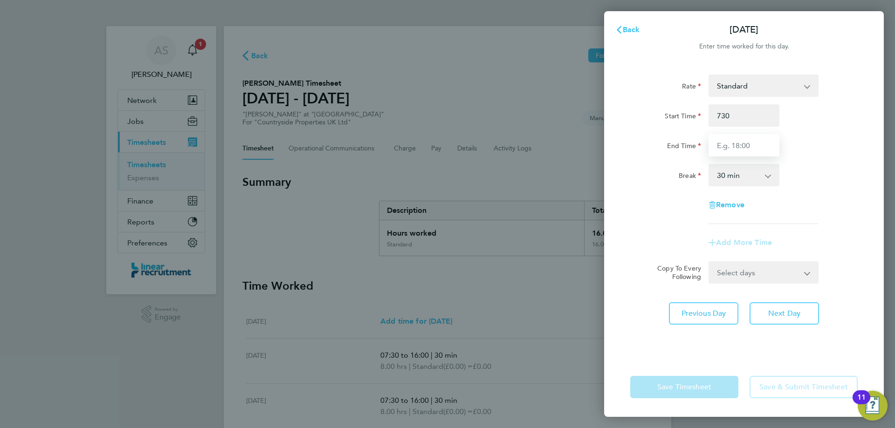
type input "07:30"
type input "16:00"
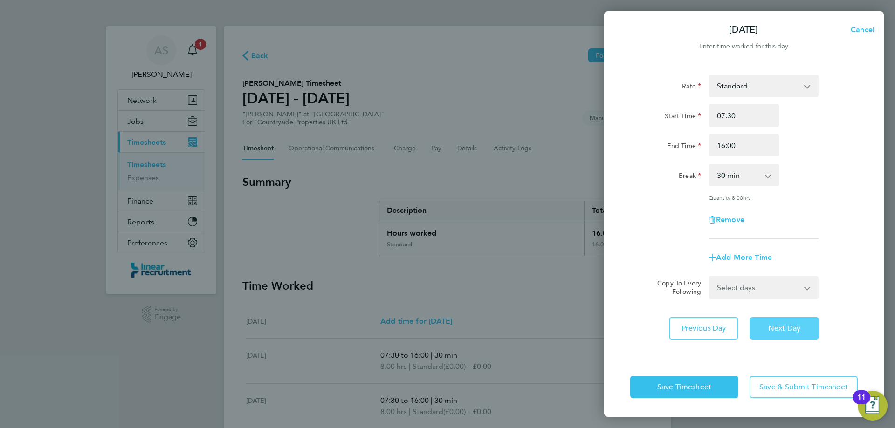
click at [775, 334] on button "Next Day" at bounding box center [783, 328] width 69 height 22
select select "30"
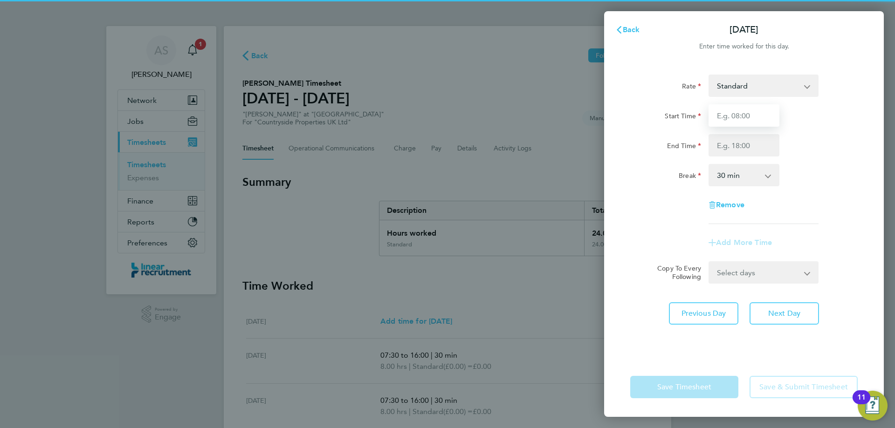
click at [743, 117] on input "Start Time" at bounding box center [743, 115] width 71 height 22
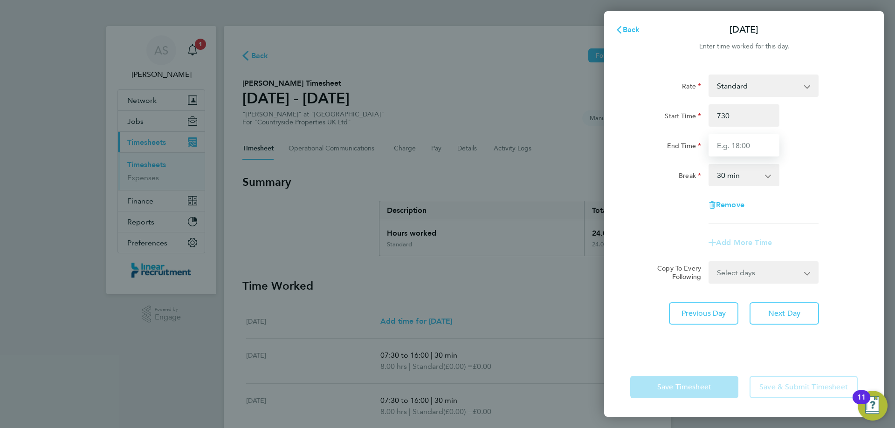
type input "07:30"
type input "16:00"
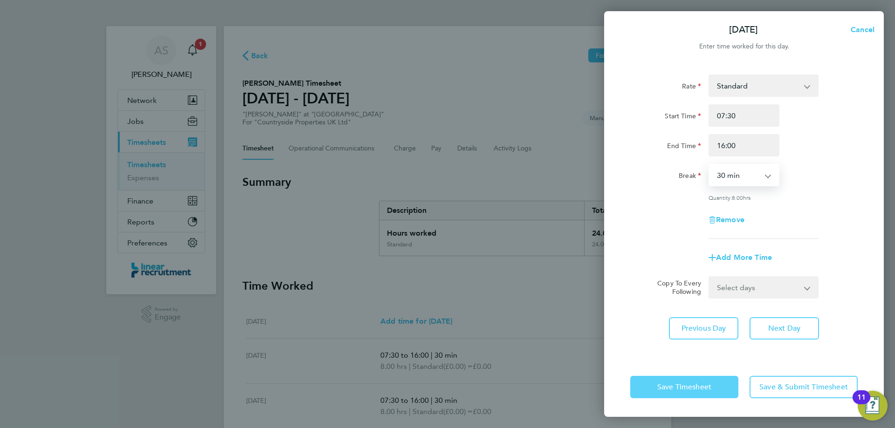
click at [694, 392] on button "Save Timesheet" at bounding box center [684, 387] width 108 height 22
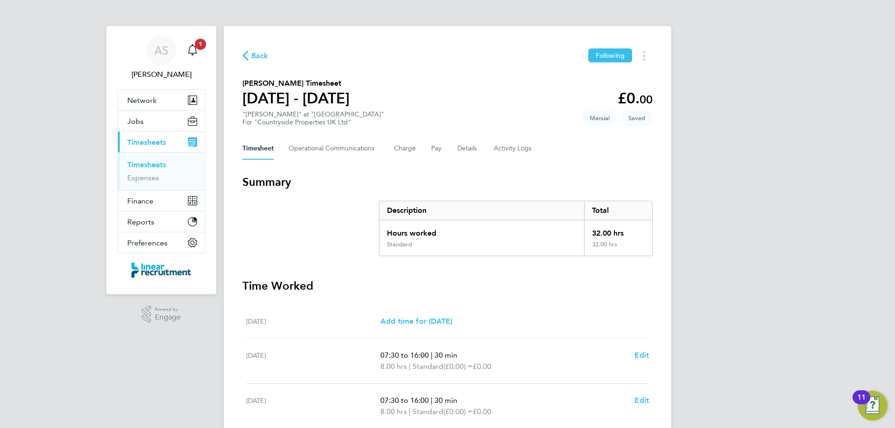
click at [586, 286] on h3 "Time Worked" at bounding box center [447, 286] width 410 height 15
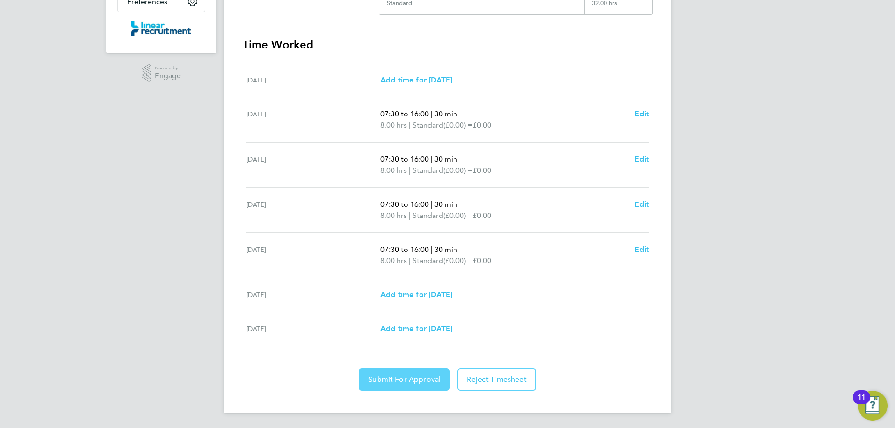
click at [428, 379] on span "Submit For Approval" at bounding box center [404, 379] width 72 height 9
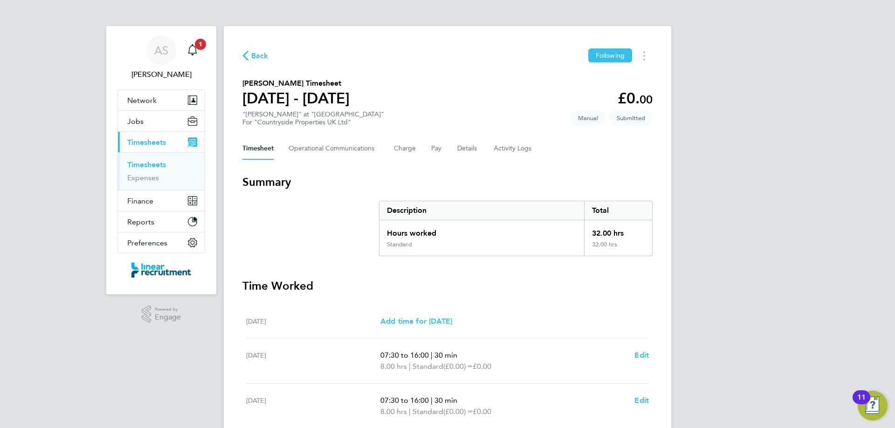
click at [142, 164] on link "Timesheets" at bounding box center [146, 164] width 39 height 9
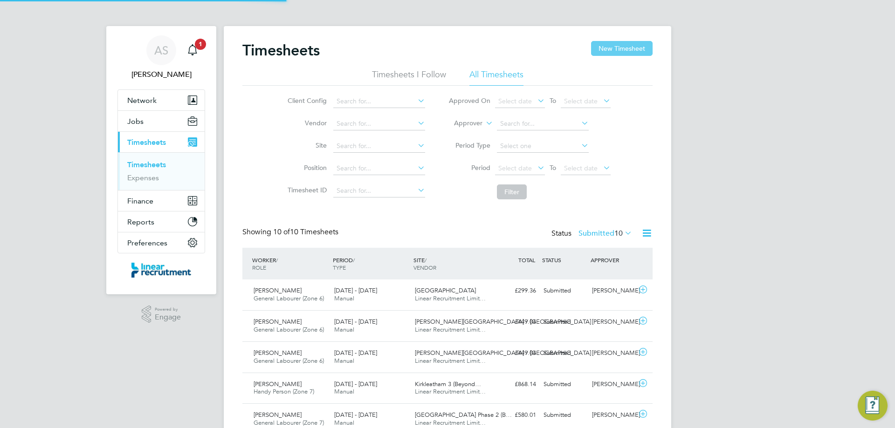
click at [623, 47] on button "New Timesheet" at bounding box center [622, 48] width 62 height 15
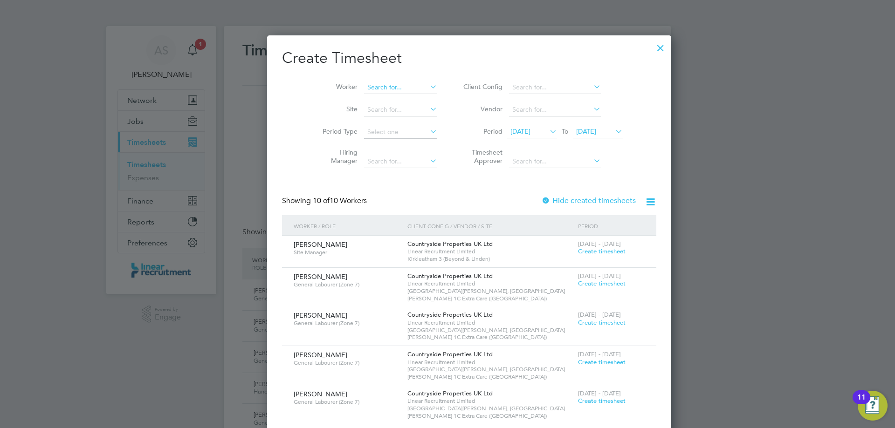
click at [385, 82] on input at bounding box center [400, 87] width 73 height 13
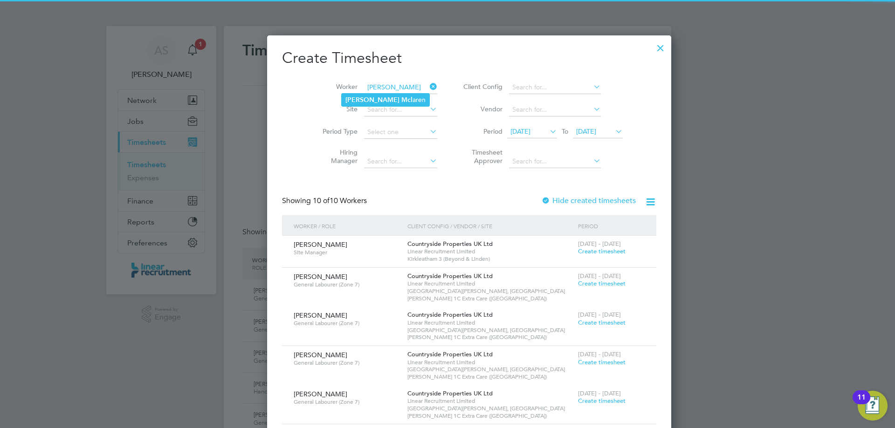
click at [385, 101] on li "Neil Mcl aren" at bounding box center [386, 100] width 88 height 13
type input "Neil Mclaren"
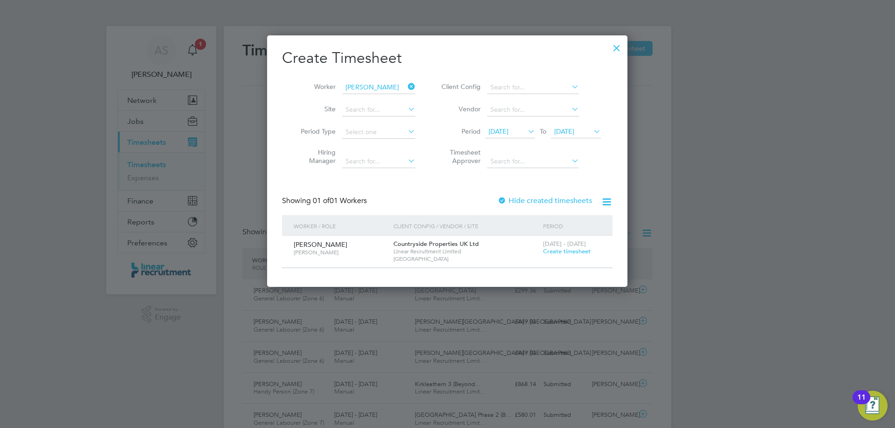
click at [579, 251] on span "Create timesheet" at bounding box center [567, 252] width 48 height 8
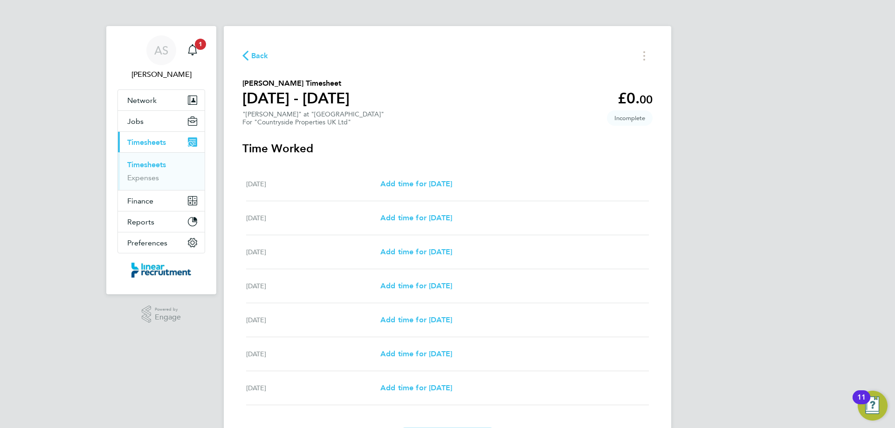
click at [404, 212] on div "Tue 23 Sep Add time for Tue 23 Sep Add time for Tue 23 Sep" at bounding box center [447, 218] width 403 height 34
click at [404, 213] on link "Add time for Tue 23 Sep" at bounding box center [416, 218] width 72 height 11
select select "30"
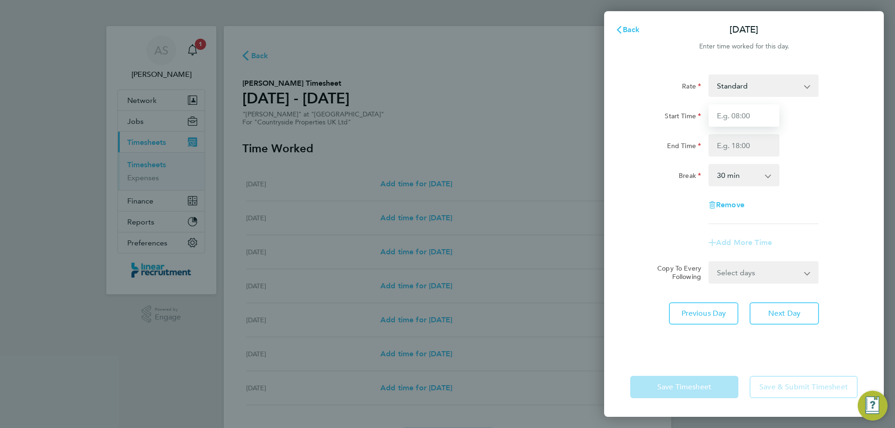
click at [728, 115] on input "Start Time" at bounding box center [743, 115] width 71 height 22
type input "07:30"
type input "16:00"
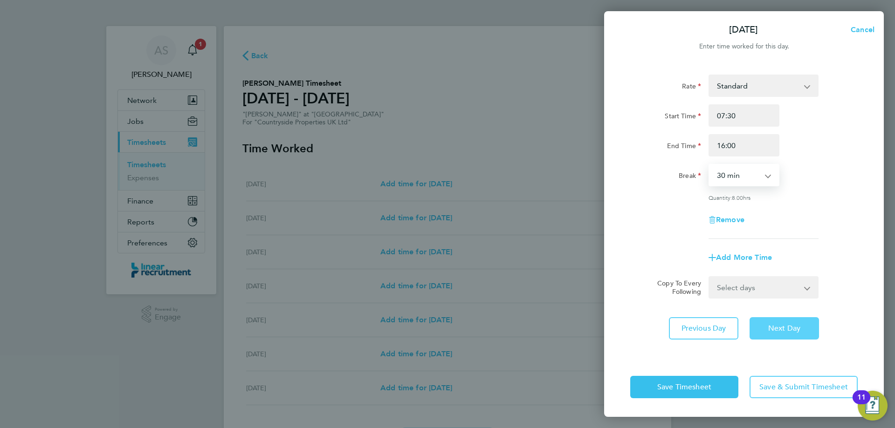
click at [758, 332] on button "Next Day" at bounding box center [783, 328] width 69 height 22
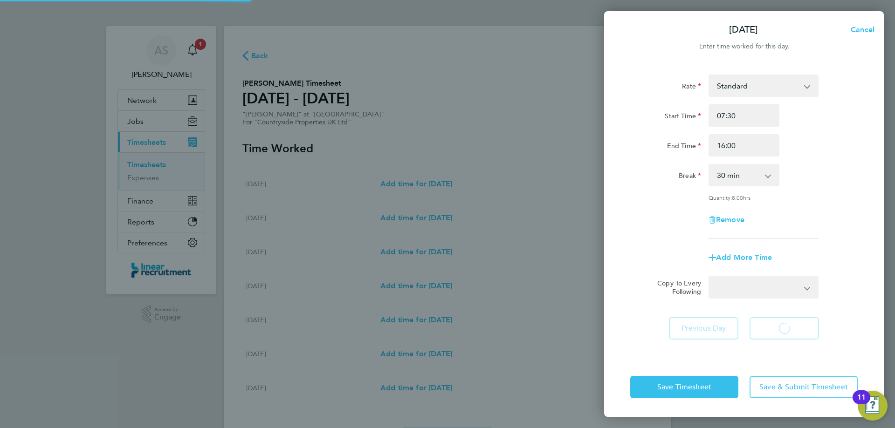
select select "30"
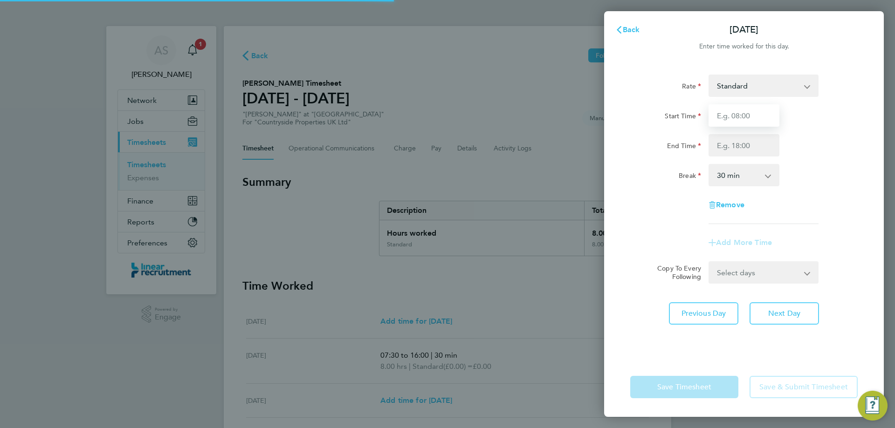
click at [730, 115] on input "Start Time" at bounding box center [743, 115] width 71 height 22
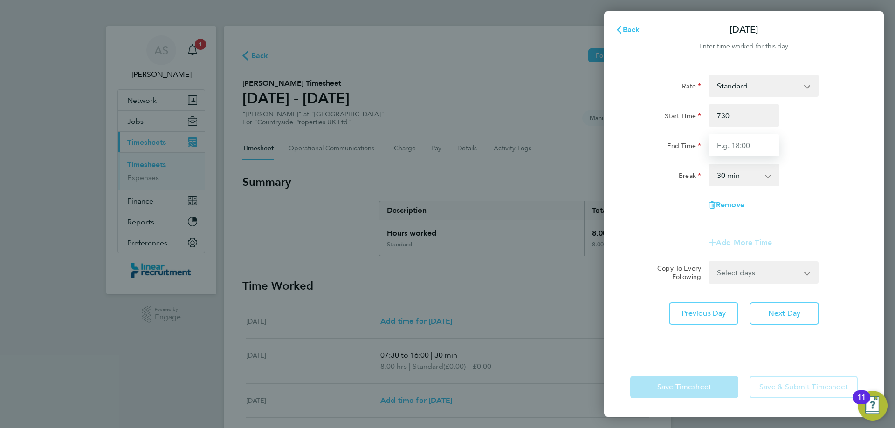
type input "07:30"
type input "16:00"
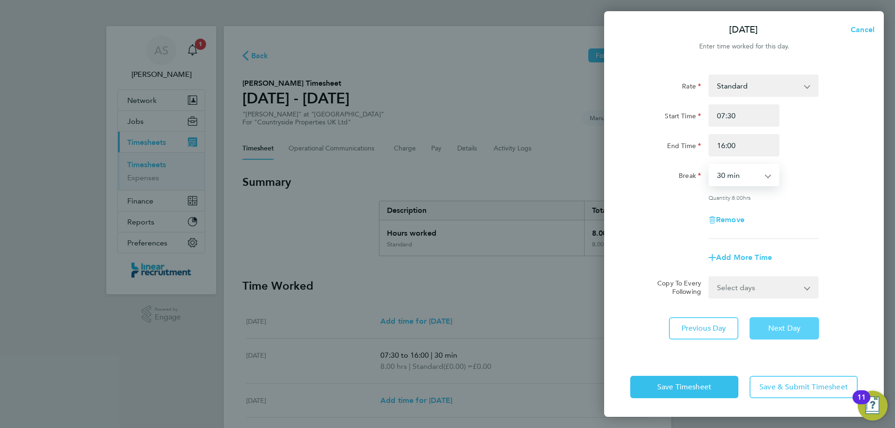
click at [804, 329] on button "Next Day" at bounding box center [783, 328] width 69 height 22
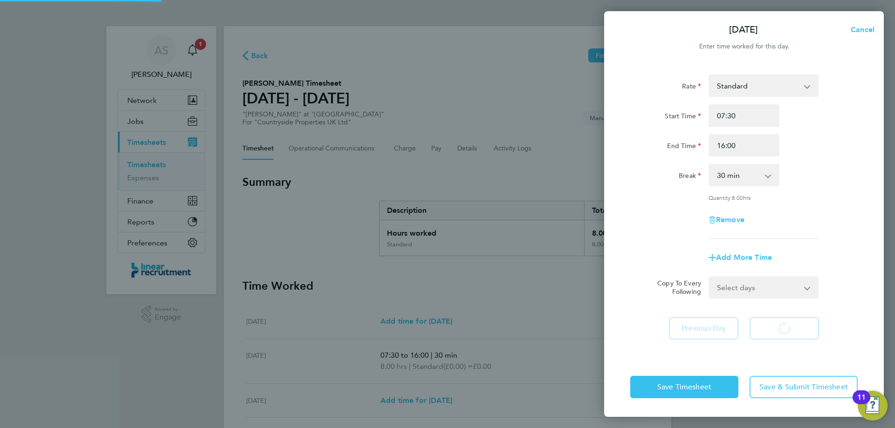
select select "30"
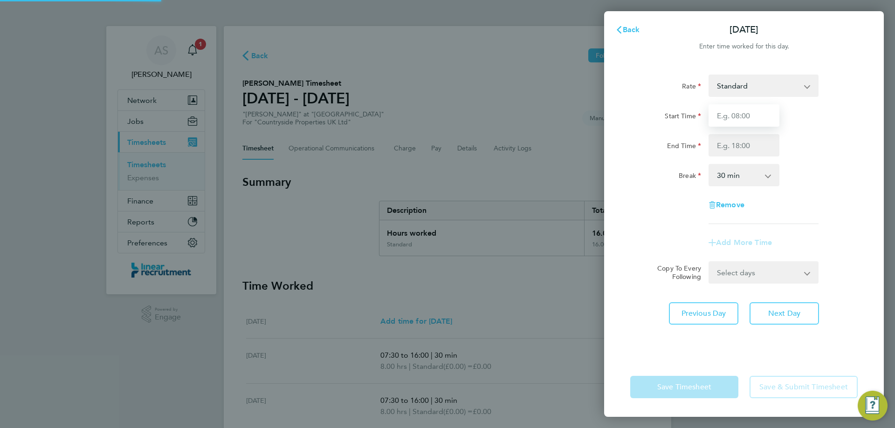
click at [727, 115] on input "Start Time" at bounding box center [743, 115] width 71 height 22
type input "07:30"
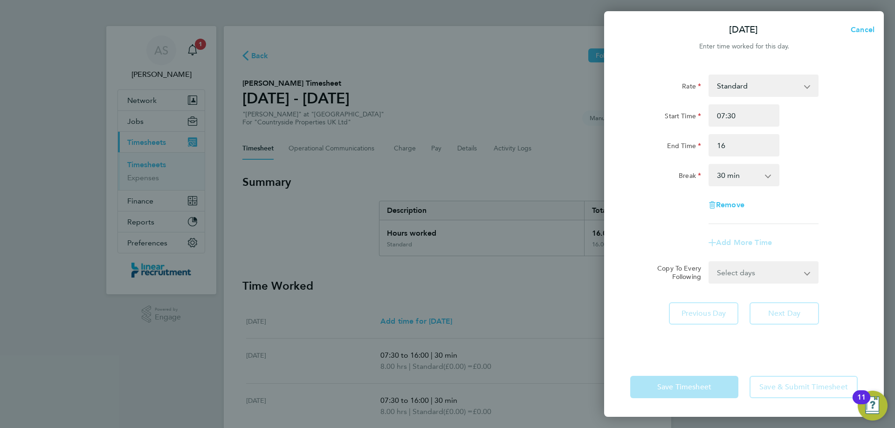
type input "16:00"
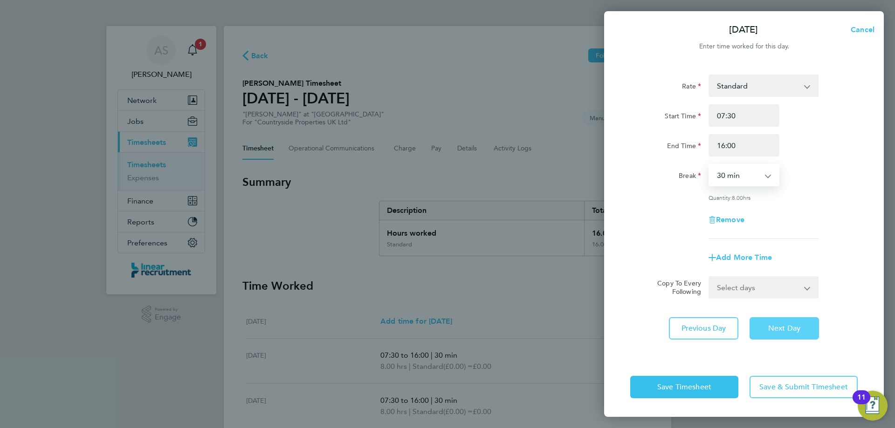
click at [774, 323] on button "Next Day" at bounding box center [783, 328] width 69 height 22
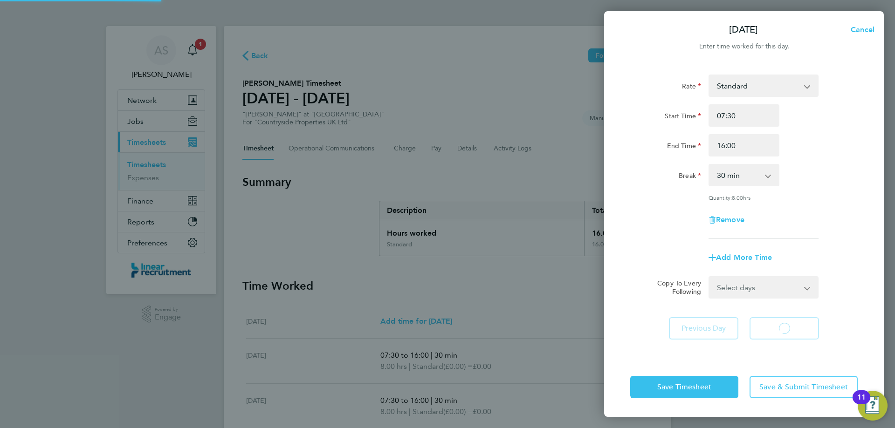
select select "30"
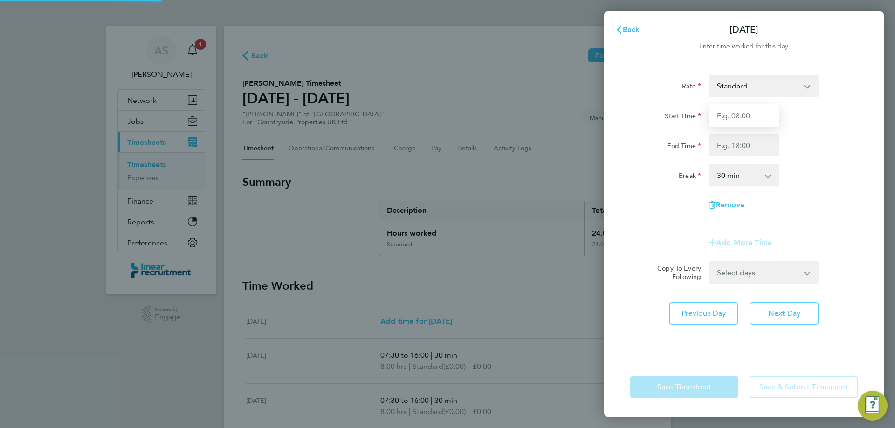
click at [749, 122] on input "Start Time" at bounding box center [743, 115] width 71 height 22
type input "07:30"
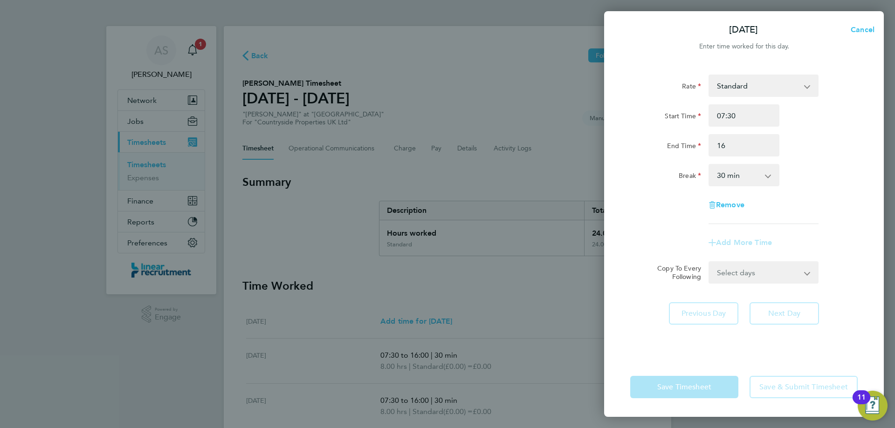
type input "16:00"
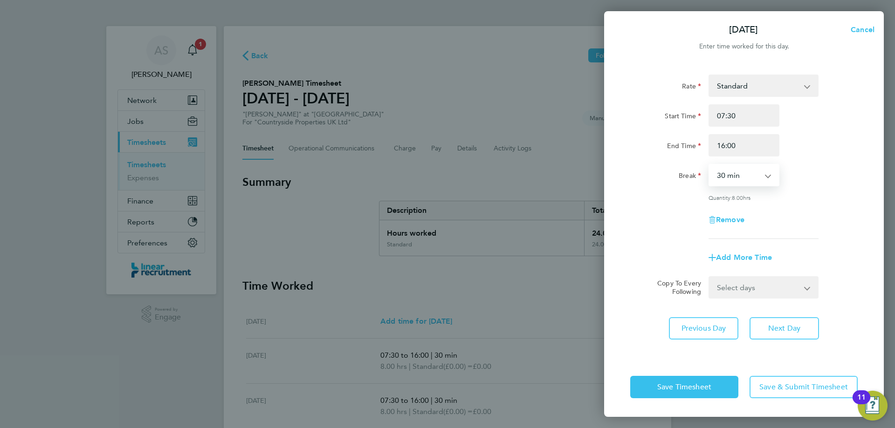
click at [712, 371] on div "Save Timesheet Save & Submit Timesheet" at bounding box center [744, 388] width 280 height 60
click at [713, 387] on button "Save Timesheet" at bounding box center [684, 387] width 108 height 22
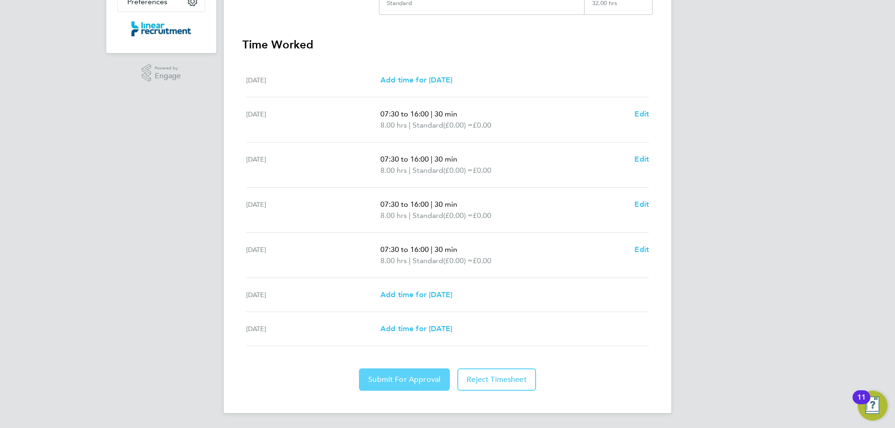
click at [424, 372] on button "Submit For Approval" at bounding box center [404, 380] width 91 height 22
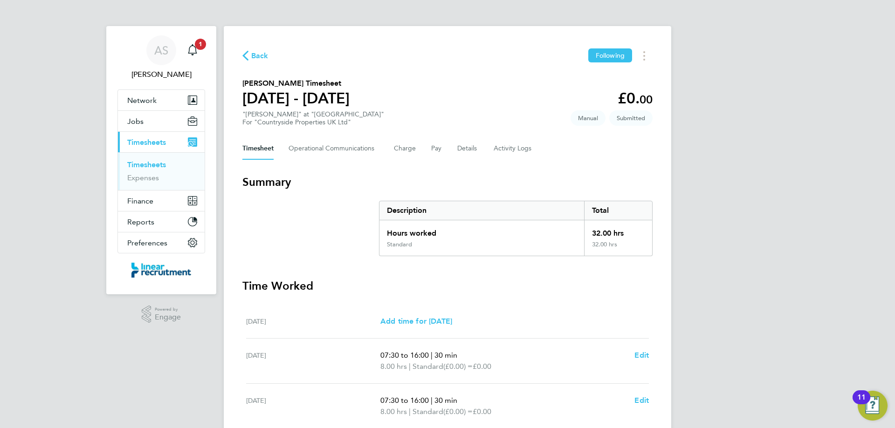
click at [154, 164] on link "Timesheets" at bounding box center [146, 164] width 39 height 9
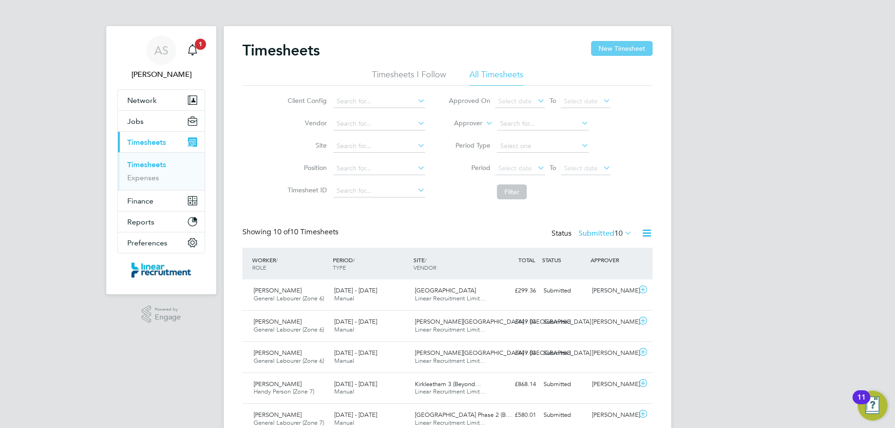
click at [612, 50] on button "New Timesheet" at bounding box center [622, 48] width 62 height 15
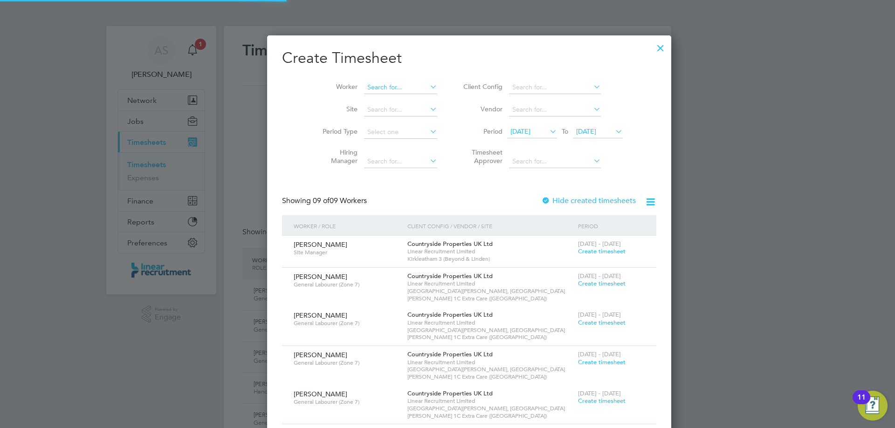
click at [392, 89] on input at bounding box center [400, 87] width 73 height 13
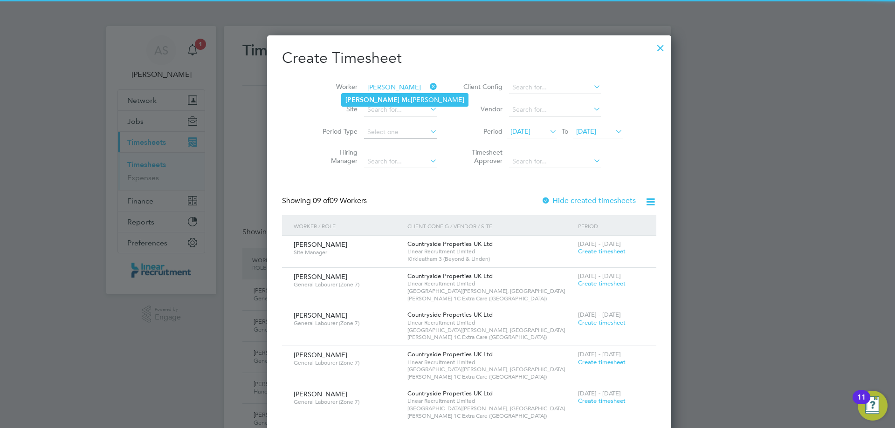
click at [390, 98] on li "Craig Mc mann" at bounding box center [405, 100] width 126 height 13
type input "Craig Mcmann"
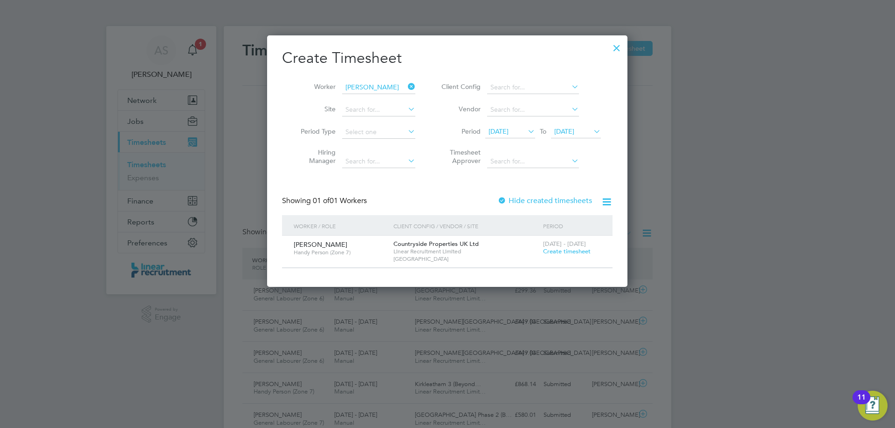
click at [564, 249] on span "Create timesheet" at bounding box center [567, 252] width 48 height 8
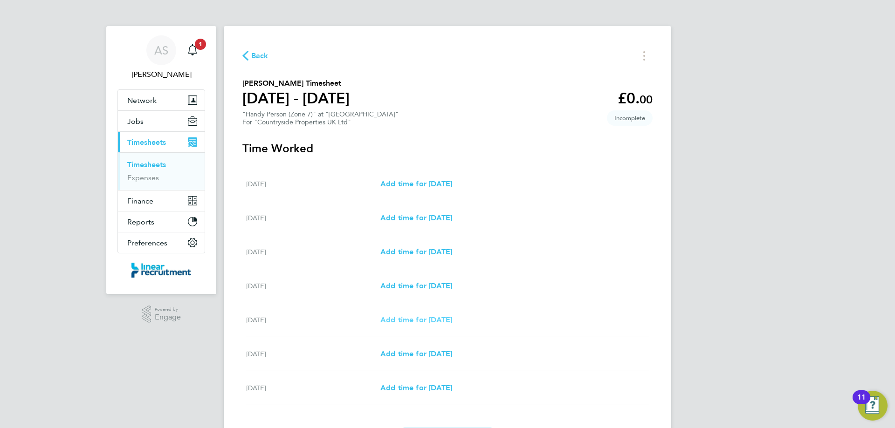
click at [431, 324] on link "Add time for Fri 26 Sep" at bounding box center [416, 320] width 72 height 11
select select "30"
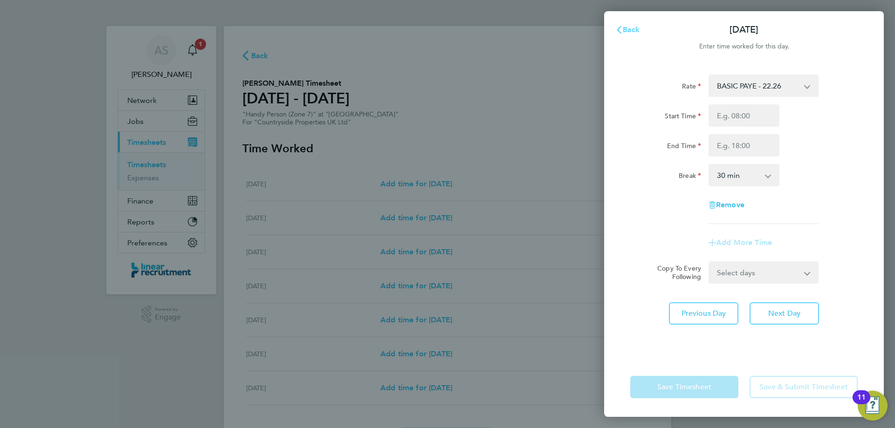
click at [631, 31] on span "Back" at bounding box center [631, 29] width 17 height 9
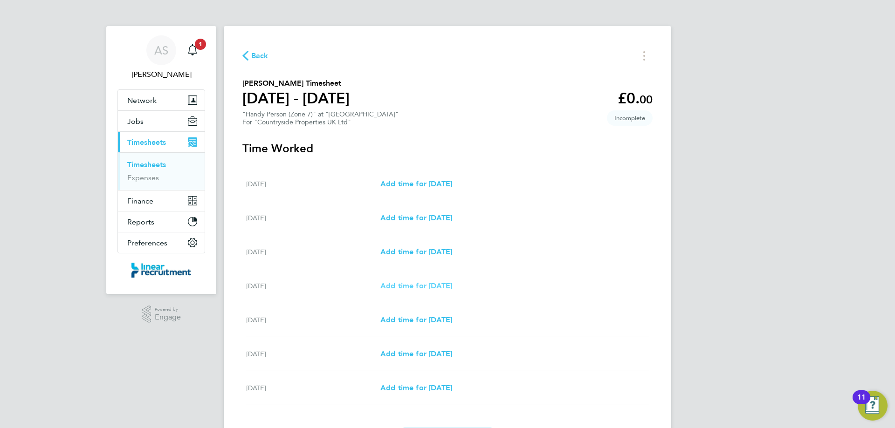
click at [420, 282] on span "Add time for Thu 25 Sep" at bounding box center [416, 286] width 72 height 9
select select "30"
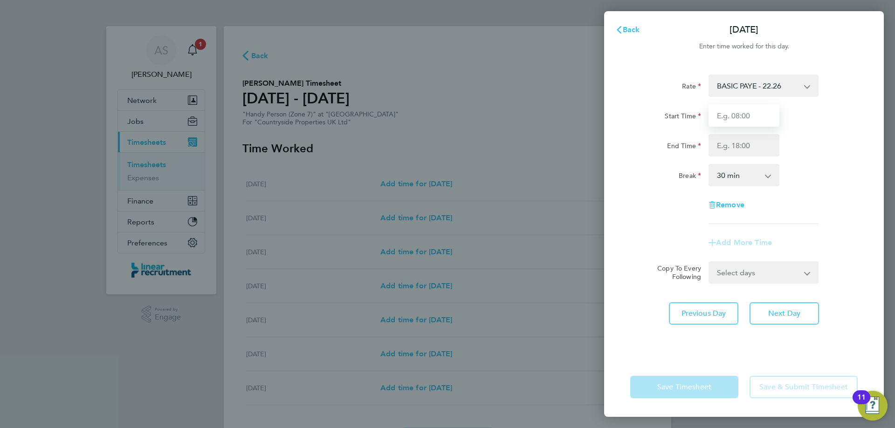
click at [749, 115] on input "Start Time" at bounding box center [743, 115] width 71 height 22
type input "07:30"
type input "16:00"
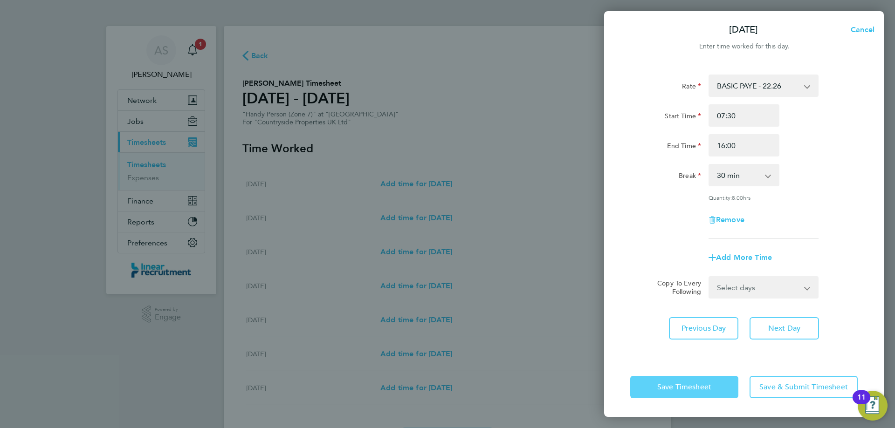
click at [705, 396] on button "Save Timesheet" at bounding box center [684, 387] width 108 height 22
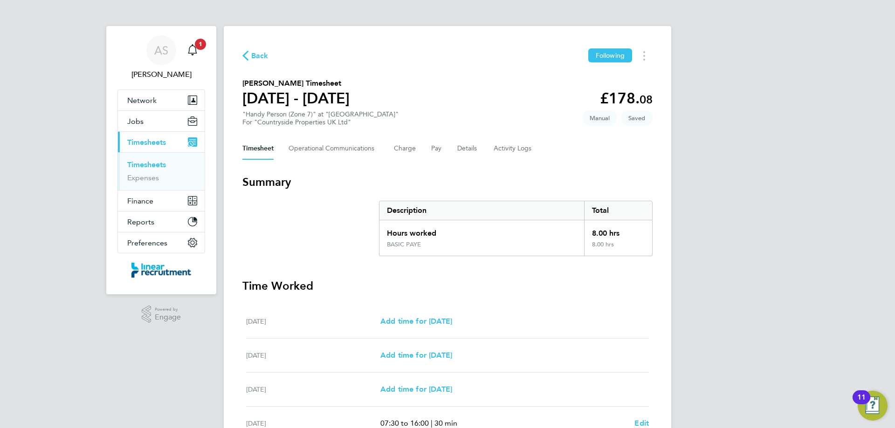
click at [128, 164] on link "Timesheets" at bounding box center [146, 164] width 39 height 9
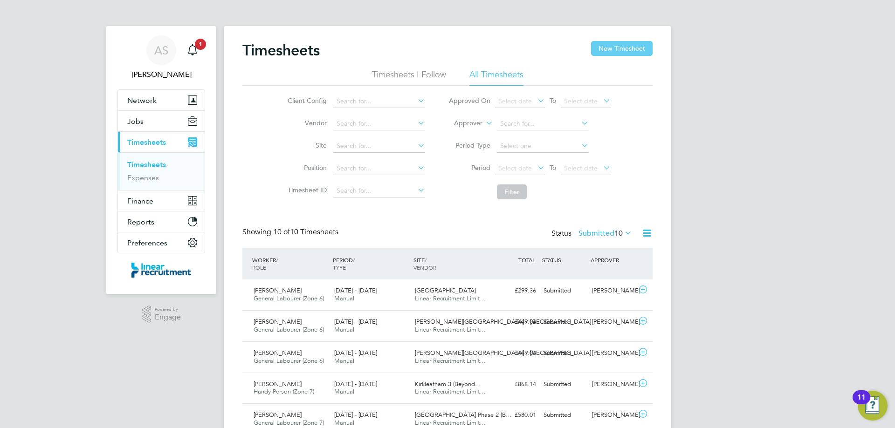
click at [598, 48] on button "New Timesheet" at bounding box center [622, 48] width 62 height 15
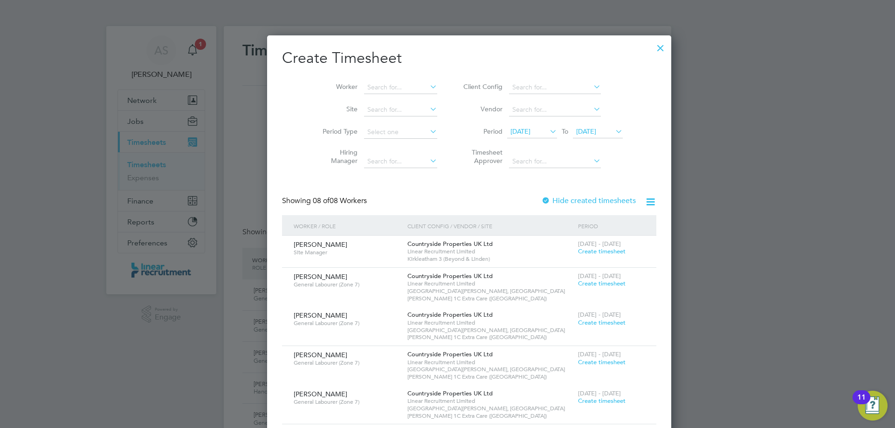
click at [591, 41] on button "New Timesheet" at bounding box center [622, 48] width 62 height 15
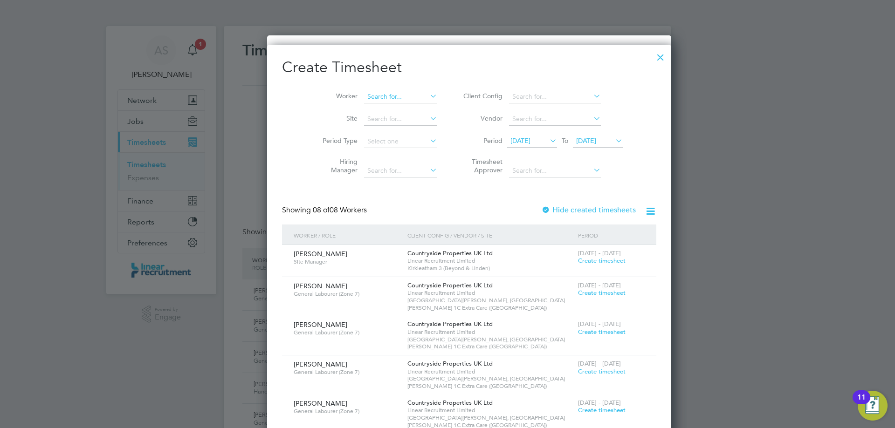
click at [388, 96] on input at bounding box center [400, 96] width 73 height 13
click at [387, 108] on b "Anderson" at bounding box center [388, 109] width 54 height 8
type input "Jack Anderson"
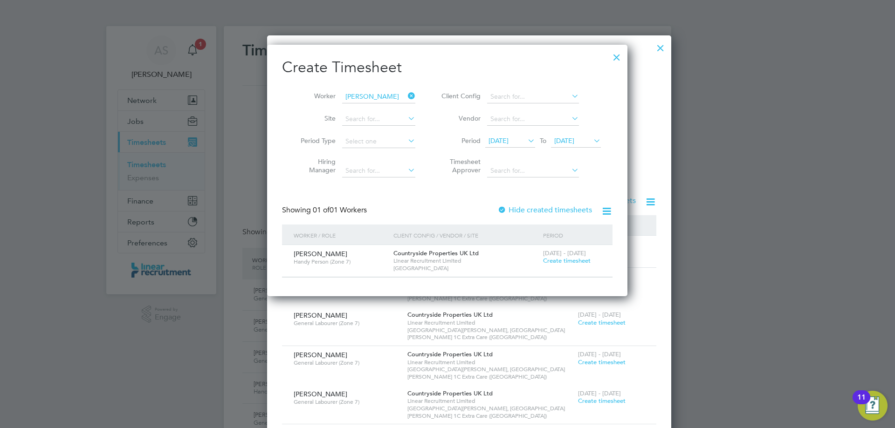
click at [557, 256] on span "22 - 28 Sep 2025" at bounding box center [564, 253] width 43 height 8
click at [558, 260] on span "Create timesheet" at bounding box center [567, 261] width 48 height 8
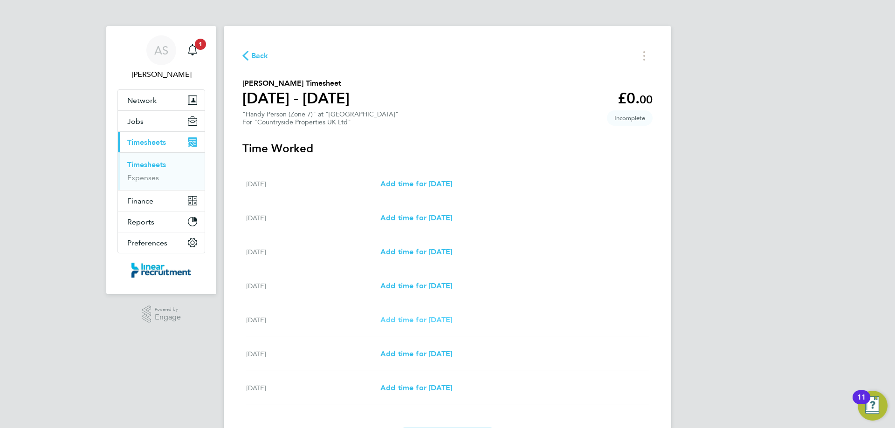
click at [412, 324] on link "Add time for Fri 26 Sep" at bounding box center [416, 320] width 72 height 11
select select "30"
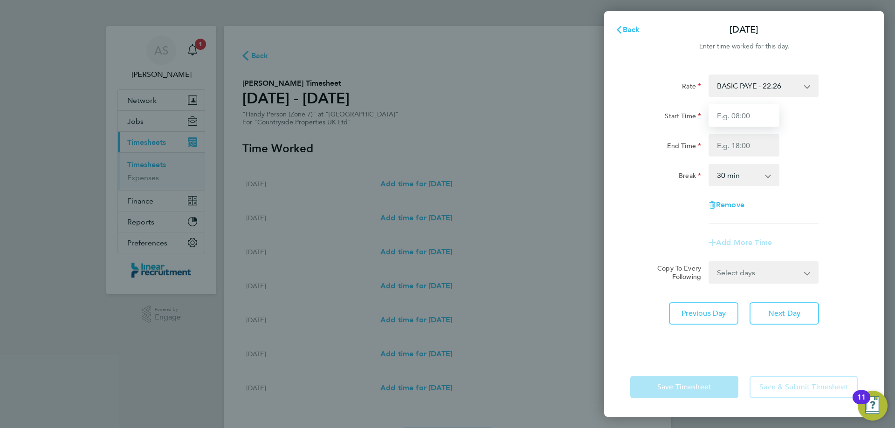
click at [737, 112] on input "Start Time" at bounding box center [743, 115] width 71 height 22
type input "07:30"
type input "16:00"
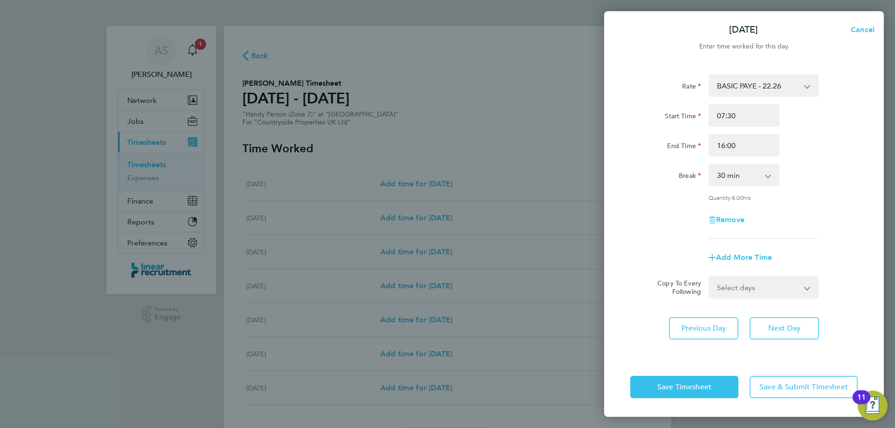
click at [718, 373] on div "Save Timesheet Save & Submit Timesheet" at bounding box center [744, 388] width 280 height 60
click at [718, 380] on button "Save Timesheet" at bounding box center [684, 387] width 108 height 22
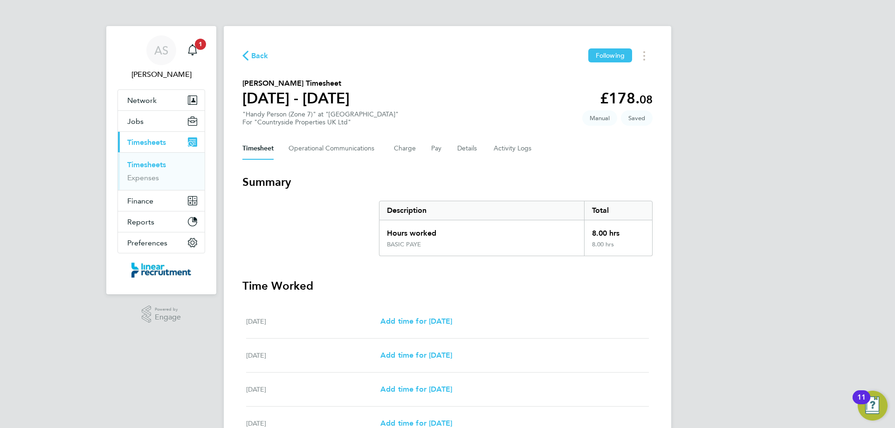
click at [149, 164] on link "Timesheets" at bounding box center [146, 164] width 39 height 9
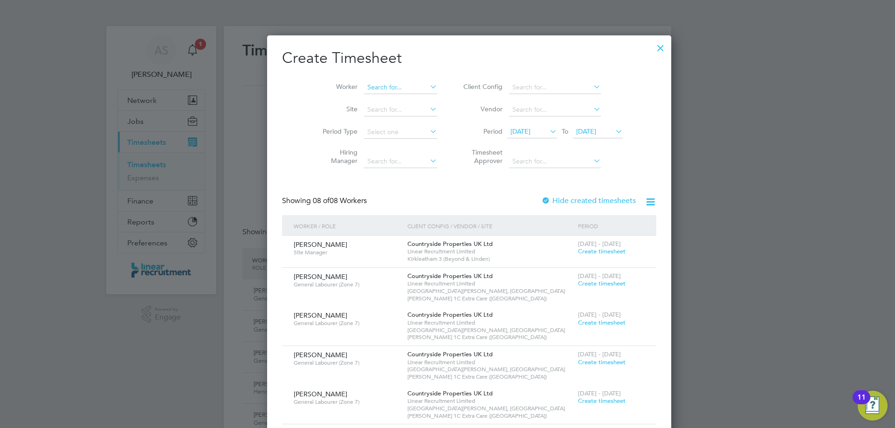
click at [372, 87] on input at bounding box center [400, 87] width 73 height 13
click at [401, 99] on b "Callag" at bounding box center [411, 100] width 20 height 8
type input "Harry Callaghan"
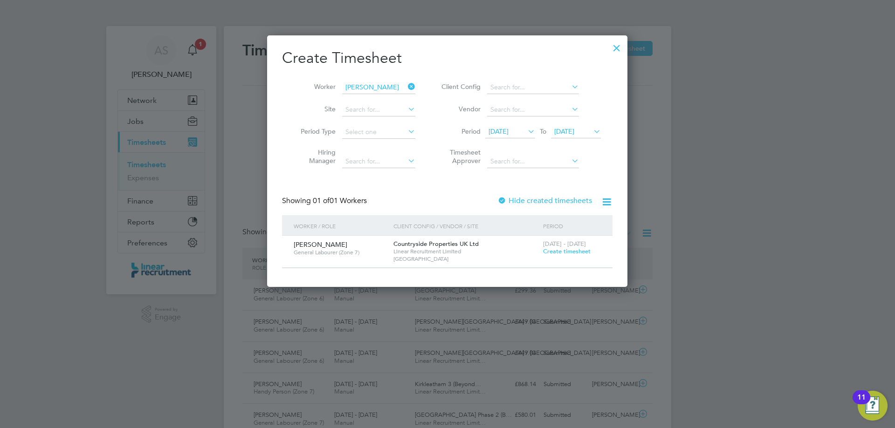
click at [551, 252] on span "Create timesheet" at bounding box center [567, 252] width 48 height 8
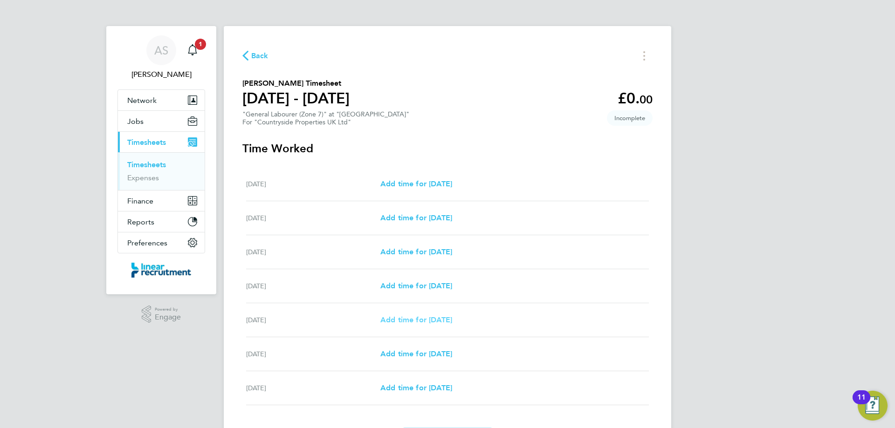
click at [409, 323] on span "Add time for Fri 26 Sep" at bounding box center [416, 320] width 72 height 9
select select "30"
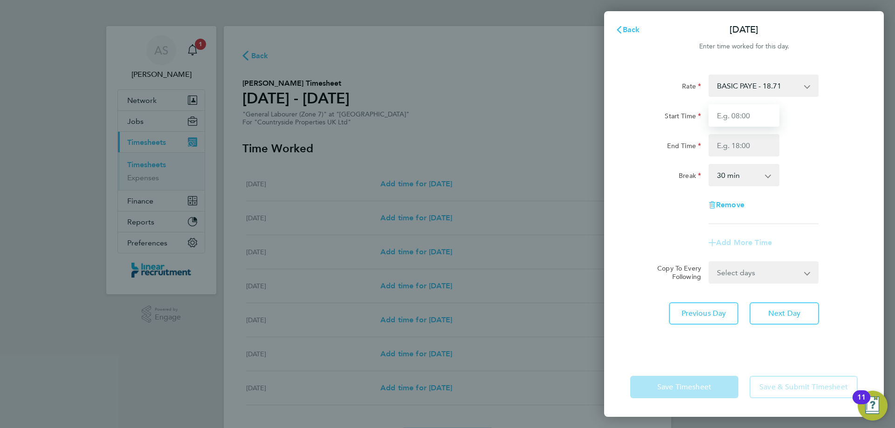
click at [740, 113] on input "Start Time" at bounding box center [743, 115] width 71 height 22
type input "07:30"
type input "16:00"
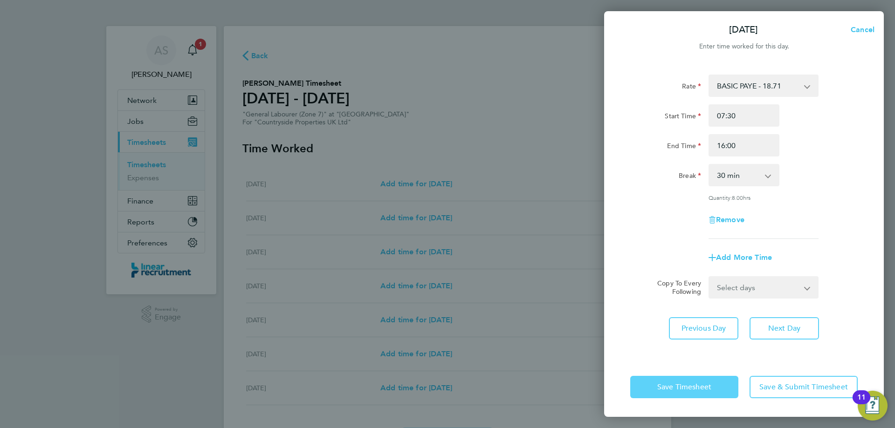
click at [713, 379] on button "Save Timesheet" at bounding box center [684, 387] width 108 height 22
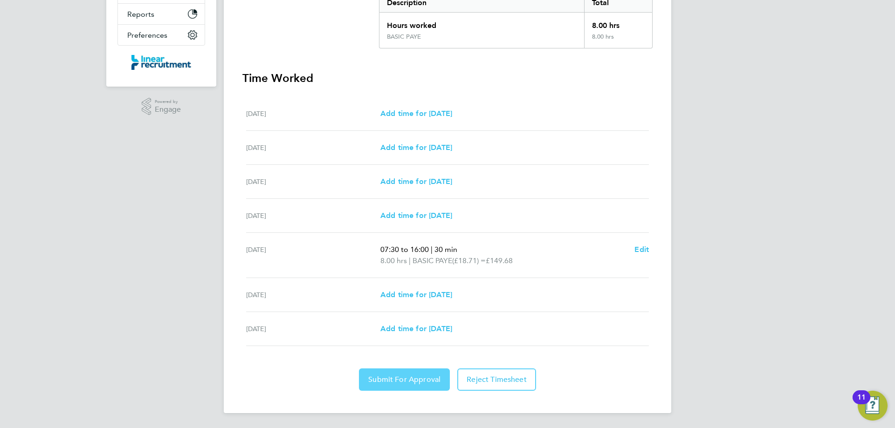
click at [419, 376] on span "Submit For Approval" at bounding box center [404, 379] width 72 height 9
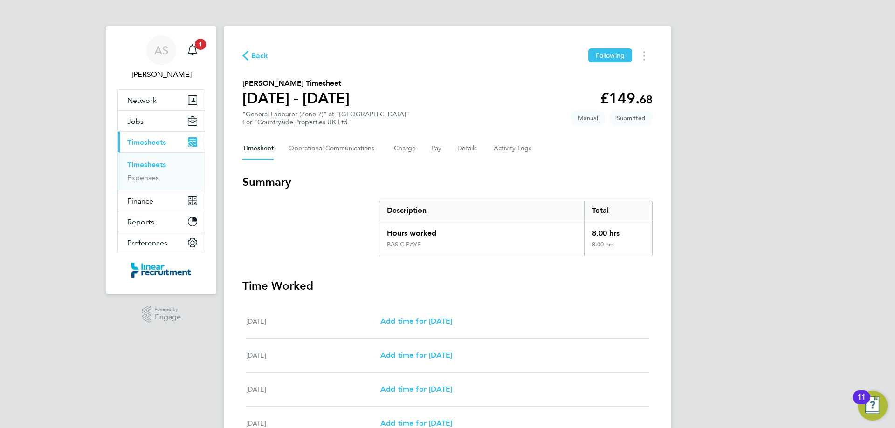
click at [159, 169] on li "Timesheets" at bounding box center [162, 166] width 70 height 13
click at [158, 164] on link "Timesheets" at bounding box center [146, 164] width 39 height 9
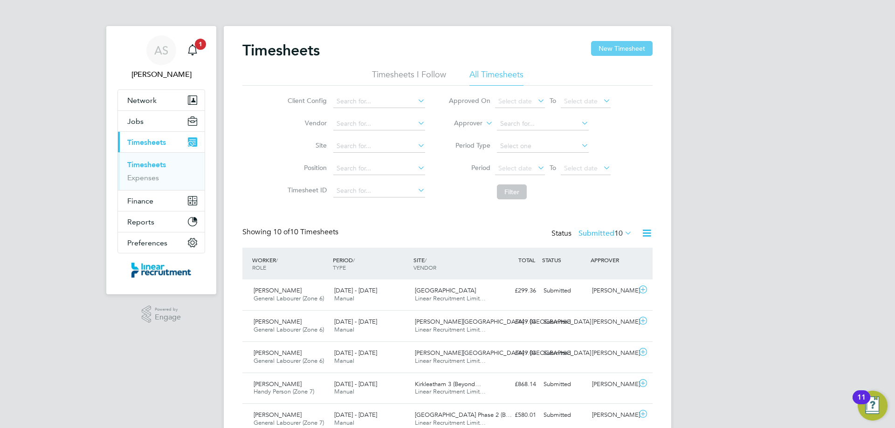
click at [627, 52] on button "New Timesheet" at bounding box center [622, 48] width 62 height 15
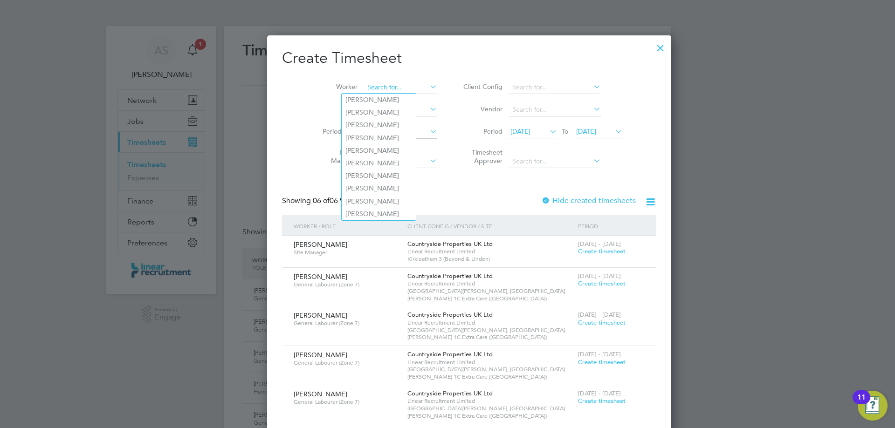
click at [377, 88] on input at bounding box center [400, 87] width 73 height 13
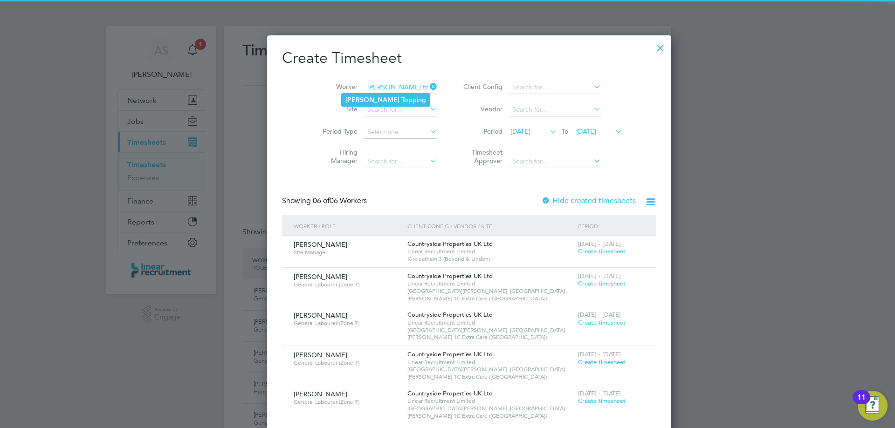
click at [375, 100] on li "Luke To pping" at bounding box center [386, 100] width 88 height 13
type input "[PERSON_NAME]"
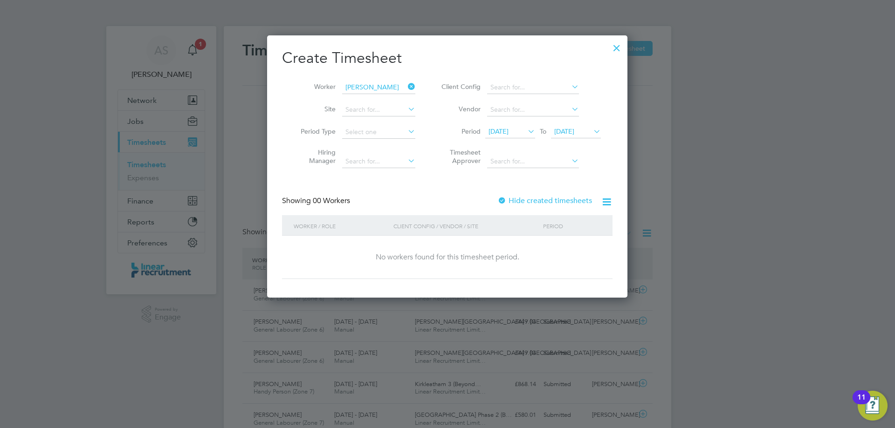
click at [615, 49] on div at bounding box center [616, 45] width 17 height 17
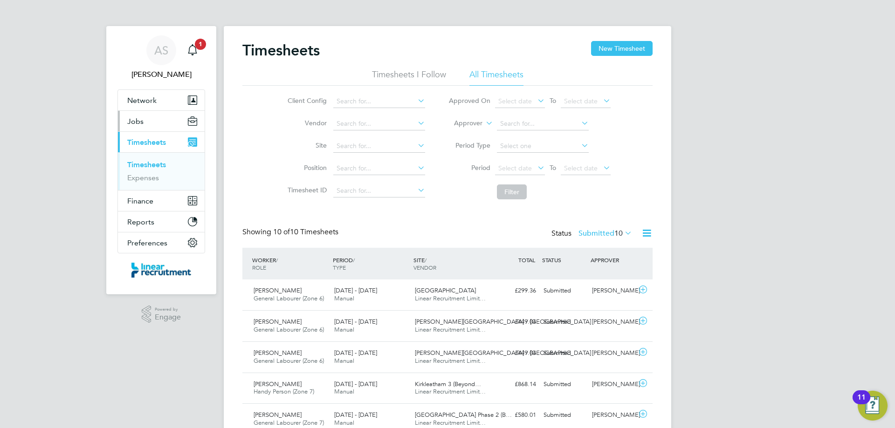
click at [147, 125] on button "Jobs" at bounding box center [161, 121] width 87 height 21
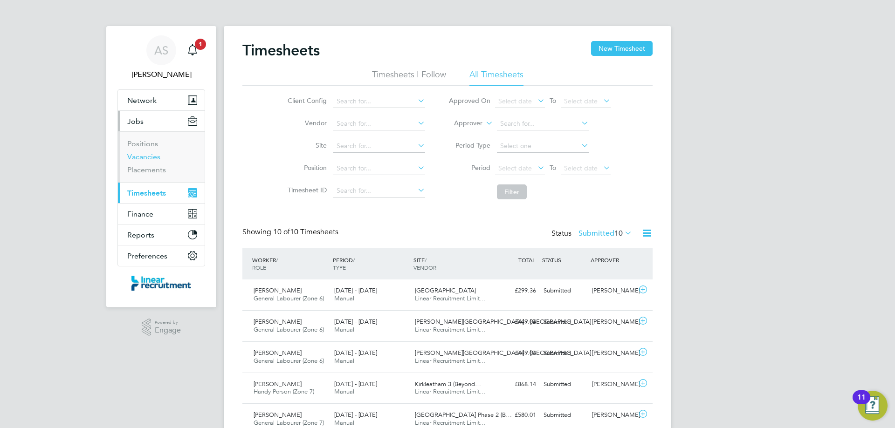
click at [147, 160] on link "Vacancies" at bounding box center [143, 156] width 33 height 9
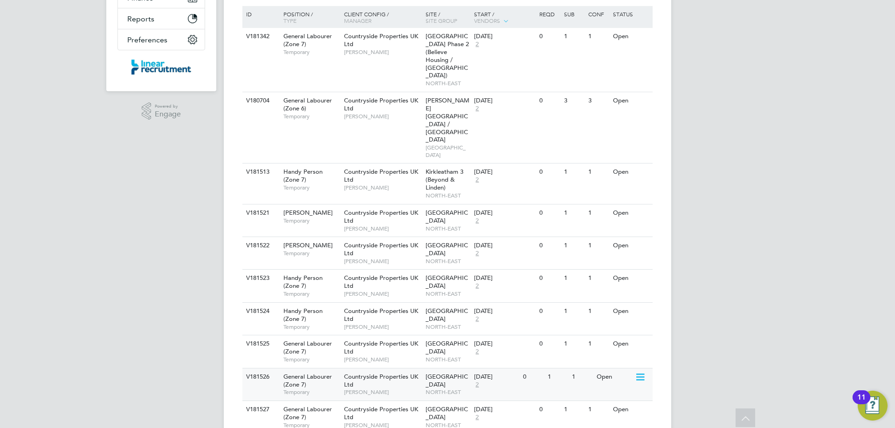
click at [389, 389] on span "[PERSON_NAME]" at bounding box center [382, 392] width 77 height 7
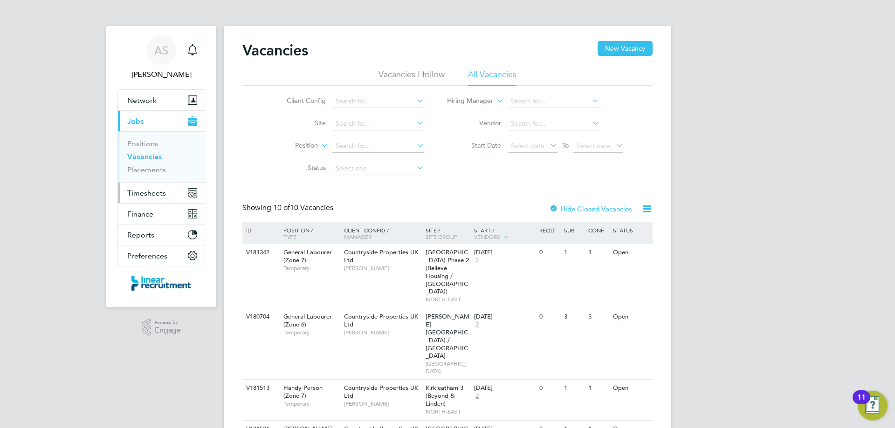
click at [154, 195] on span "Timesheets" at bounding box center [146, 193] width 39 height 9
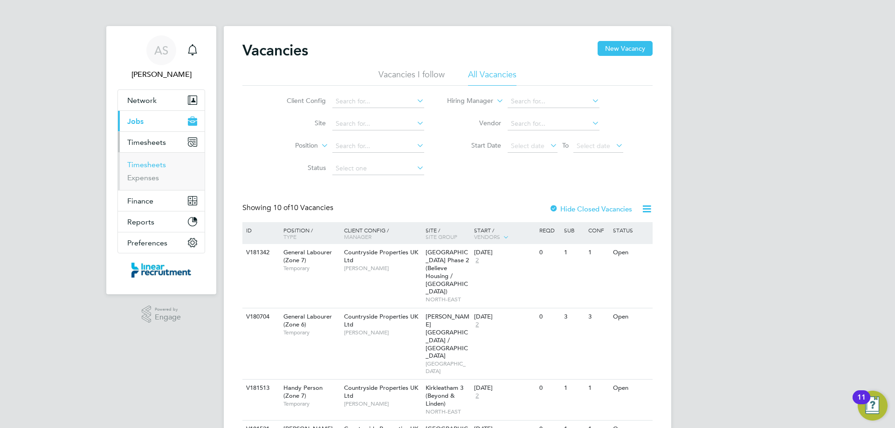
click at [153, 165] on link "Timesheets" at bounding box center [146, 164] width 39 height 9
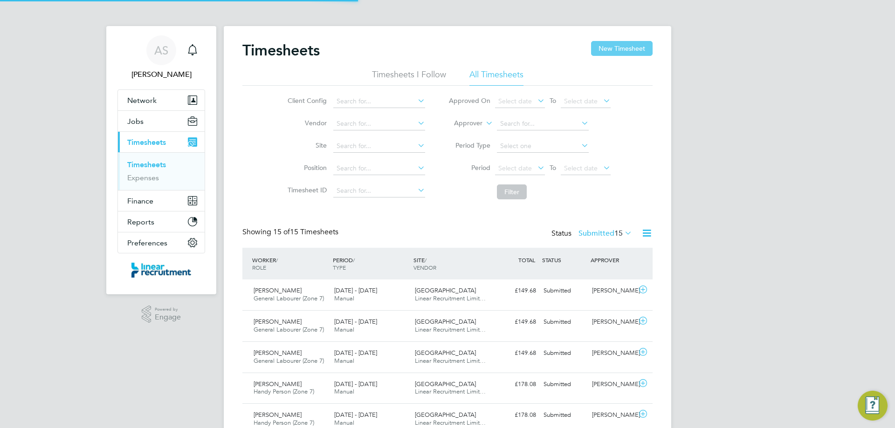
scroll to position [24, 81]
click at [633, 48] on button "New Timesheet" at bounding box center [622, 48] width 62 height 15
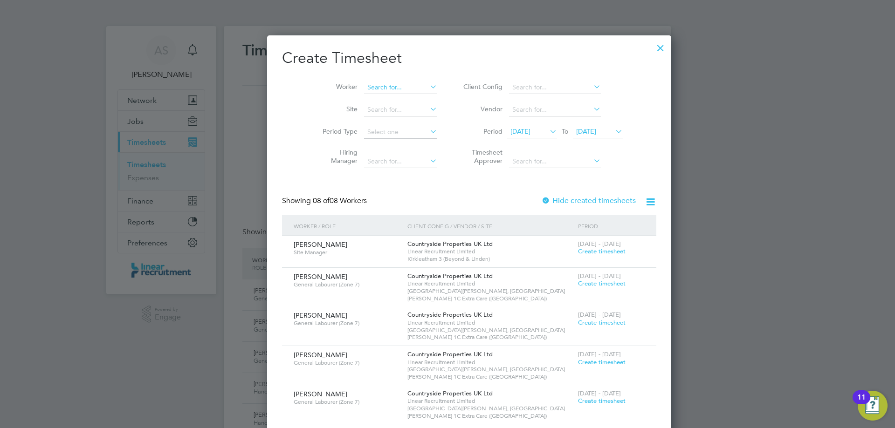
click at [385, 94] on div "Timesheets New Timesheet Timesheets I Follow All Timesheets Client Config Vendo…" at bounding box center [447, 399] width 447 height 747
click at [419, 97] on b "Cu" at bounding box center [423, 100] width 8 height 8
type input "Christopher Cuthbertson"
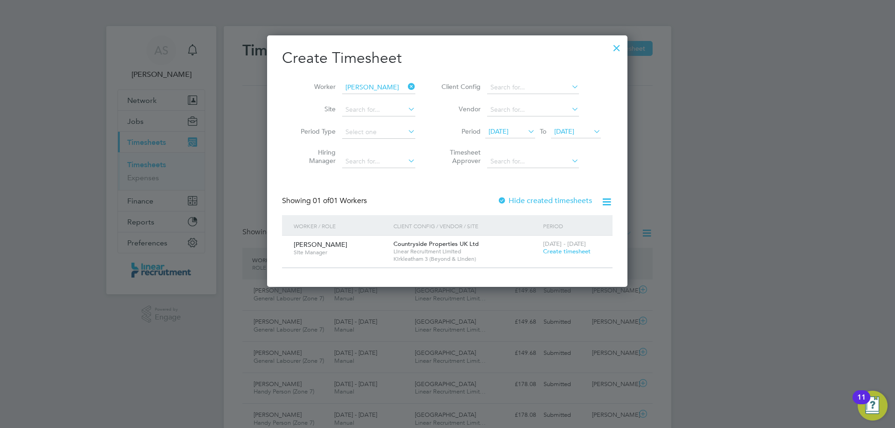
click at [578, 258] on div "22 - 28 Sep 2025 Create timesheet" at bounding box center [572, 248] width 62 height 25
click at [576, 249] on span "Create timesheet" at bounding box center [567, 252] width 48 height 8
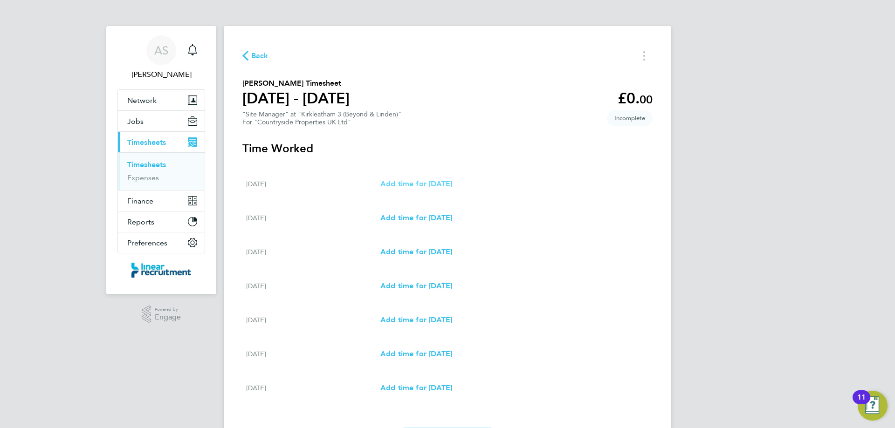
click at [446, 181] on span "Add time for Mon 22 Sep" at bounding box center [416, 183] width 72 height 9
select select "30"
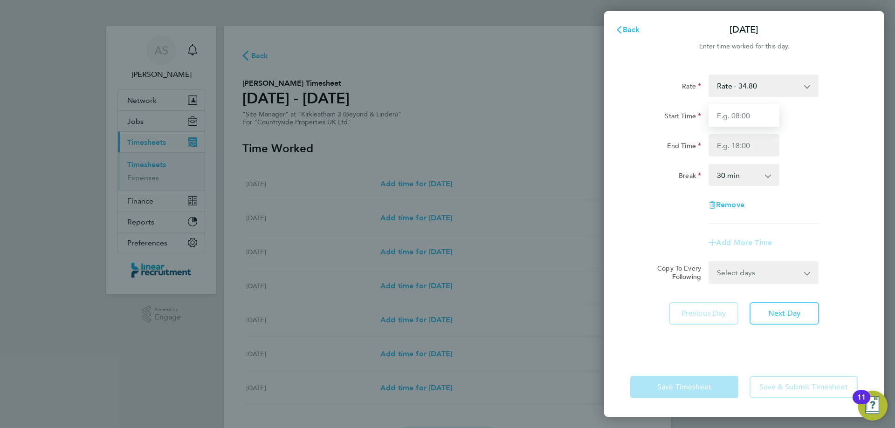
click at [743, 120] on input "Start Time" at bounding box center [743, 115] width 71 height 22
type input "07:30"
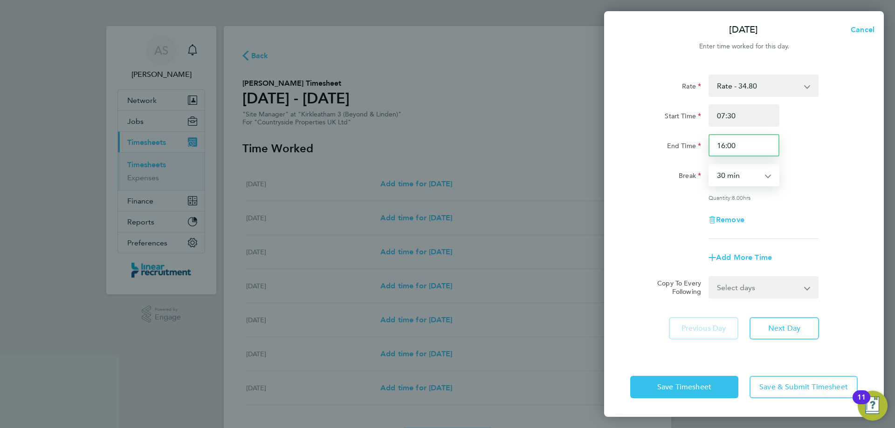
drag, startPoint x: 737, startPoint y: 141, endPoint x: 675, endPoint y: 150, distance: 63.1
click at [683, 147] on div "End Time 16:00" at bounding box center [743, 145] width 235 height 22
type input "17:00"
click at [769, 313] on div "Rate Rate - 34.80 Basic Start Time 07:30 End Time 17:00 Break 0 min 15 min 30 m…" at bounding box center [744, 210] width 280 height 294
click at [771, 319] on button "Next Day" at bounding box center [783, 328] width 69 height 22
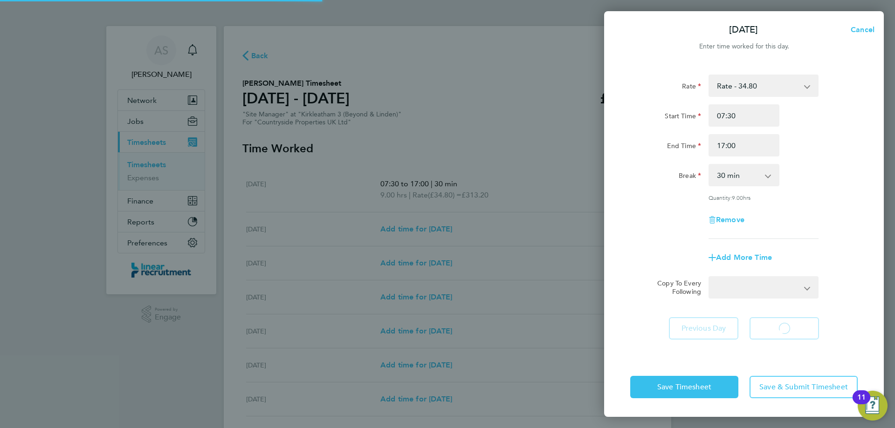
select select "30"
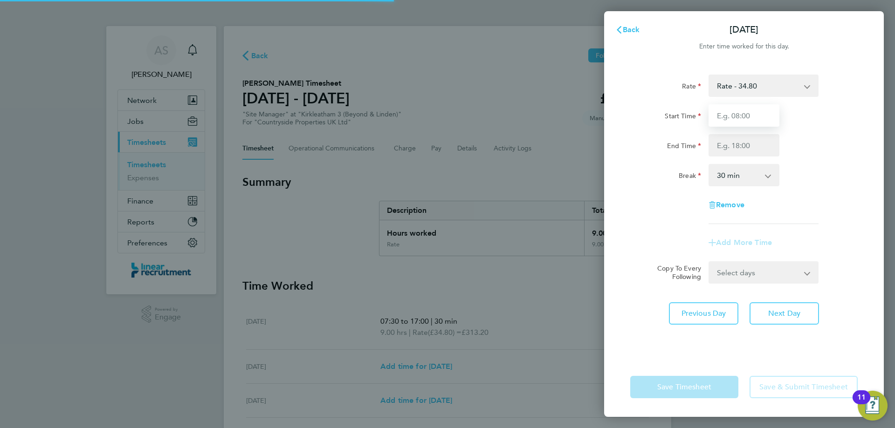
drag, startPoint x: 735, startPoint y: 123, endPoint x: 734, endPoint y: 117, distance: 5.7
click at [734, 117] on input "Start Time" at bounding box center [743, 115] width 71 height 22
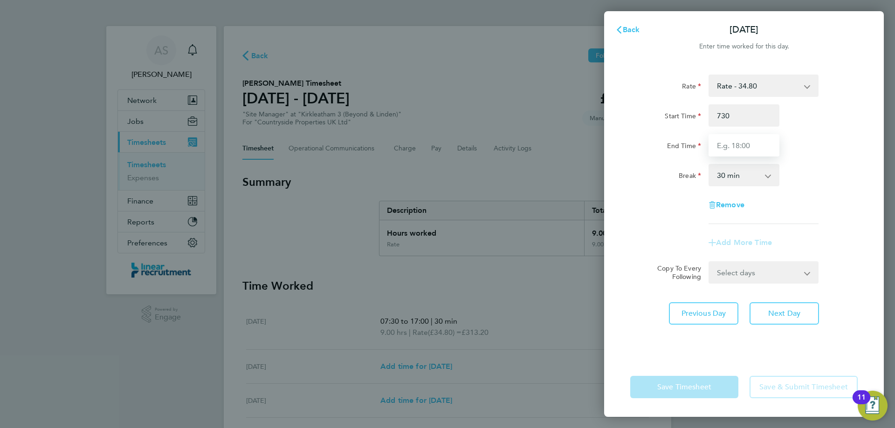
type input "07:30"
type input "17:00"
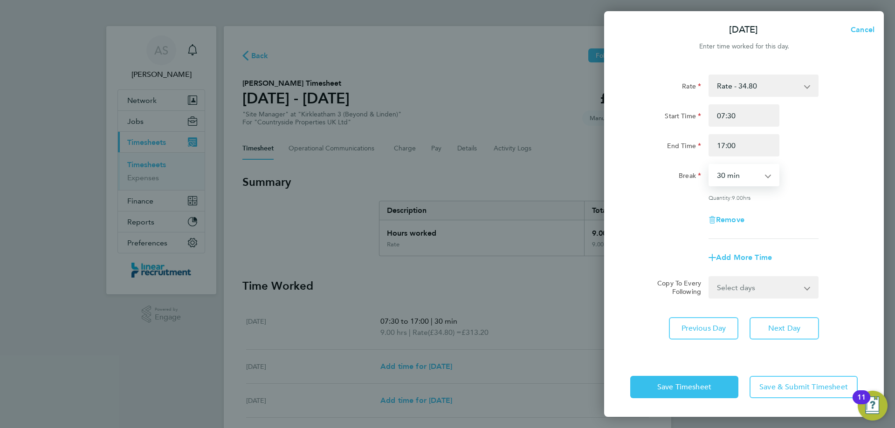
click at [790, 350] on div "Rate Rate - 34.80 Basic Start Time 07:30 End Time 17:00 Break 0 min 15 min 30 m…" at bounding box center [744, 210] width 280 height 294
click at [788, 327] on span "Next Day" at bounding box center [784, 328] width 32 height 9
select select "30"
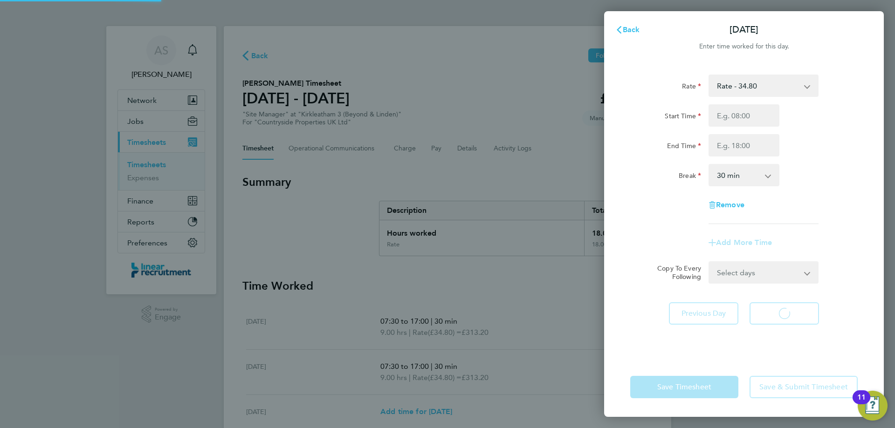
select select "30"
click at [728, 112] on input "Start Time" at bounding box center [743, 115] width 71 height 22
type input "07:30"
type input "17:00"
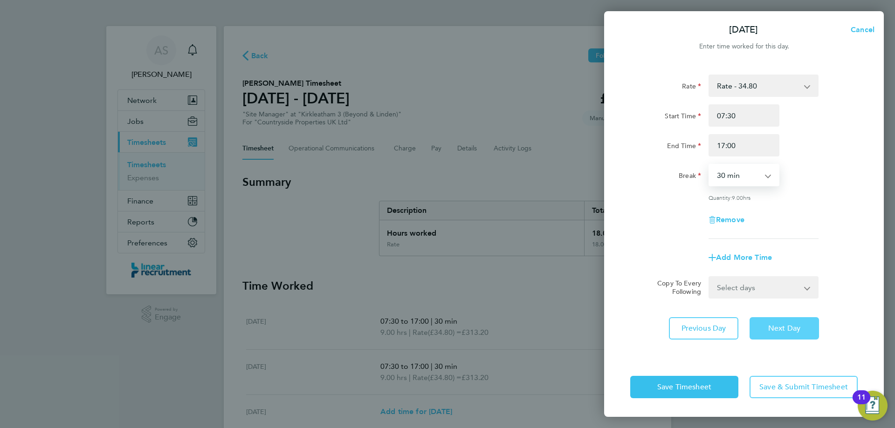
click at [785, 333] on button "Next Day" at bounding box center [783, 328] width 69 height 22
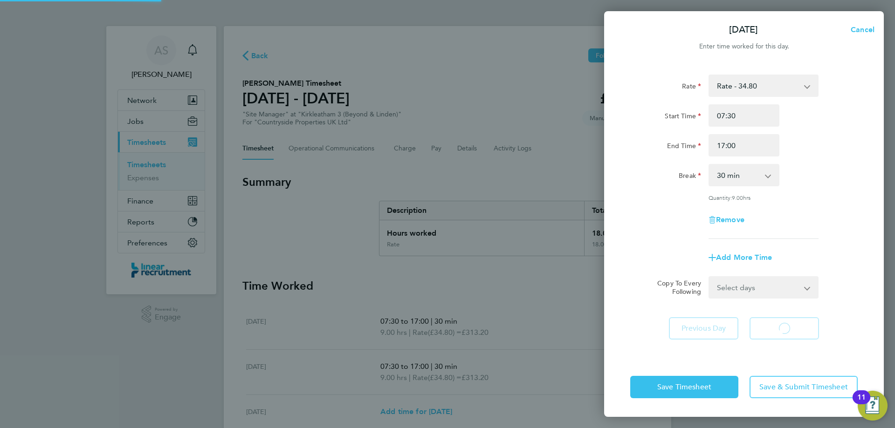
select select "30"
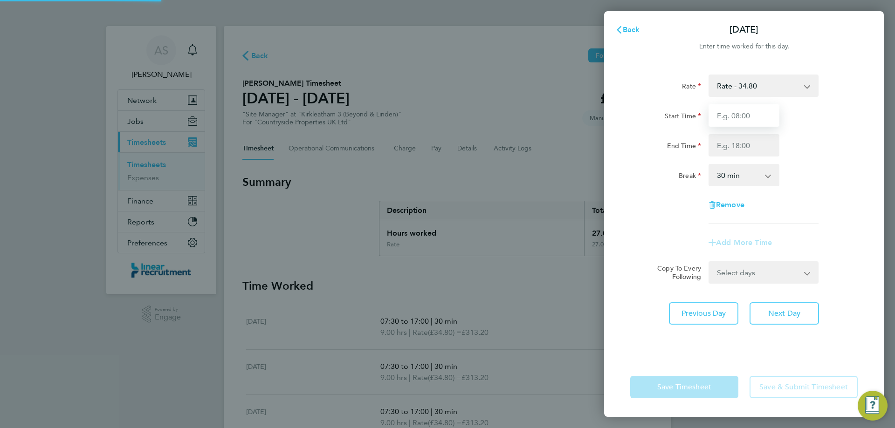
click at [746, 113] on input "Start Time" at bounding box center [743, 115] width 71 height 22
type input "07:30"
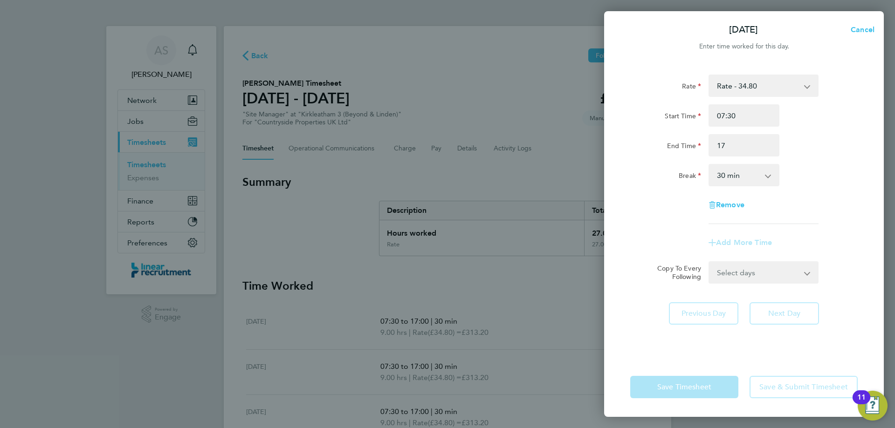
type input "17:00"
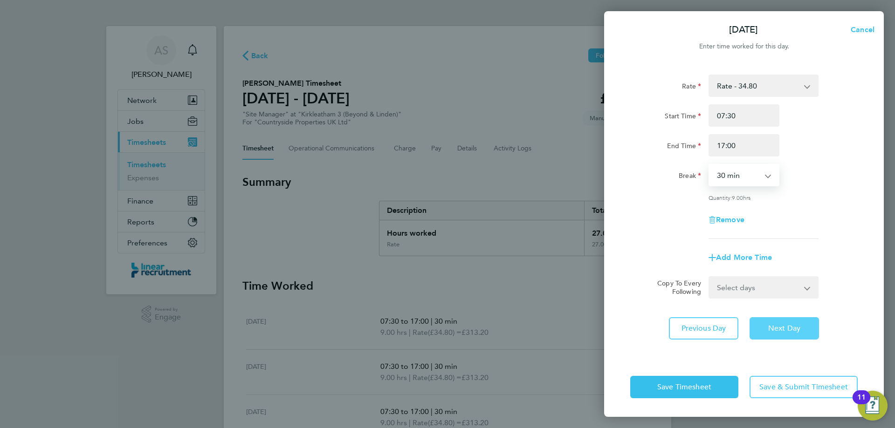
click at [771, 333] on button "Next Day" at bounding box center [783, 328] width 69 height 22
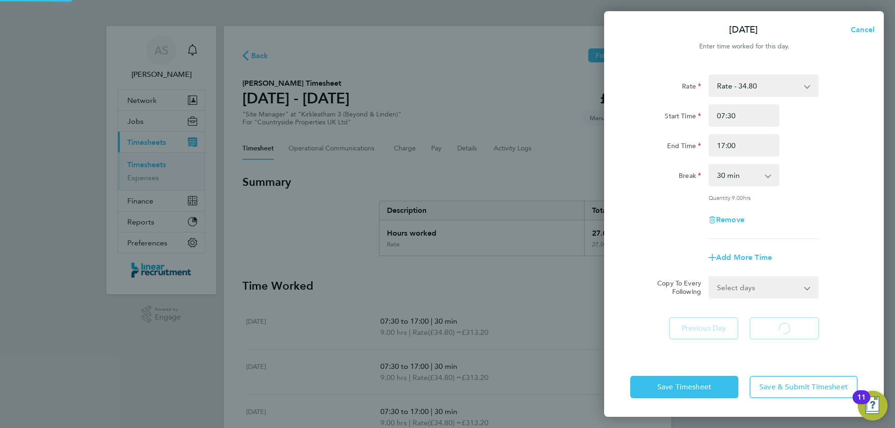
select select "30"
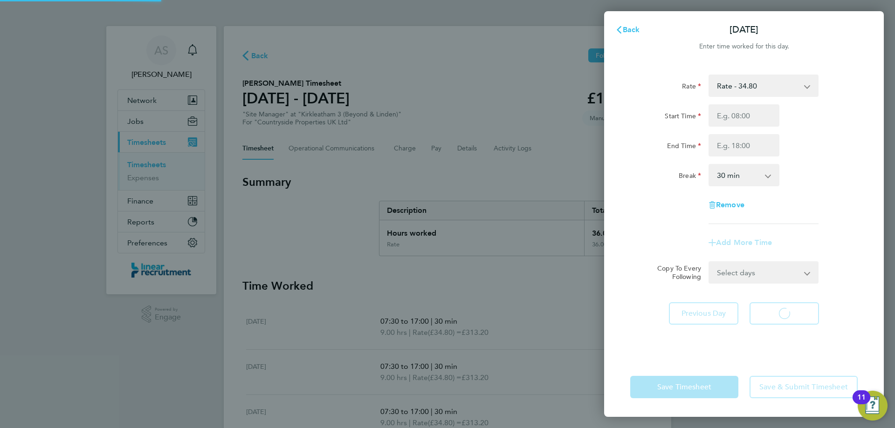
select select "30"
click at [762, 111] on input "Start Time" at bounding box center [743, 115] width 71 height 22
type input "07:30"
type input "16:00"
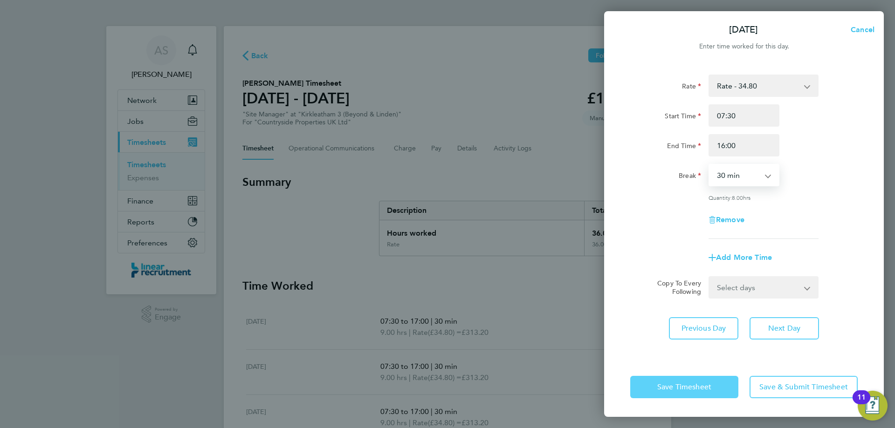
click at [694, 392] on button "Save Timesheet" at bounding box center [684, 387] width 108 height 22
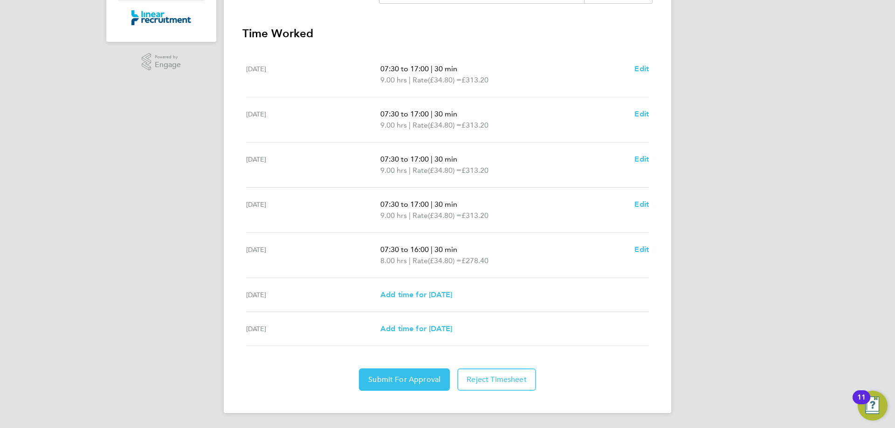
click at [384, 394] on div "Back Following Christopher Cuthbertson's Timesheet 22 - 28 Sept 2025 £1,531. 20…" at bounding box center [447, 93] width 447 height 640
click at [387, 385] on button "Submit For Approval" at bounding box center [404, 380] width 91 height 22
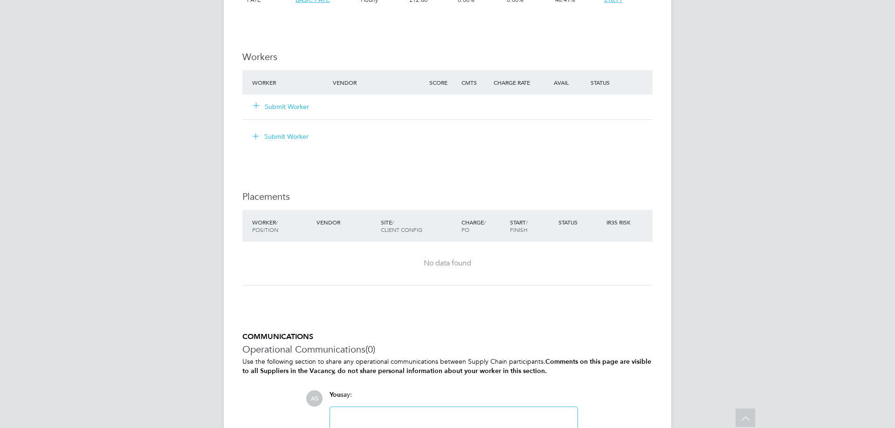
scroll to position [699, 0]
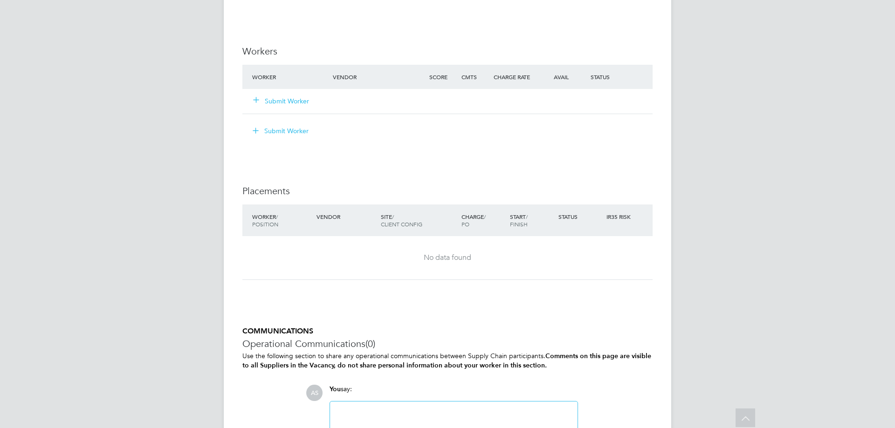
click at [282, 97] on button "Submit Worker" at bounding box center [282, 100] width 56 height 9
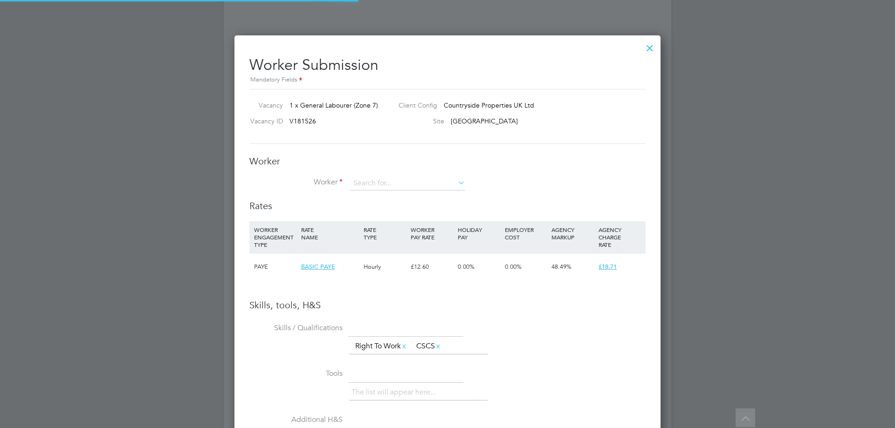
scroll to position [589, 426]
click at [388, 179] on input at bounding box center [407, 184] width 115 height 14
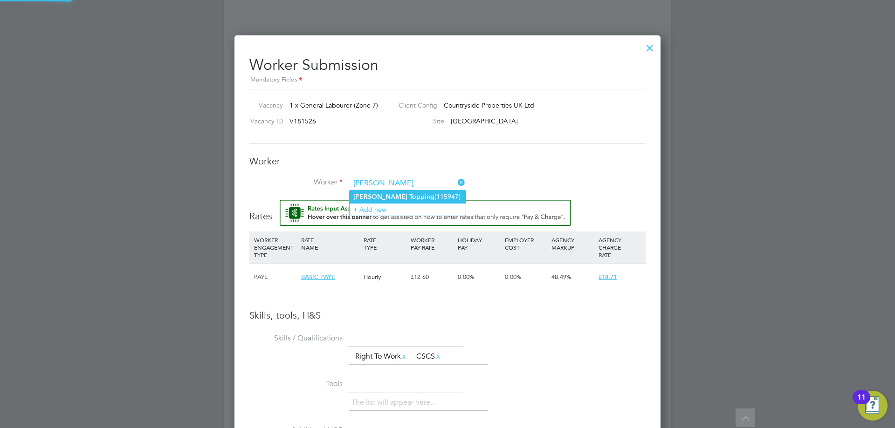
click at [409, 197] on b "Topping" at bounding box center [421, 197] width 25 height 8
type input "[PERSON_NAME] (115947)"
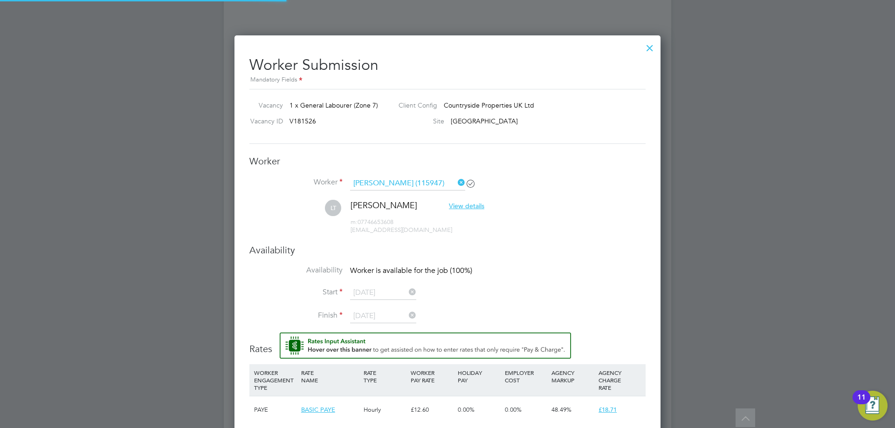
scroll to position [807, 426]
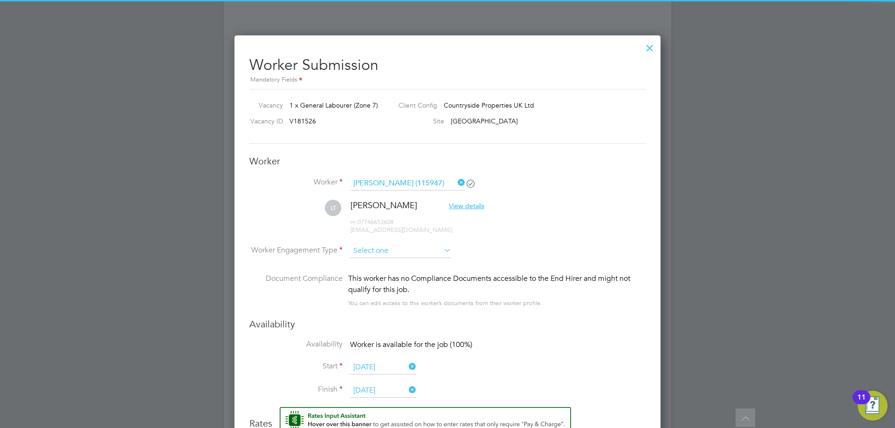
click at [387, 250] on input at bounding box center [400, 251] width 101 height 14
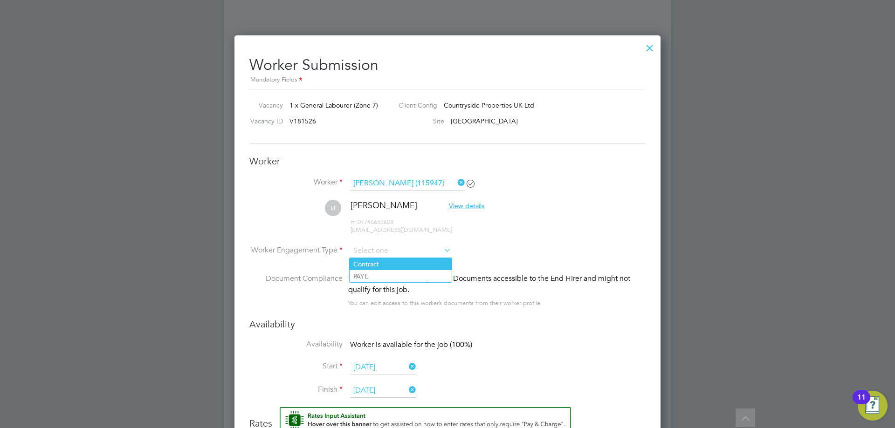
click at [389, 265] on li "Contract" at bounding box center [401, 264] width 102 height 12
type input "Contract"
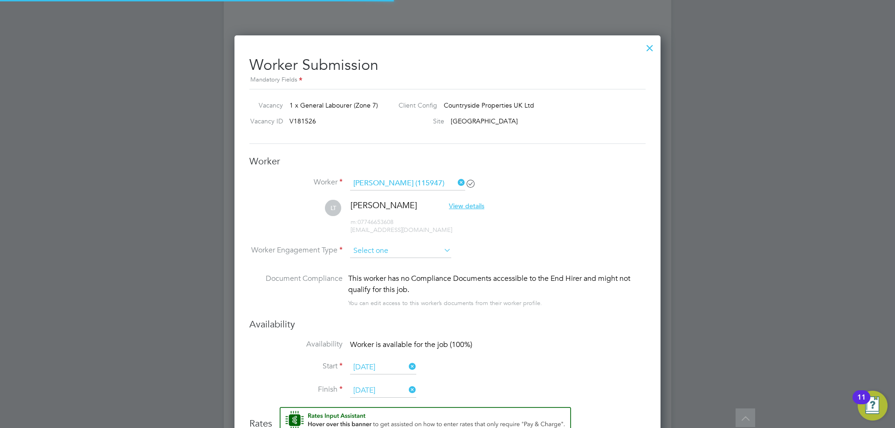
click at [389, 255] on input at bounding box center [400, 251] width 101 height 14
click at [389, 275] on li "PAYE" at bounding box center [401, 276] width 102 height 12
type input "PAYE"
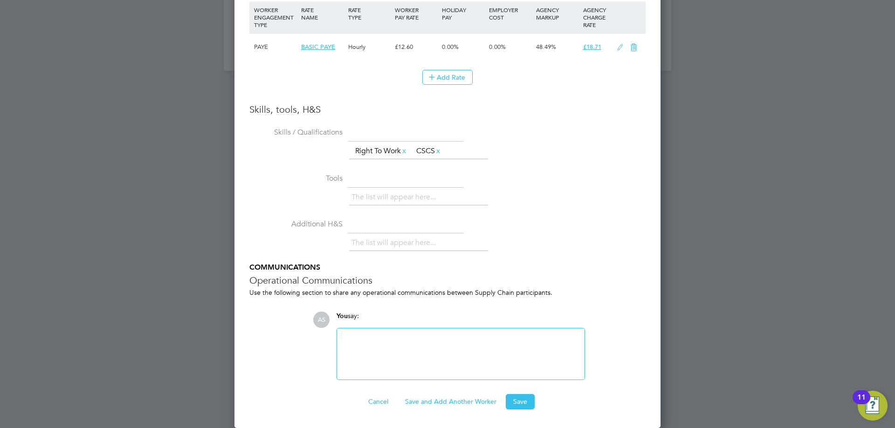
click at [529, 394] on ng-form "Worker Worker [PERSON_NAME] (115947) LT [PERSON_NAME] View details m: 077466536…" at bounding box center [447, 64] width 396 height 692
click at [529, 399] on button "Save" at bounding box center [520, 401] width 29 height 15
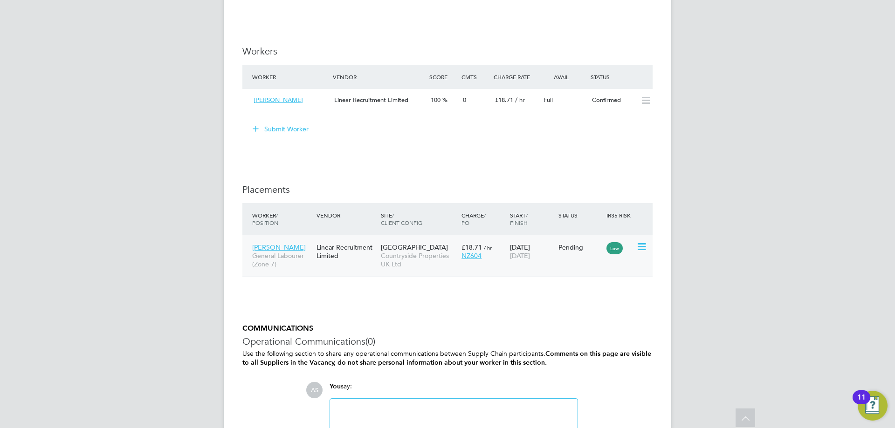
click at [646, 247] on icon at bounding box center [640, 246] width 9 height 11
click at [573, 308] on li "Start" at bounding box center [599, 304] width 96 height 13
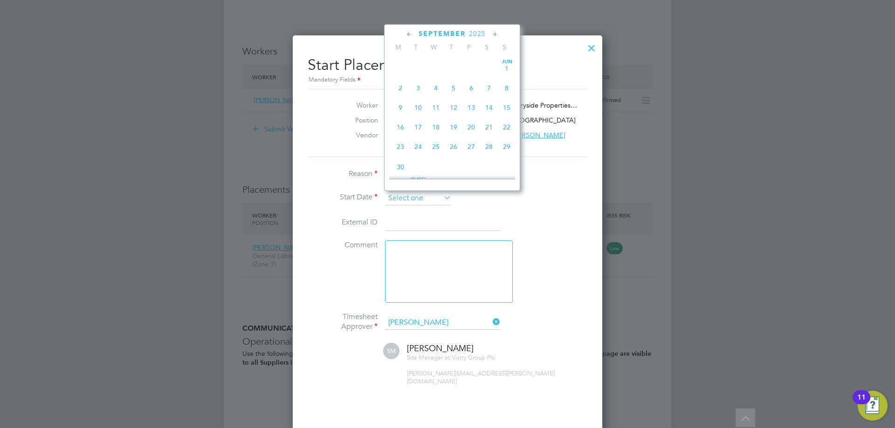
click at [419, 193] on input at bounding box center [418, 199] width 66 height 14
click at [399, 88] on span "22" at bounding box center [401, 79] width 18 height 18
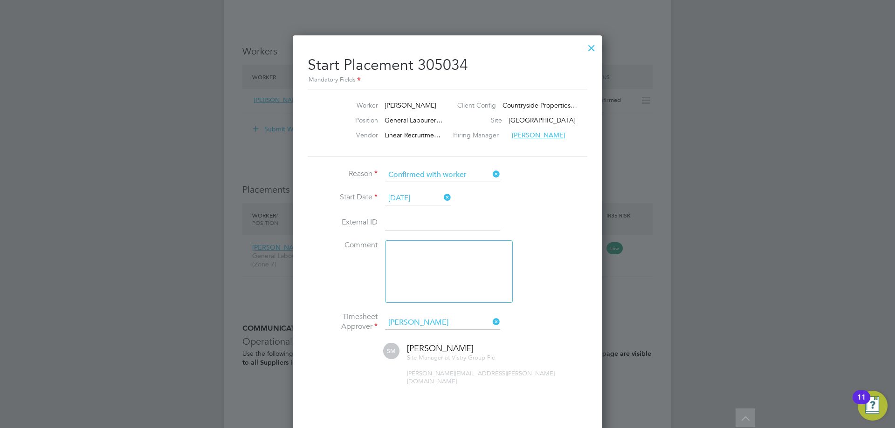
click at [433, 205] on input "[DATE]" at bounding box center [418, 199] width 66 height 14
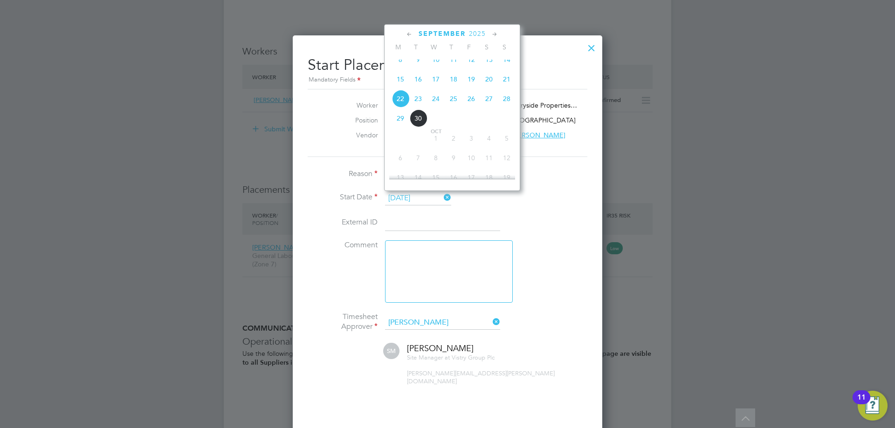
click at [473, 108] on span "26" at bounding box center [471, 99] width 18 height 18
type input "[DATE]"
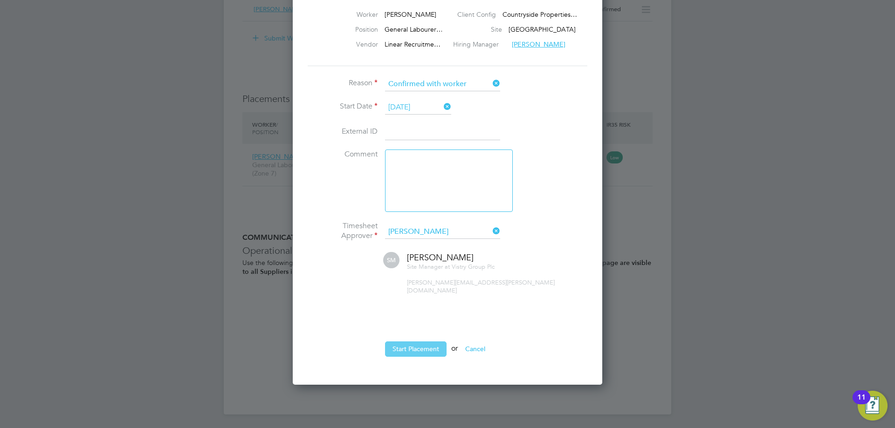
click at [420, 345] on button "Start Placement" at bounding box center [416, 349] width 62 height 15
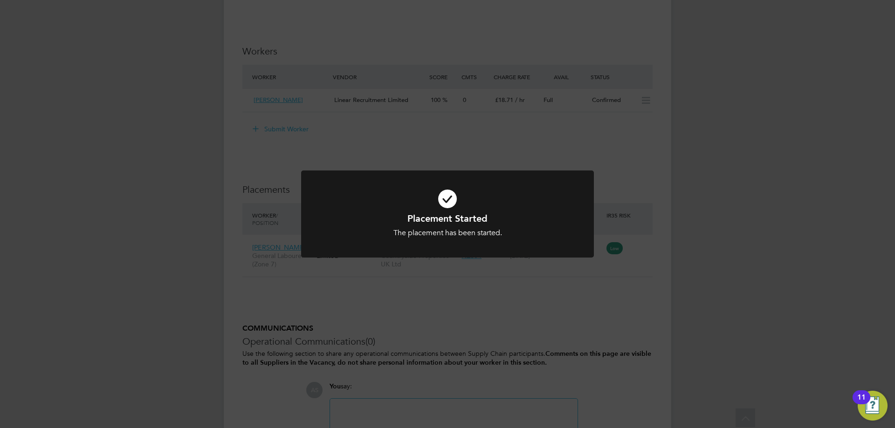
click at [423, 240] on div at bounding box center [447, 214] width 293 height 87
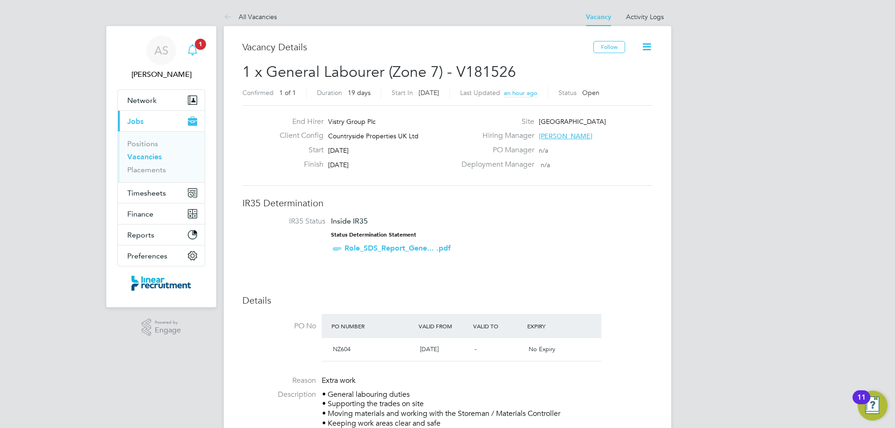
click at [196, 49] on icon "Main navigation" at bounding box center [192, 48] width 9 height 9
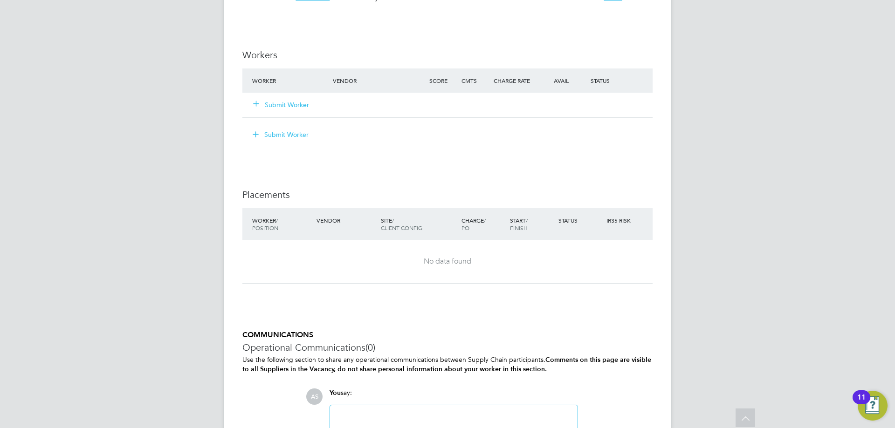
scroll to position [699, 0]
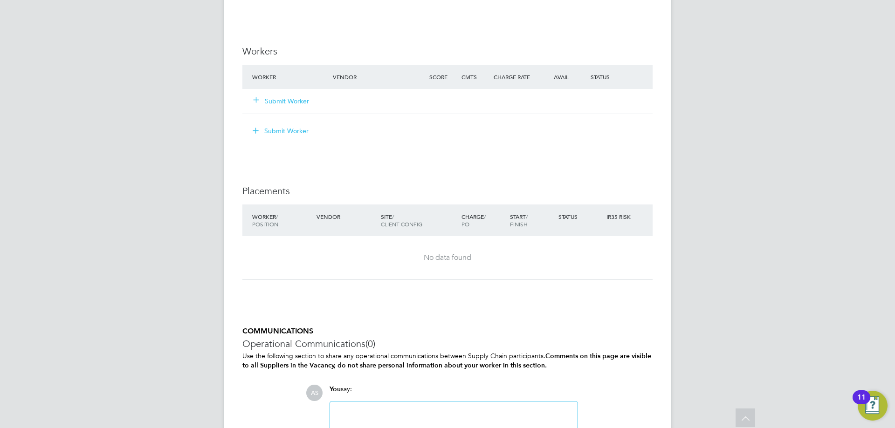
click at [299, 106] on div "Submit Worker" at bounding box center [298, 101] width 96 height 17
click at [295, 101] on button "Submit Worker" at bounding box center [282, 100] width 56 height 9
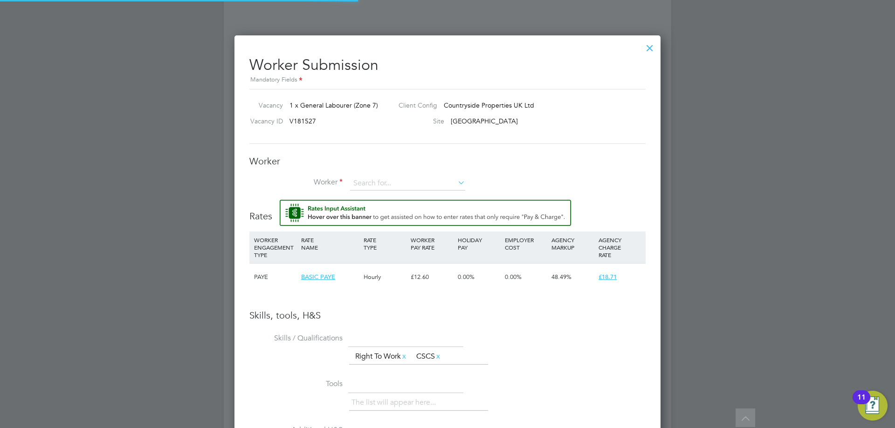
scroll to position [600, 426]
click at [381, 177] on input at bounding box center [407, 184] width 115 height 14
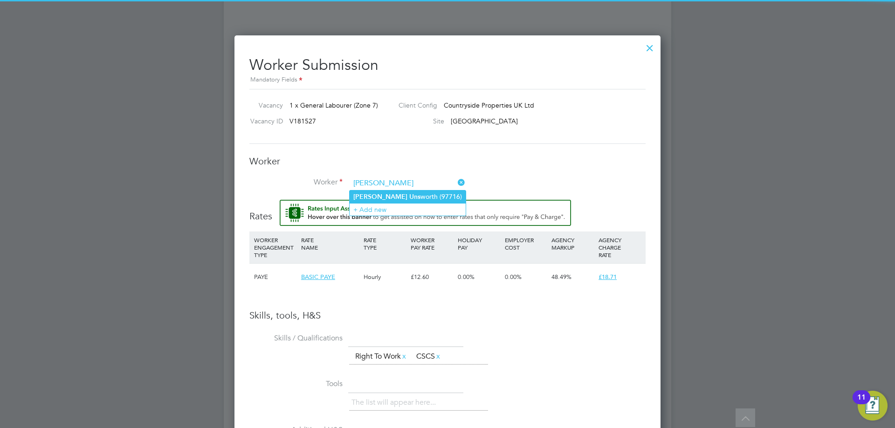
click at [393, 199] on li "[PERSON_NAME] Uns worth (97716)" at bounding box center [408, 197] width 116 height 13
type input "[PERSON_NAME] (97716)"
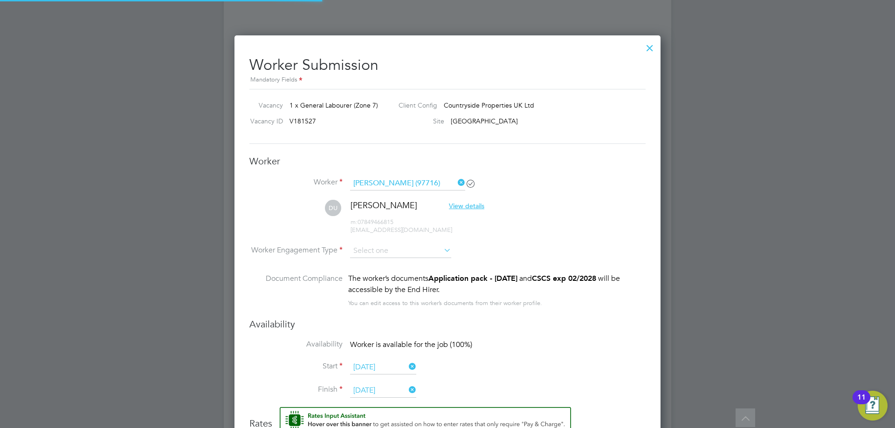
scroll to position [807, 426]
click at [383, 252] on input at bounding box center [400, 251] width 101 height 14
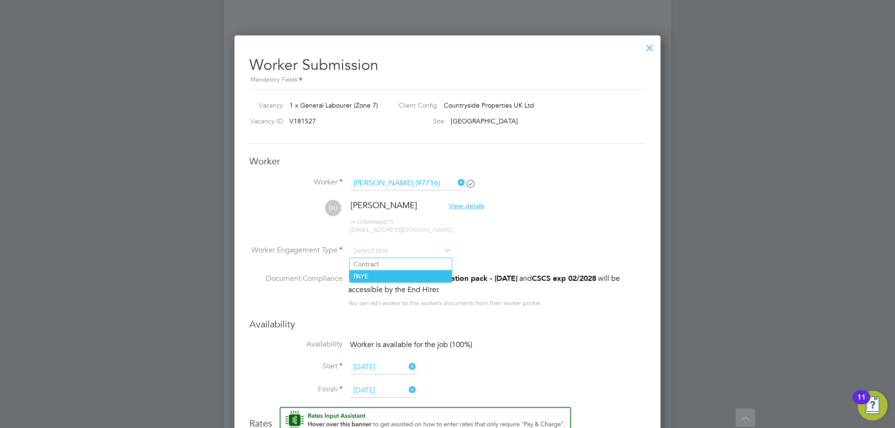
click at [377, 276] on li "PAYE" at bounding box center [401, 276] width 102 height 12
type input "PAYE"
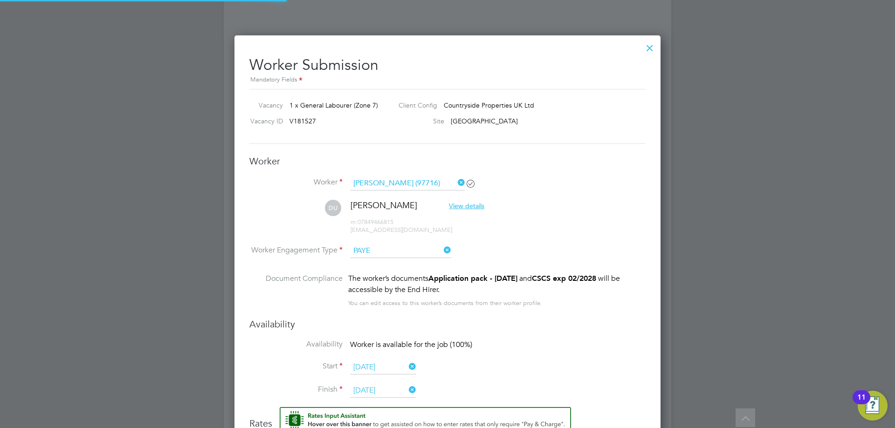
scroll to position [831, 426]
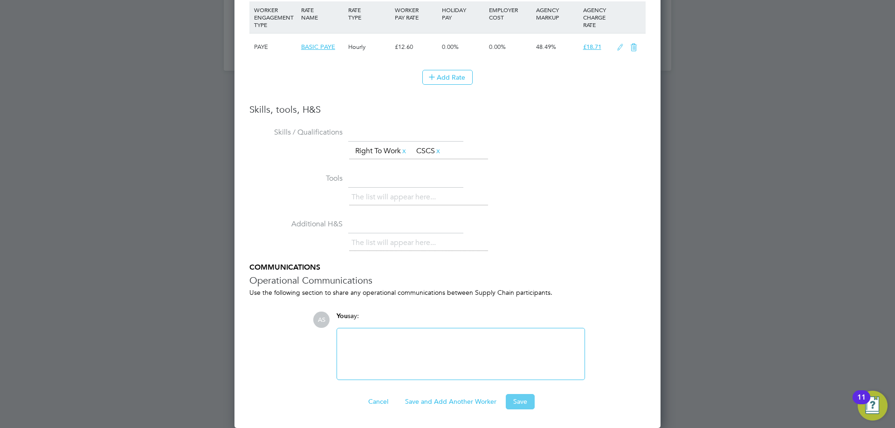
click at [522, 401] on button "Save" at bounding box center [520, 401] width 29 height 15
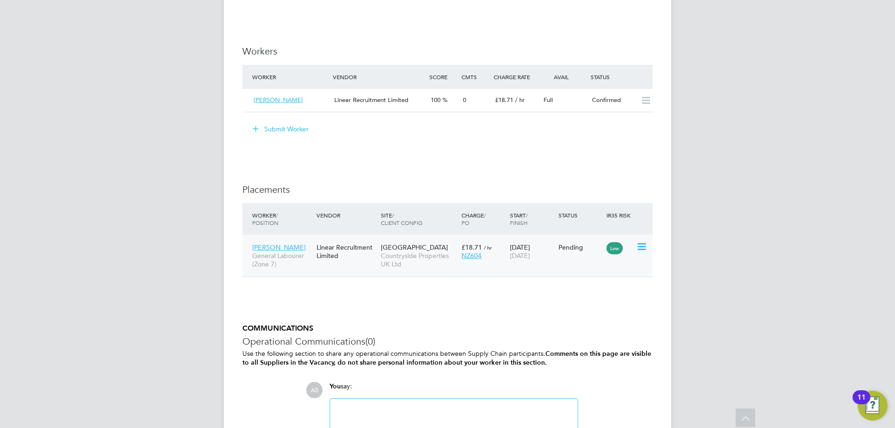
click at [644, 244] on icon at bounding box center [640, 246] width 9 height 11
click at [570, 303] on li "Start" at bounding box center [599, 304] width 96 height 13
type input "[PERSON_NAME]"
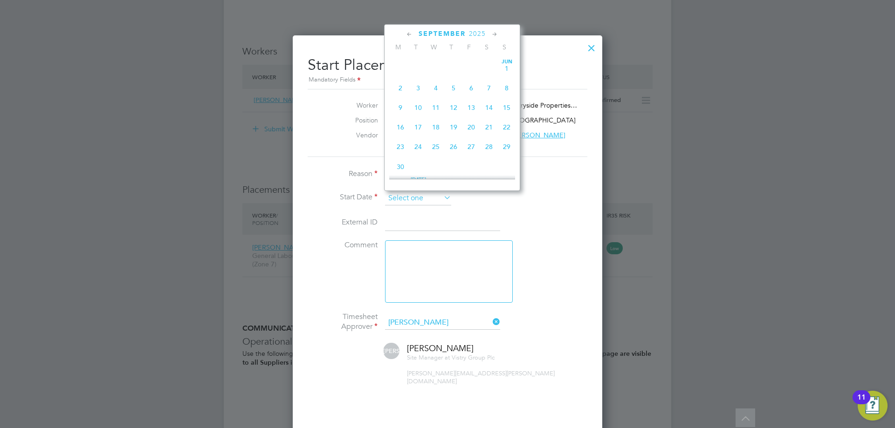
click at [404, 193] on input at bounding box center [418, 199] width 66 height 14
click at [469, 88] on span "26" at bounding box center [471, 79] width 18 height 18
type input "[DATE]"
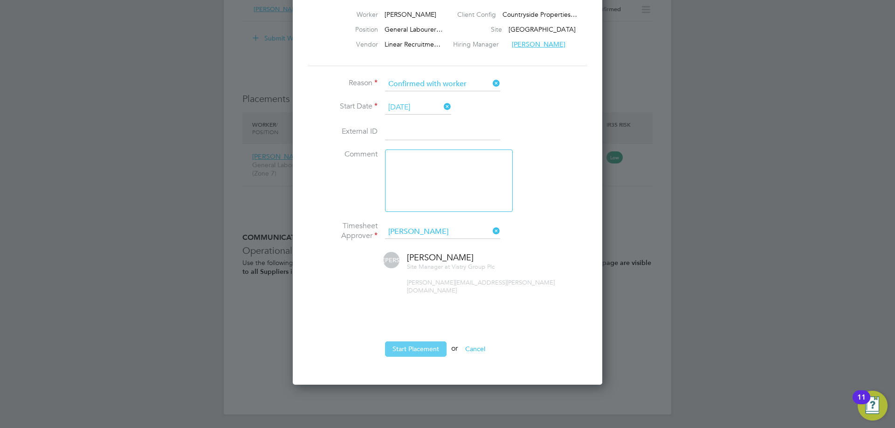
click at [437, 344] on button "Start Placement" at bounding box center [416, 349] width 62 height 15
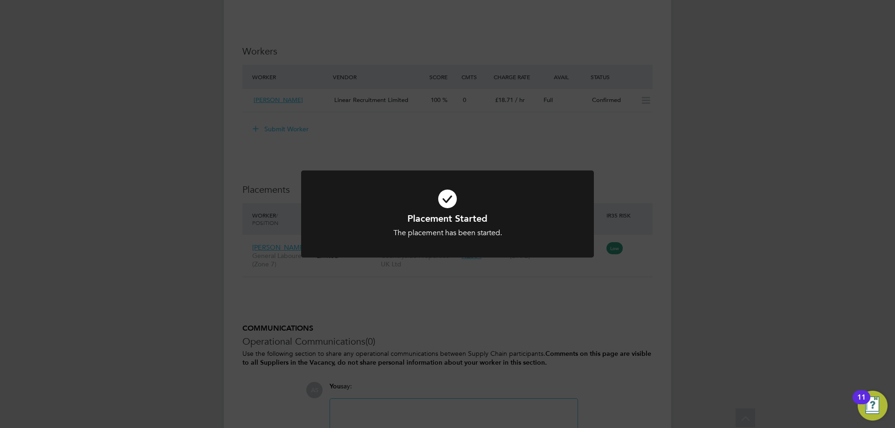
click at [531, 236] on div "The placement has been started." at bounding box center [447, 233] width 242 height 10
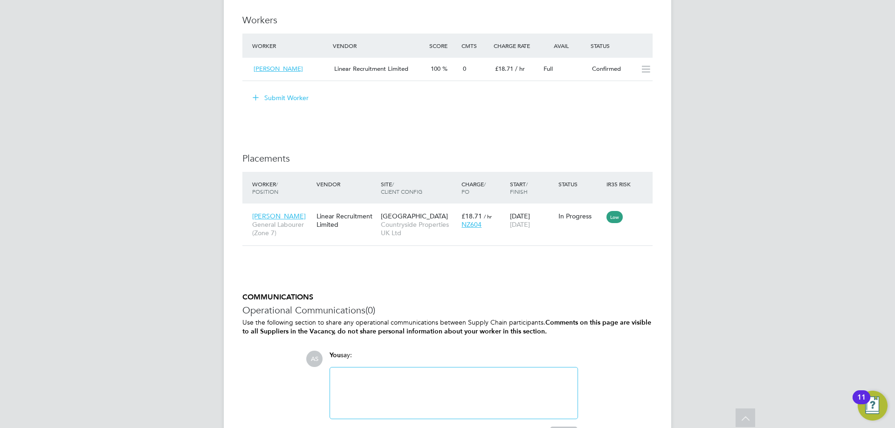
scroll to position [746, 0]
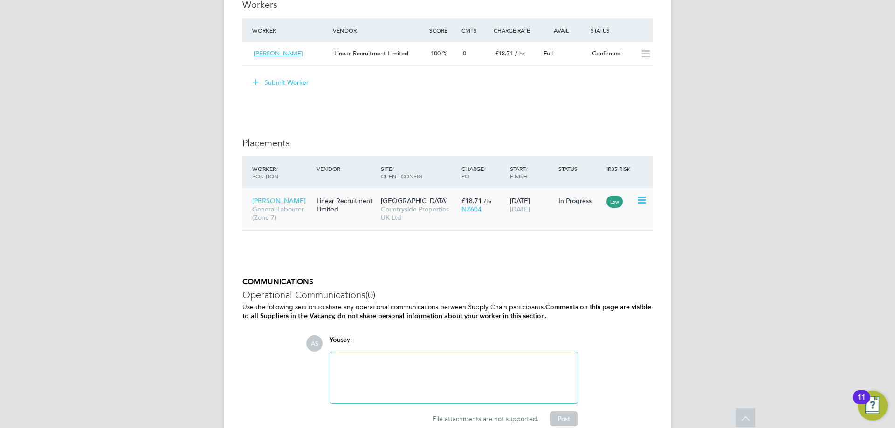
click at [633, 200] on div "Low" at bounding box center [620, 201] width 28 height 8
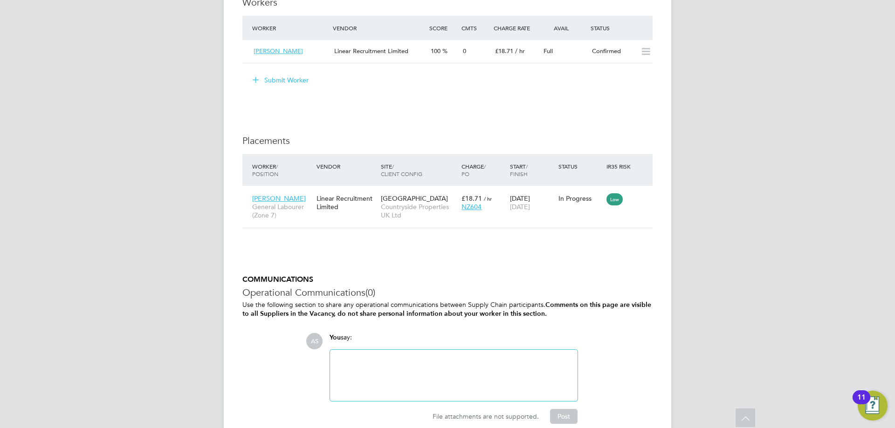
scroll to position [790, 0]
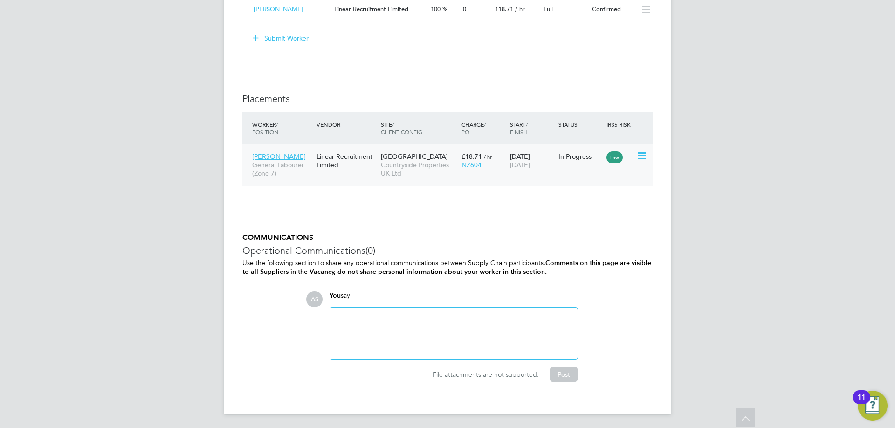
click at [642, 157] on icon at bounding box center [640, 156] width 9 height 11
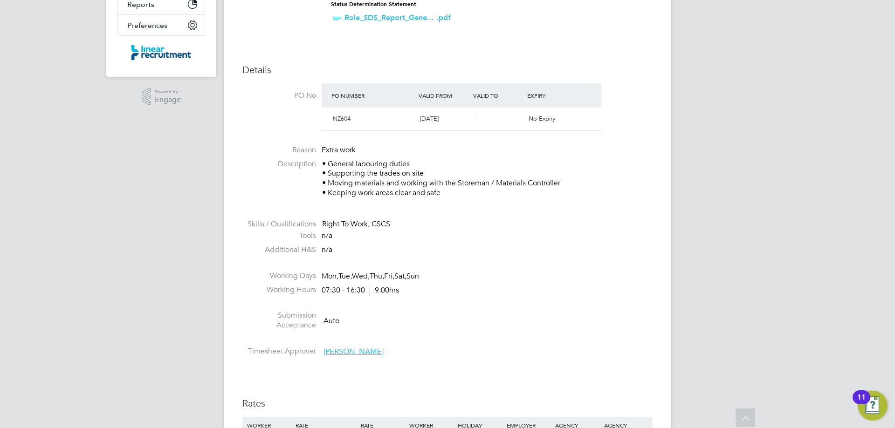
scroll to position [0, 0]
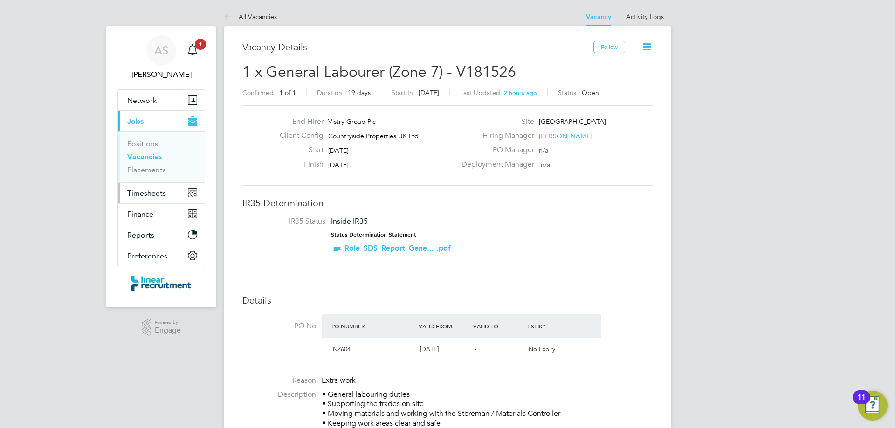
click at [151, 191] on span "Timesheets" at bounding box center [146, 193] width 39 height 9
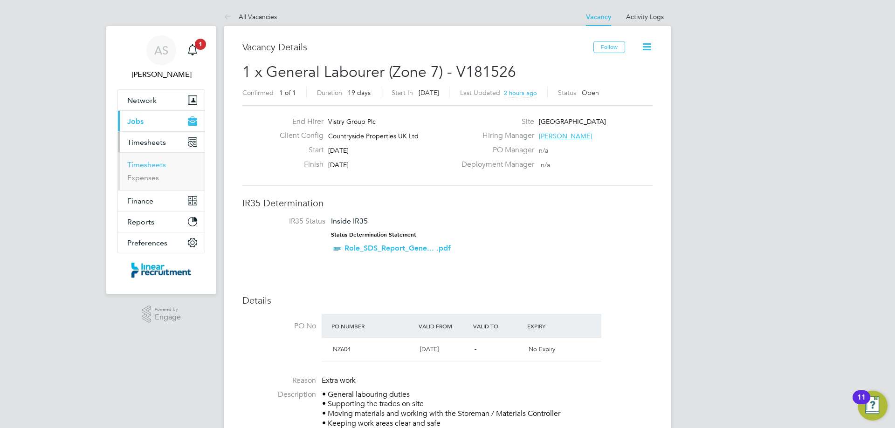
click at [153, 165] on link "Timesheets" at bounding box center [146, 164] width 39 height 9
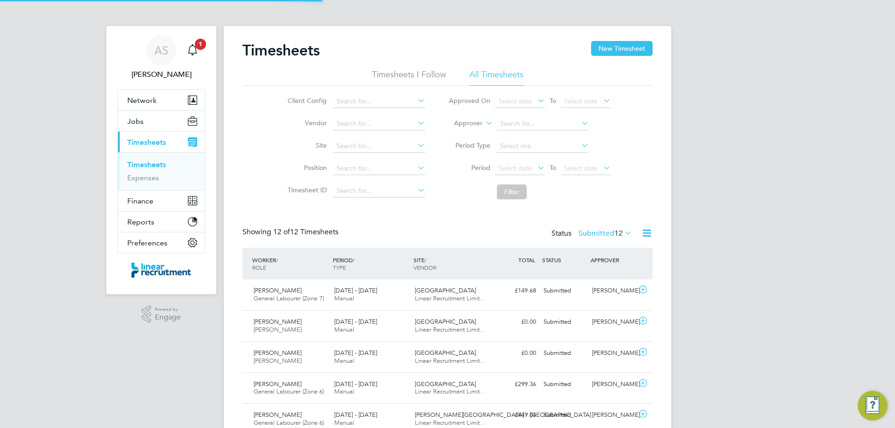
scroll to position [5, 5]
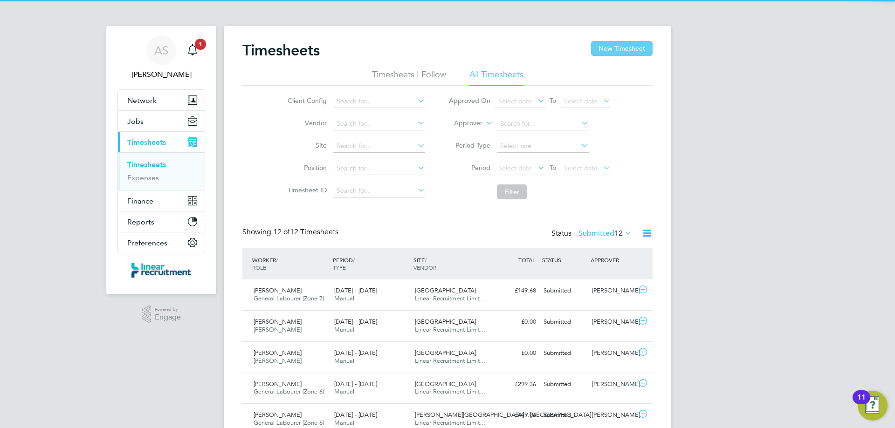
click at [605, 53] on button "New Timesheet" at bounding box center [622, 48] width 62 height 15
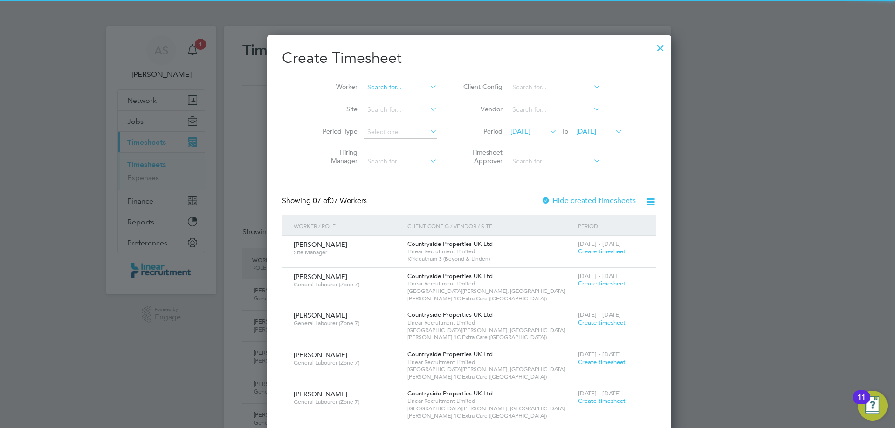
click at [364, 86] on input at bounding box center [400, 87] width 73 height 13
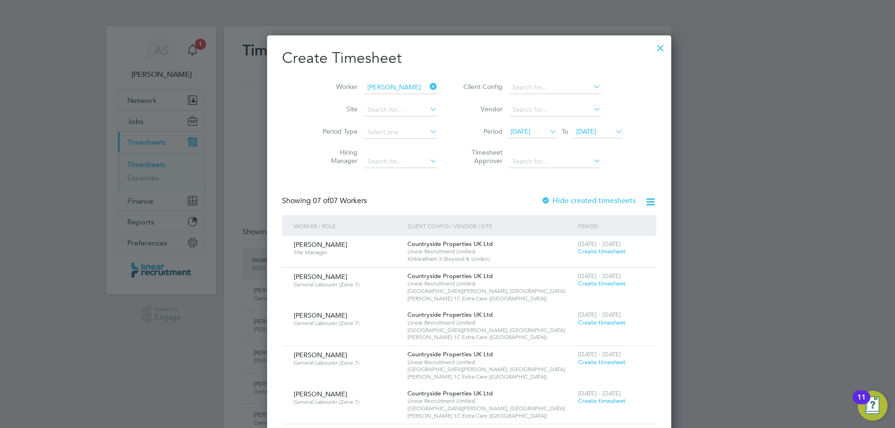
click at [357, 100] on b "[PERSON_NAME]" at bounding box center [372, 100] width 54 height 8
type input "[PERSON_NAME]"
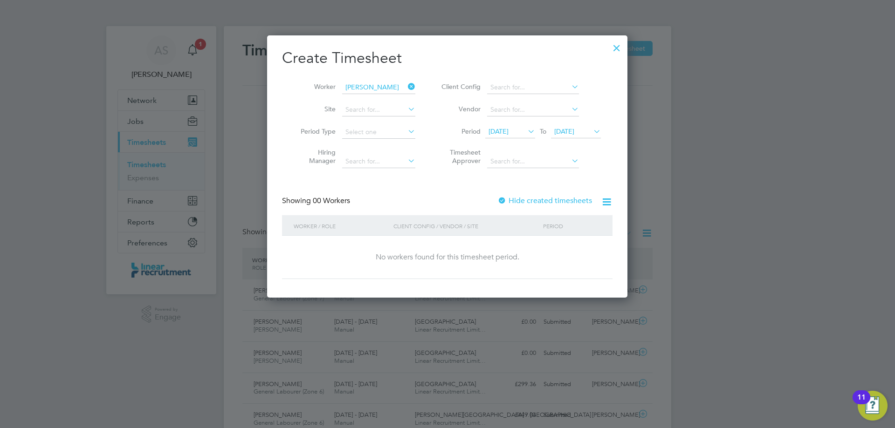
click at [619, 51] on div at bounding box center [616, 45] width 17 height 17
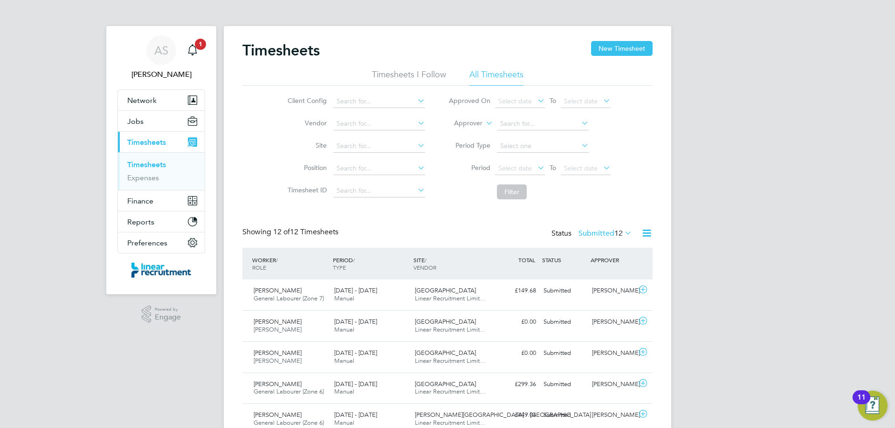
click at [605, 237] on label "Submitted 12" at bounding box center [605, 233] width 54 height 9
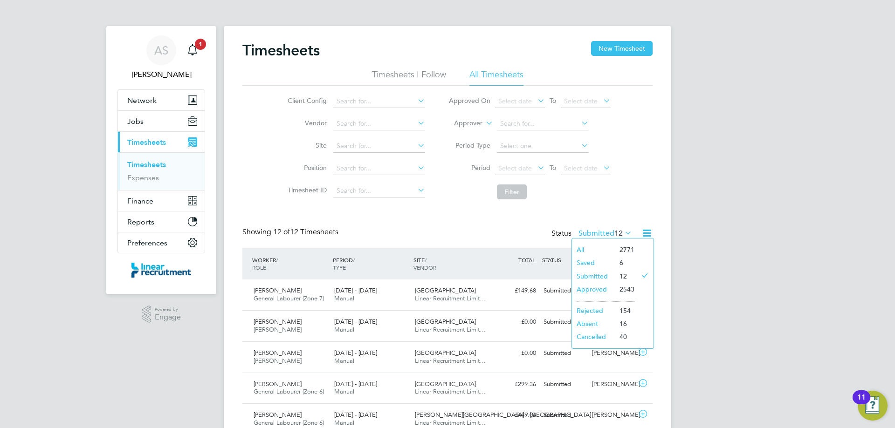
click at [603, 265] on li "Saved" at bounding box center [593, 262] width 43 height 13
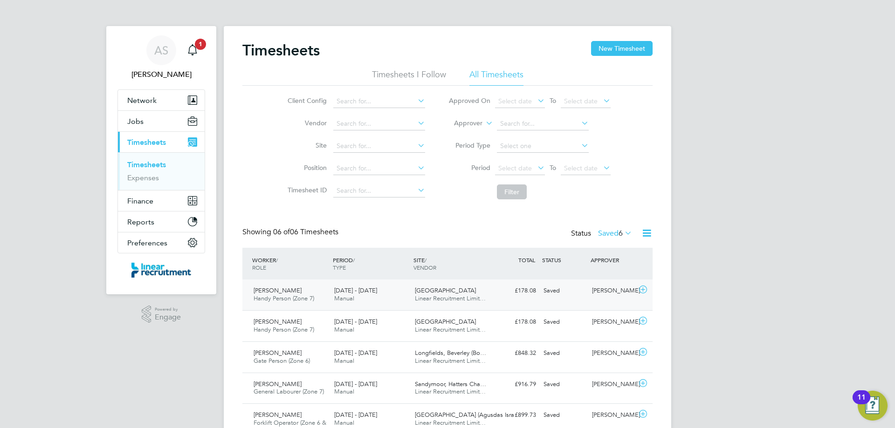
click at [482, 296] on span "Linear Recruitment Limit…" at bounding box center [450, 299] width 71 height 8
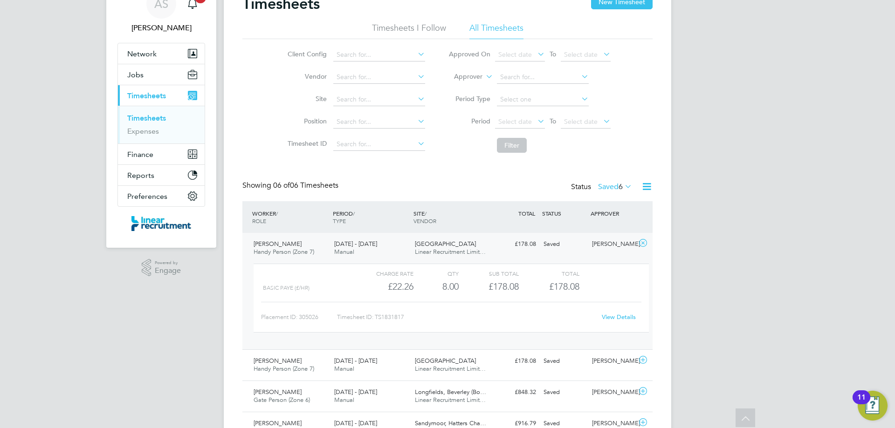
click at [616, 309] on div "Placement ID: 305026 Timesheet ID: TS1831817 View Details" at bounding box center [451, 313] width 380 height 23
click at [614, 316] on link "View Details" at bounding box center [619, 317] width 34 height 8
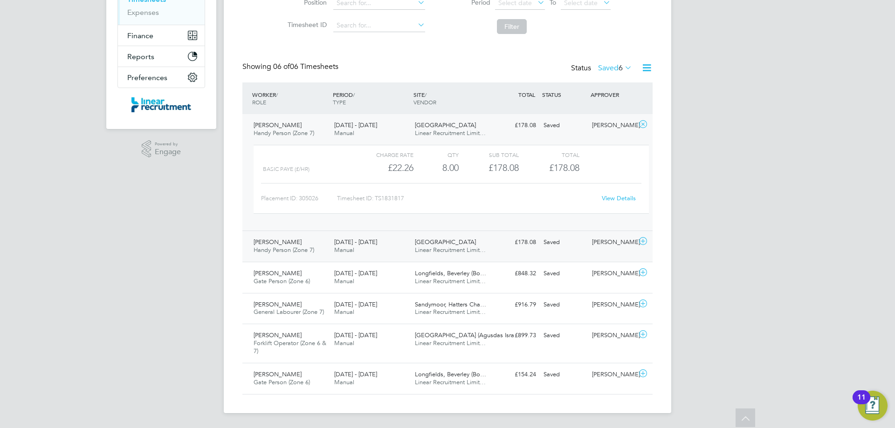
click at [440, 249] on span "Linear Recruitment Limit…" at bounding box center [450, 250] width 71 height 8
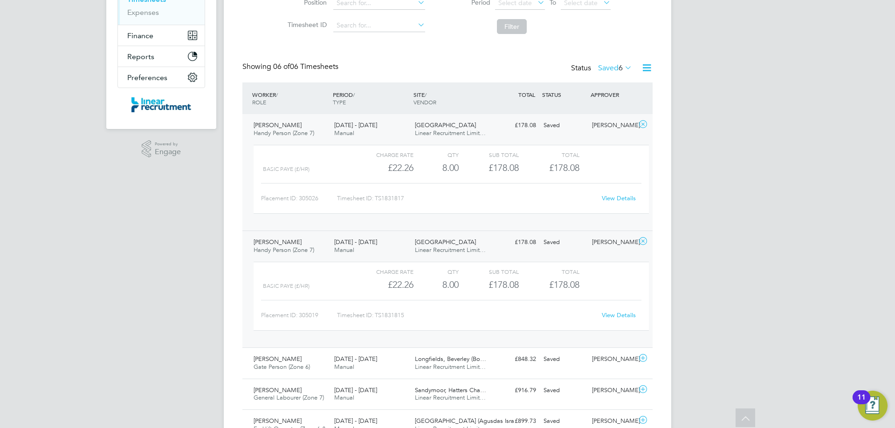
click at [610, 313] on link "View Details" at bounding box center [619, 315] width 34 height 8
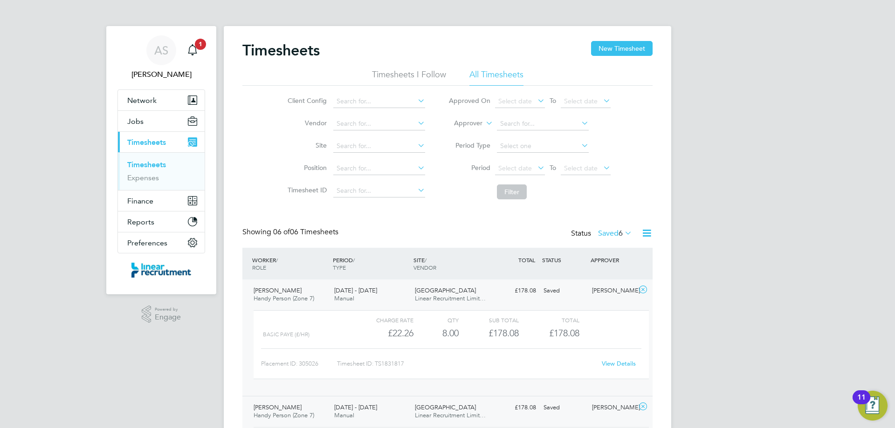
click at [616, 229] on label "Saved 6" at bounding box center [615, 233] width 34 height 9
click at [612, 271] on li "Submitted" at bounding box center [602, 276] width 43 height 13
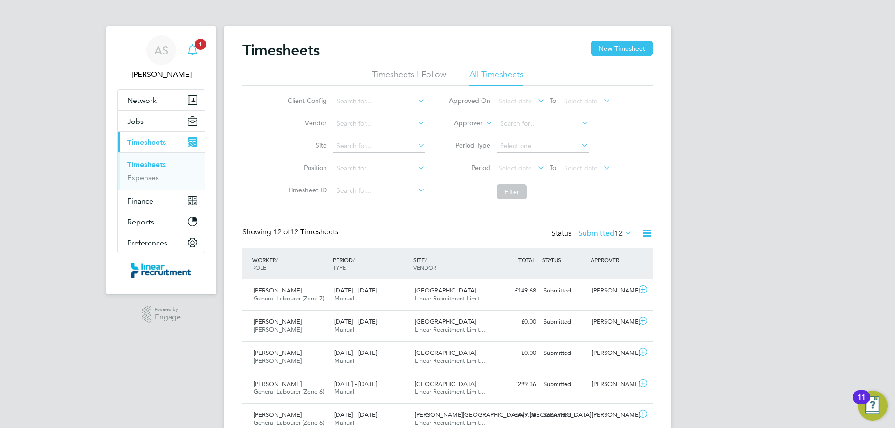
click at [187, 58] on div "Main navigation" at bounding box center [192, 50] width 19 height 19
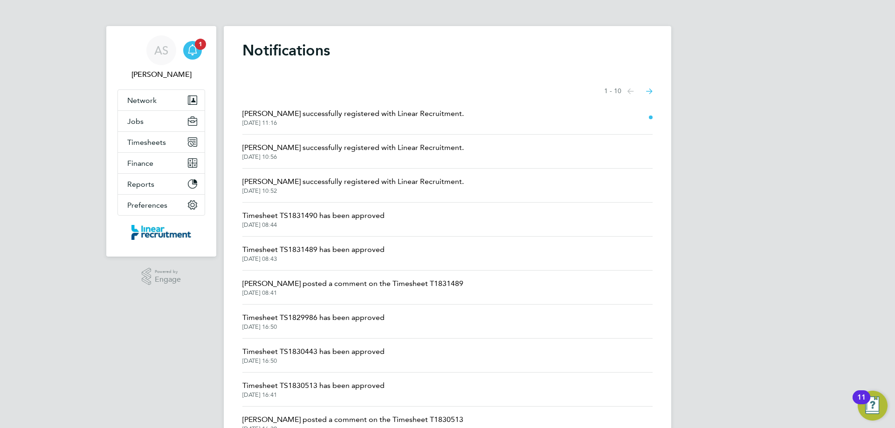
click at [275, 113] on span "[PERSON_NAME] successfully registered with Linear Recruitment." at bounding box center [352, 113] width 221 height 11
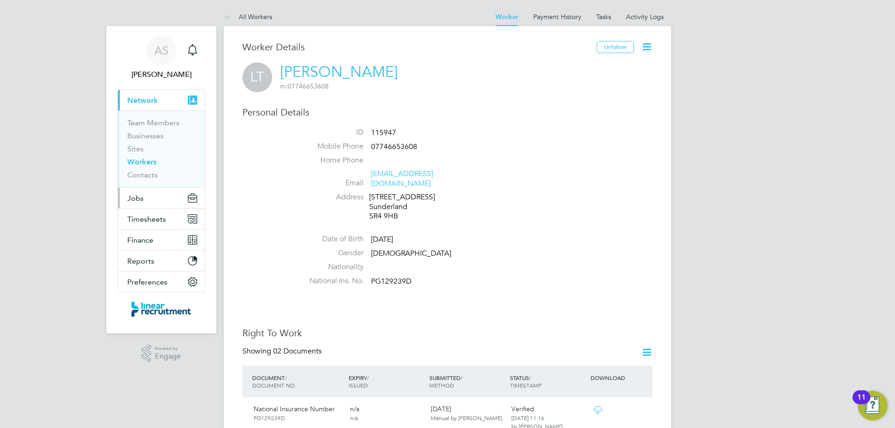
click at [148, 199] on button "Jobs" at bounding box center [161, 198] width 87 height 21
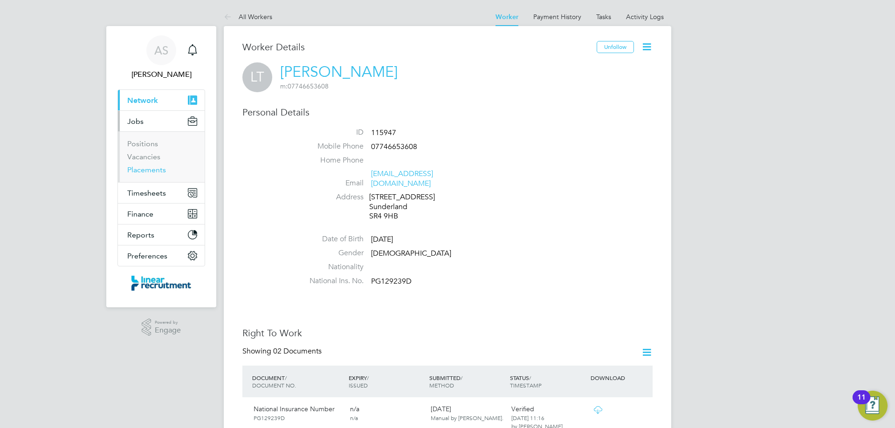
click at [152, 171] on link "Placements" at bounding box center [146, 169] width 39 height 9
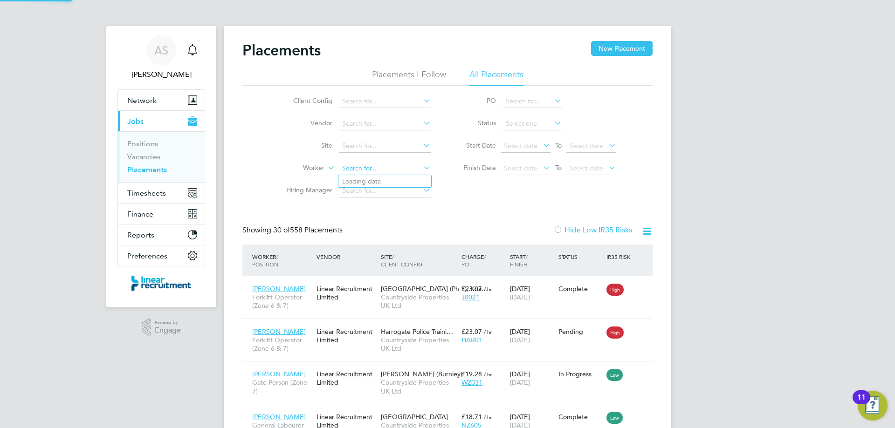
click at [364, 168] on input at bounding box center [385, 168] width 92 height 13
click at [398, 179] on b "[PERSON_NAME]" at bounding box center [425, 182] width 54 height 8
type input "[PERSON_NAME]"
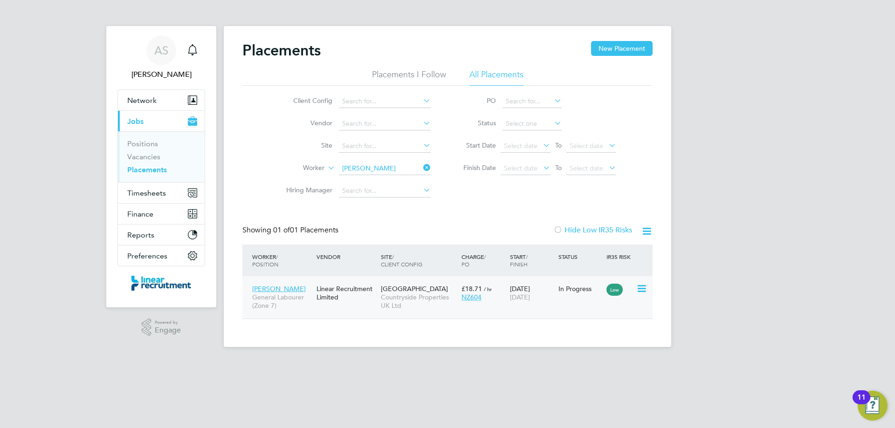
click at [376, 300] on div "Linear Recruitment Limited" at bounding box center [346, 293] width 64 height 26
click at [143, 192] on span "Timesheets" at bounding box center [146, 193] width 39 height 9
click at [598, 47] on button "New Placement" at bounding box center [622, 48] width 62 height 15
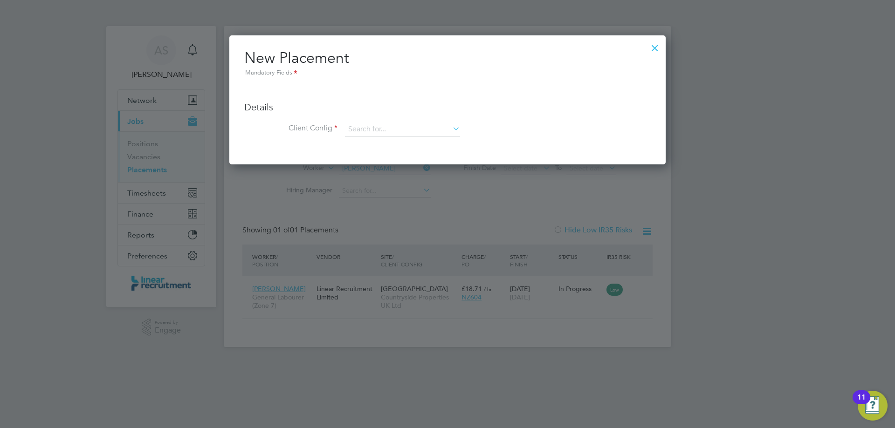
click at [653, 50] on div at bounding box center [654, 45] width 17 height 17
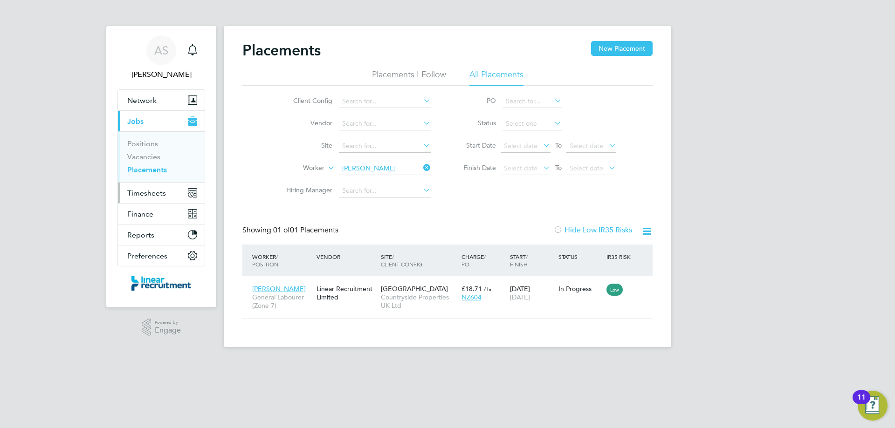
click at [147, 198] on button "Timesheets" at bounding box center [161, 193] width 87 height 21
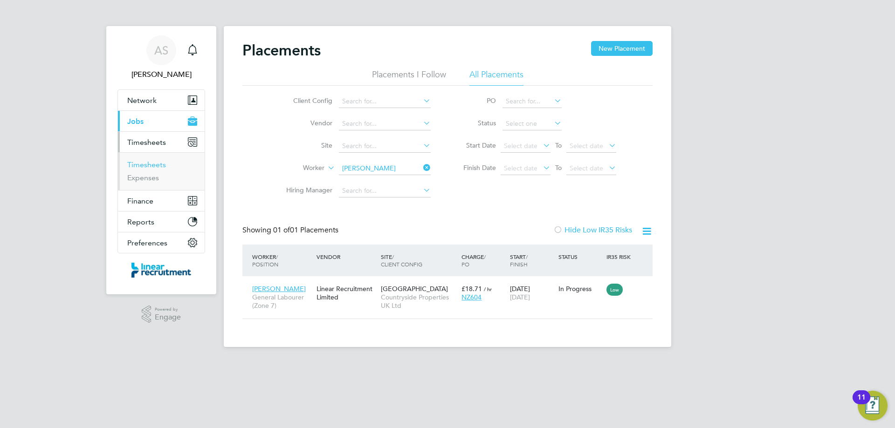
click at [151, 165] on link "Timesheets" at bounding box center [146, 164] width 39 height 9
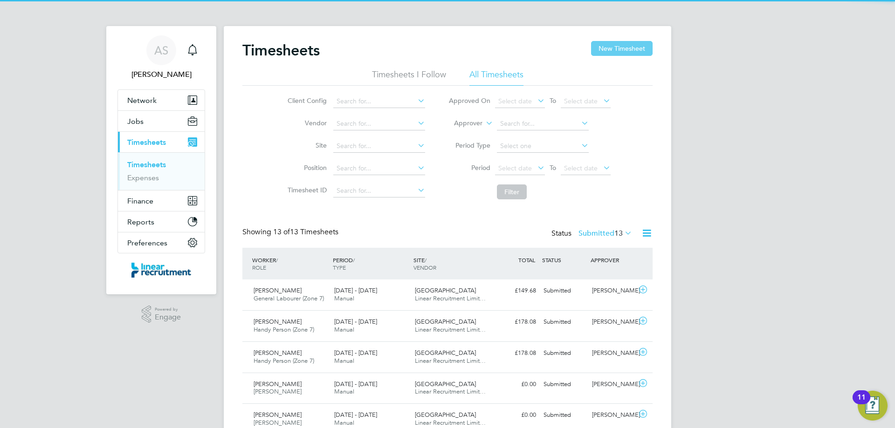
click at [609, 55] on button "New Timesheet" at bounding box center [622, 48] width 62 height 15
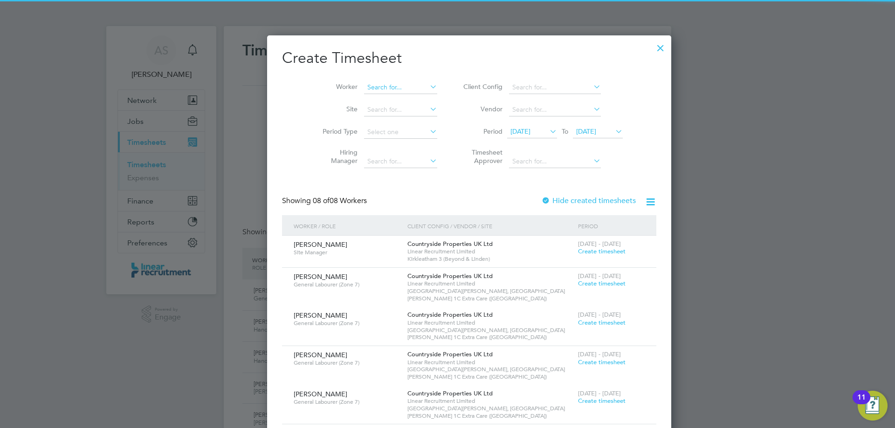
click at [370, 93] on div "Timesheets New Timesheet Timesheets I Follow All Timesheets Client Config Vendo…" at bounding box center [447, 368] width 447 height 685
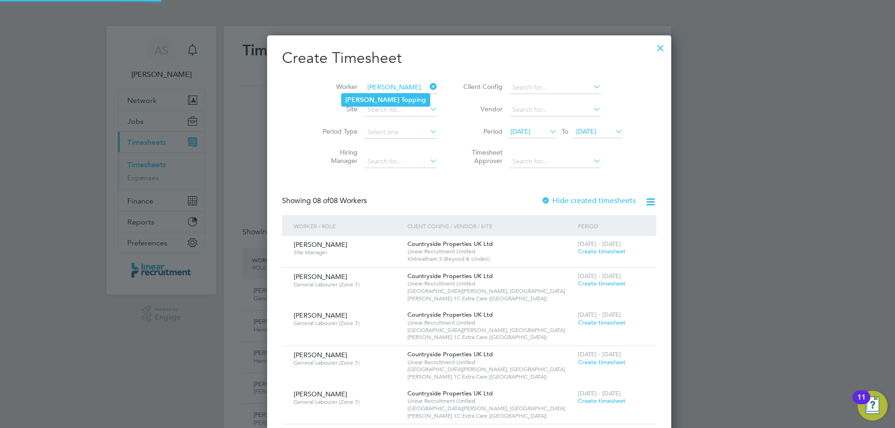
click at [364, 95] on li "[PERSON_NAME]" at bounding box center [386, 100] width 88 height 13
type input "[PERSON_NAME]"
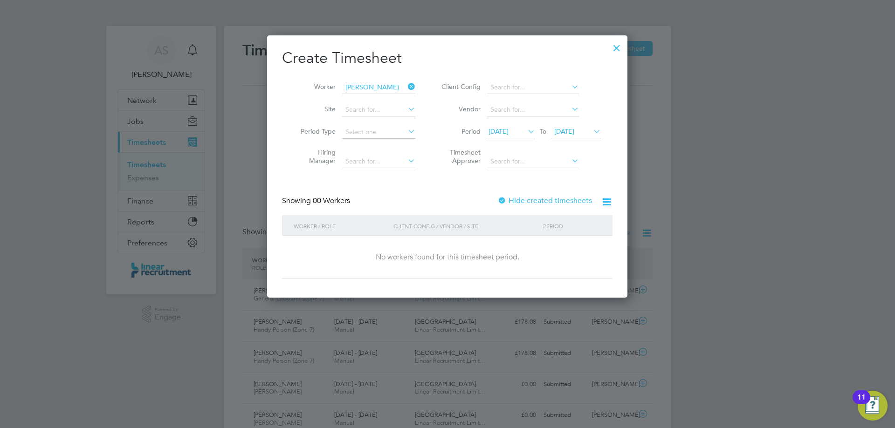
click at [574, 134] on span "[DATE]" at bounding box center [564, 131] width 20 height 8
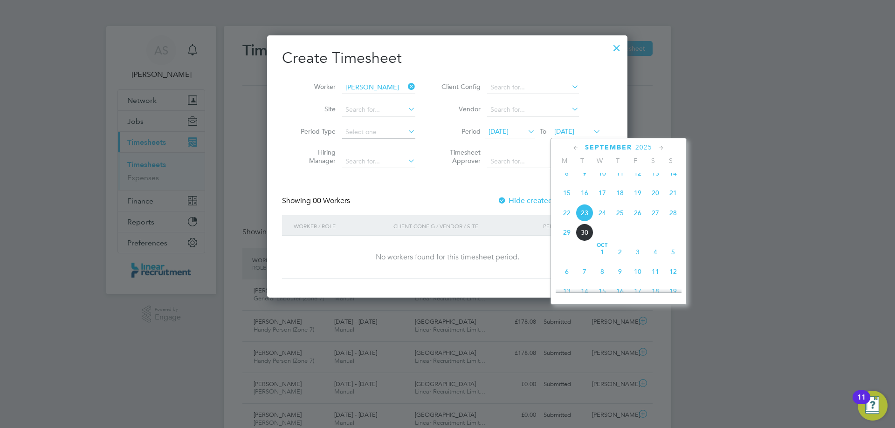
click at [667, 219] on span "28" at bounding box center [673, 213] width 18 height 18
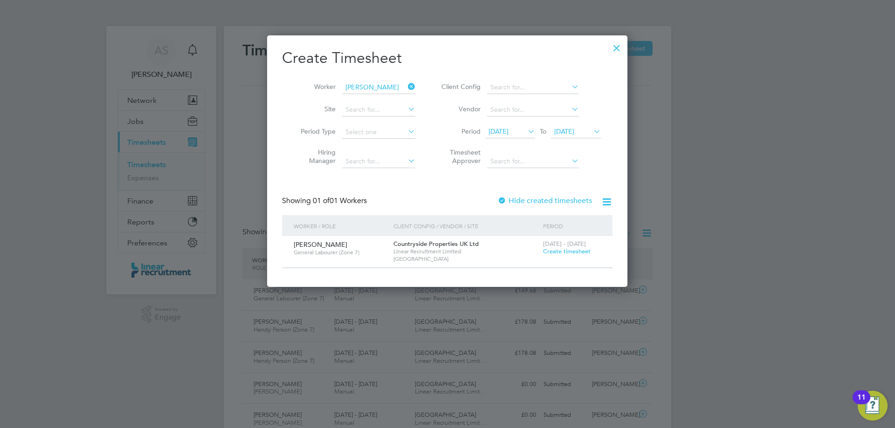
click at [577, 250] on span "Create timesheet" at bounding box center [567, 252] width 48 height 8
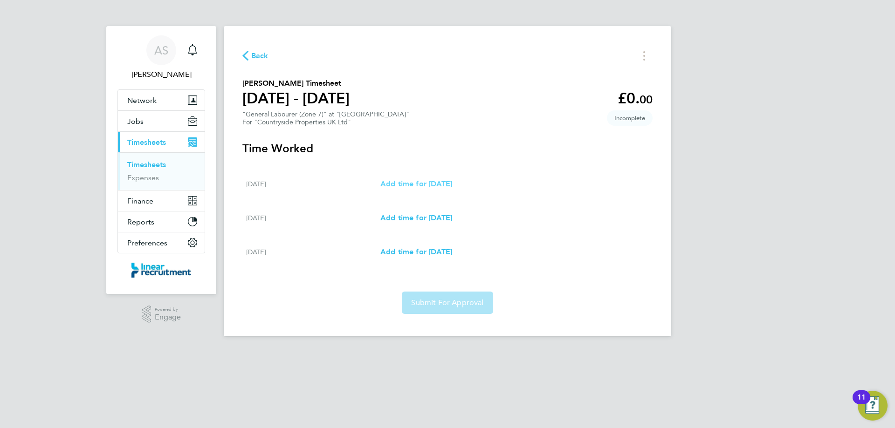
click at [410, 189] on link "Add time for [DATE]" at bounding box center [416, 184] width 72 height 11
select select "30"
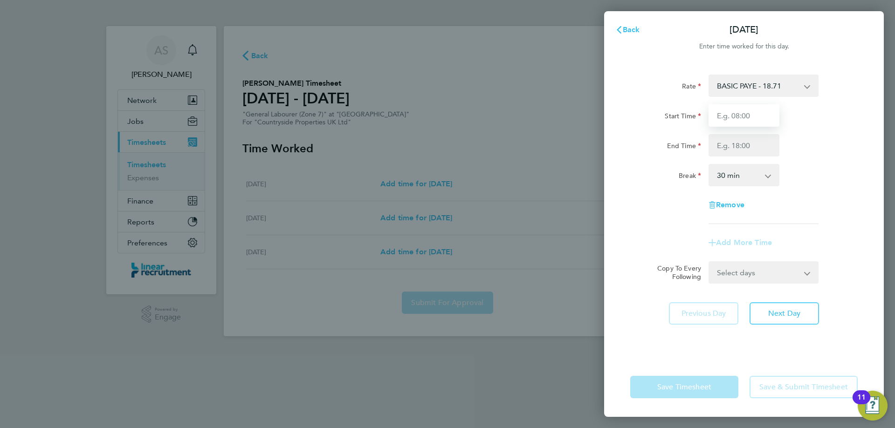
click at [745, 119] on input "Start Time" at bounding box center [743, 115] width 71 height 22
type input "07:30"
type input "16:00"
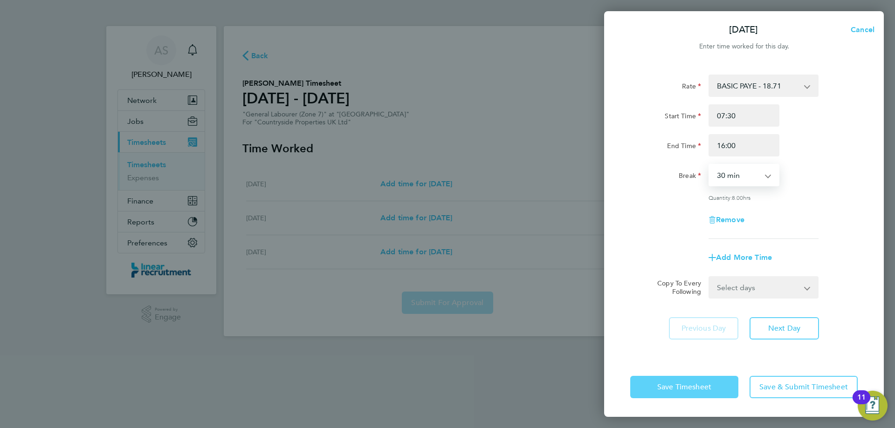
click at [691, 388] on span "Save Timesheet" at bounding box center [684, 387] width 54 height 9
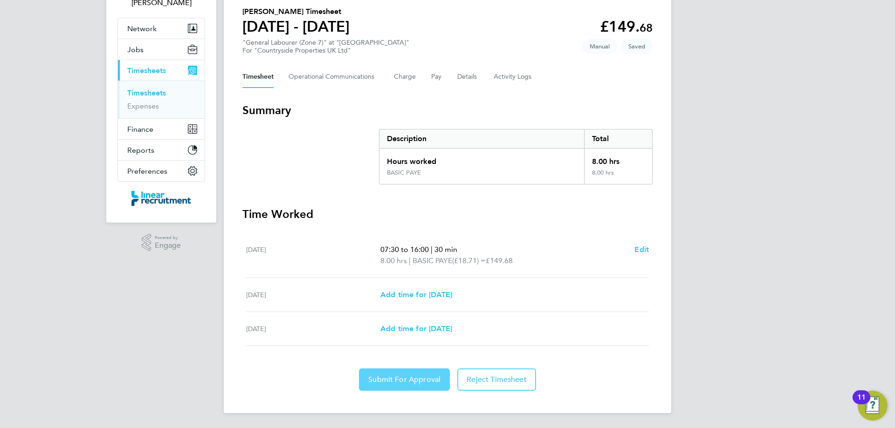
click at [420, 380] on span "Submit For Approval" at bounding box center [404, 379] width 72 height 9
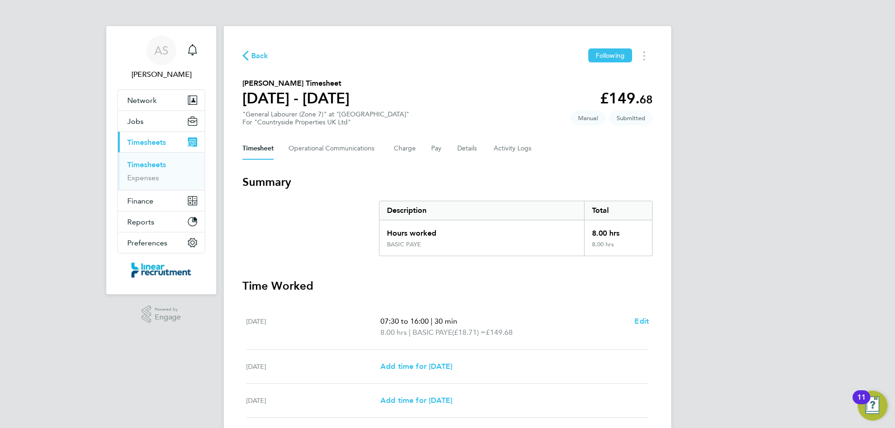
click at [148, 161] on link "Timesheets" at bounding box center [146, 164] width 39 height 9
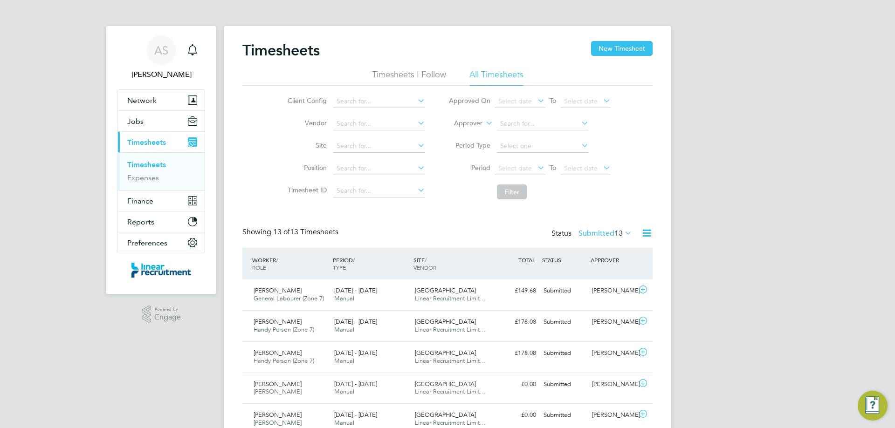
click at [615, 40] on div "Timesheets New Timesheet Timesheets I Follow All Timesheets Client Config Vendo…" at bounding box center [447, 368] width 447 height 685
click at [615, 46] on button "New Timesheet" at bounding box center [622, 48] width 62 height 15
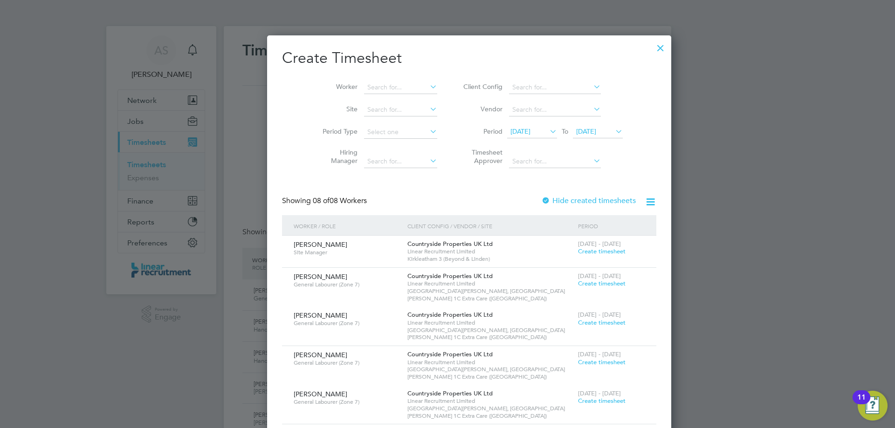
click at [585, 126] on span "23 Sep 2025" at bounding box center [598, 132] width 50 height 13
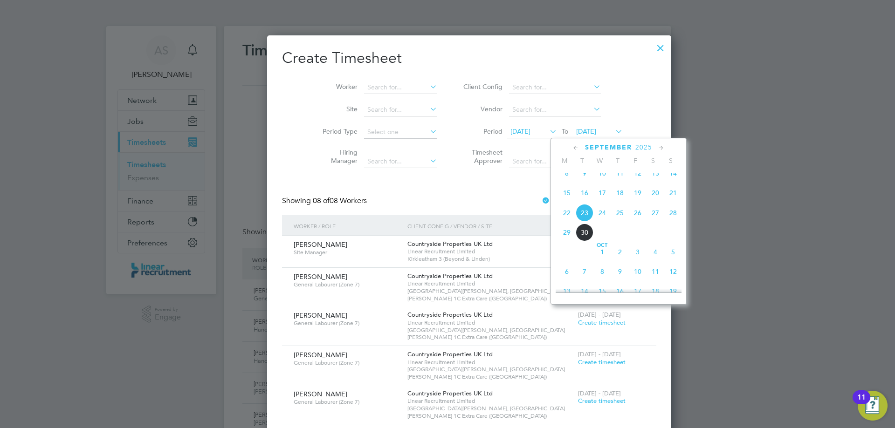
click at [667, 222] on span "28" at bounding box center [673, 213] width 18 height 18
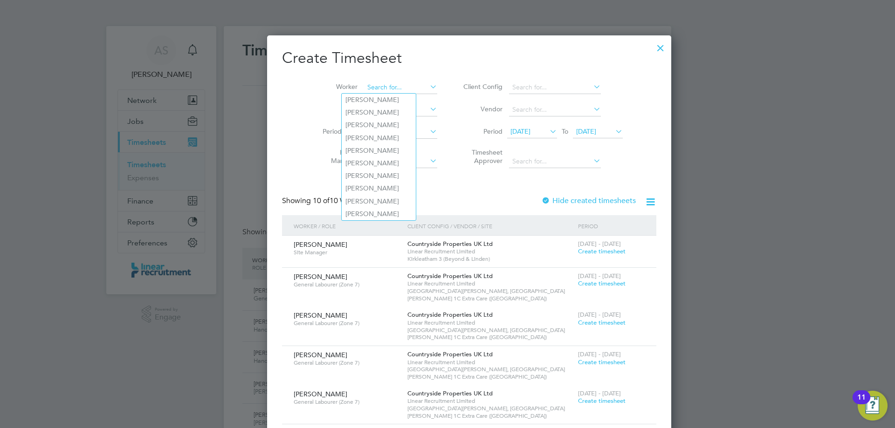
click at [364, 87] on input at bounding box center [400, 87] width 73 height 13
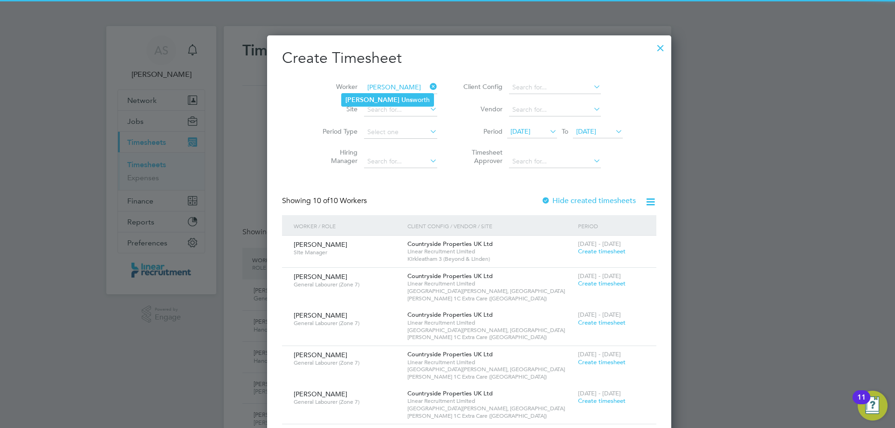
click at [372, 94] on li "Daniel Uns worth" at bounding box center [388, 100] width 92 height 13
type input "Daniel Unsworth"
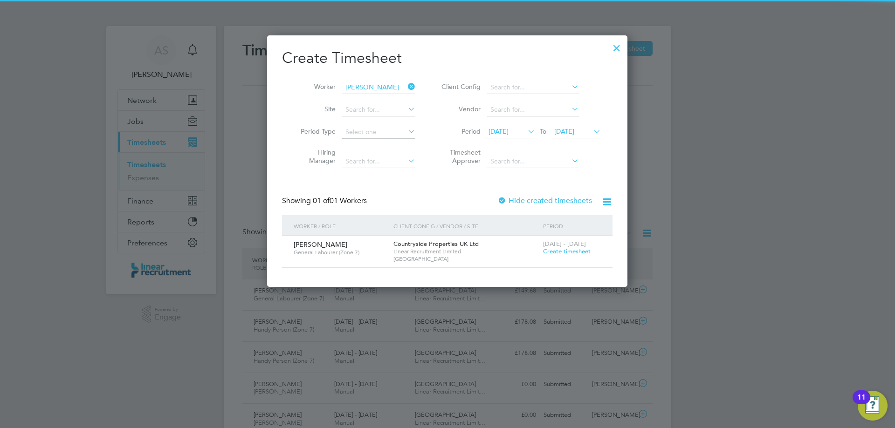
click at [556, 246] on span "22 - 28 Sep 2025" at bounding box center [564, 244] width 43 height 8
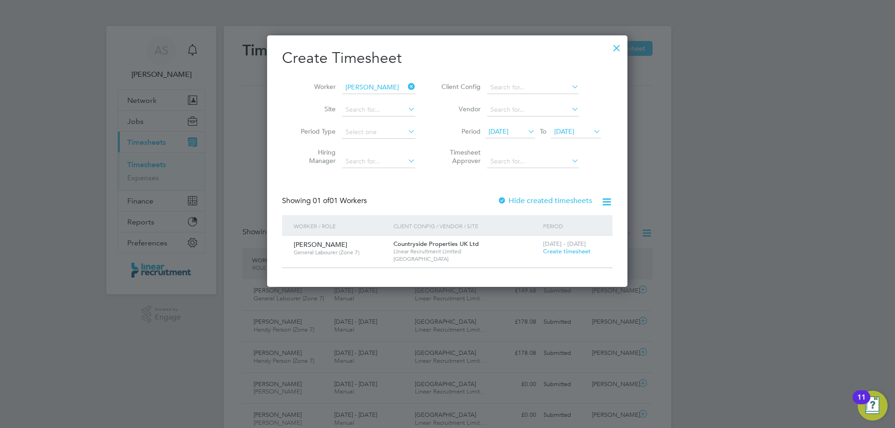
click at [555, 249] on span "Create timesheet" at bounding box center [567, 252] width 48 height 8
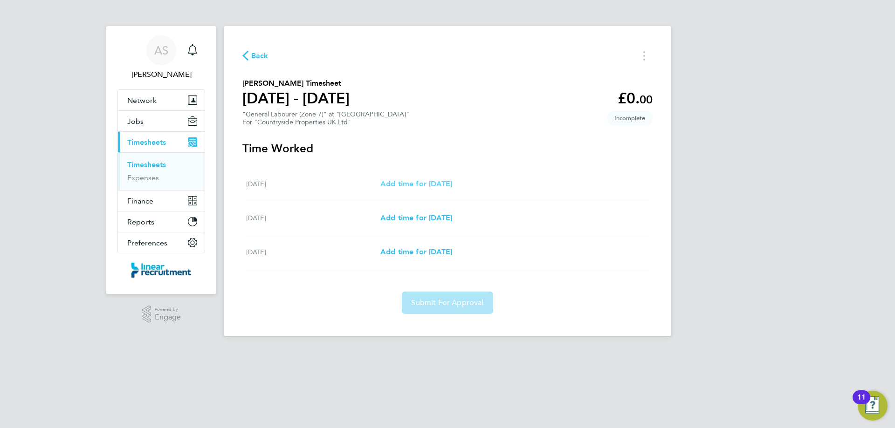
click at [398, 185] on span "Add time for Fri 26 Sep" at bounding box center [416, 183] width 72 height 9
select select "30"
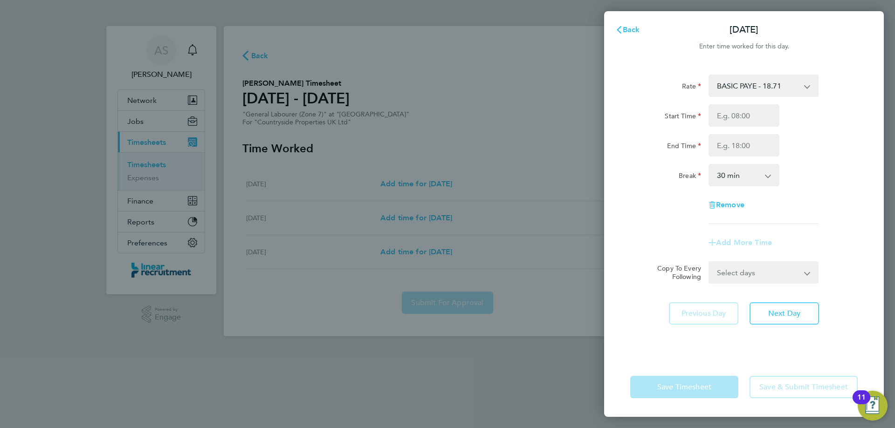
click at [745, 105] on div "Rate BASIC PAYE - 18.71 Start Time End Time Break 0 min 15 min 30 min 45 min 60…" at bounding box center [743, 150] width 227 height 150
click at [744, 117] on input "Start Time" at bounding box center [743, 115] width 71 height 22
type input "07:30"
type input "16:00"
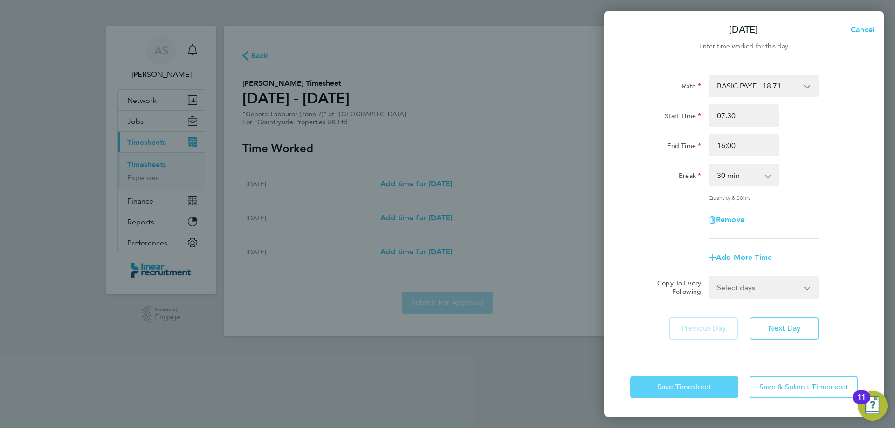
click at [716, 383] on button "Save Timesheet" at bounding box center [684, 387] width 108 height 22
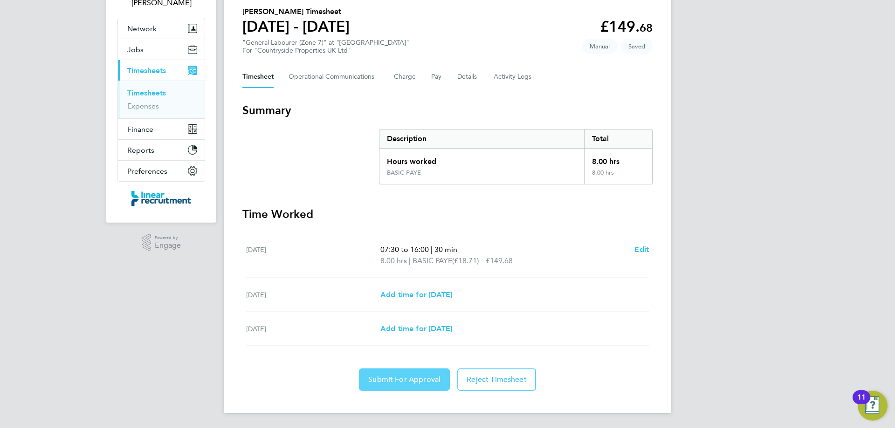
click at [414, 379] on span "Submit For Approval" at bounding box center [404, 379] width 72 height 9
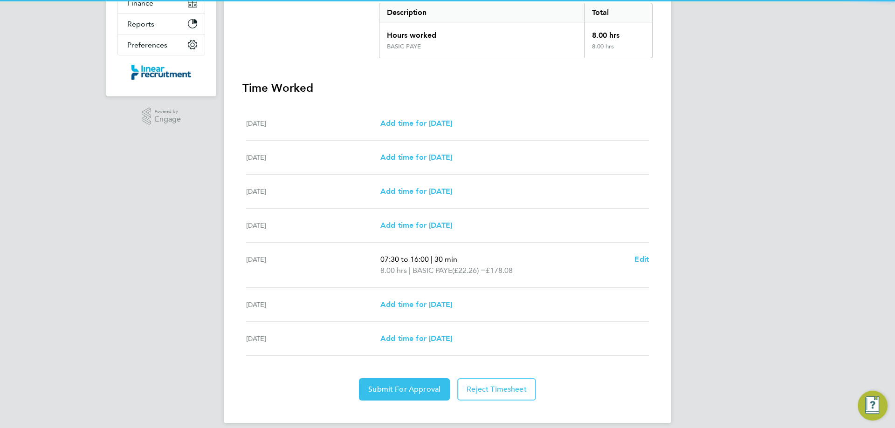
scroll to position [208, 0]
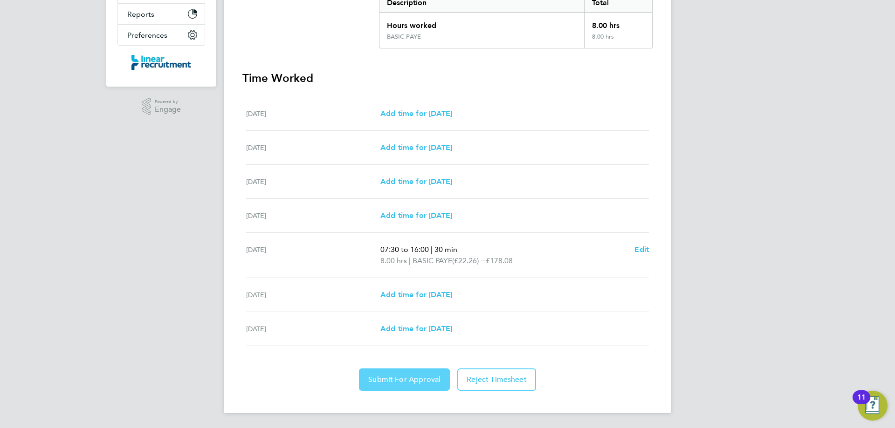
click at [407, 380] on span "Submit For Approval" at bounding box center [404, 379] width 72 height 9
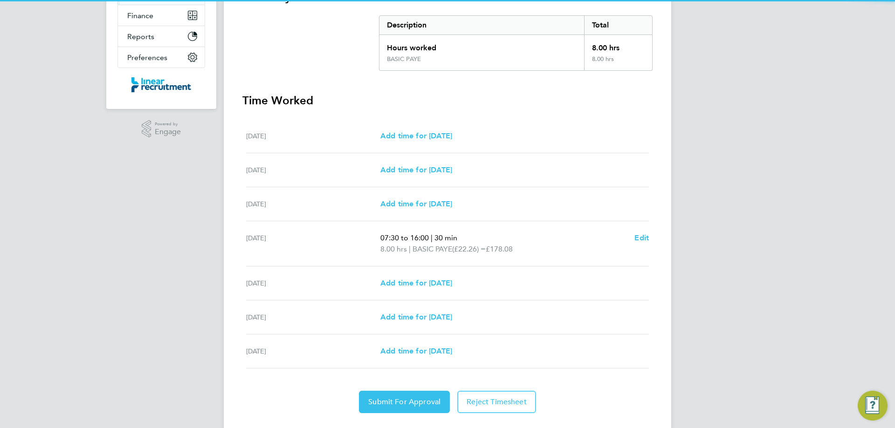
scroll to position [208, 0]
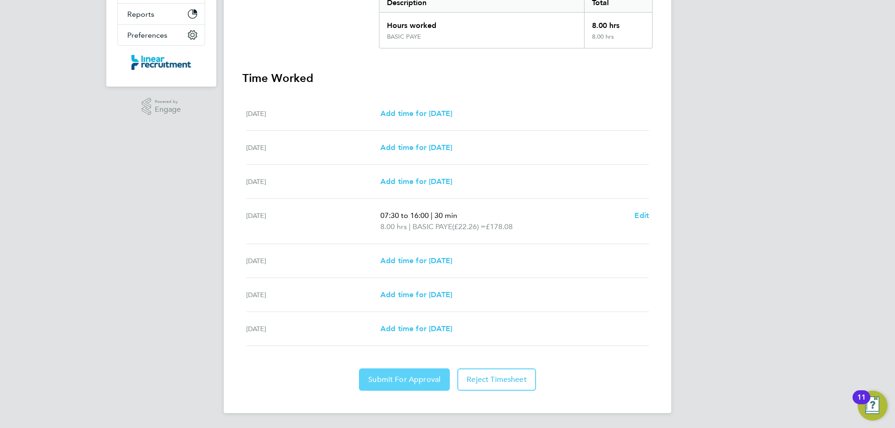
click at [413, 372] on button "Submit For Approval" at bounding box center [404, 380] width 91 height 22
